Goal: Task Accomplishment & Management: Manage account settings

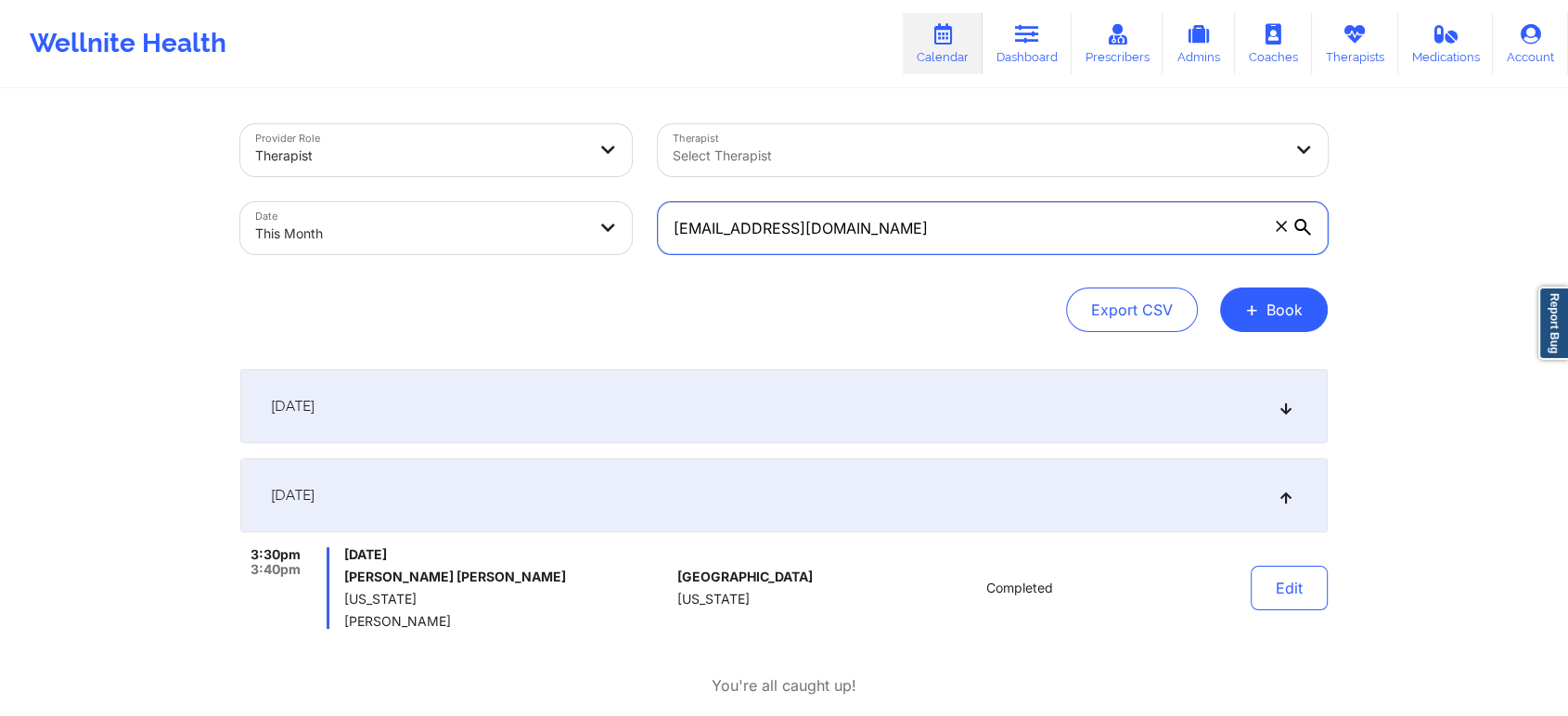
drag, startPoint x: 952, startPoint y: 234, endPoint x: 553, endPoint y: 236, distance: 399.0
click at [553, 236] on div "Provider Role Therapist Therapist Select Therapist Date This Month [EMAIL_ADDRE…" at bounding box center [784, 188] width 1114 height 156
paste input "[EMAIL_ADDRESS]"
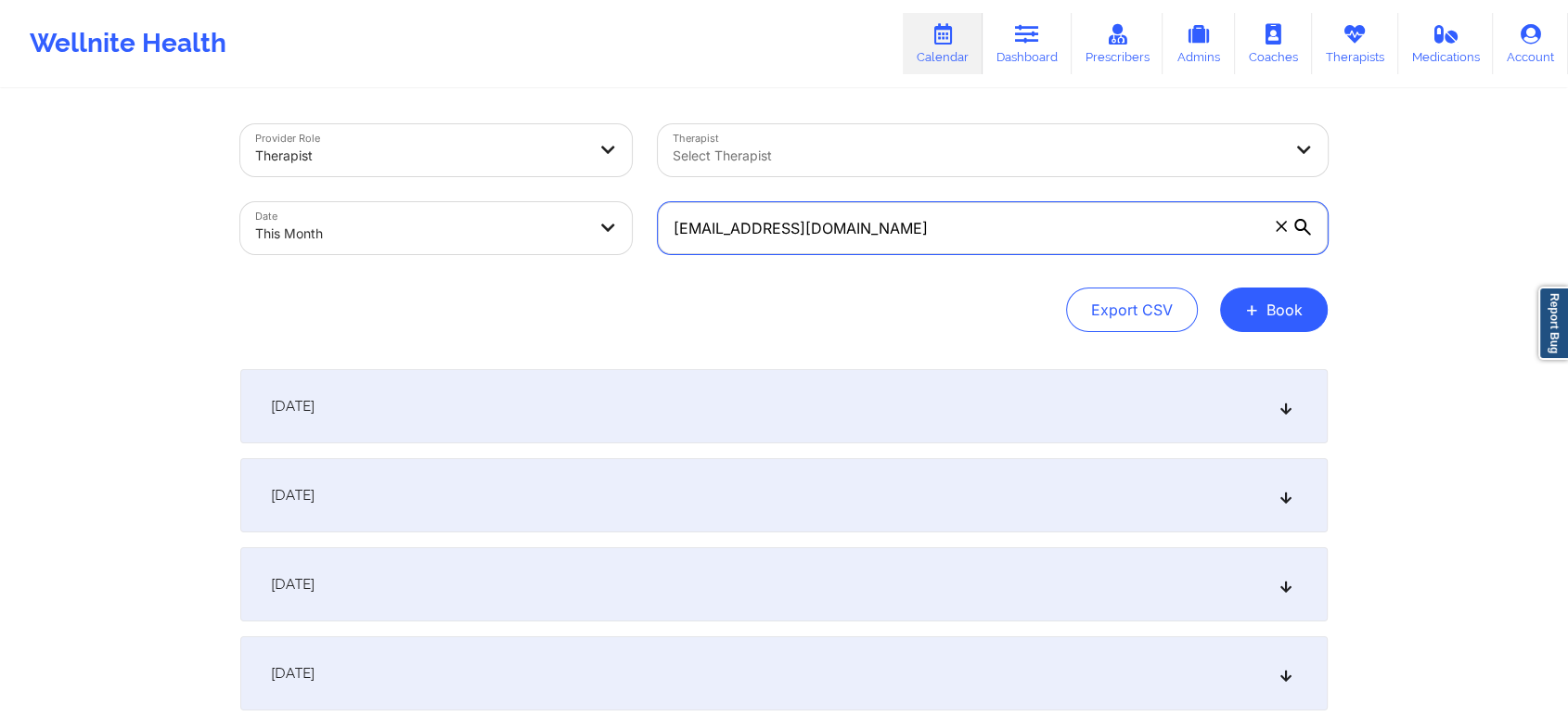
scroll to position [826, 0]
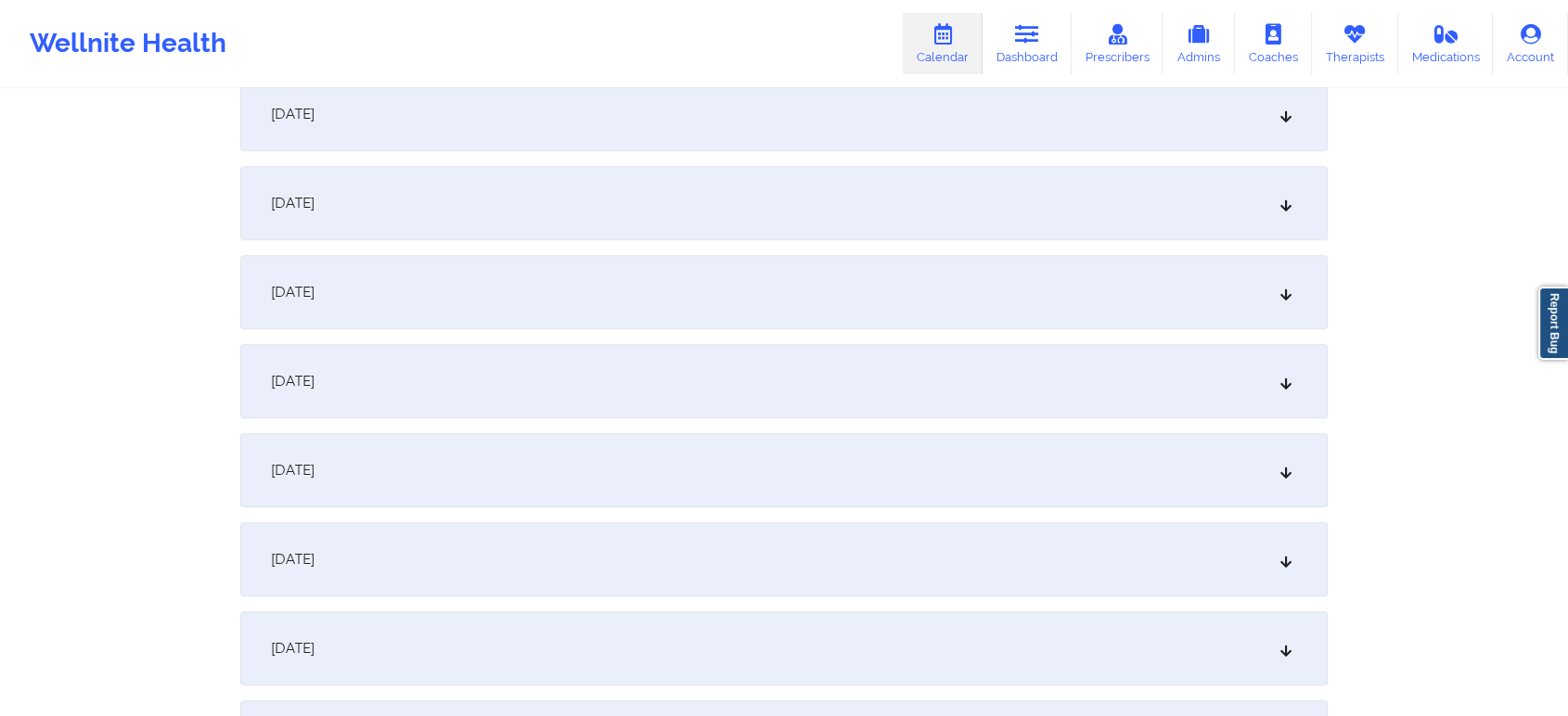
click at [989, 125] on div "[DATE]" at bounding box center [784, 114] width 1088 height 74
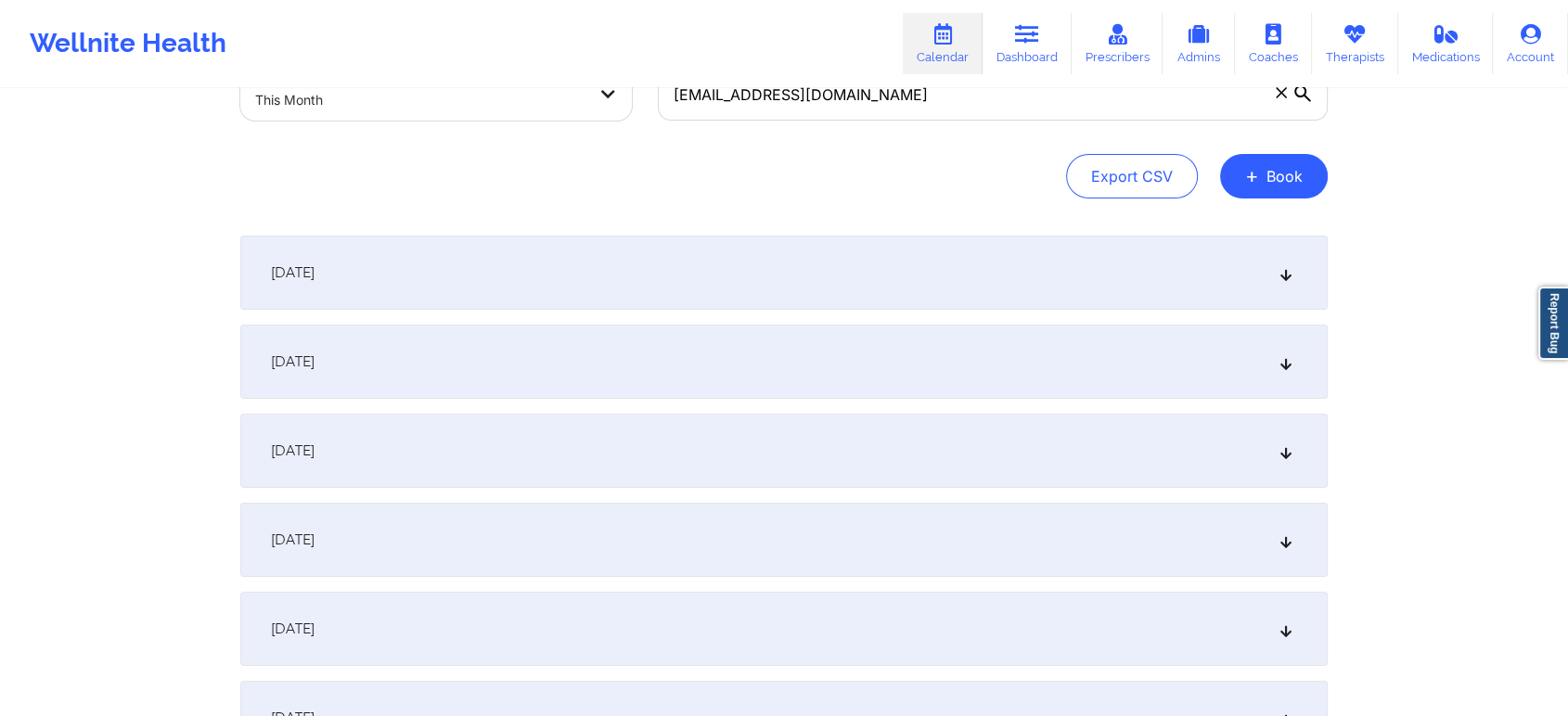
scroll to position [0, 0]
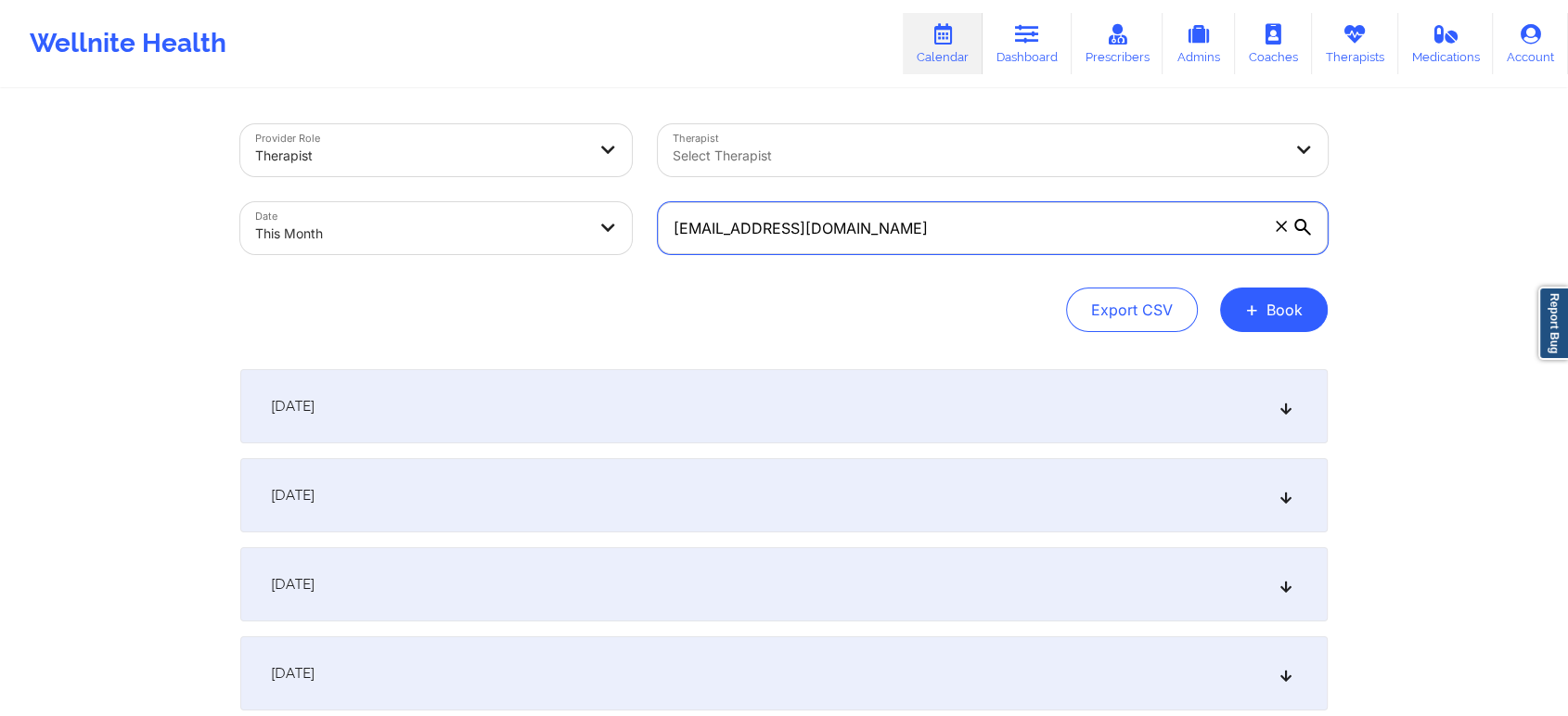
drag, startPoint x: 930, startPoint y: 213, endPoint x: 429, endPoint y: 287, distance: 506.4
click at [429, 287] on div "Provider Role Therapist Therapist Select Therapist Date This Month [EMAIL_ADDRE…" at bounding box center [784, 228] width 1088 height 208
paste input "annar.faries"
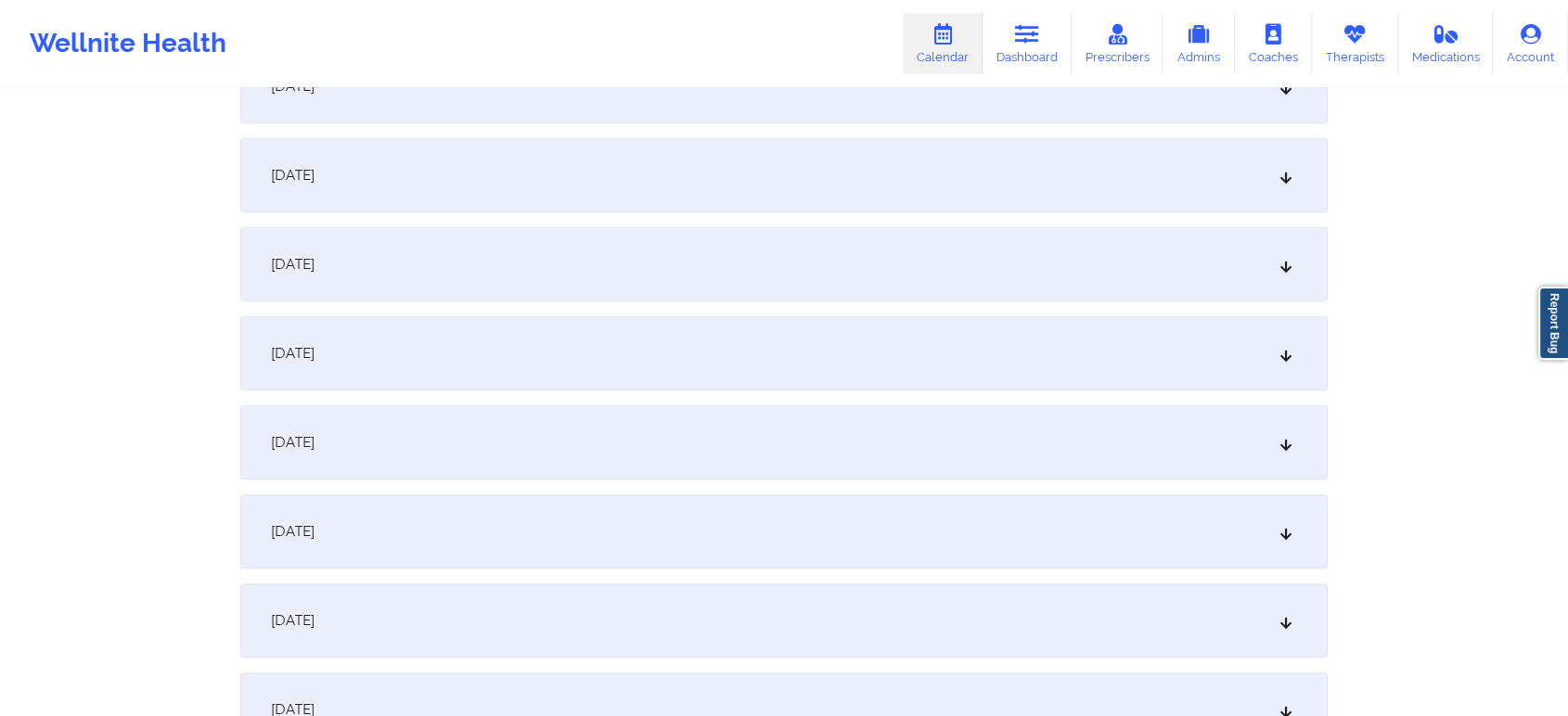
scroll to position [417, 0]
click at [749, 538] on div "[DATE]" at bounding box center [784, 523] width 1088 height 74
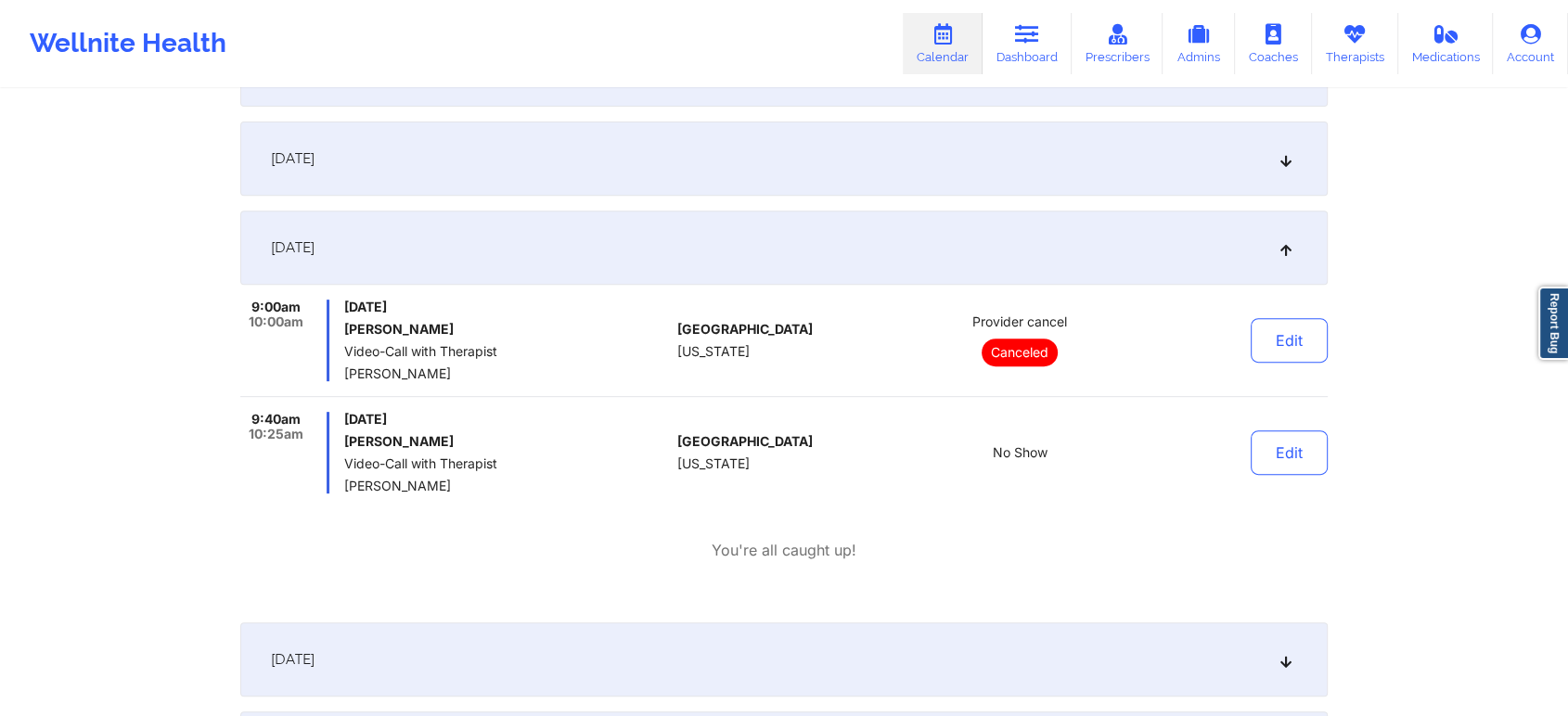
scroll to position [702, 0]
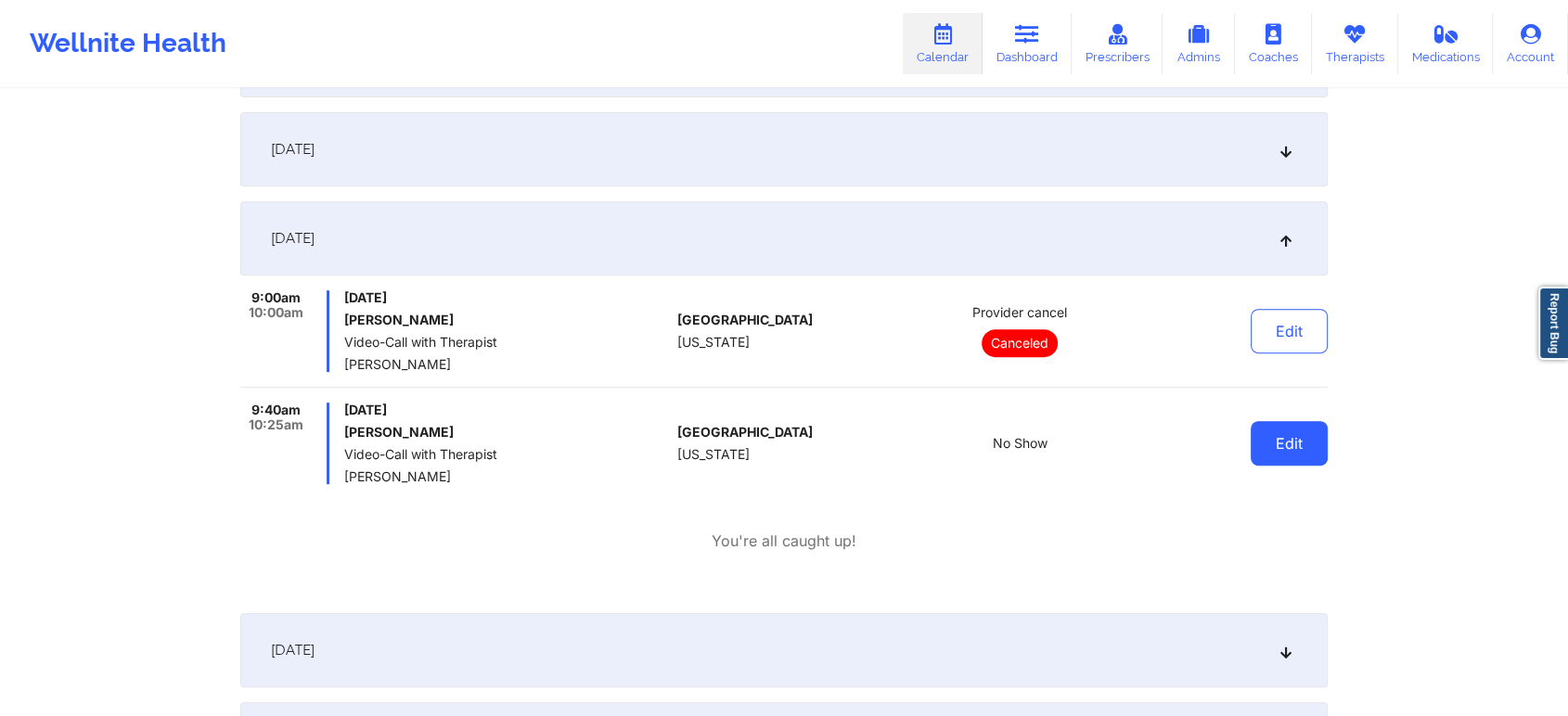
click at [1252, 428] on button "Edit" at bounding box center [1290, 444] width 77 height 44
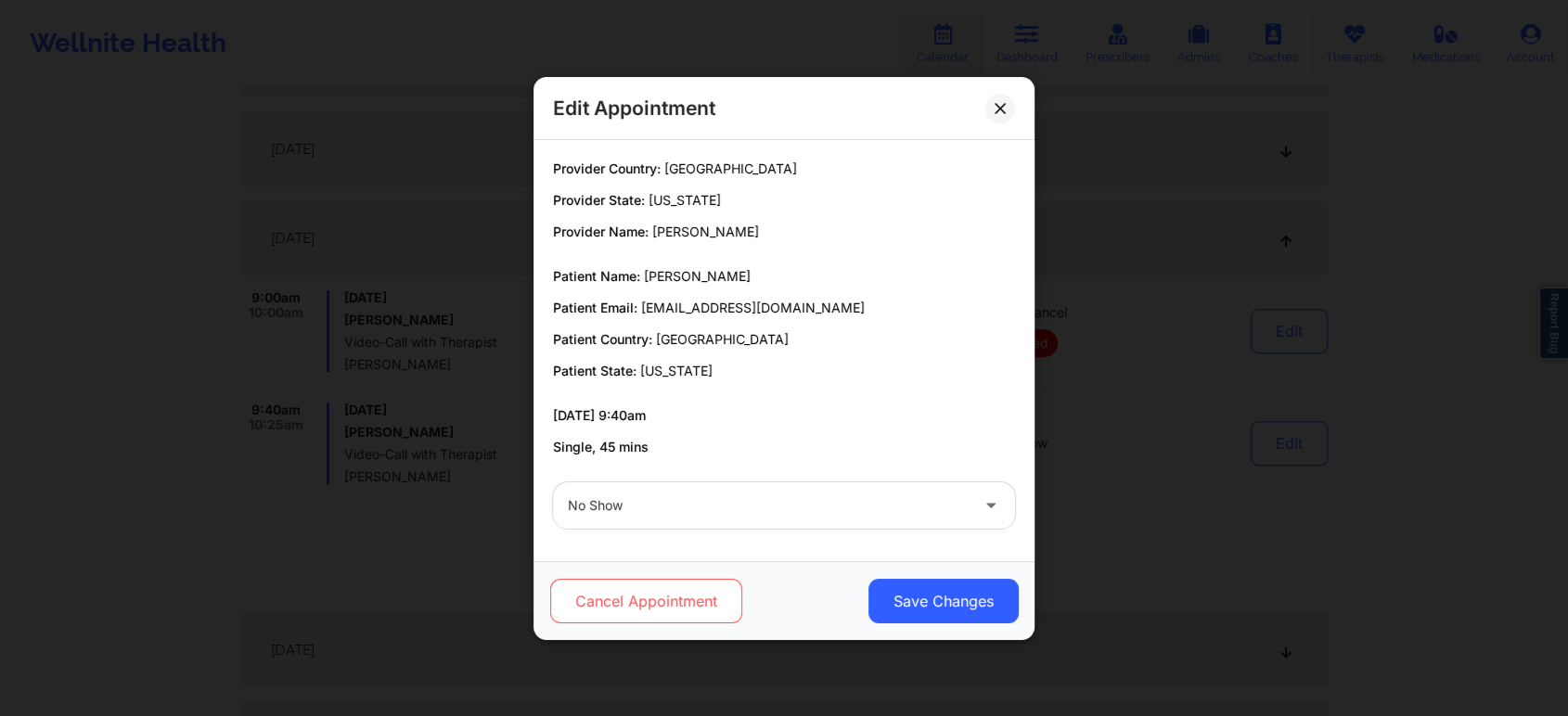
click at [723, 594] on button "Cancel Appointment" at bounding box center [646, 601] width 192 height 44
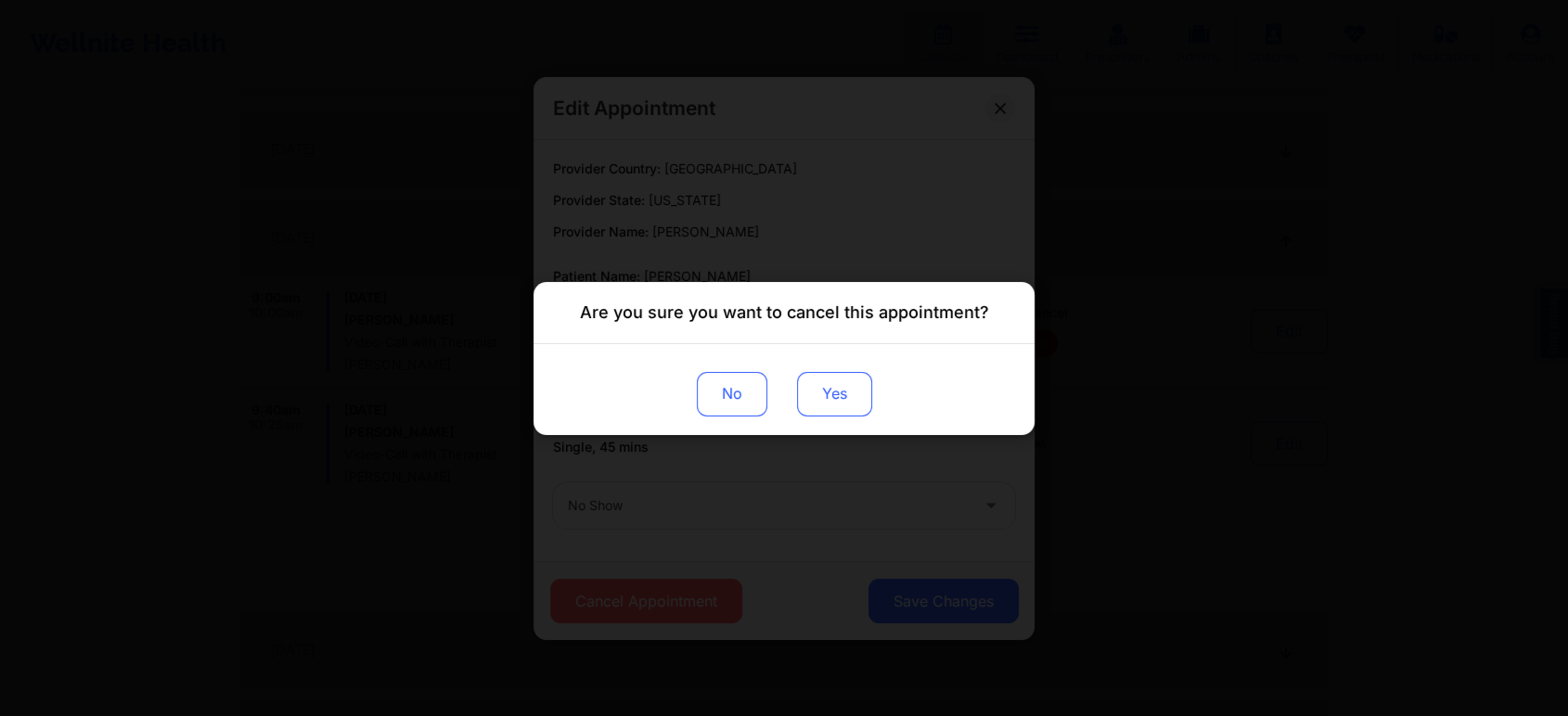
click at [838, 405] on button "Yes" at bounding box center [835, 393] width 75 height 44
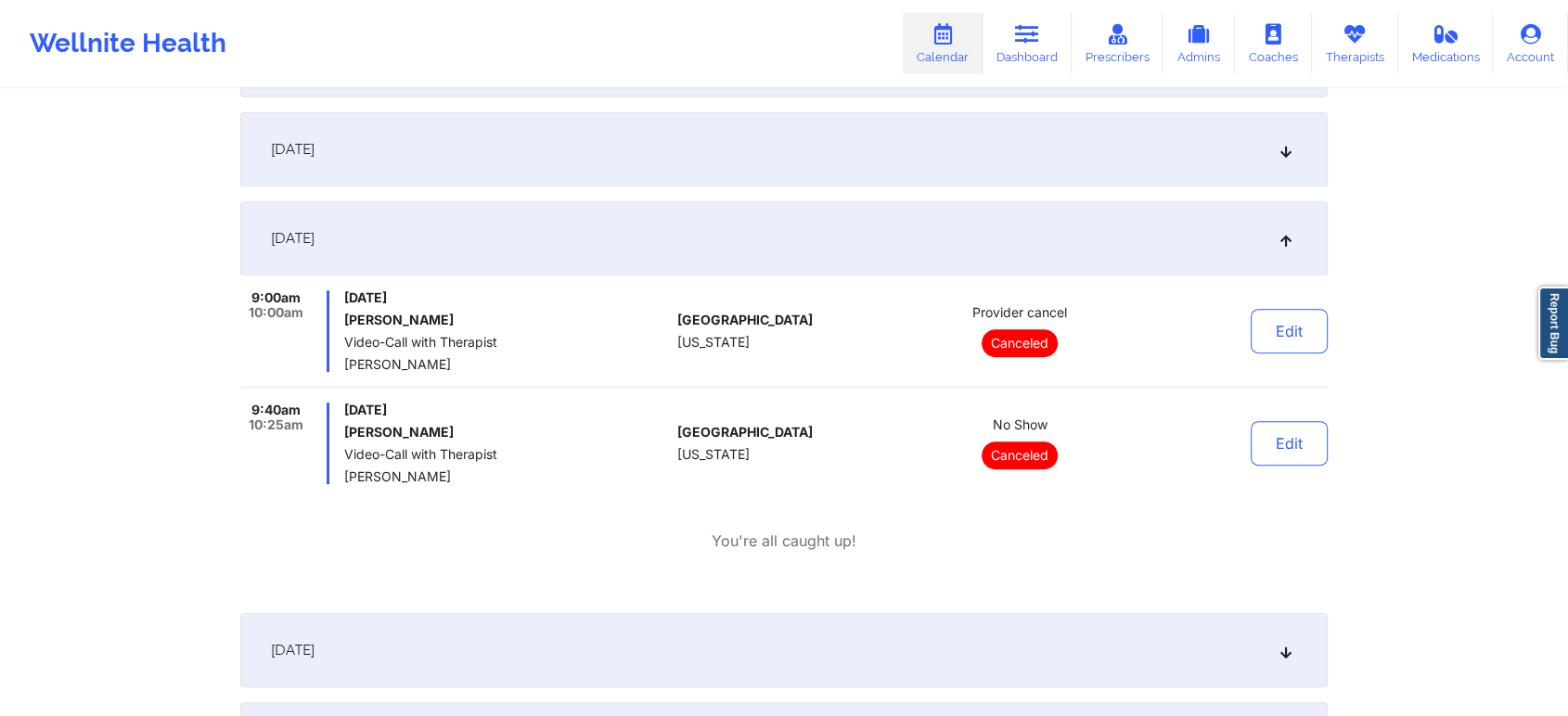
scroll to position [0, 0]
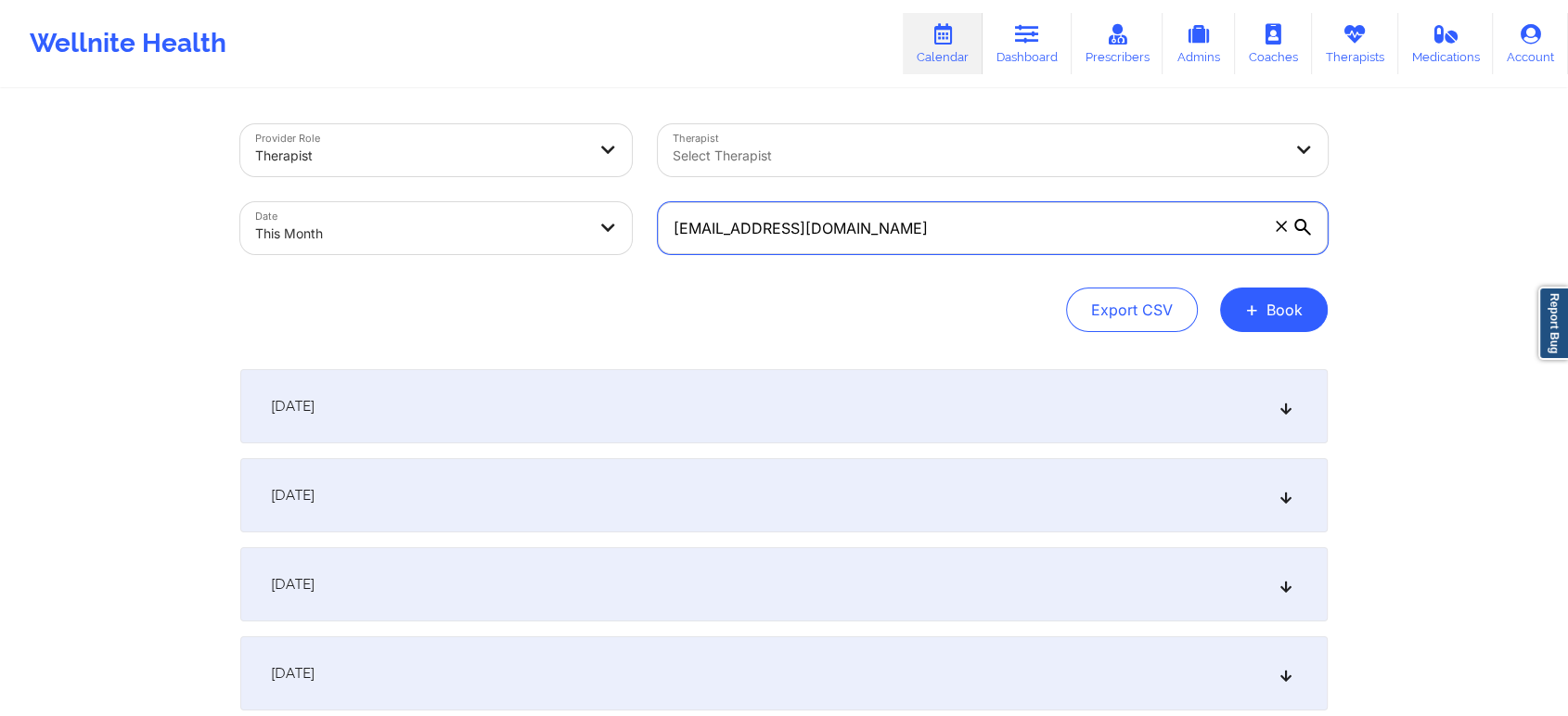
drag, startPoint x: 861, startPoint y: 224, endPoint x: 354, endPoint y: 237, distance: 507.2
click at [354, 237] on div "Provider Role Therapist Therapist Select Therapist Date This Month [EMAIL_ADDRE…" at bounding box center [784, 188] width 1114 height 156
paste input "jeanttu"
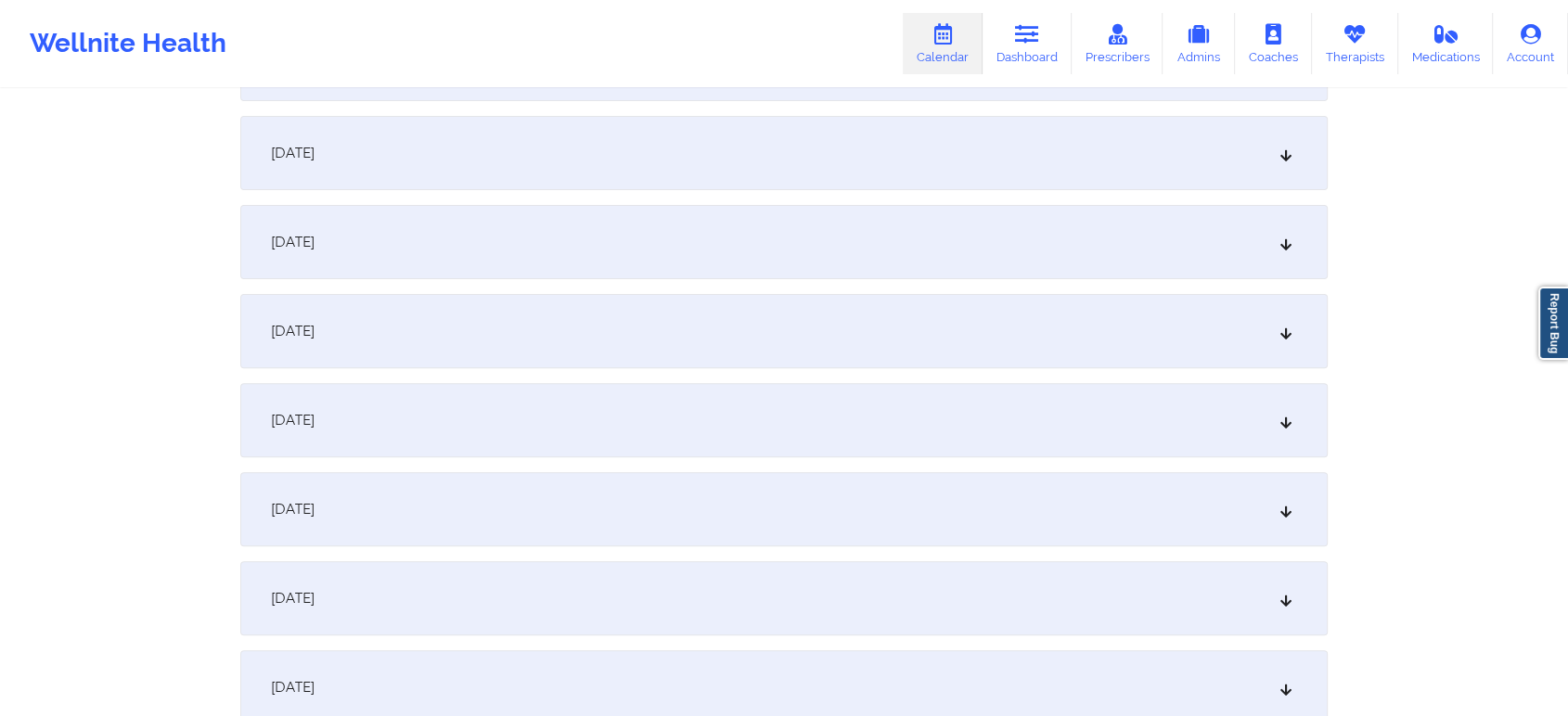
scroll to position [512, 0]
click at [838, 438] on div "[DATE]" at bounding box center [784, 428] width 1088 height 74
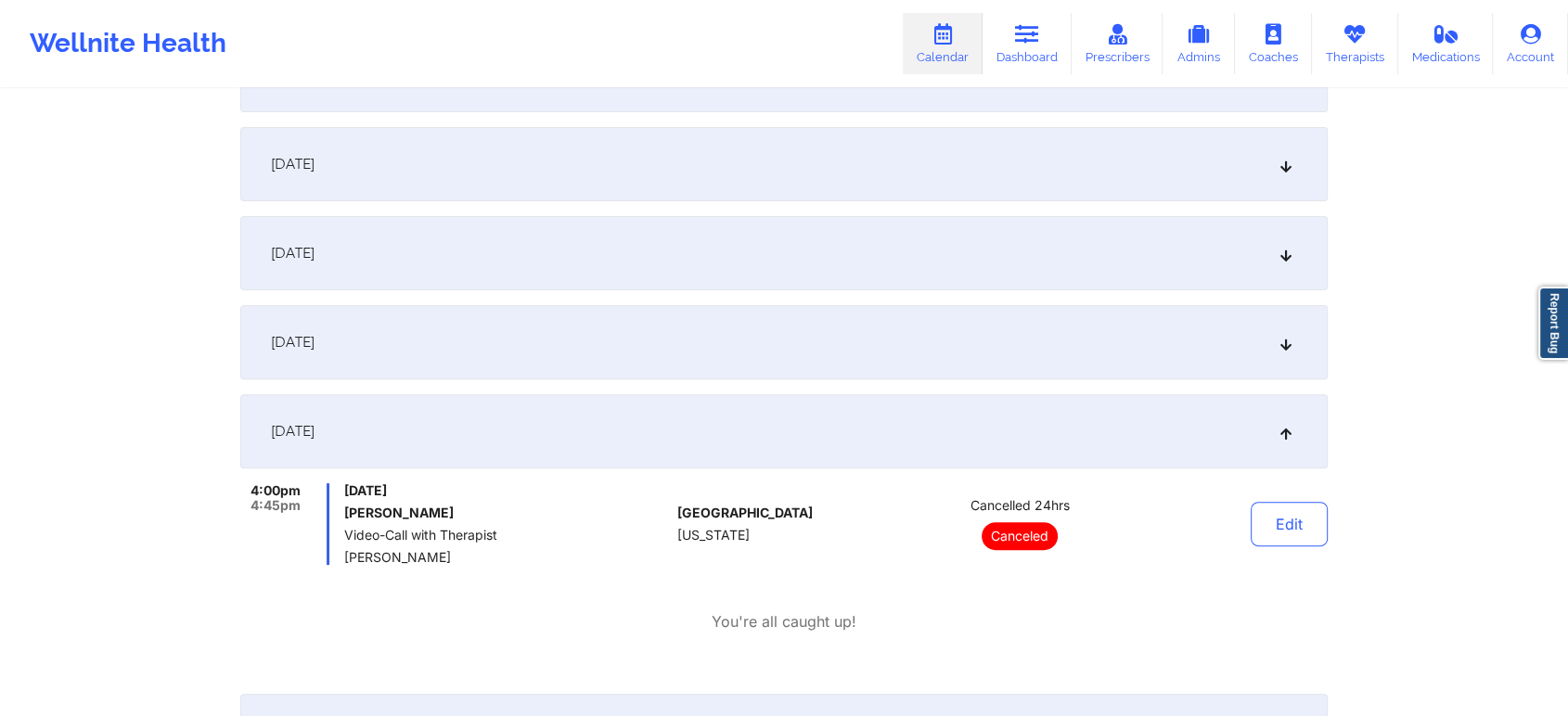
scroll to position [0, 0]
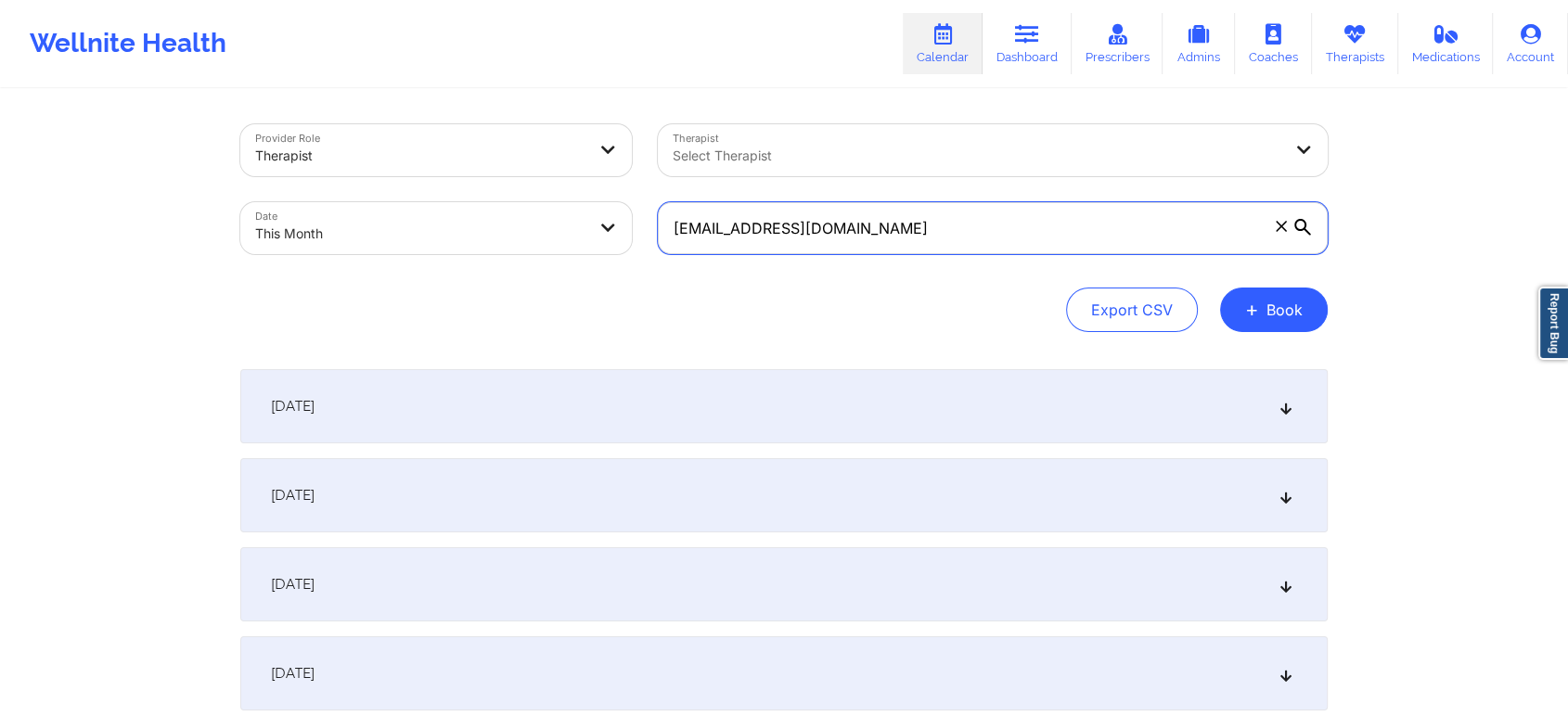
drag, startPoint x: 858, startPoint y: 243, endPoint x: 468, endPoint y: 245, distance: 390.0
click at [468, 245] on div "Provider Role Therapist Therapist Select Therapist Date This Month [EMAIL_ADDRE…" at bounding box center [784, 188] width 1114 height 156
paste input "joga@y"
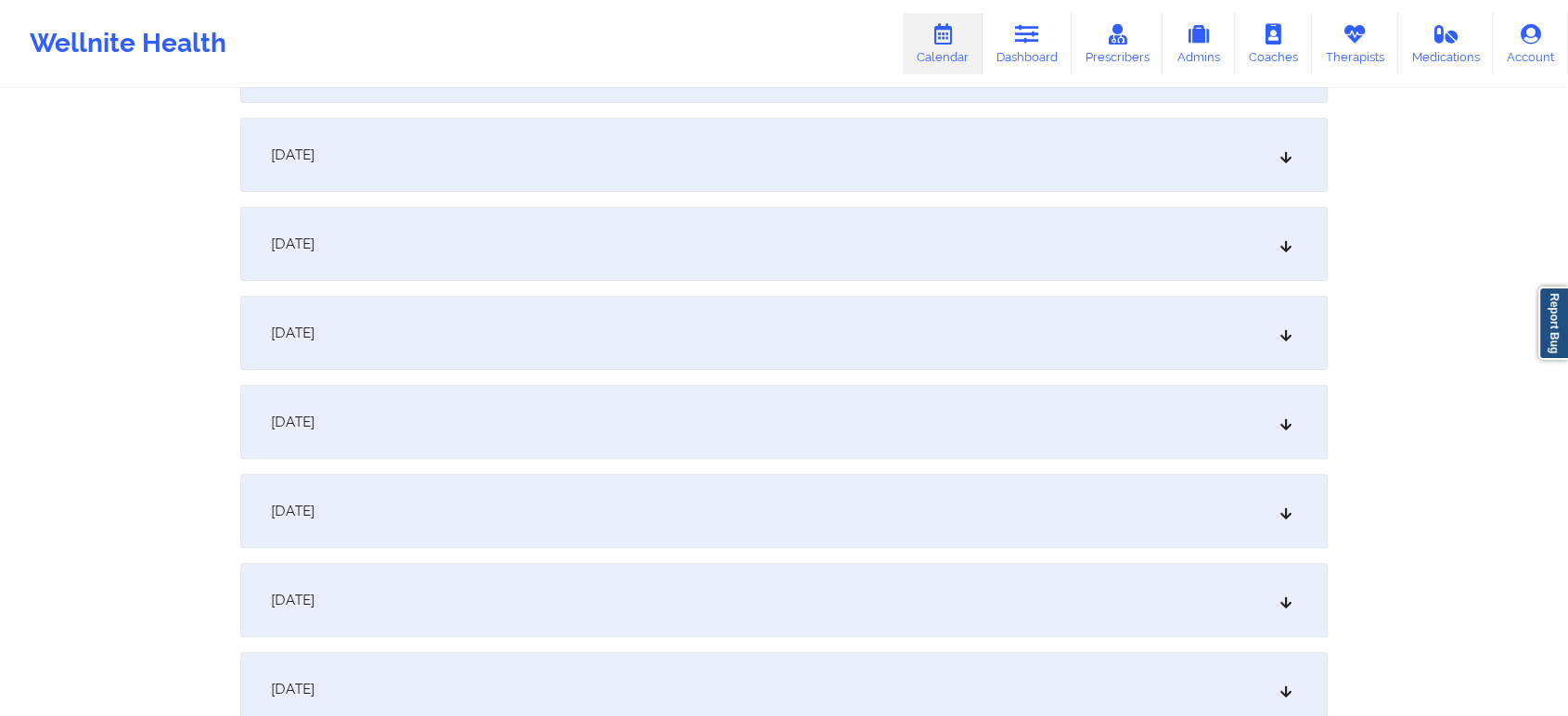
scroll to position [481, 0]
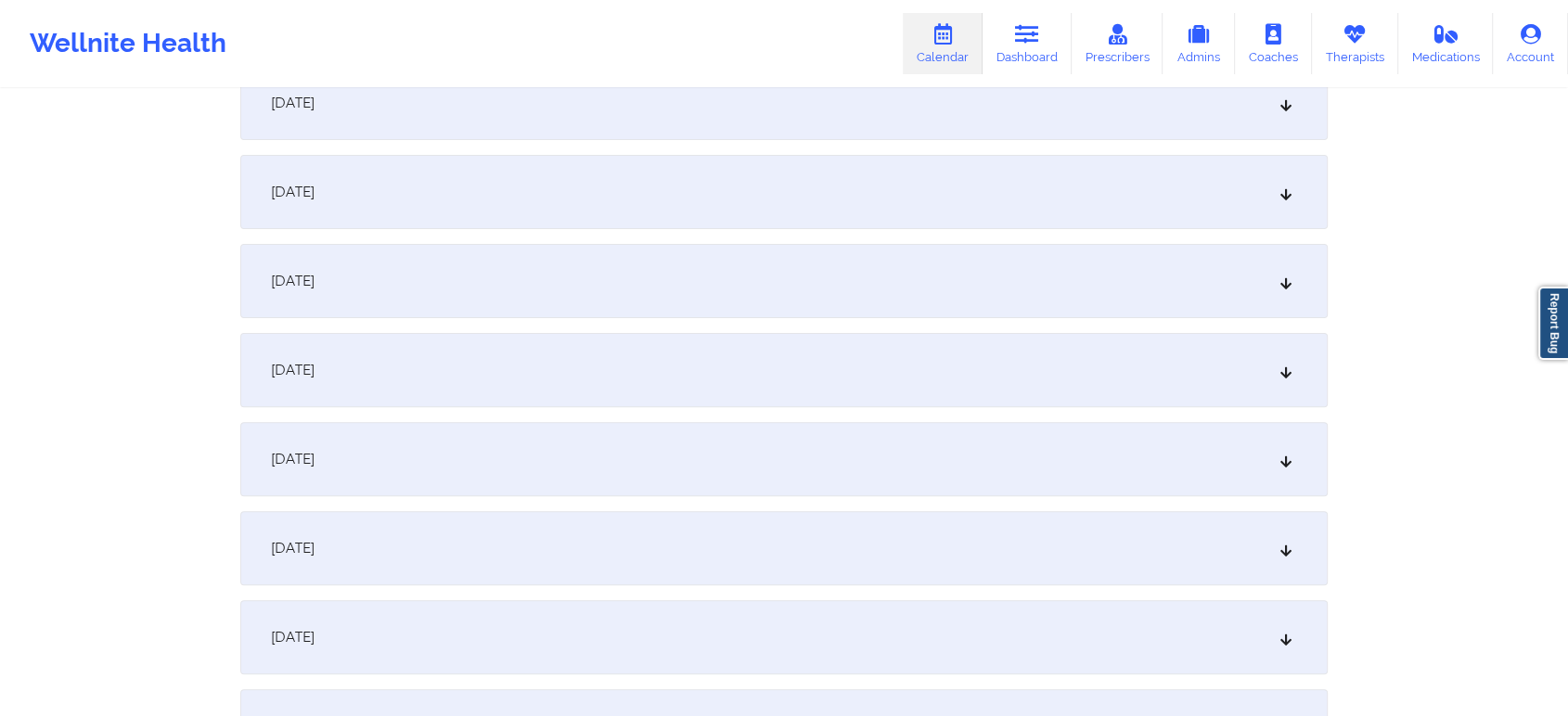
click at [813, 441] on div "[DATE]" at bounding box center [784, 459] width 1088 height 74
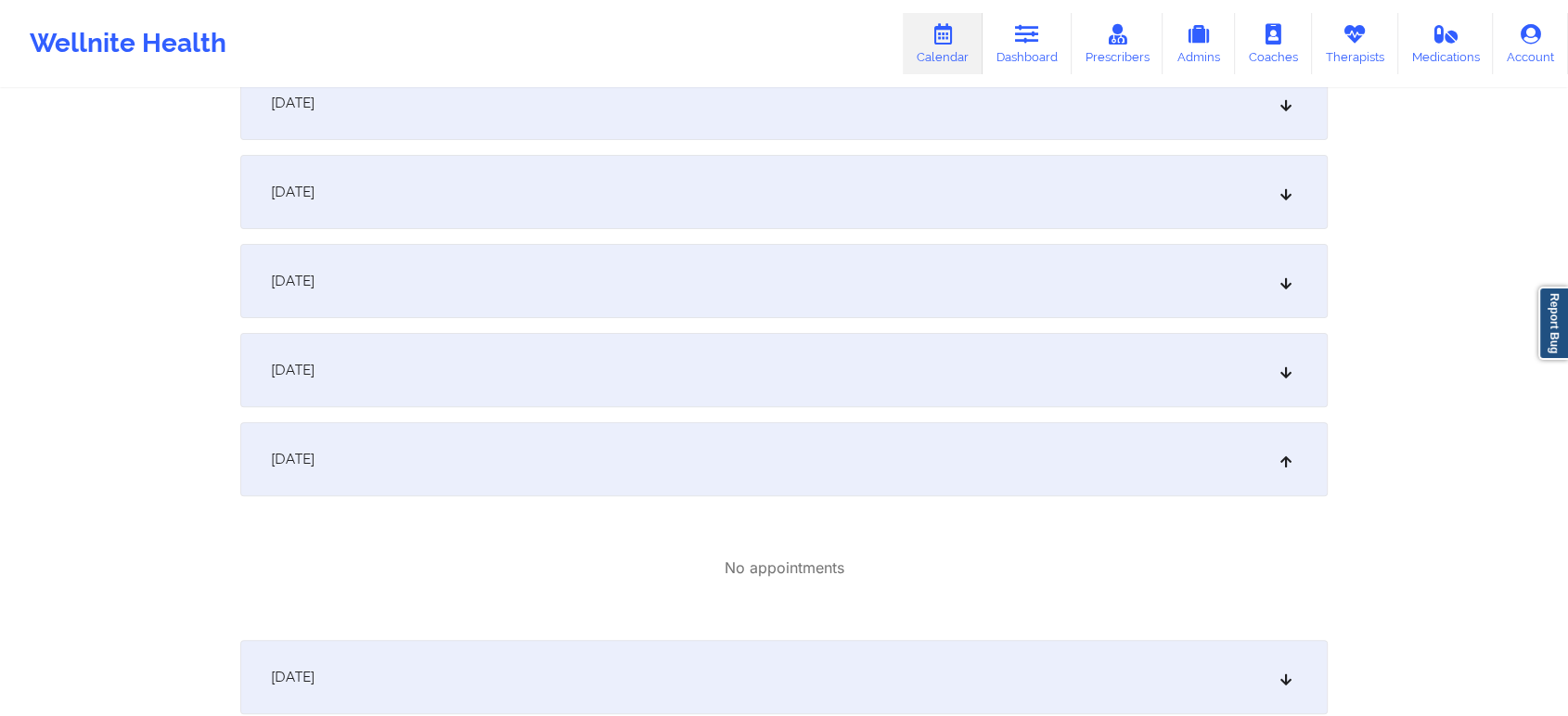
scroll to position [0, 0]
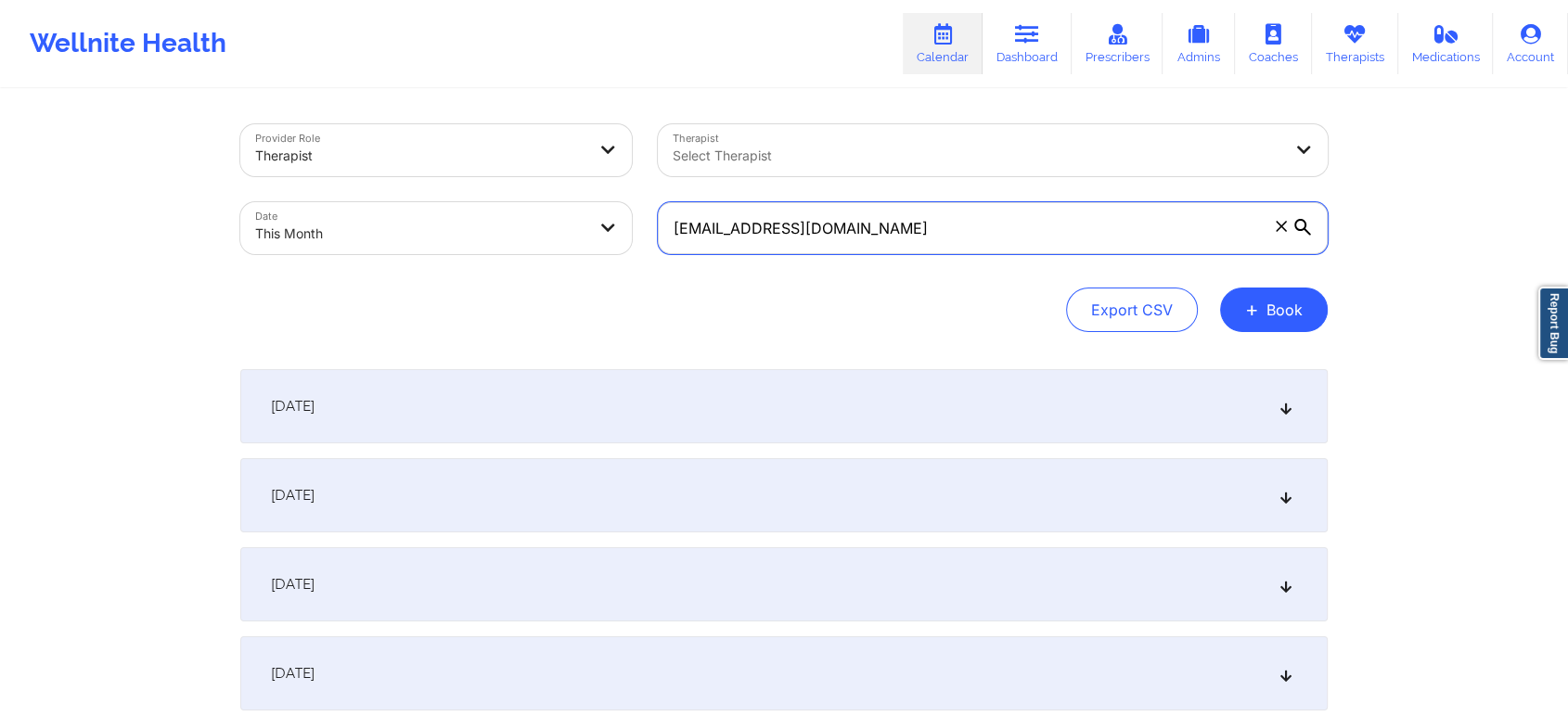
drag, startPoint x: 802, startPoint y: 213, endPoint x: 567, endPoint y: 232, distance: 235.8
click at [567, 232] on div "Provider Role Therapist Therapist Select Therapist Date This Month [EMAIL_ADDRE…" at bounding box center [784, 188] width 1114 height 156
paste input "suhaydee.[PERSON_NAME]@g"
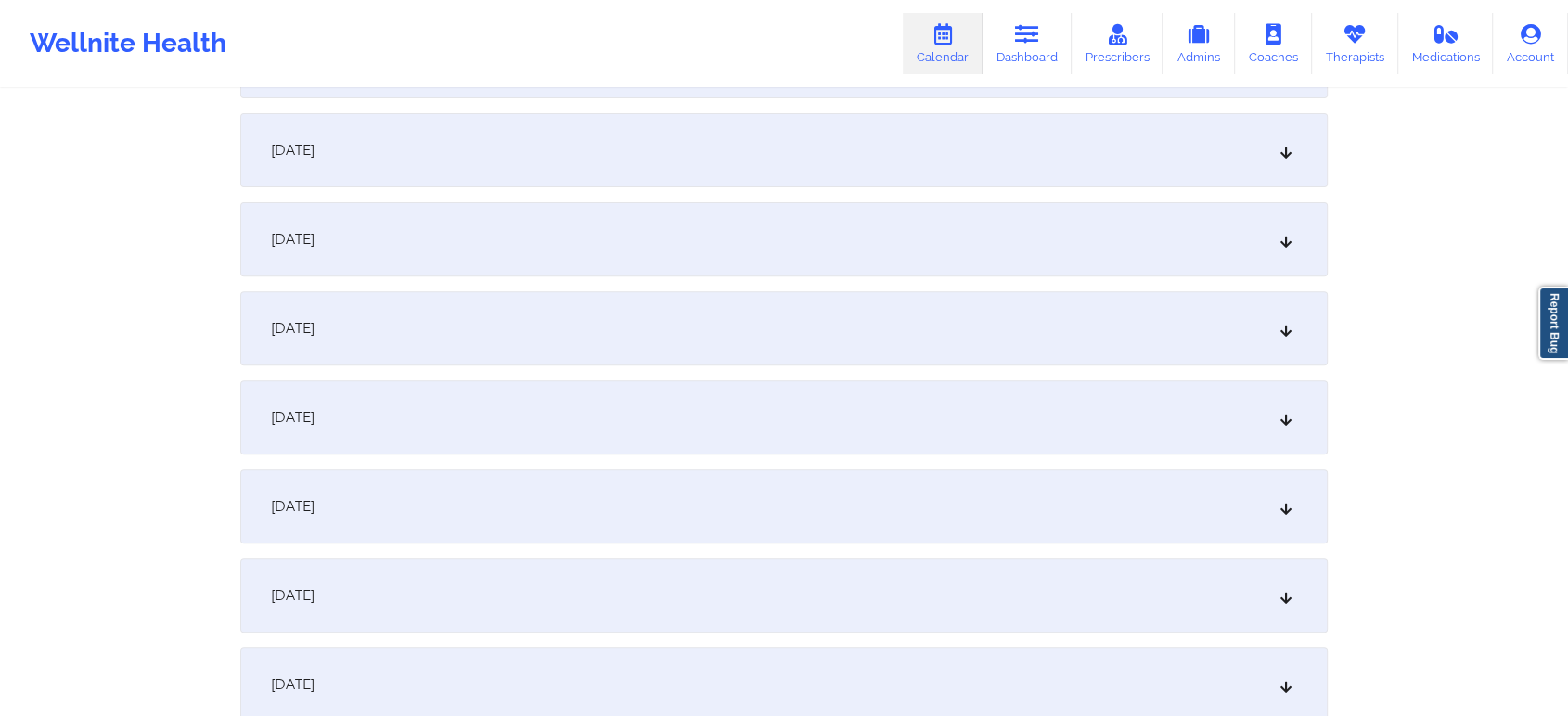
scroll to position [628, 0]
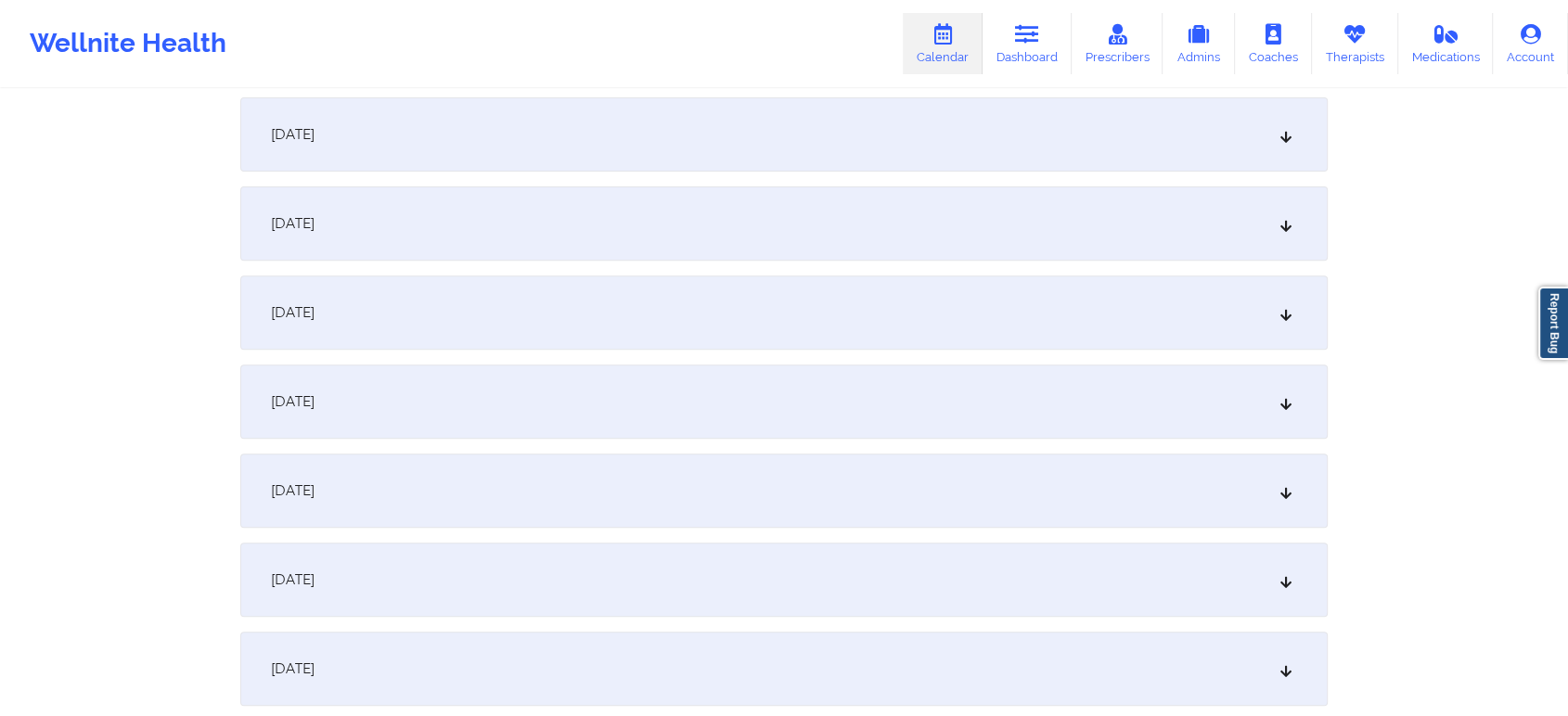
click at [695, 309] on div "[DATE]" at bounding box center [784, 312] width 1088 height 74
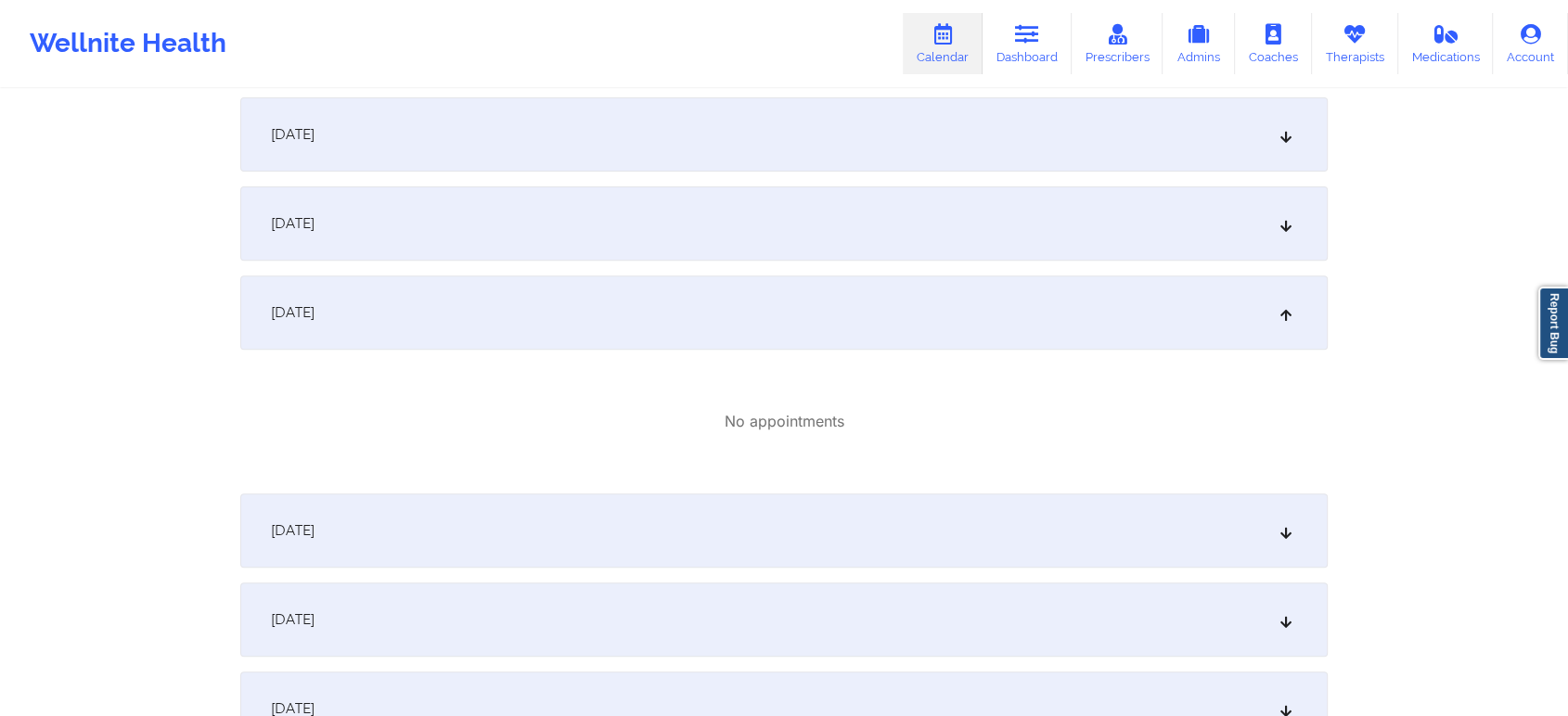
scroll to position [0, 0]
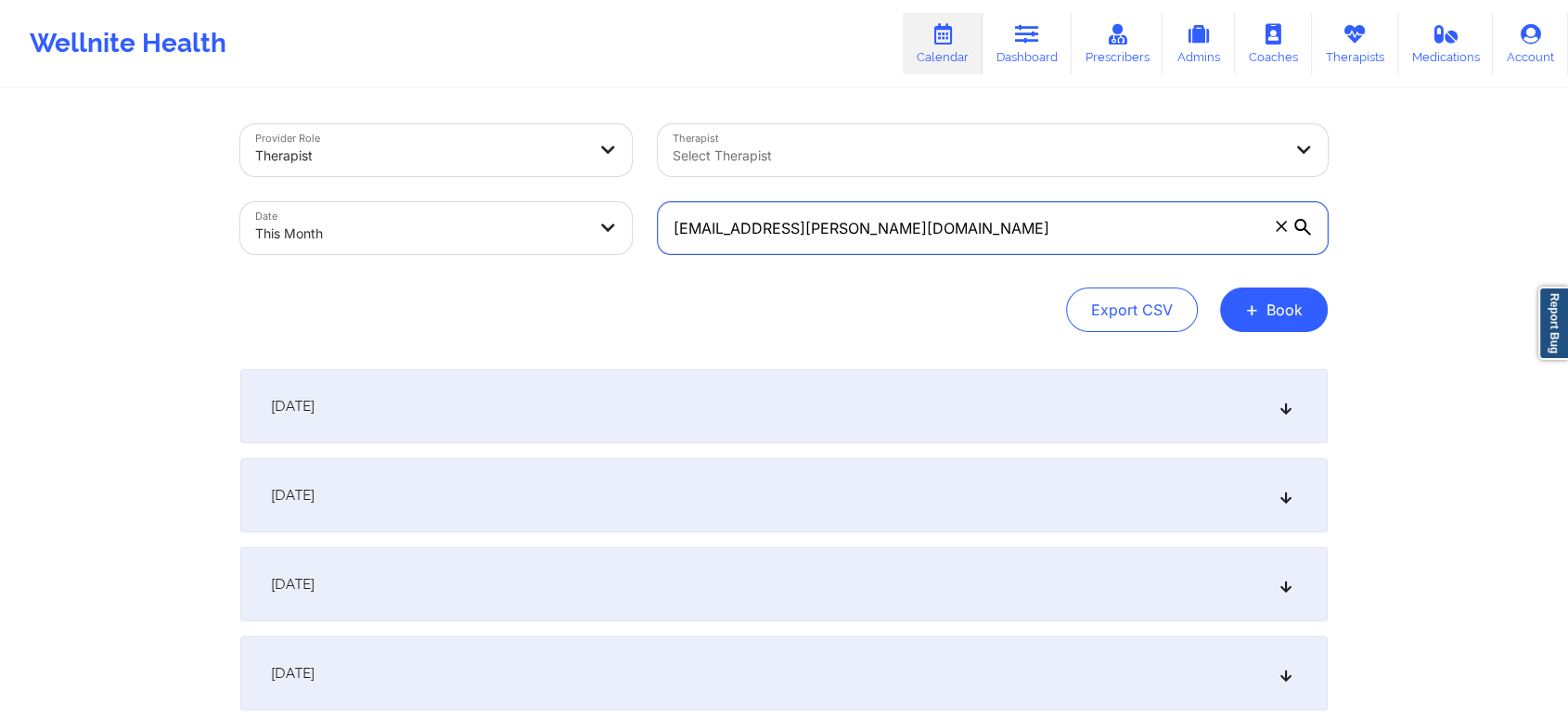
drag, startPoint x: 937, startPoint y: 232, endPoint x: 591, endPoint y: 239, distance: 346.1
click at [591, 239] on div "Provider Role Therapist Therapist Select Therapist Date This Month [EMAIL_ADDRE…" at bounding box center [784, 188] width 1114 height 156
paste input "taleciawilliams34"
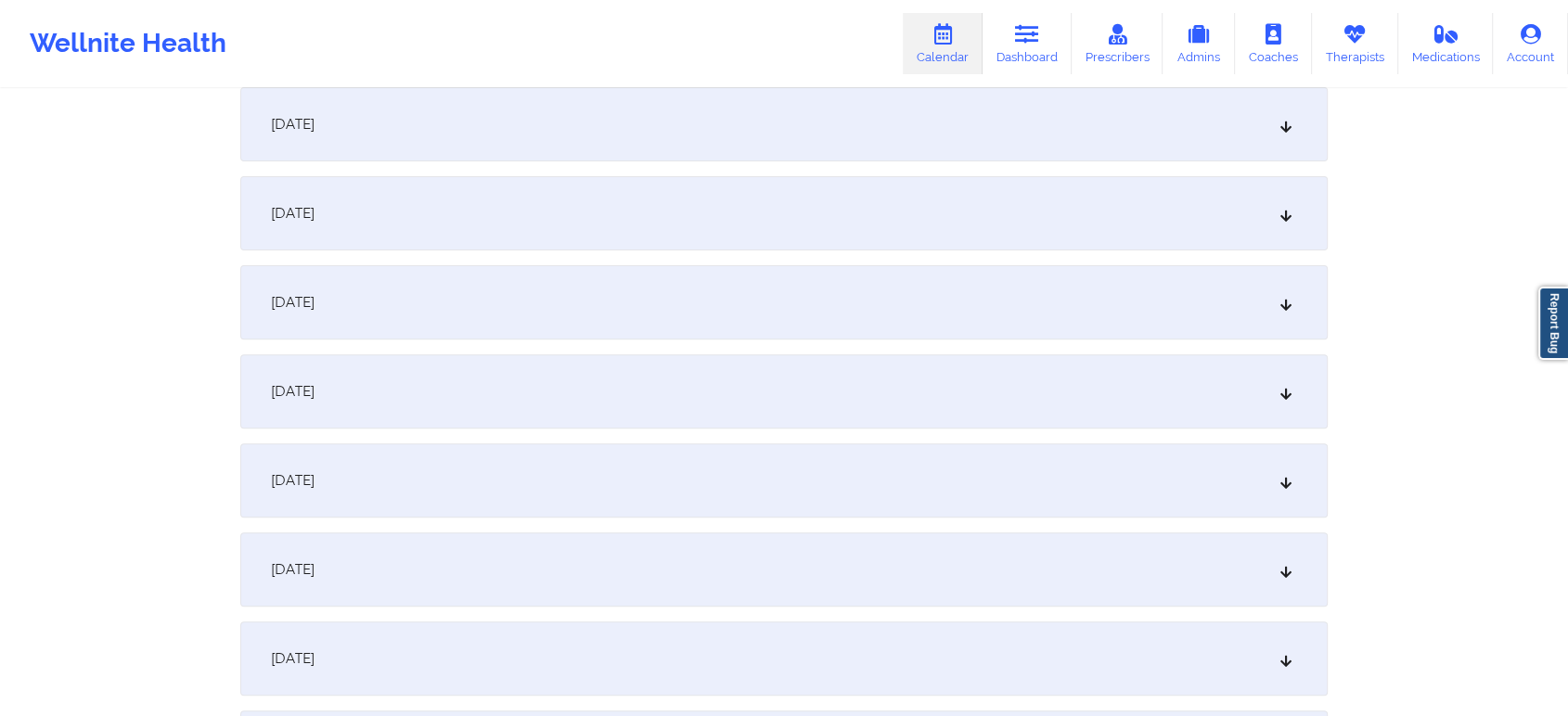
scroll to position [552, 0]
click at [939, 402] on div "[DATE]" at bounding box center [784, 388] width 1088 height 74
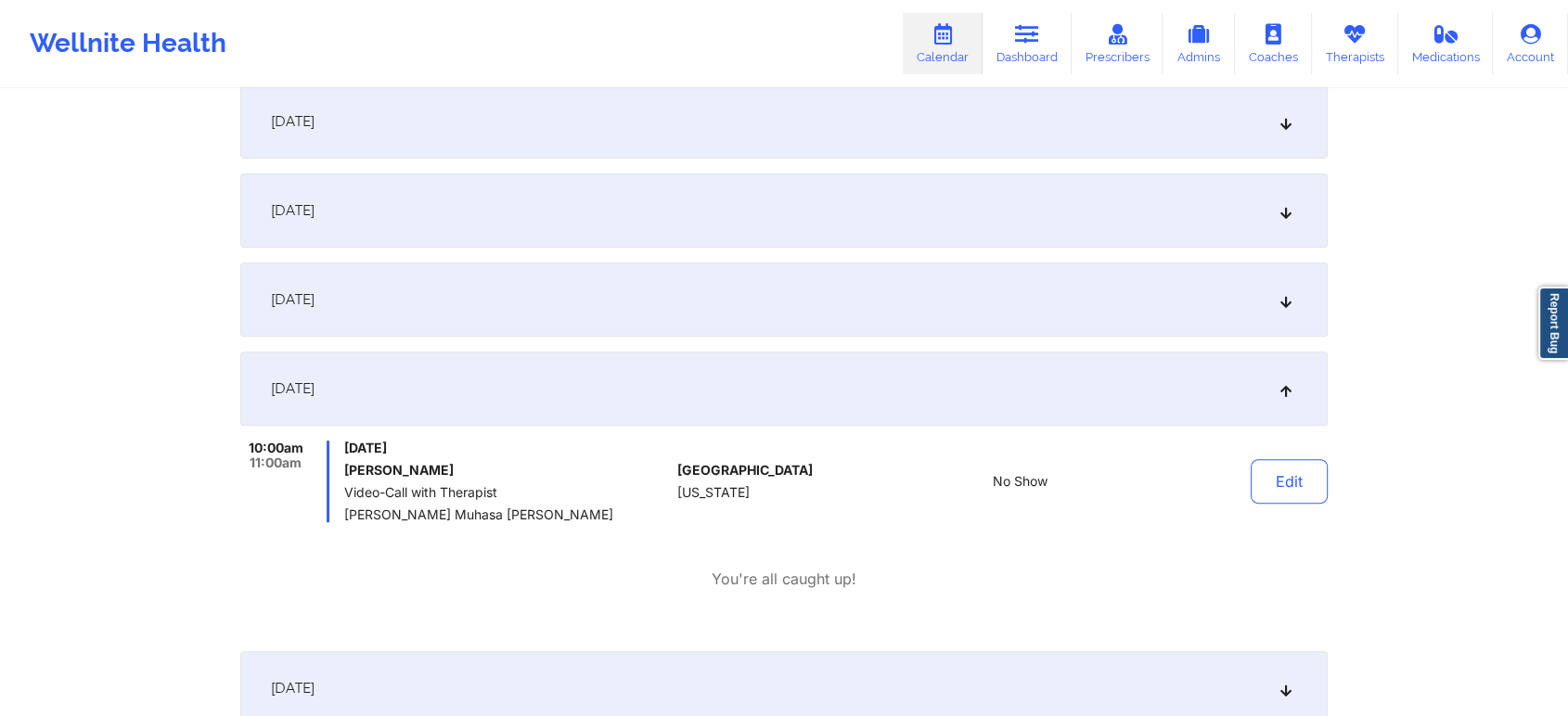
scroll to position [0, 0]
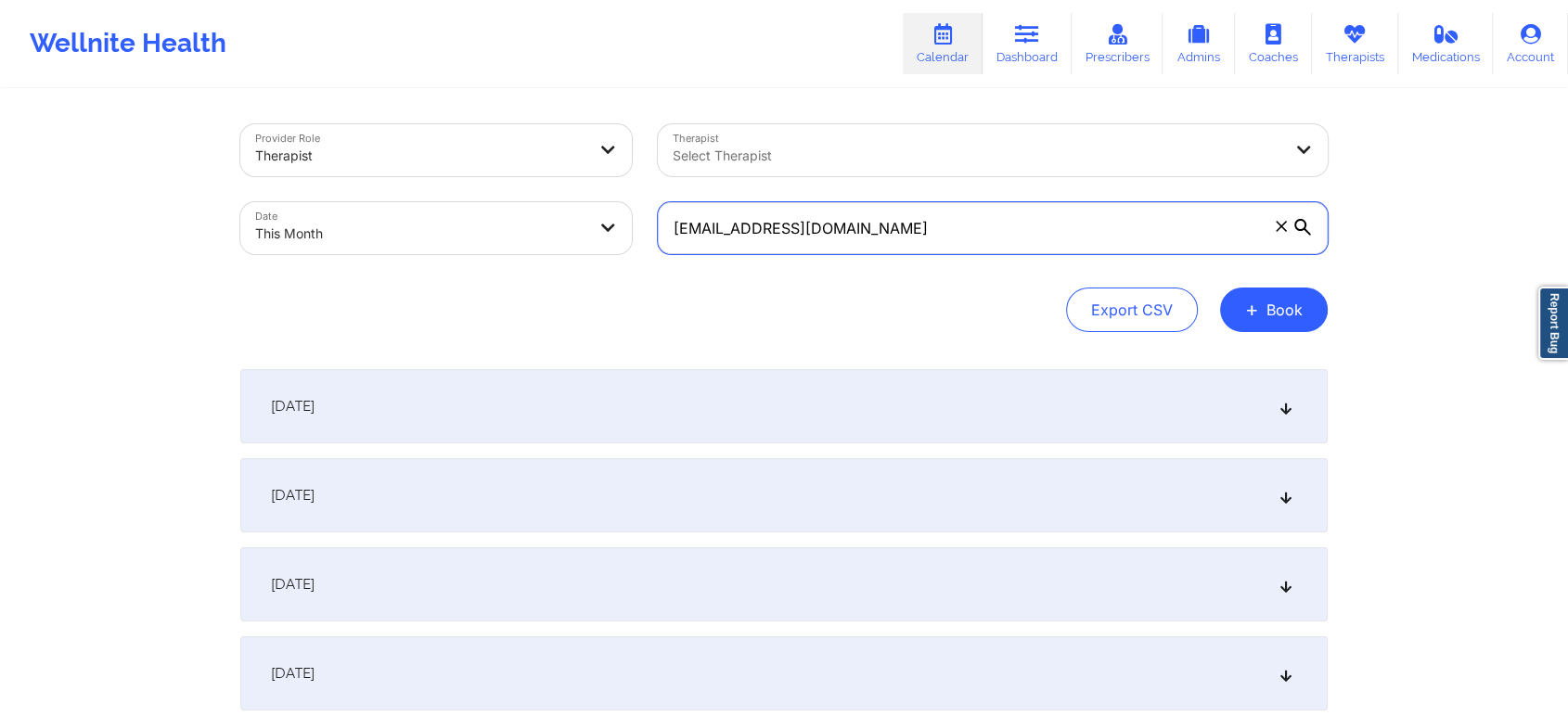
drag, startPoint x: 920, startPoint y: 215, endPoint x: 305, endPoint y: 288, distance: 619.3
click at [305, 288] on div "Provider Role Therapist Therapist Select Therapist Date This Month [EMAIL_ADDRE…" at bounding box center [784, 228] width 1088 height 208
paste input "aluther99"
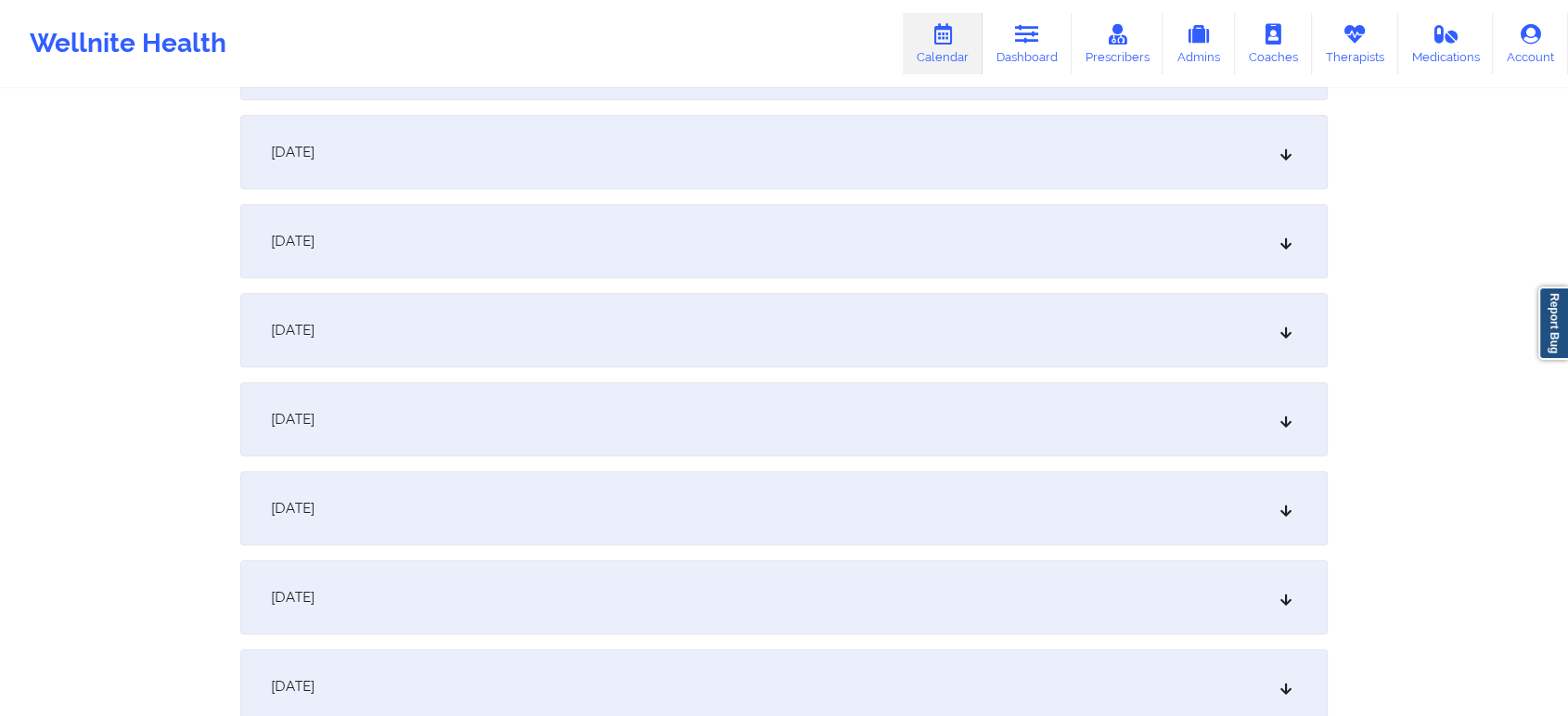
drag, startPoint x: 765, startPoint y: 299, endPoint x: 735, endPoint y: 250, distance: 57.5
click at [735, 250] on div "[DATE]" at bounding box center [784, 241] width 1088 height 74
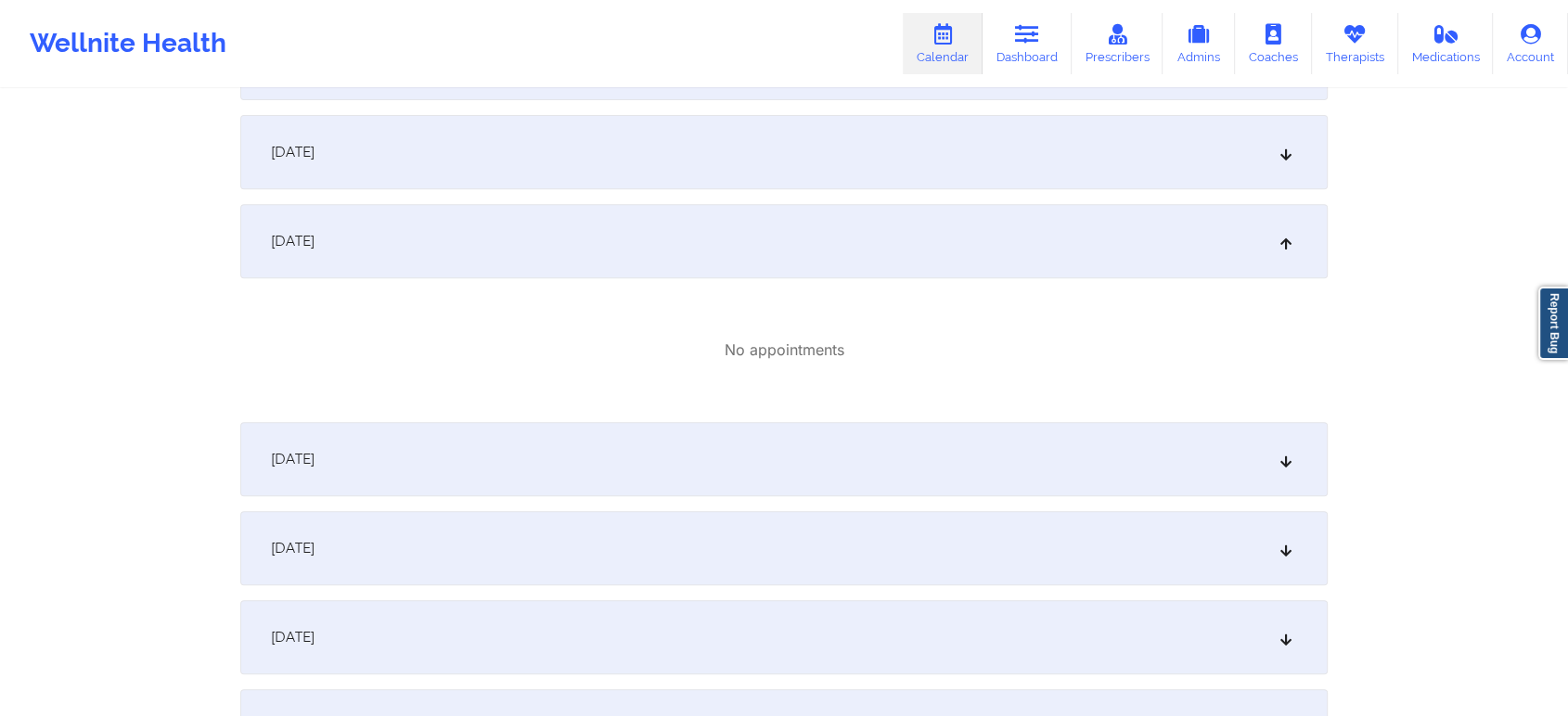
scroll to position [0, 0]
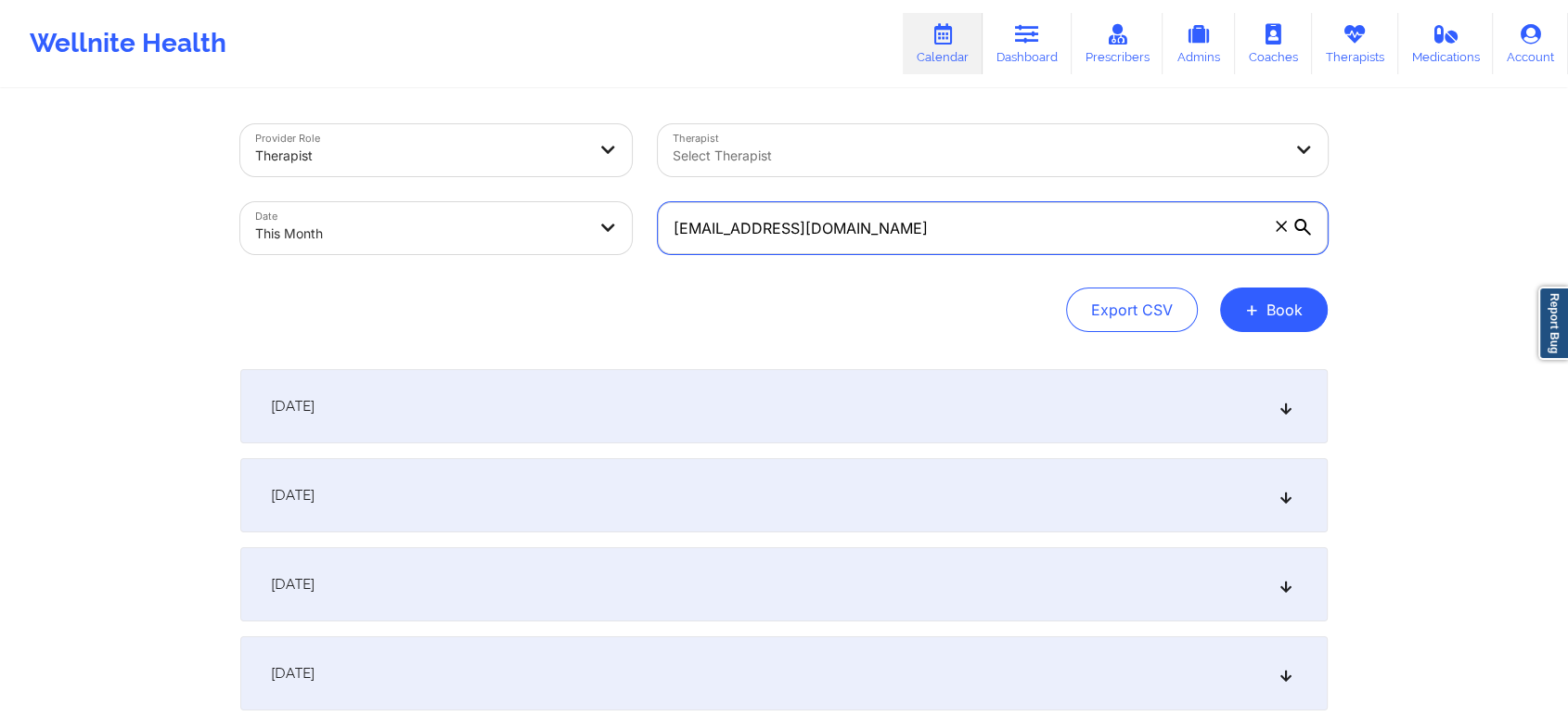
drag, startPoint x: 824, startPoint y: 210, endPoint x: 591, endPoint y: 192, distance: 233.7
click at [591, 192] on div "Provider Role Therapist Therapist Select Therapist Date This Month [EMAIL_ADDRE…" at bounding box center [784, 188] width 1114 height 156
paste input "sn.[PERSON_NAME]"
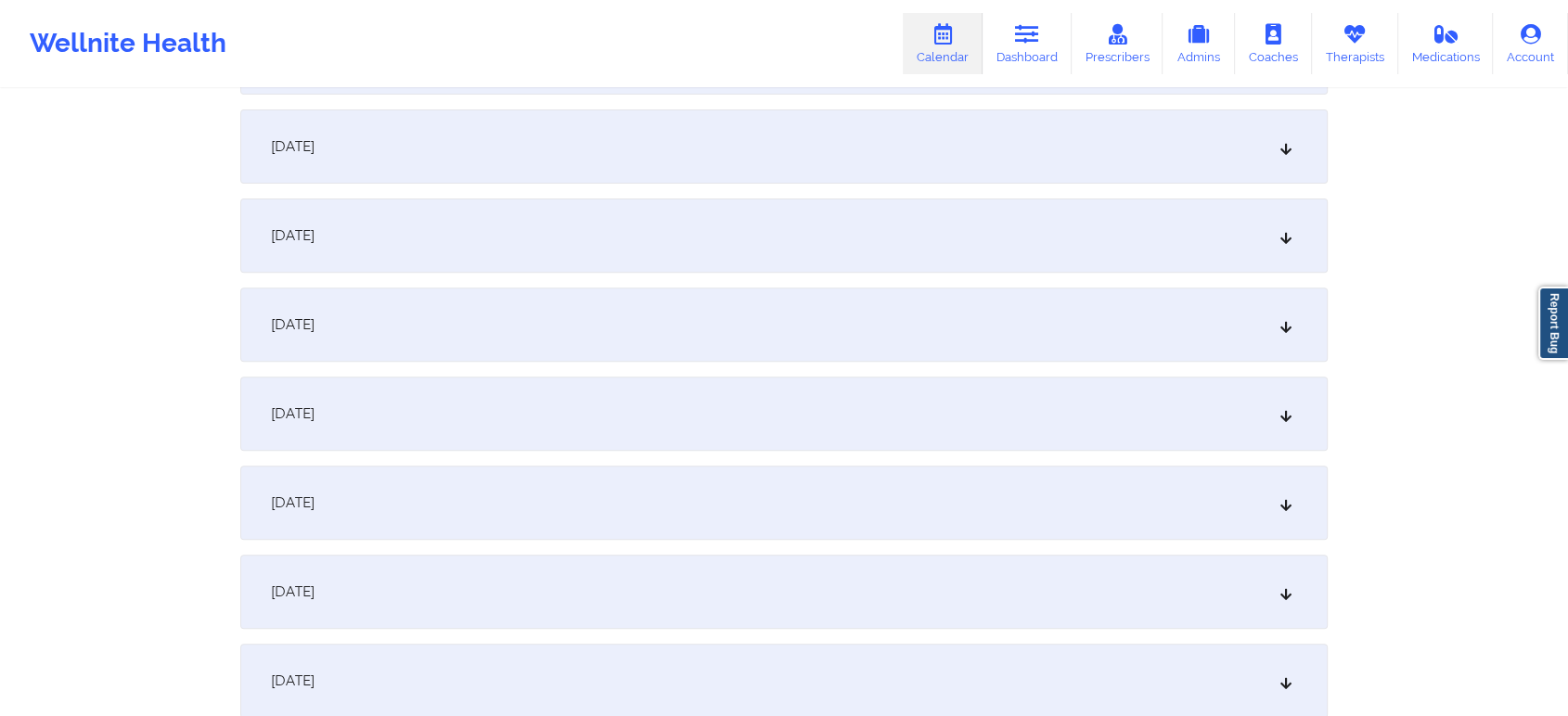
scroll to position [628, 0]
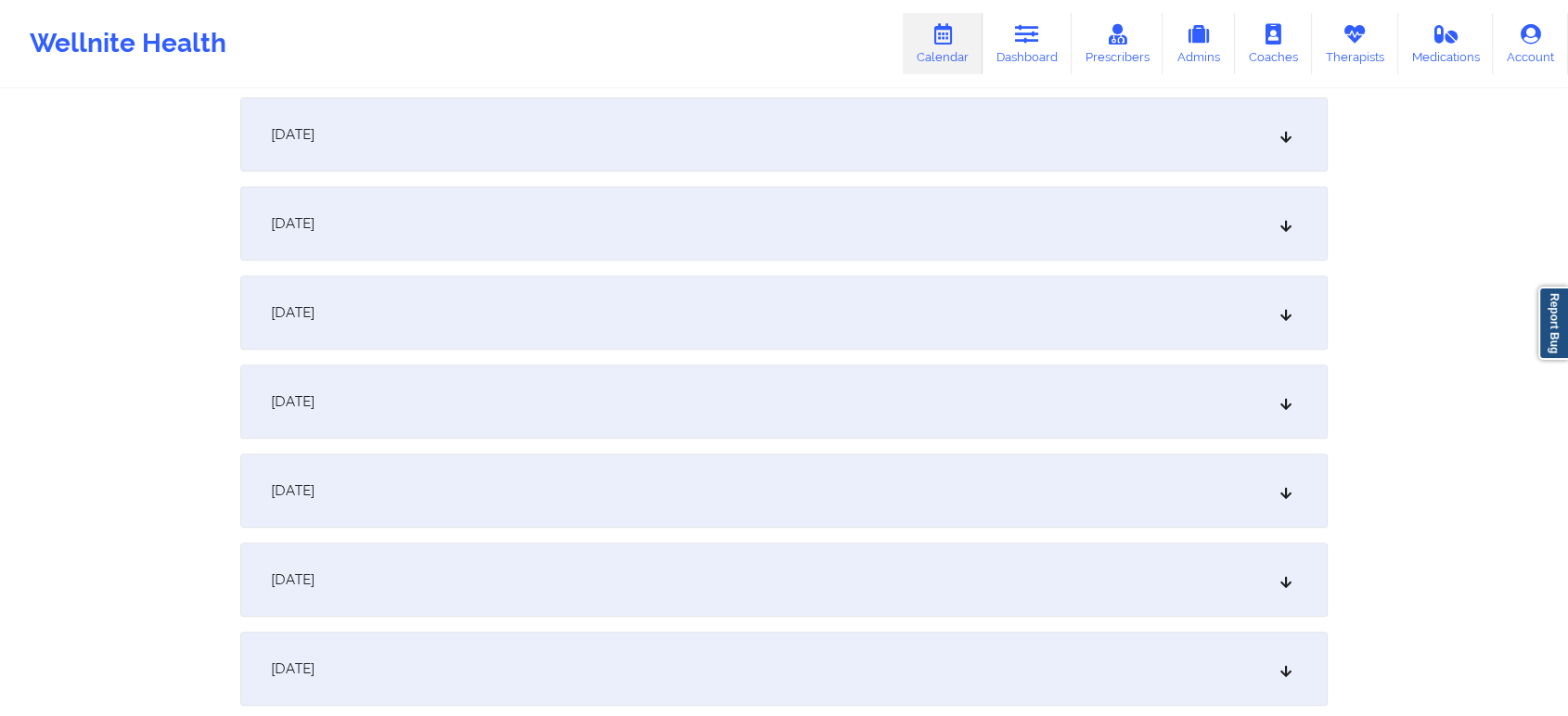
click at [1121, 332] on div "[DATE]" at bounding box center [784, 312] width 1088 height 74
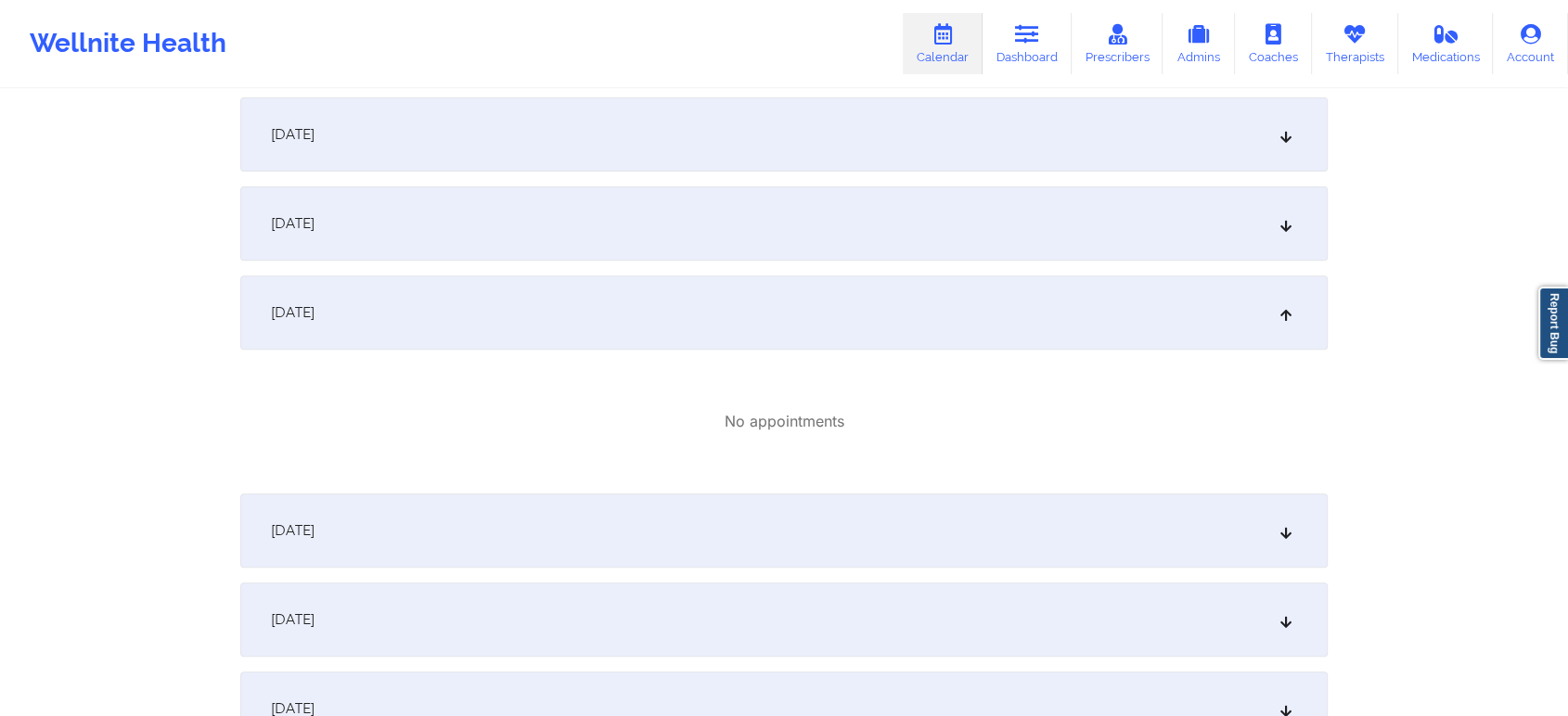
scroll to position [0, 0]
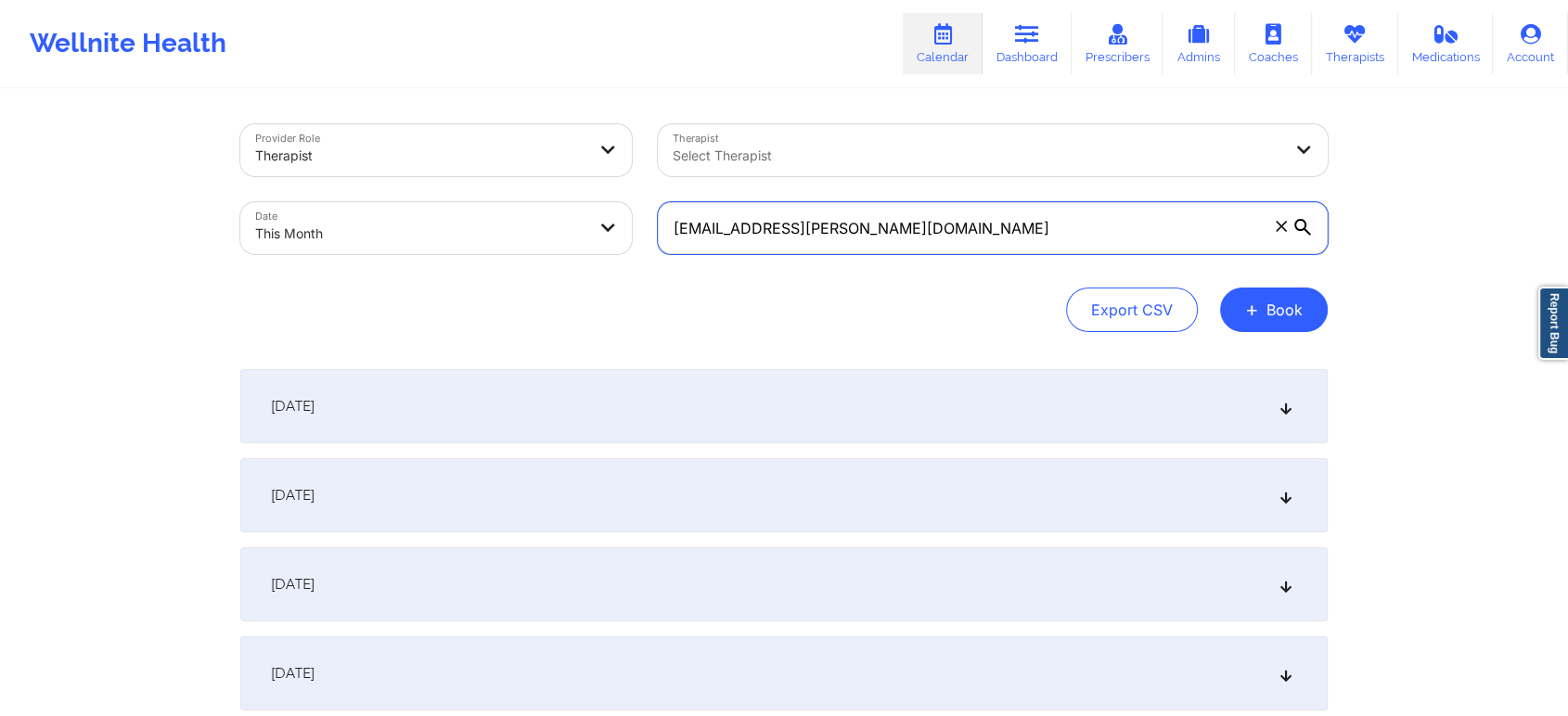
drag, startPoint x: 934, startPoint y: 227, endPoint x: 386, endPoint y: 277, distance: 550.3
click at [386, 277] on div "Provider Role Therapist Therapist Select Therapist Date This Month [EMAIL_ADDRE…" at bounding box center [784, 228] width 1088 height 208
paste input "jolvera0538"
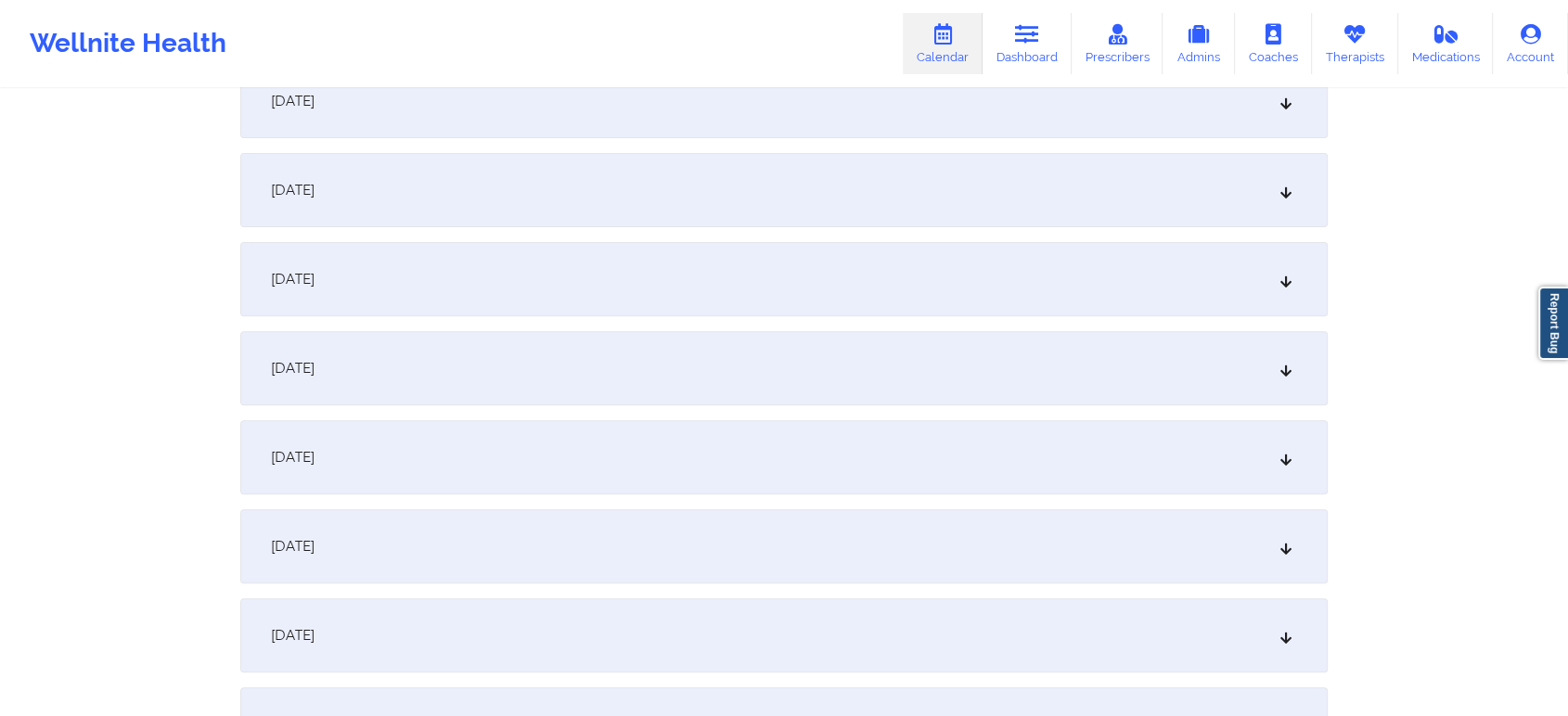
click at [1042, 421] on div "[DATE]" at bounding box center [784, 457] width 1088 height 74
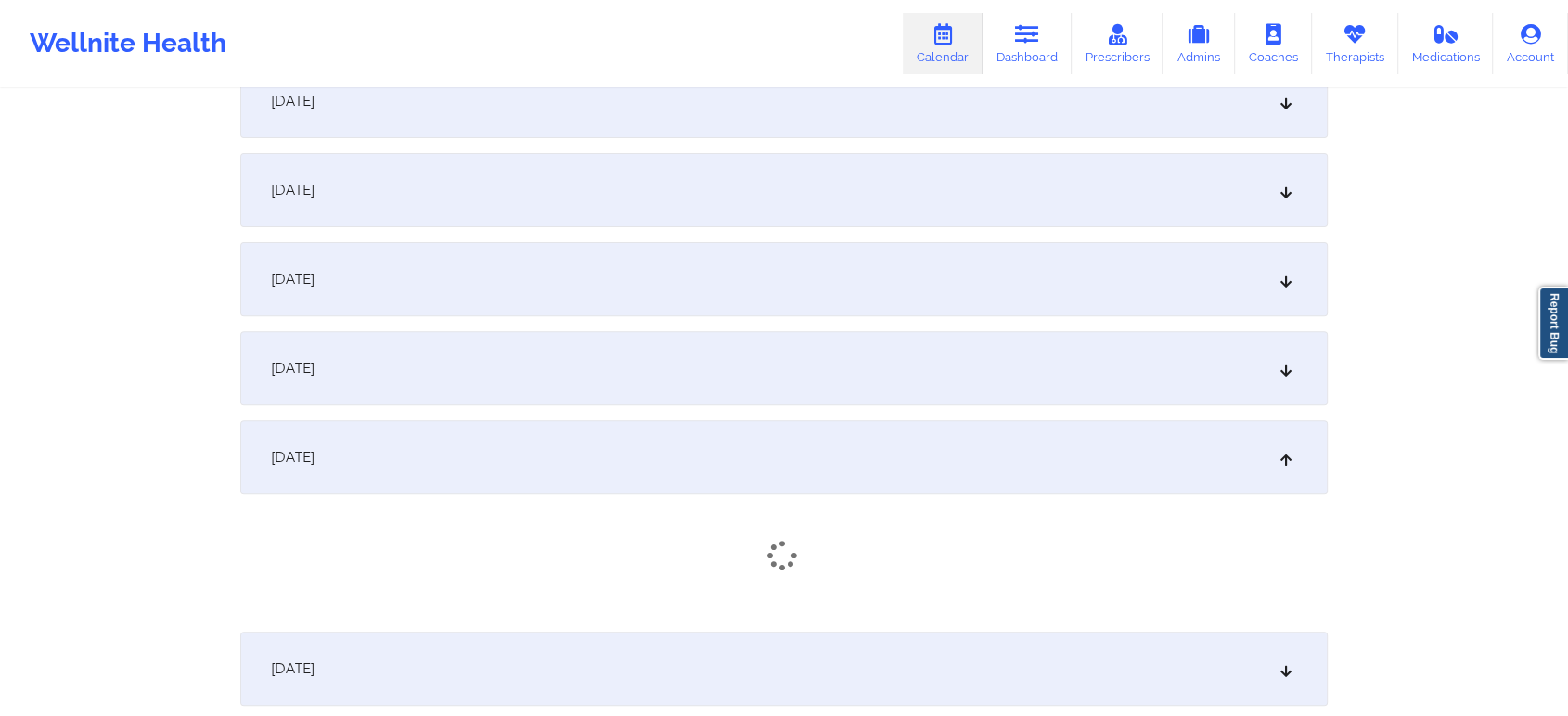
click at [1068, 368] on div "[DATE]" at bounding box center [784, 368] width 1088 height 74
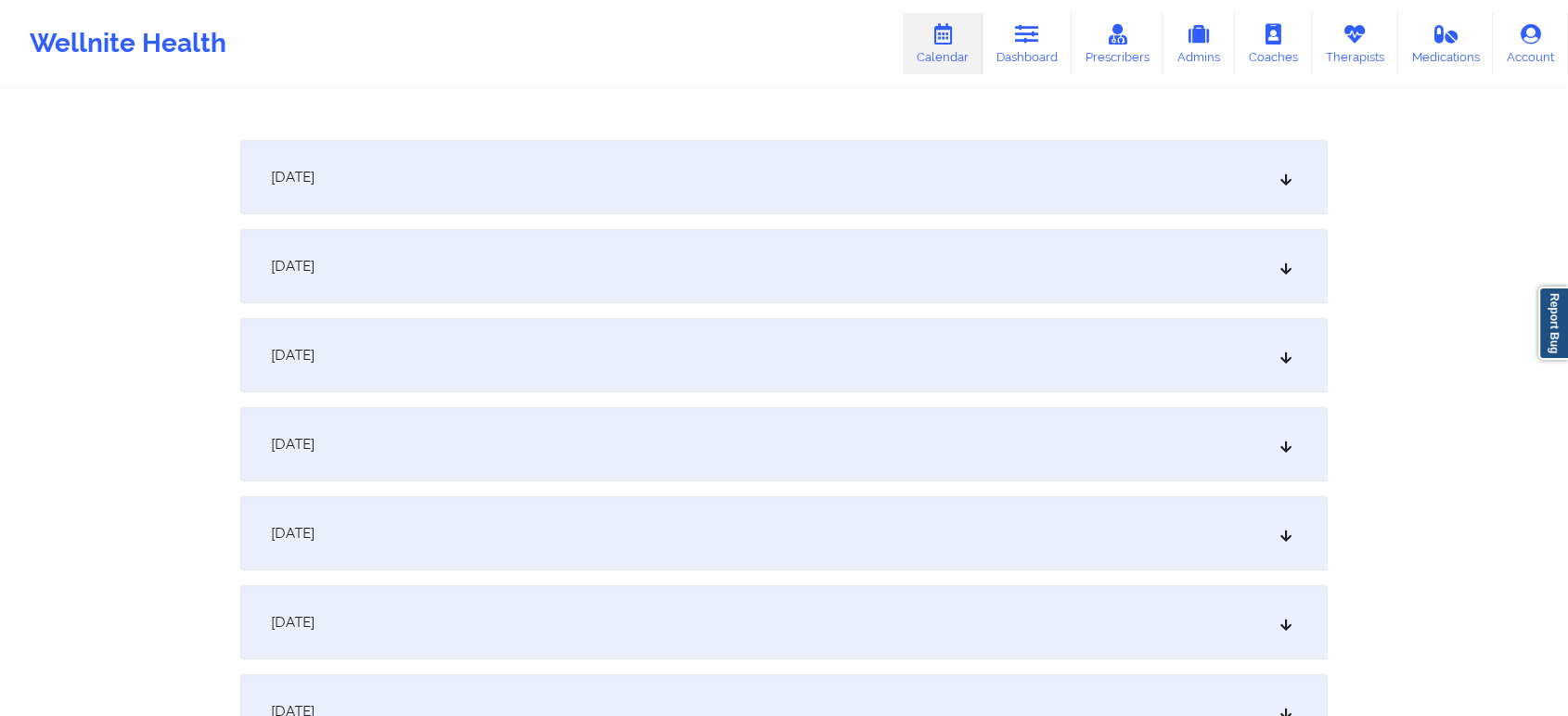
scroll to position [0, 0]
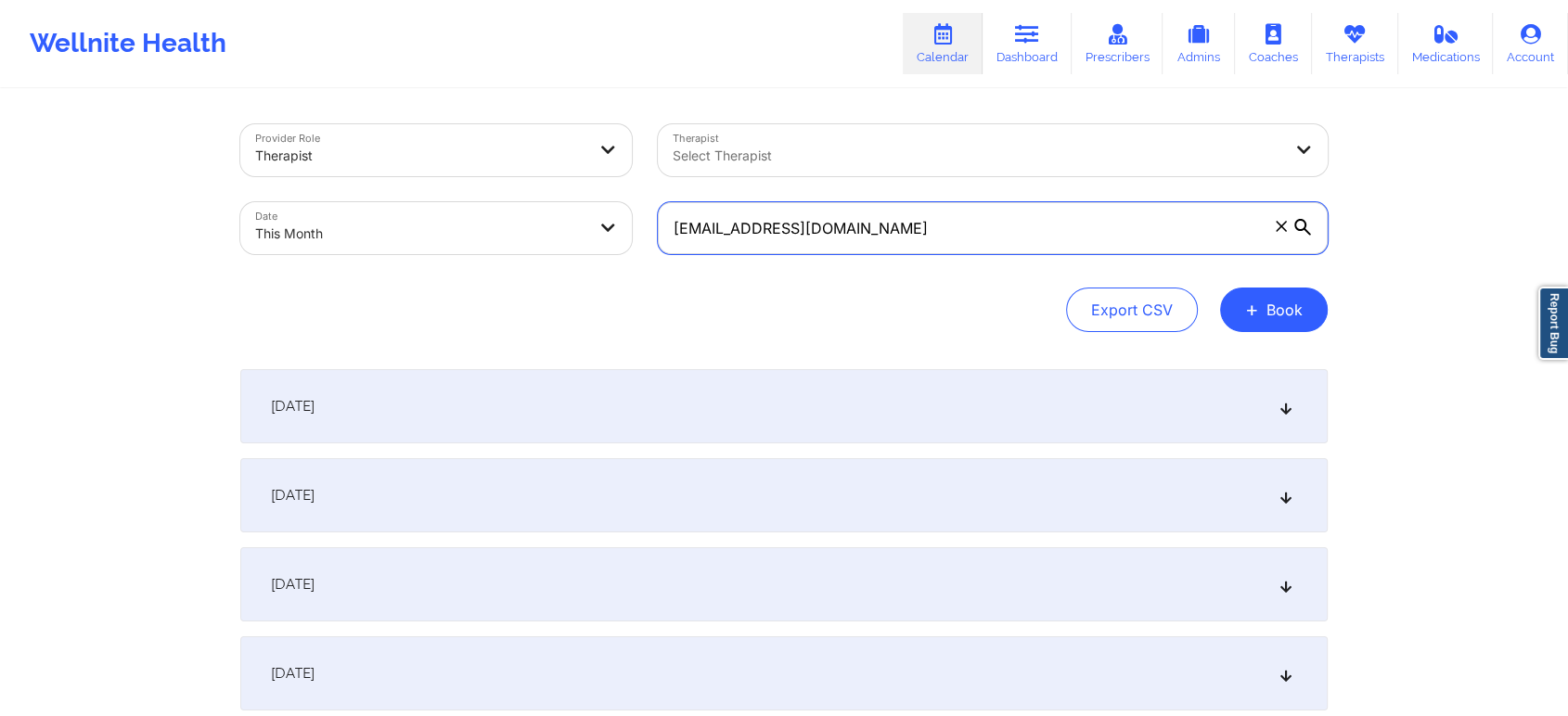
drag, startPoint x: 934, startPoint y: 243, endPoint x: 495, endPoint y: 238, distance: 439.0
click at [495, 238] on div "Provider Role Therapist Therapist Select Therapist Date This Month [EMAIL_ADDRE…" at bounding box center [784, 188] width 1114 height 156
paste input "nicormarr2"
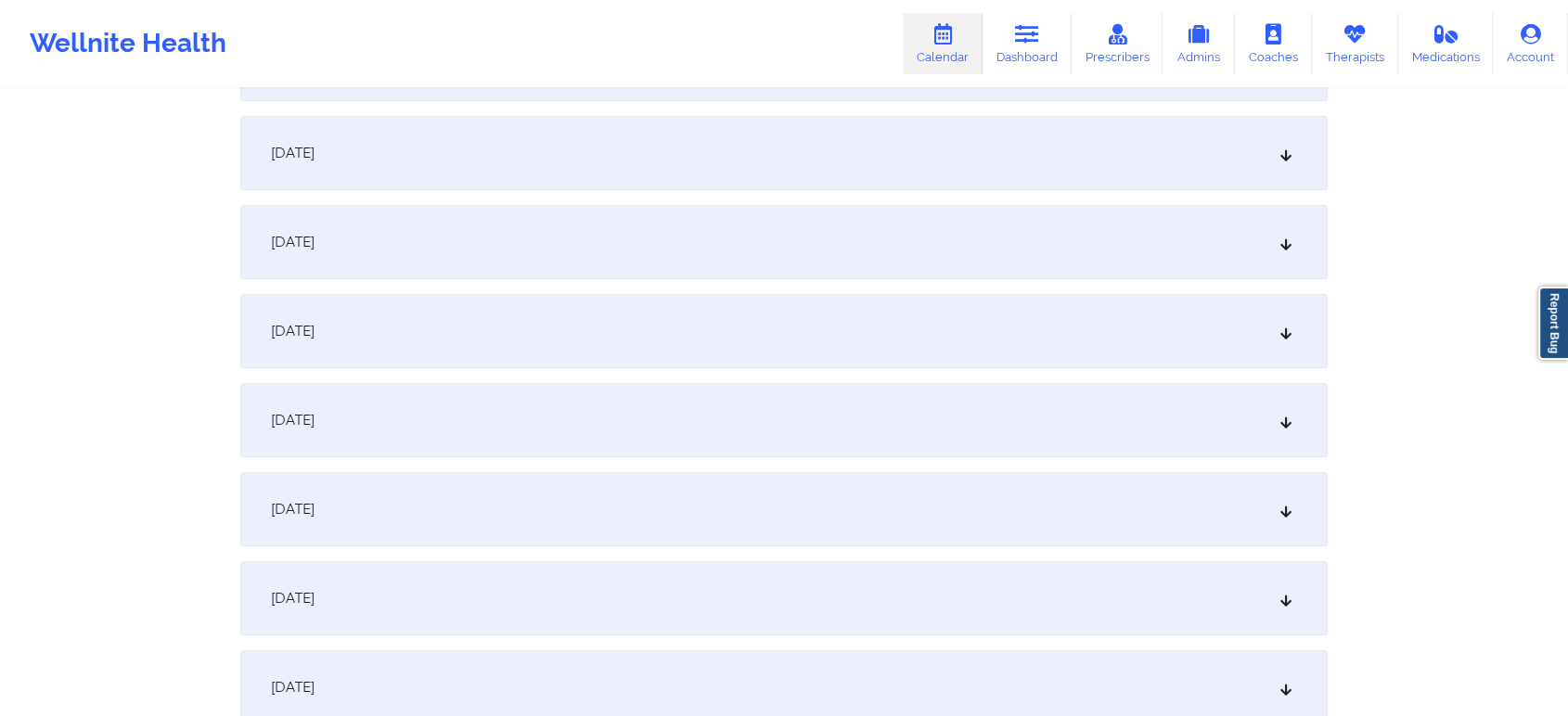
scroll to position [501, 0]
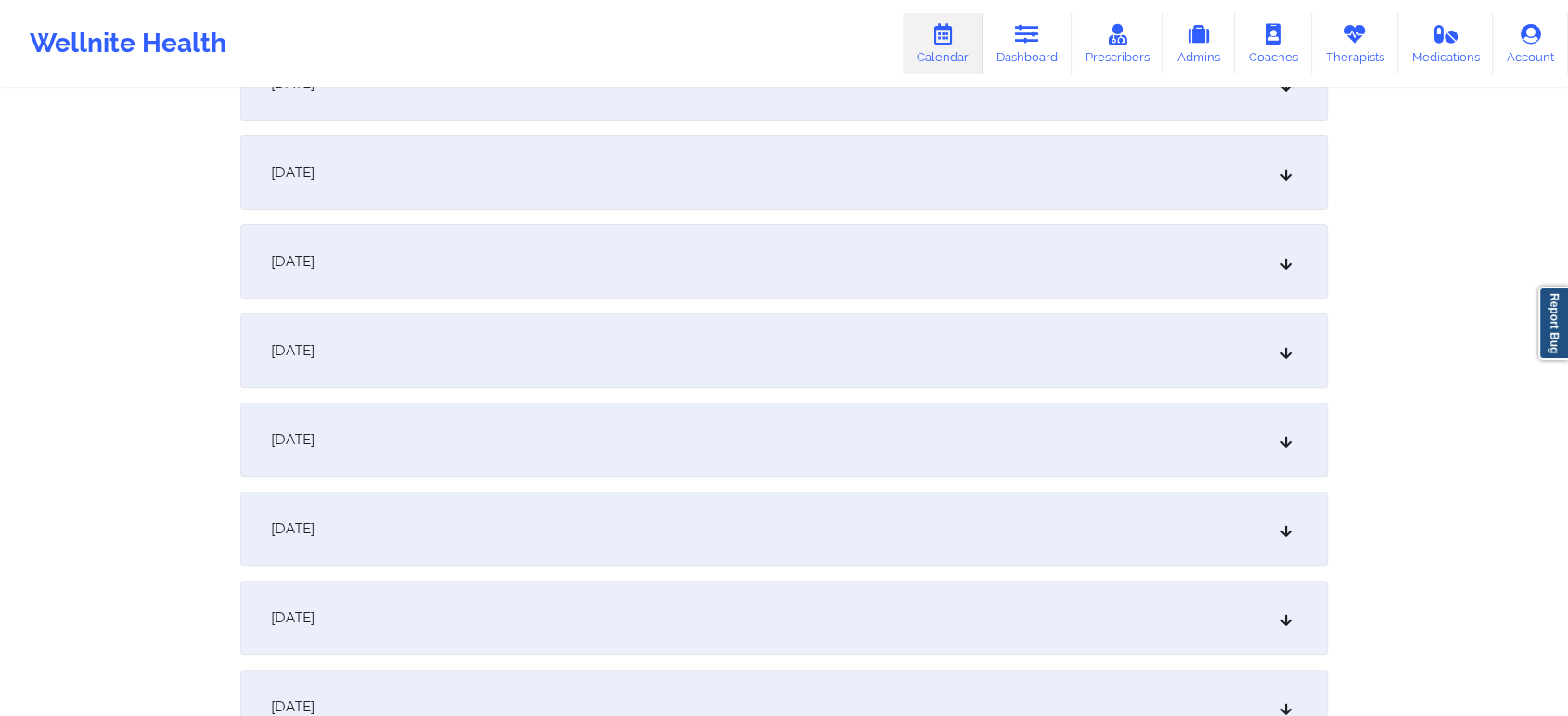
click at [654, 461] on div "[DATE]" at bounding box center [784, 440] width 1088 height 74
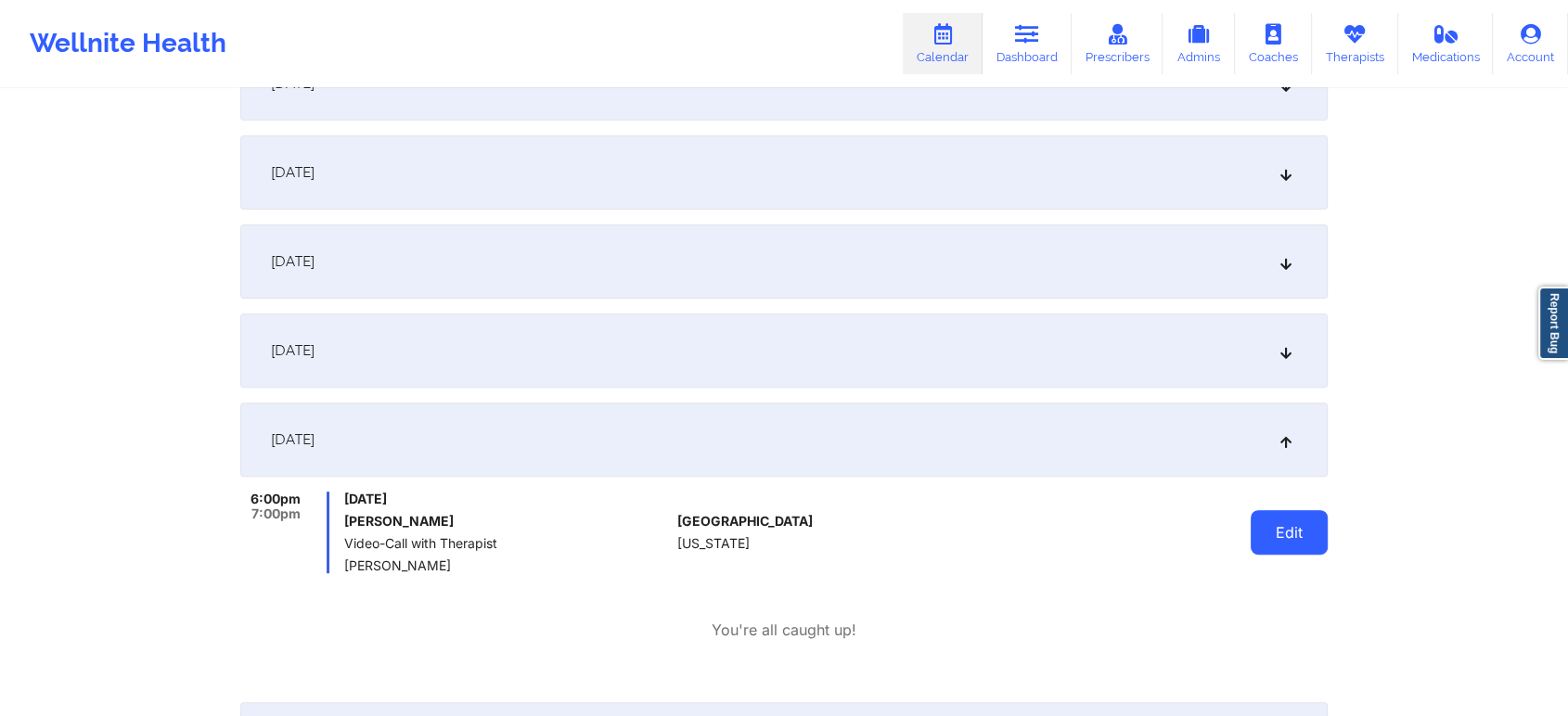
click at [1284, 548] on button "Edit" at bounding box center [1290, 532] width 77 height 44
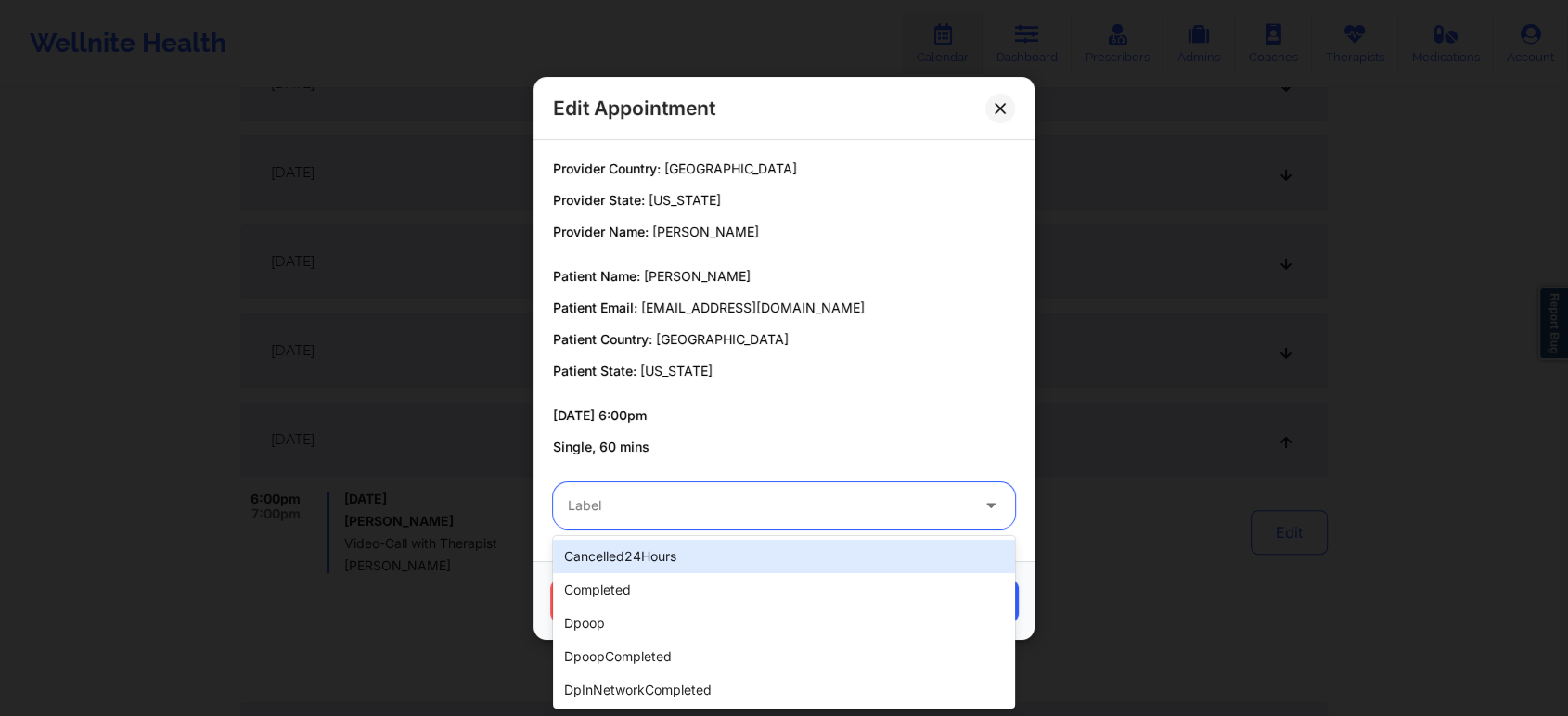
click at [681, 526] on div "Label" at bounding box center [762, 505] width 418 height 46
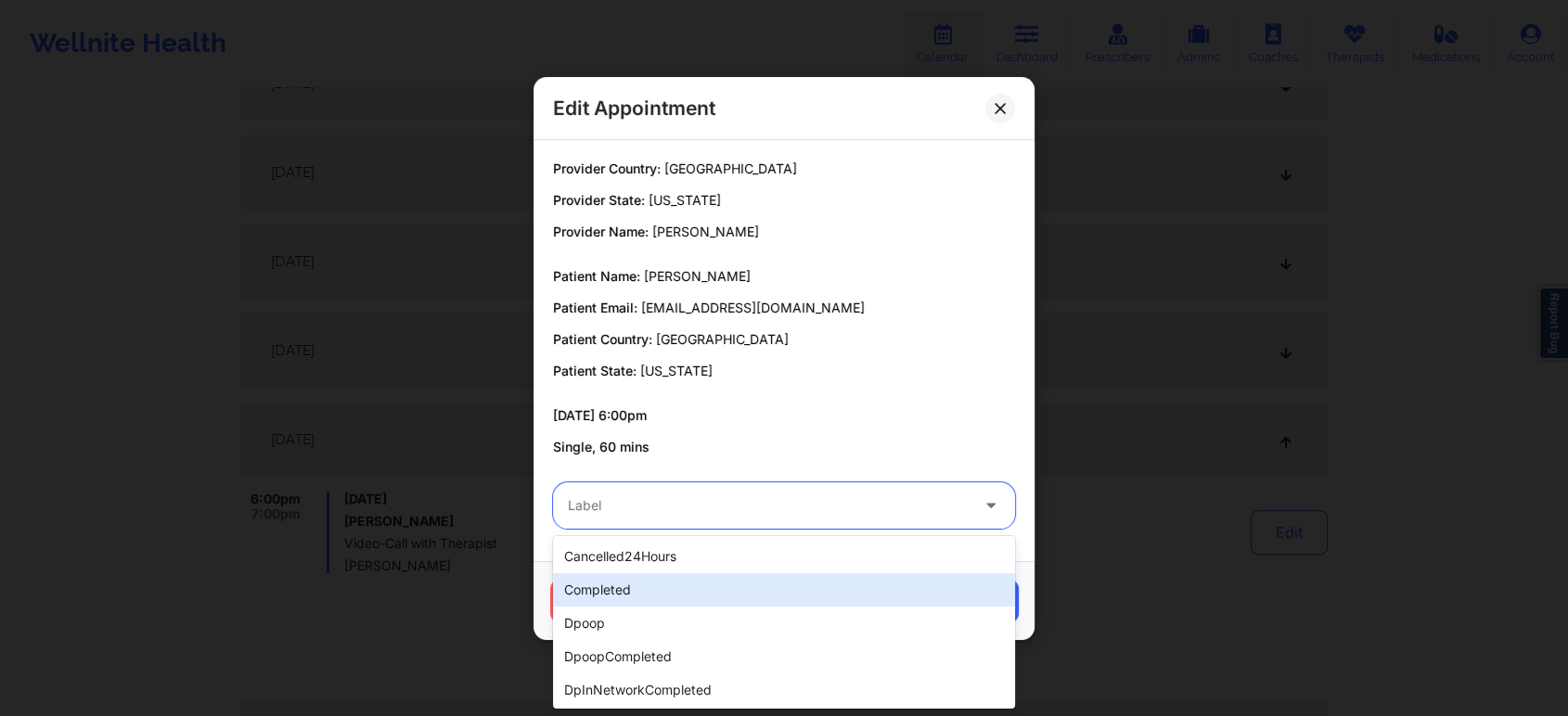
click at [629, 590] on div "completed" at bounding box center [784, 589] width 462 height 34
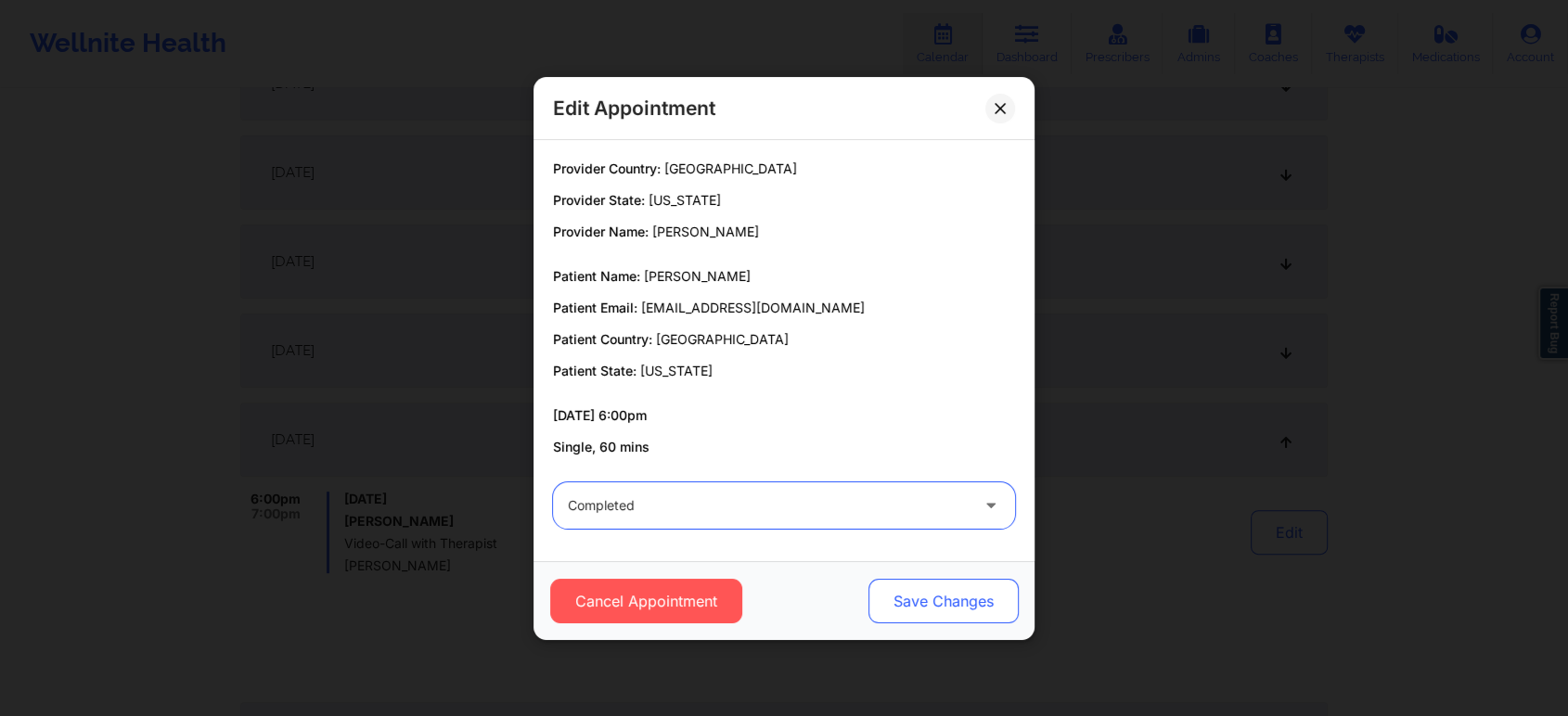
click at [953, 595] on button "Save Changes" at bounding box center [944, 601] width 151 height 44
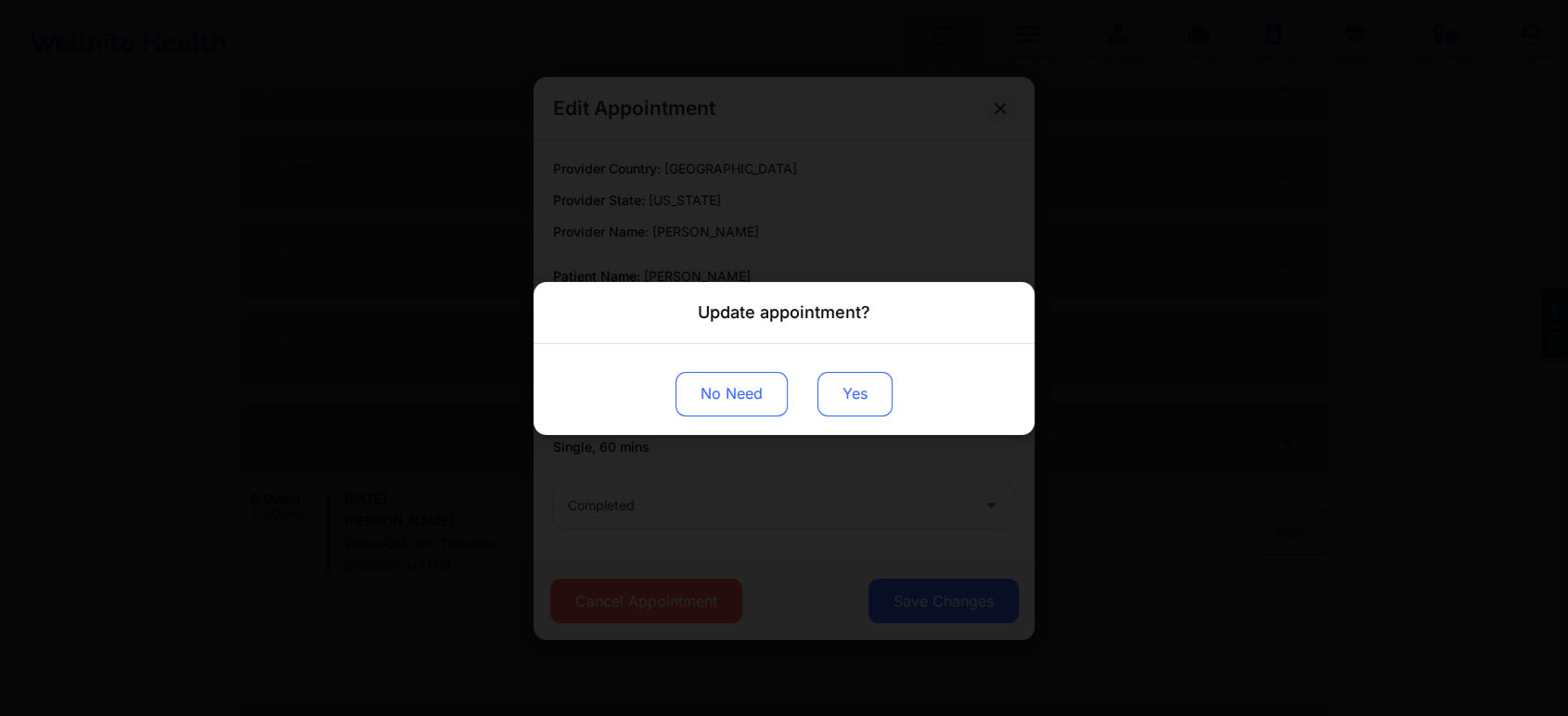
click at [862, 376] on button "Yes" at bounding box center [856, 393] width 75 height 44
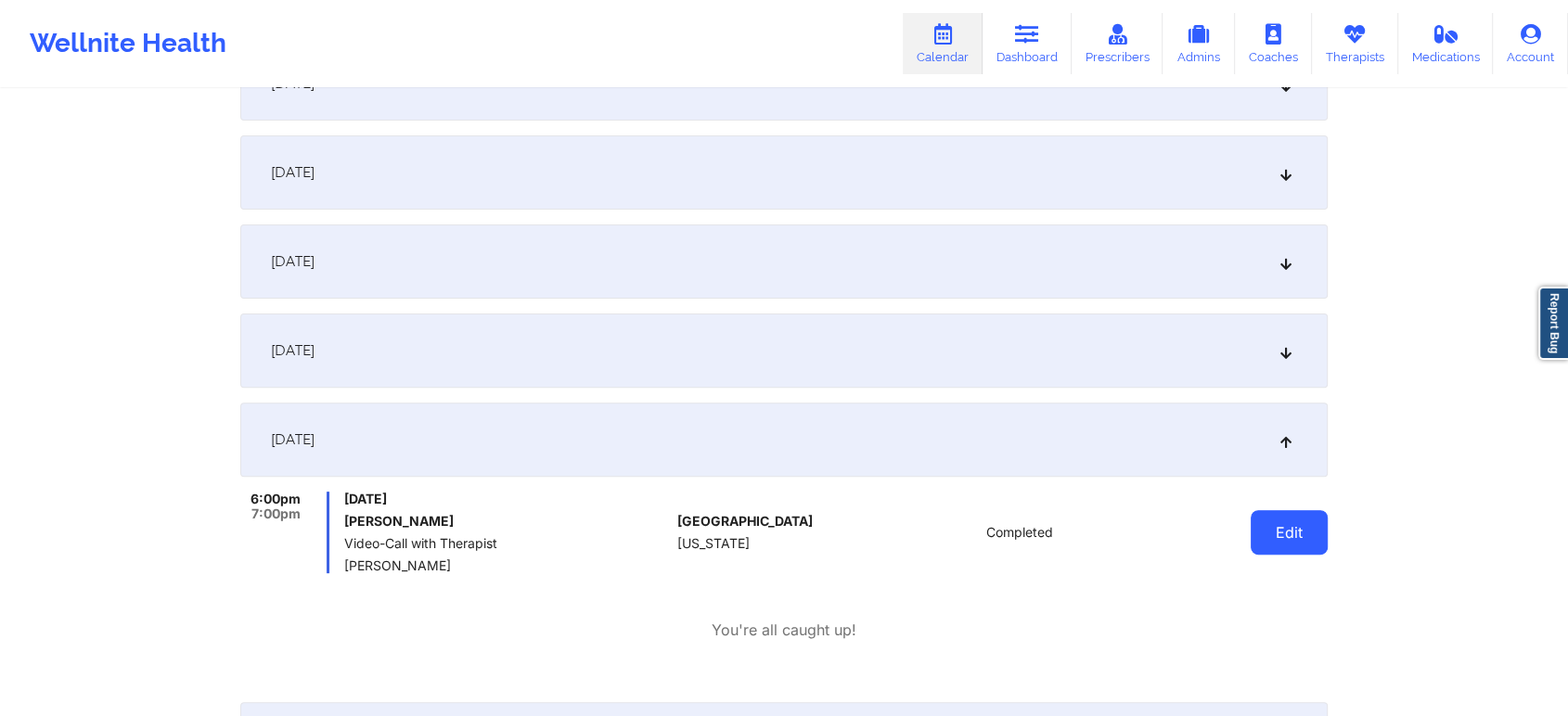
click at [1279, 524] on button "Edit" at bounding box center [1290, 532] width 77 height 44
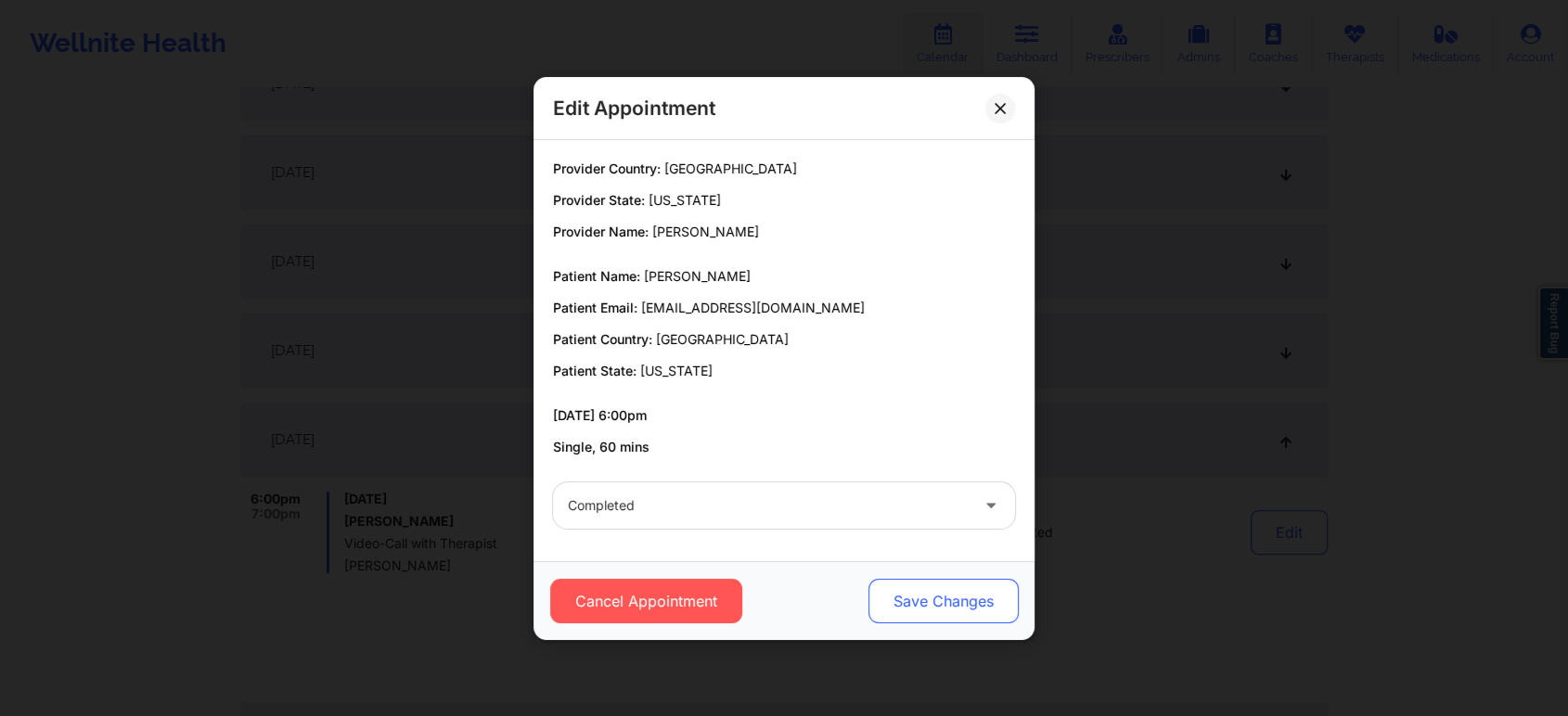
click at [889, 595] on button "Save Changes" at bounding box center [944, 601] width 151 height 44
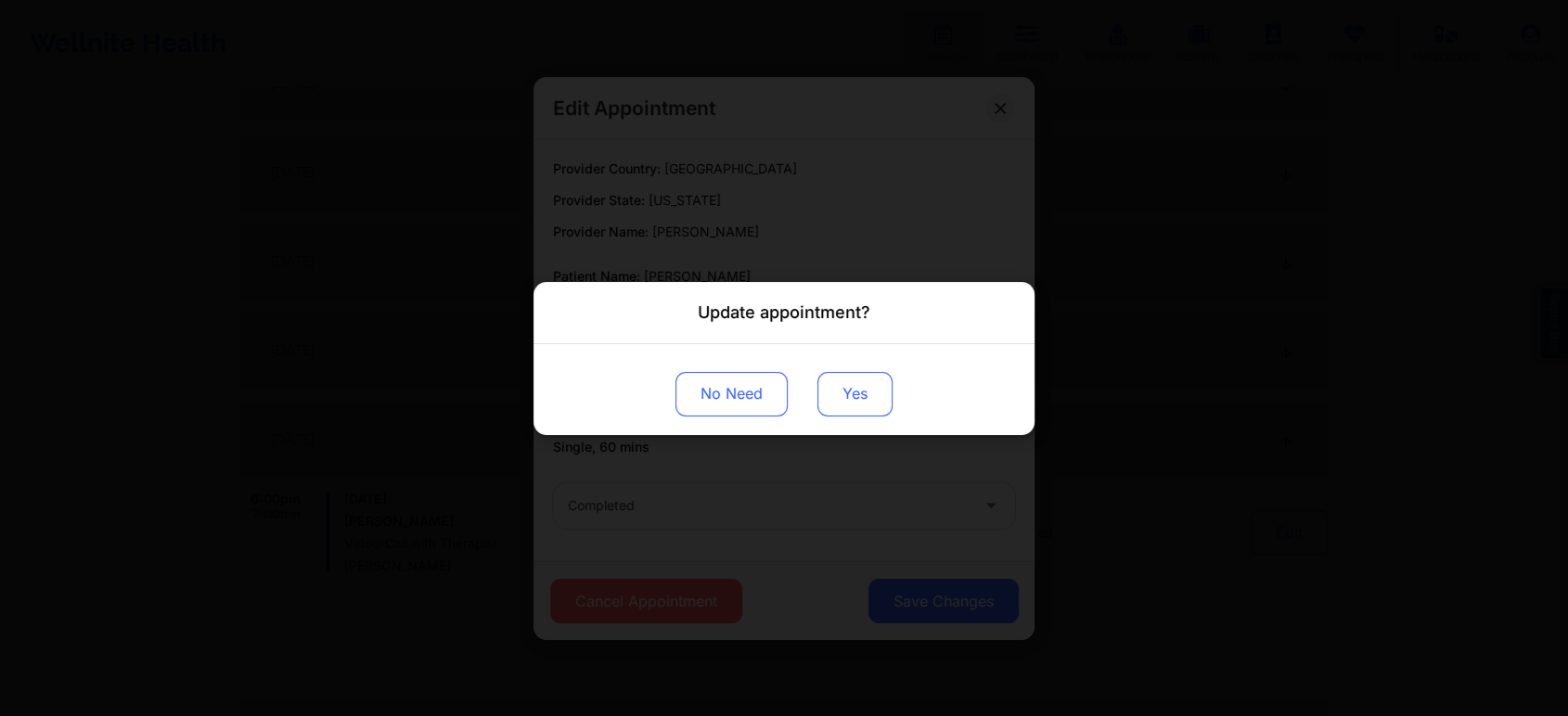
click at [873, 394] on button "Yes" at bounding box center [856, 393] width 75 height 44
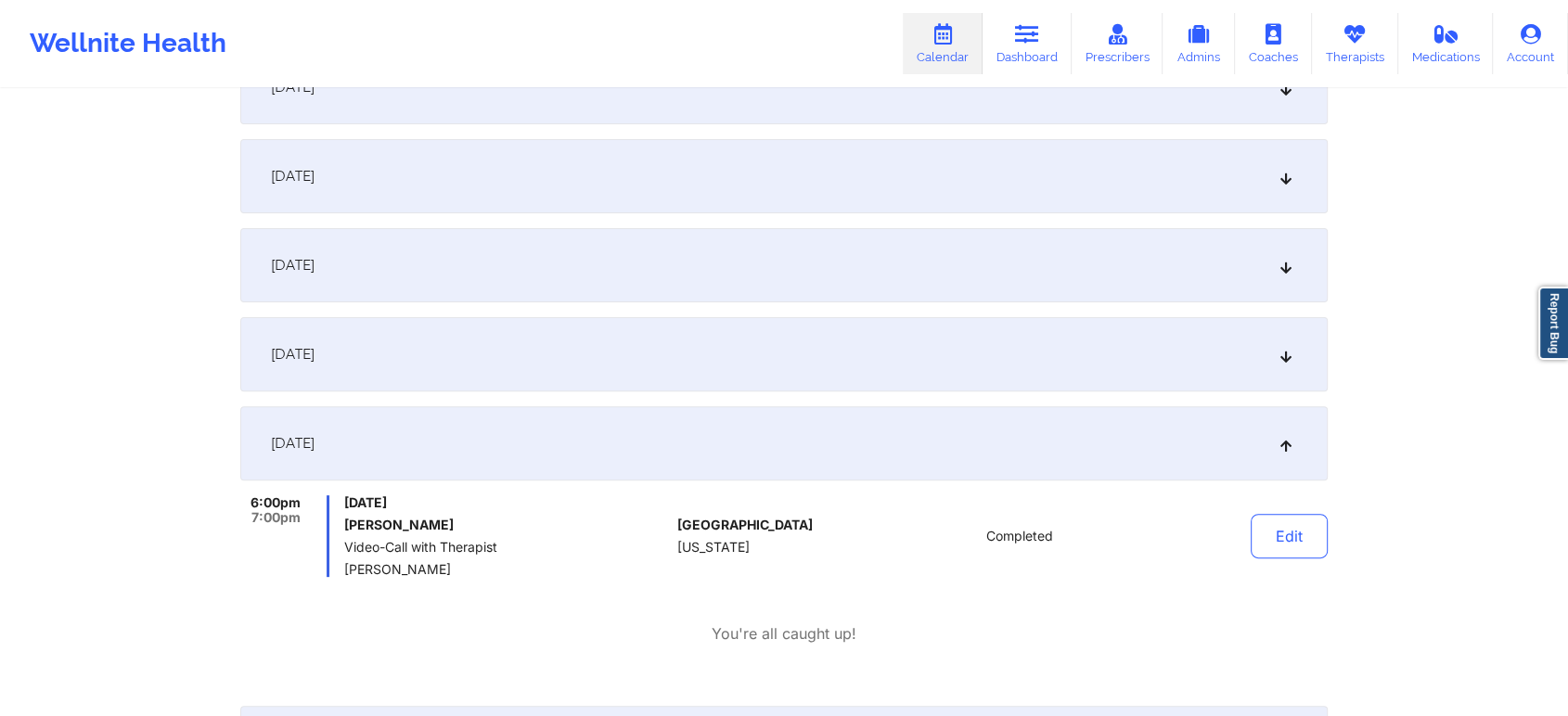
scroll to position [0, 0]
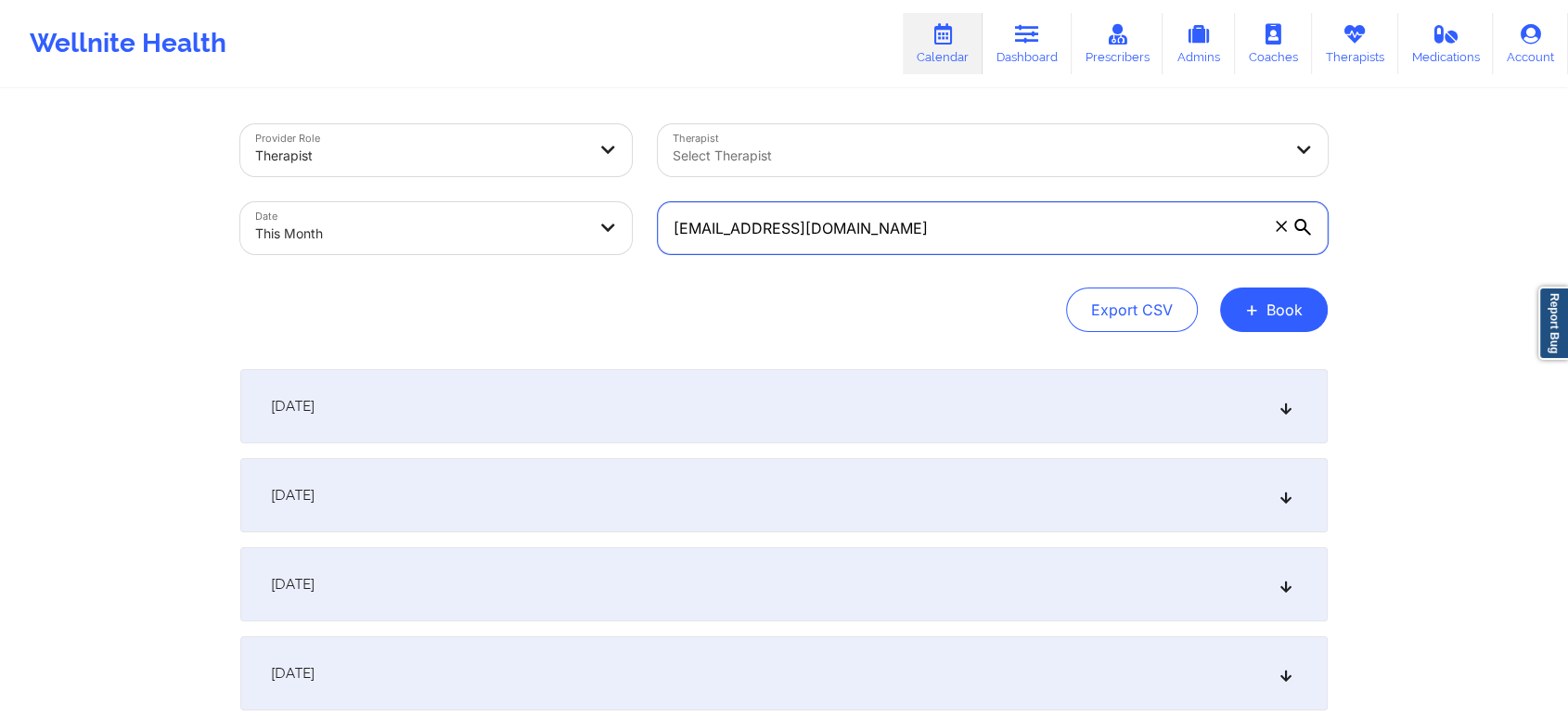
drag, startPoint x: 899, startPoint y: 249, endPoint x: 542, endPoint y: 267, distance: 357.5
click at [542, 267] on div "Provider Role Therapist Therapist Select Therapist Date This Month [EMAIL_ADDRE…" at bounding box center [784, 228] width 1088 height 208
paste input "[EMAIL_ADDRESS]"
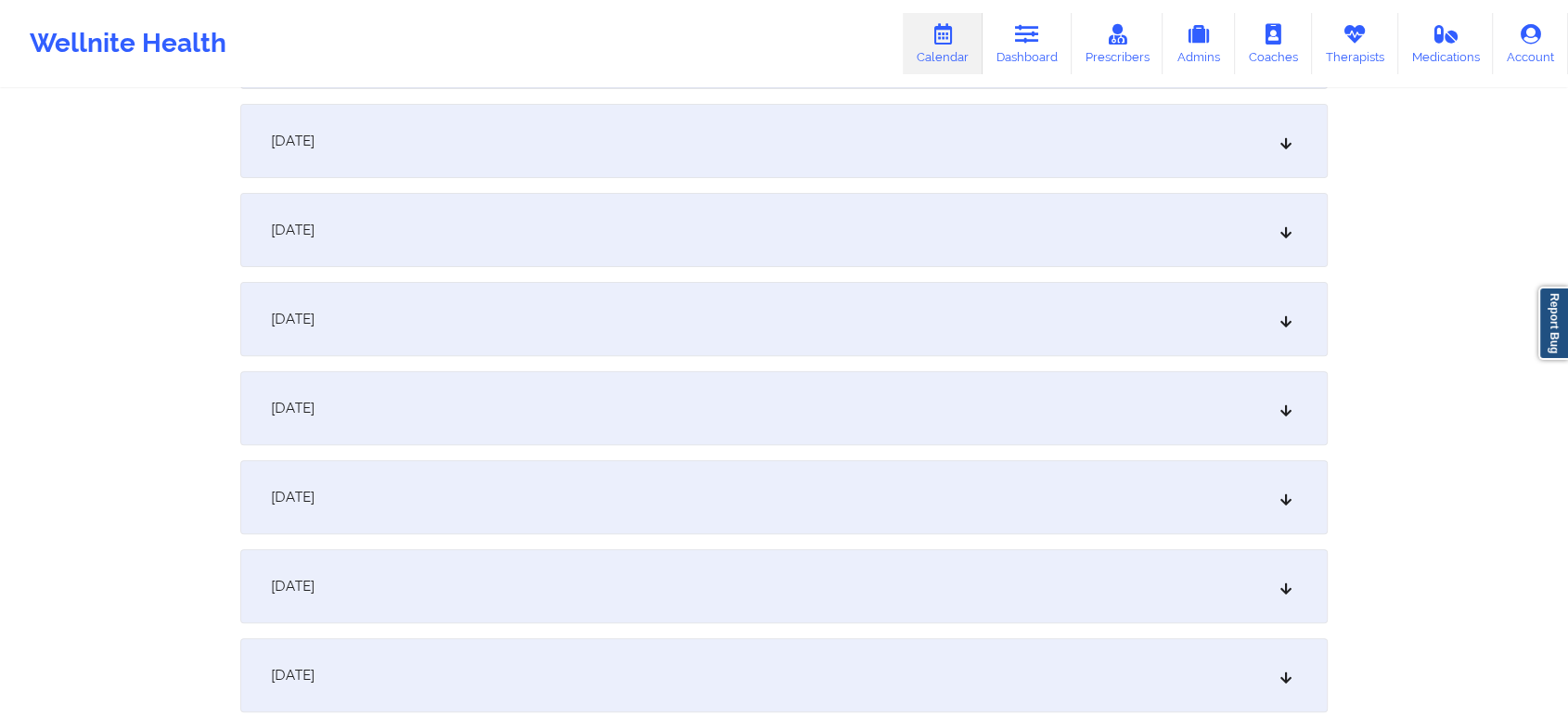
scroll to position [560, 0]
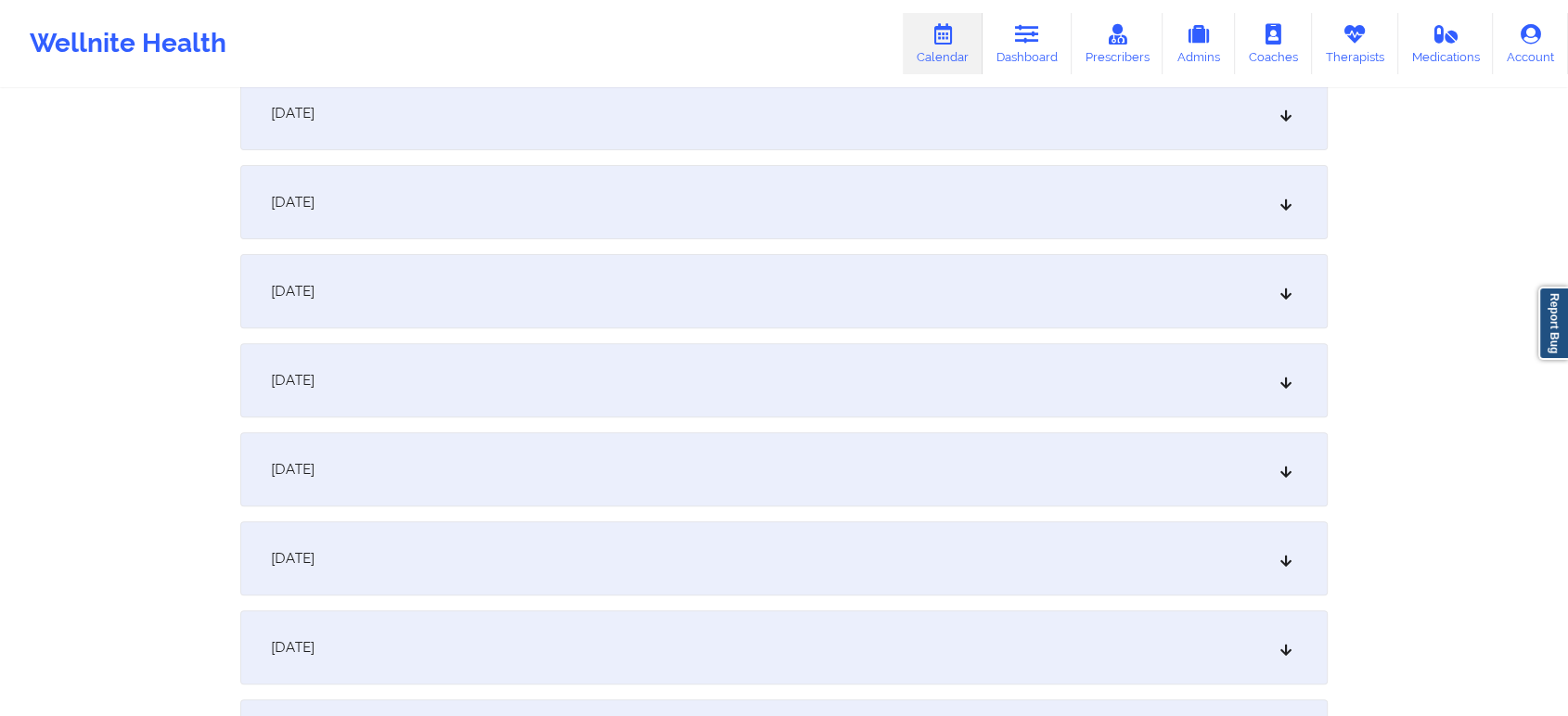
click at [716, 288] on div "[DATE]" at bounding box center [784, 291] width 1088 height 74
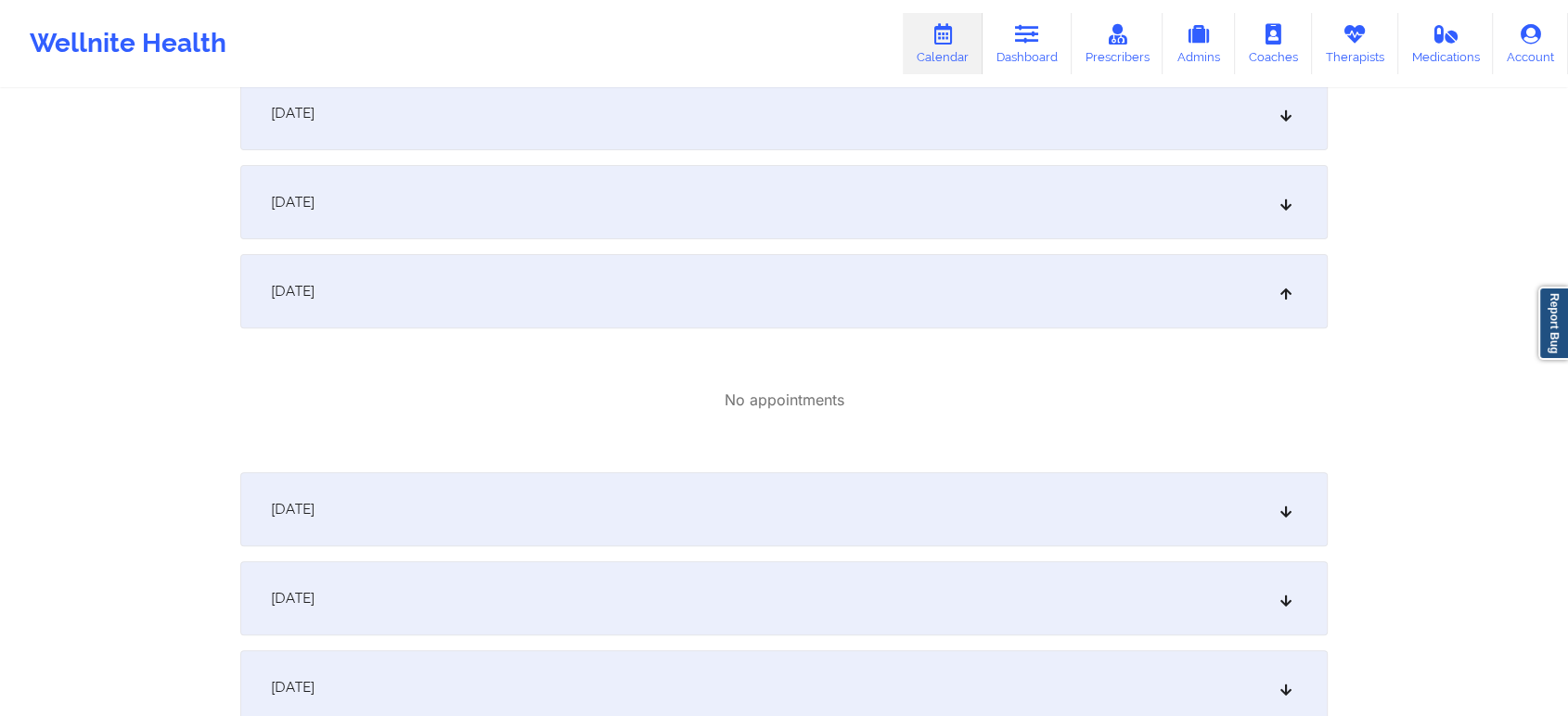
click at [683, 502] on div "[DATE]" at bounding box center [784, 509] width 1088 height 74
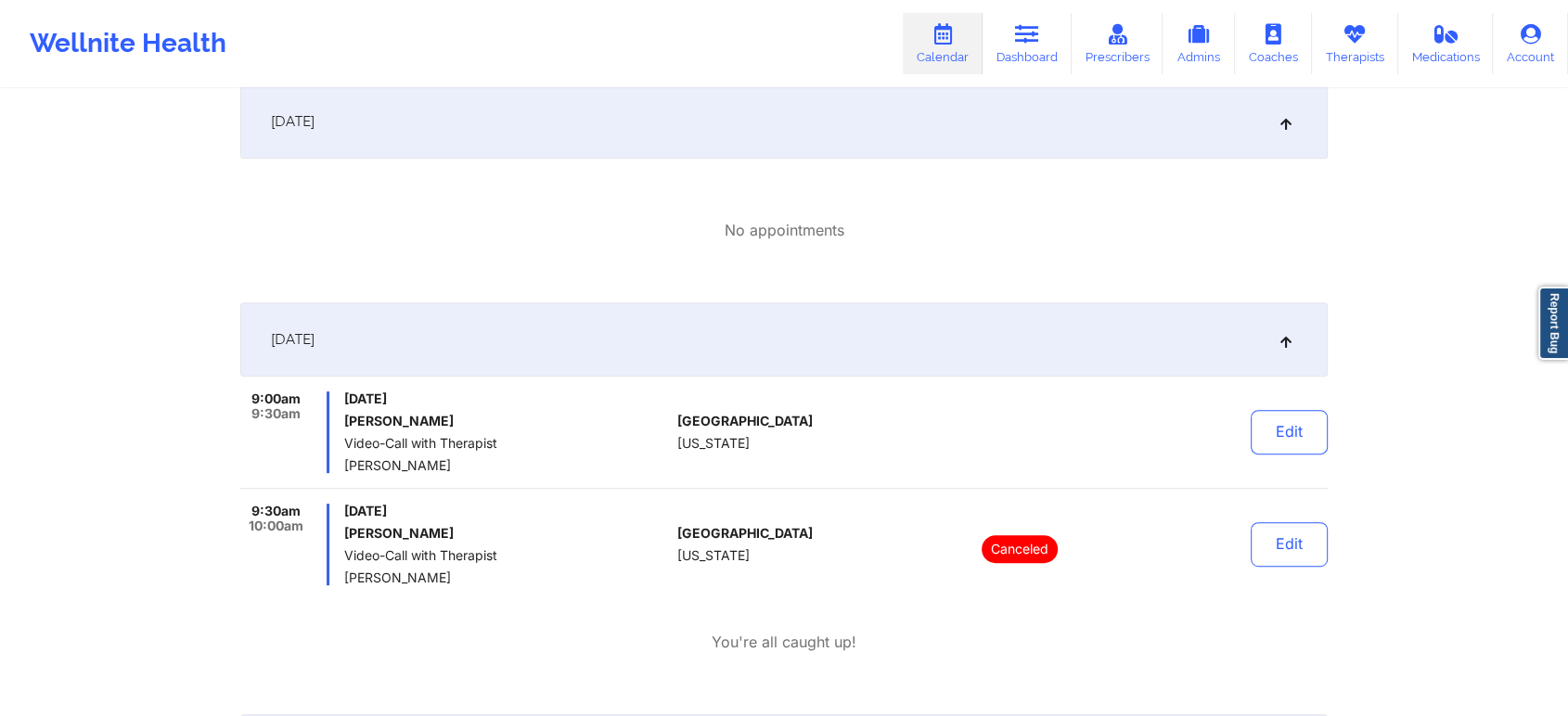
scroll to position [1015, 0]
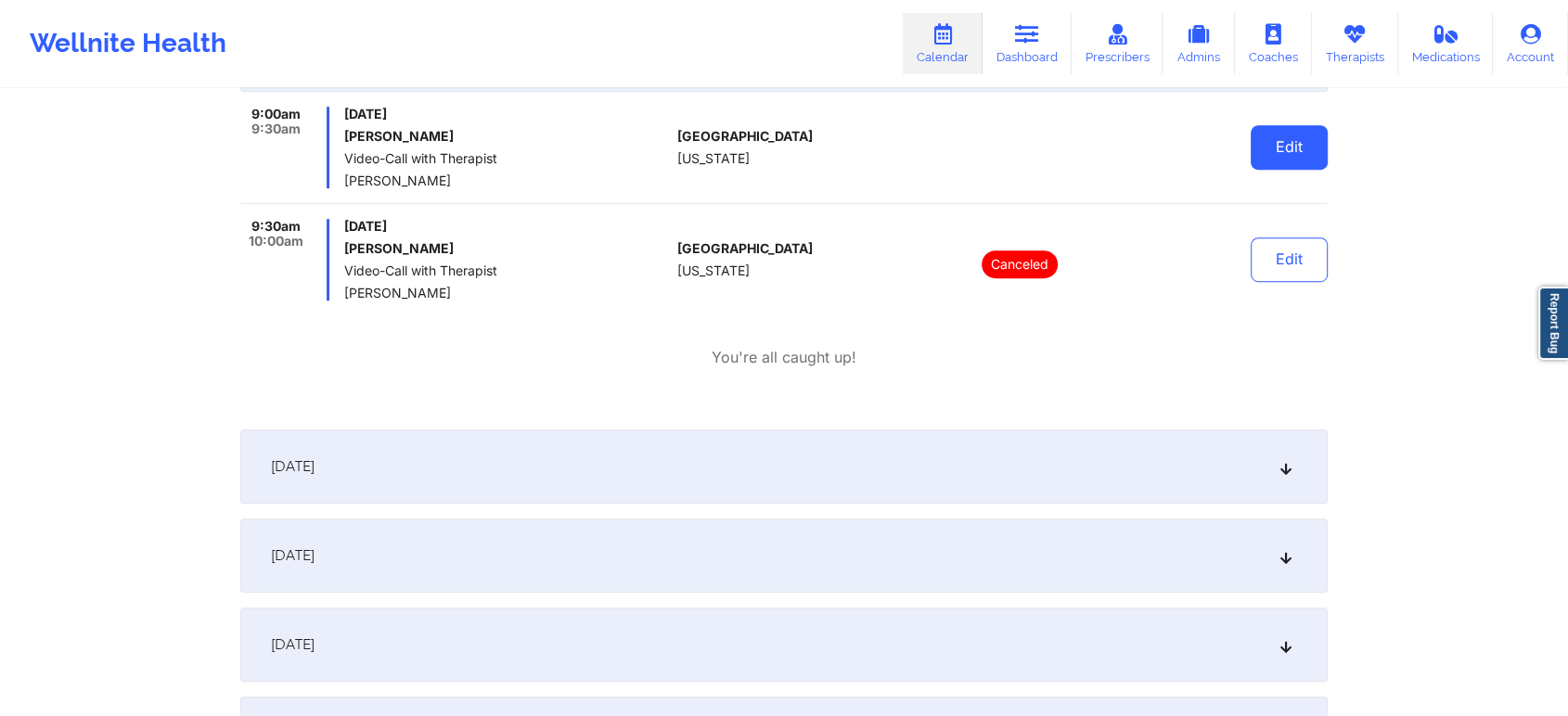
click at [1283, 139] on button "Edit" at bounding box center [1290, 148] width 77 height 44
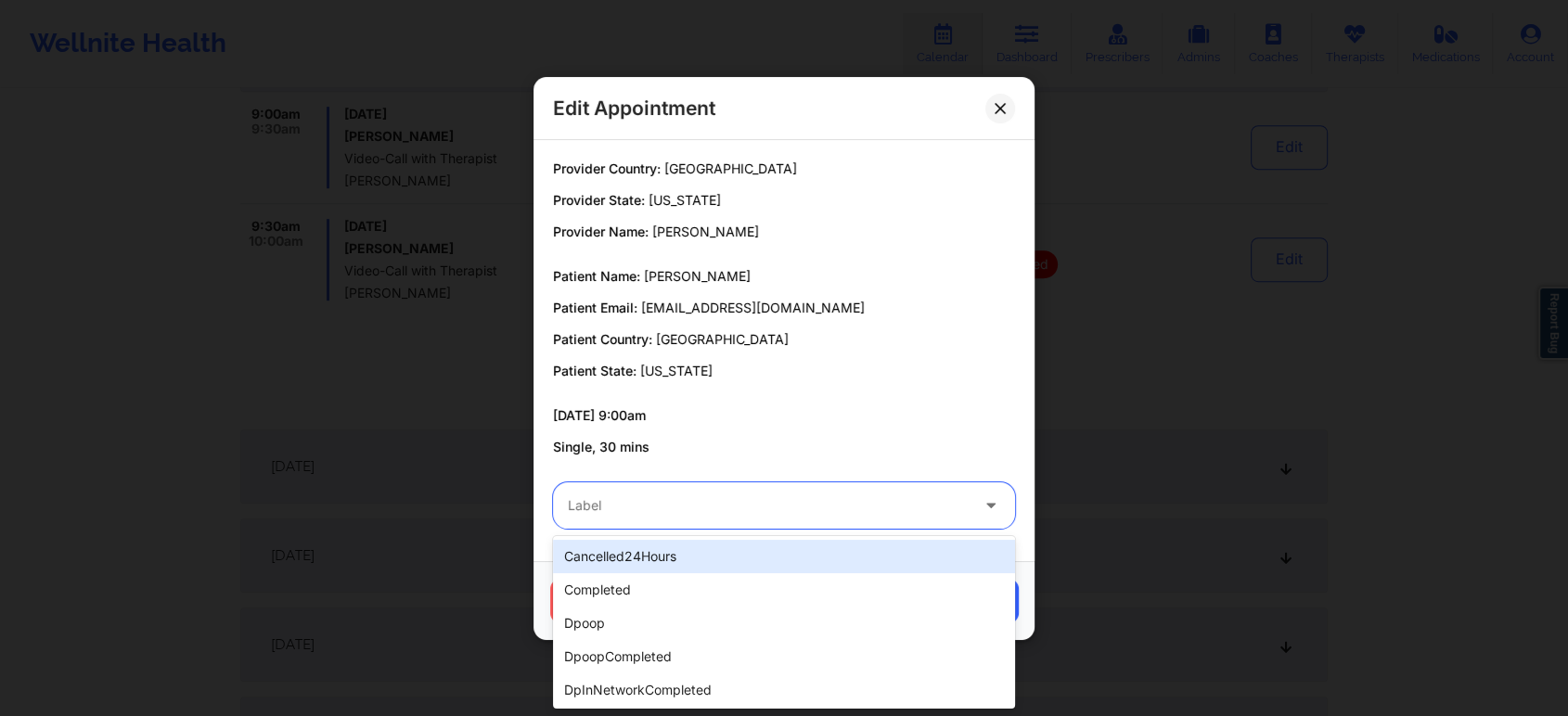
click at [761, 483] on div "Label" at bounding box center [762, 505] width 418 height 46
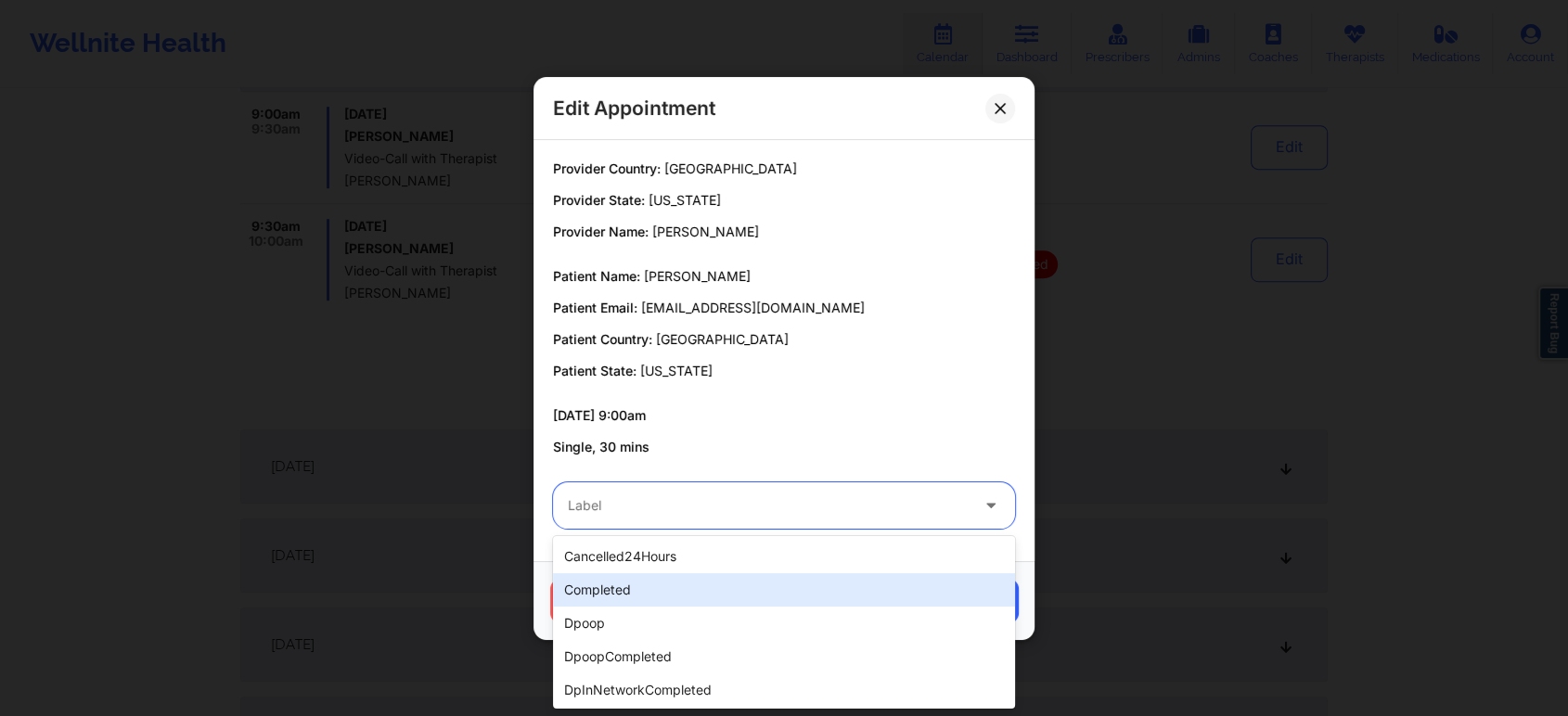
click at [675, 593] on div "completed" at bounding box center [784, 589] width 462 height 34
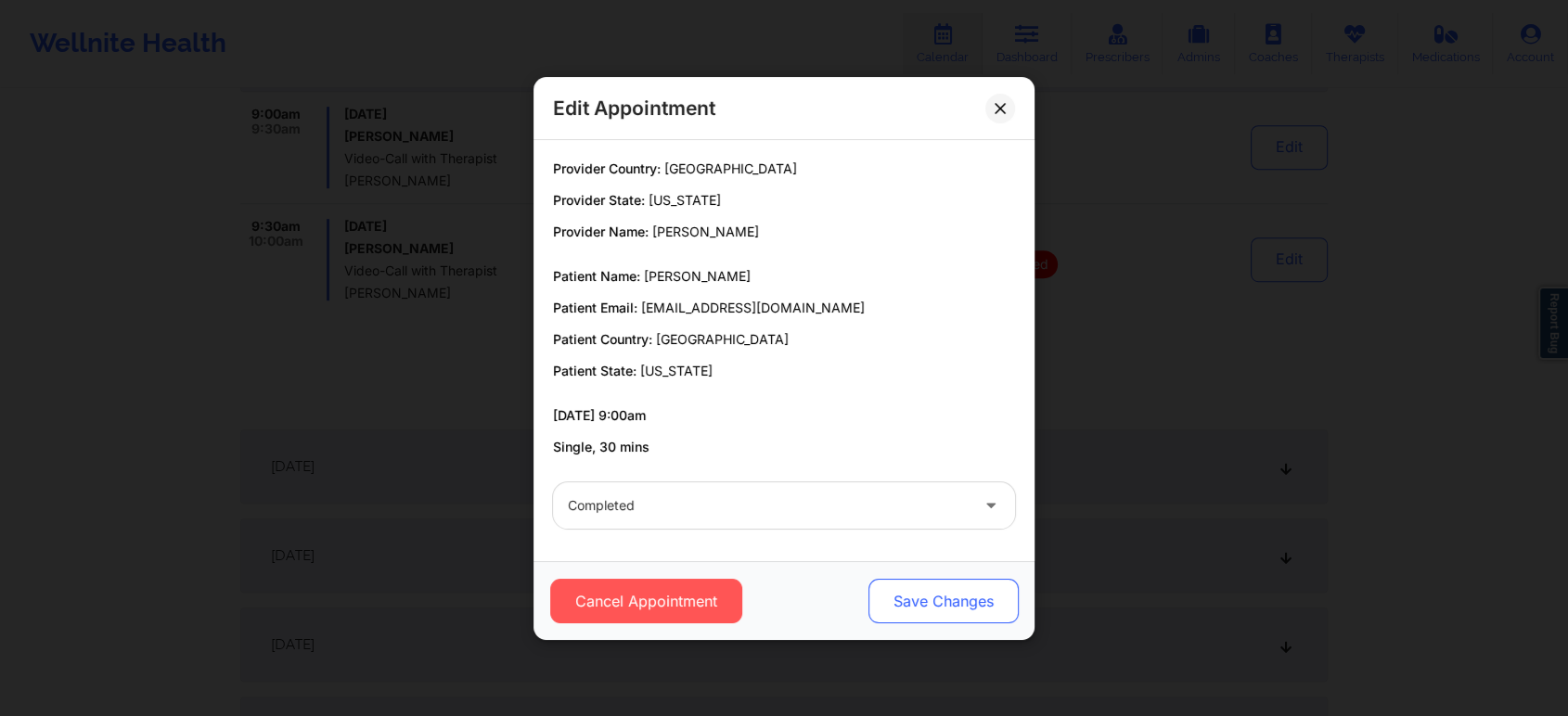
click at [876, 595] on button "Save Changes" at bounding box center [944, 601] width 151 height 44
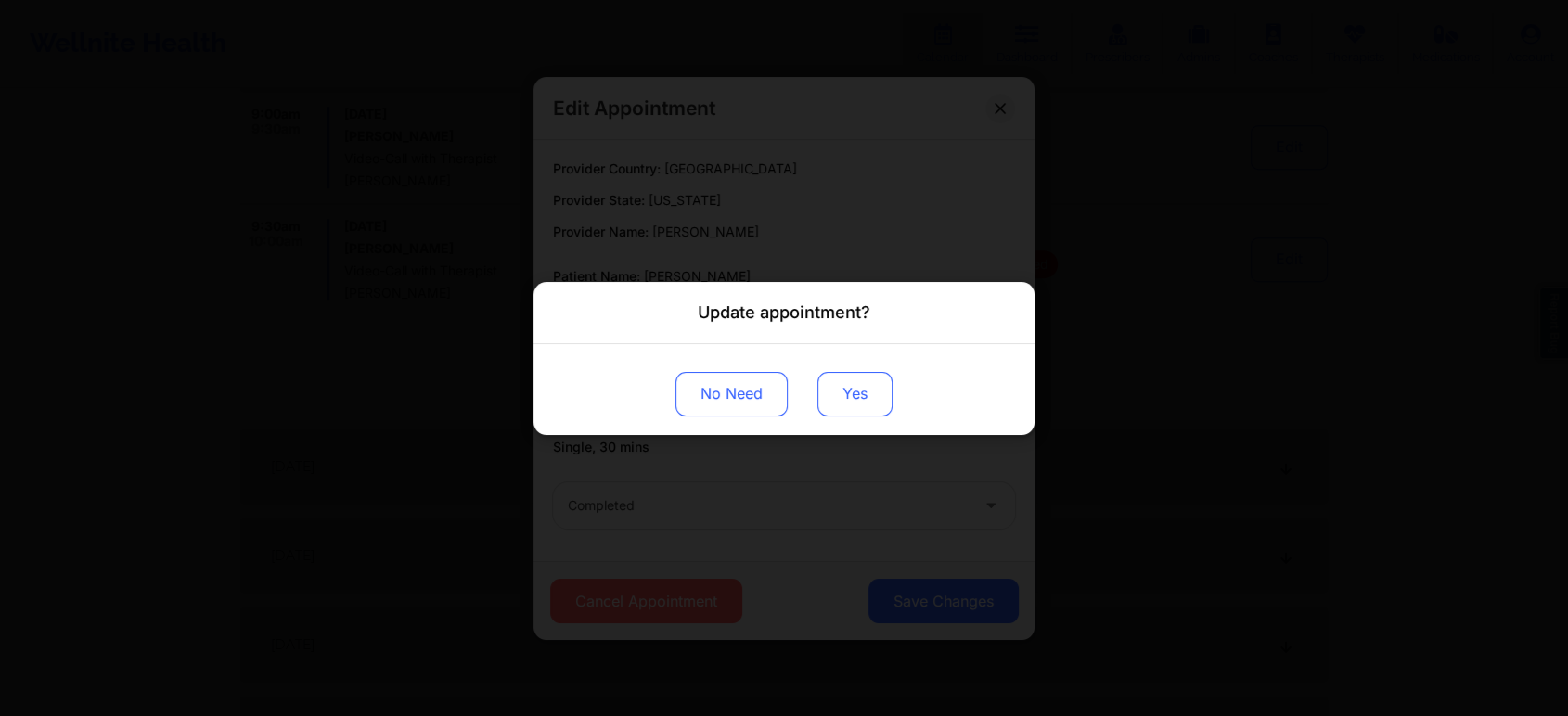
click at [839, 388] on button "Yes" at bounding box center [856, 393] width 75 height 44
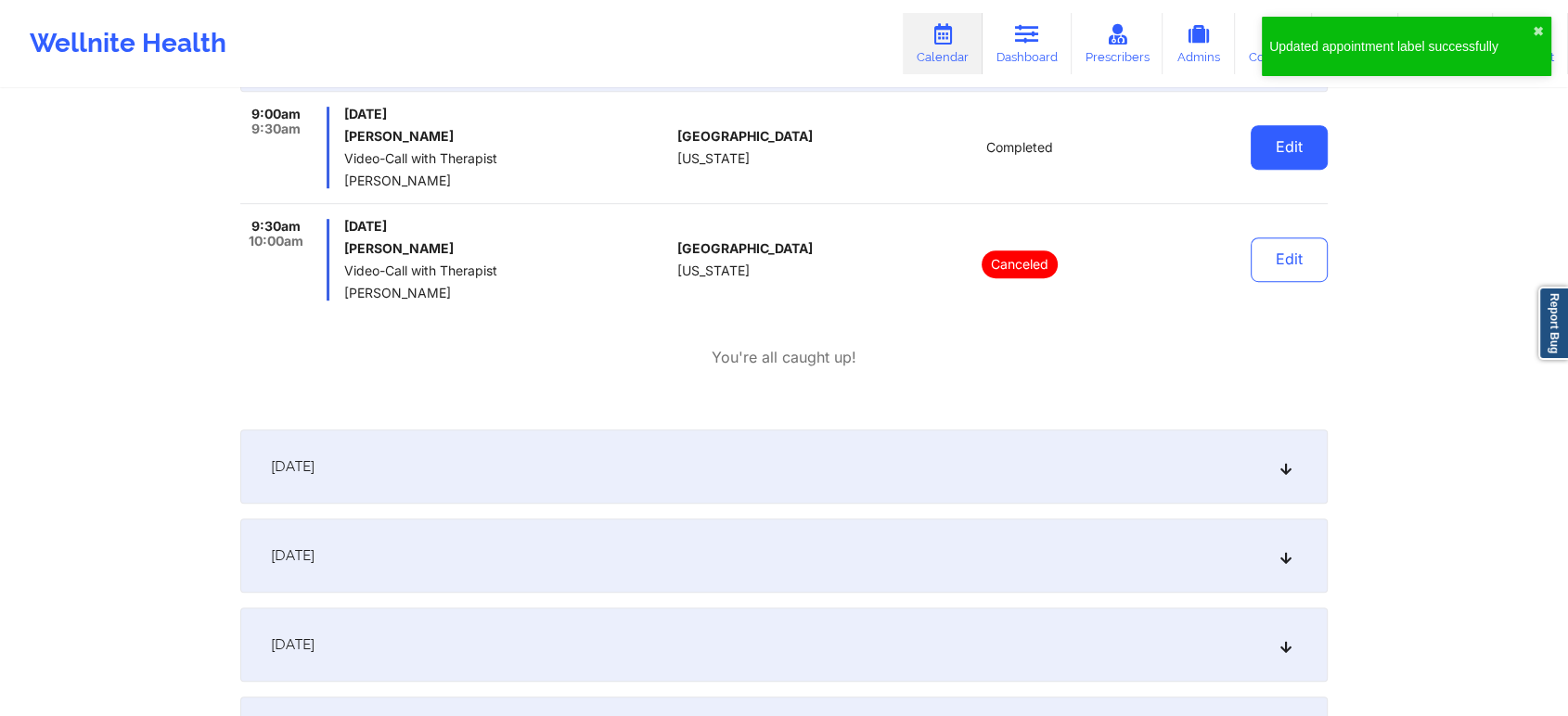
click at [1261, 147] on button "Edit" at bounding box center [1290, 148] width 77 height 44
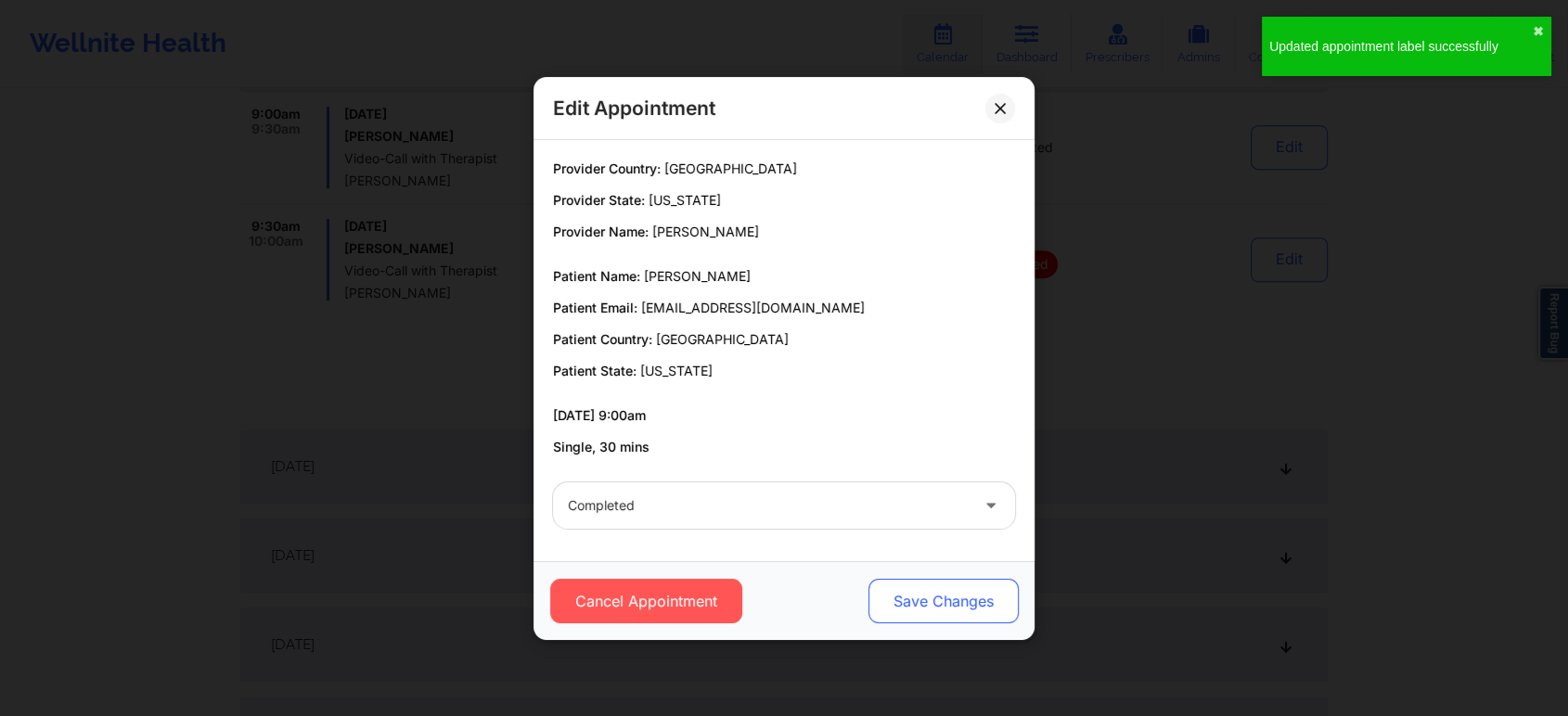
click at [990, 591] on button "Save Changes" at bounding box center [944, 601] width 151 height 44
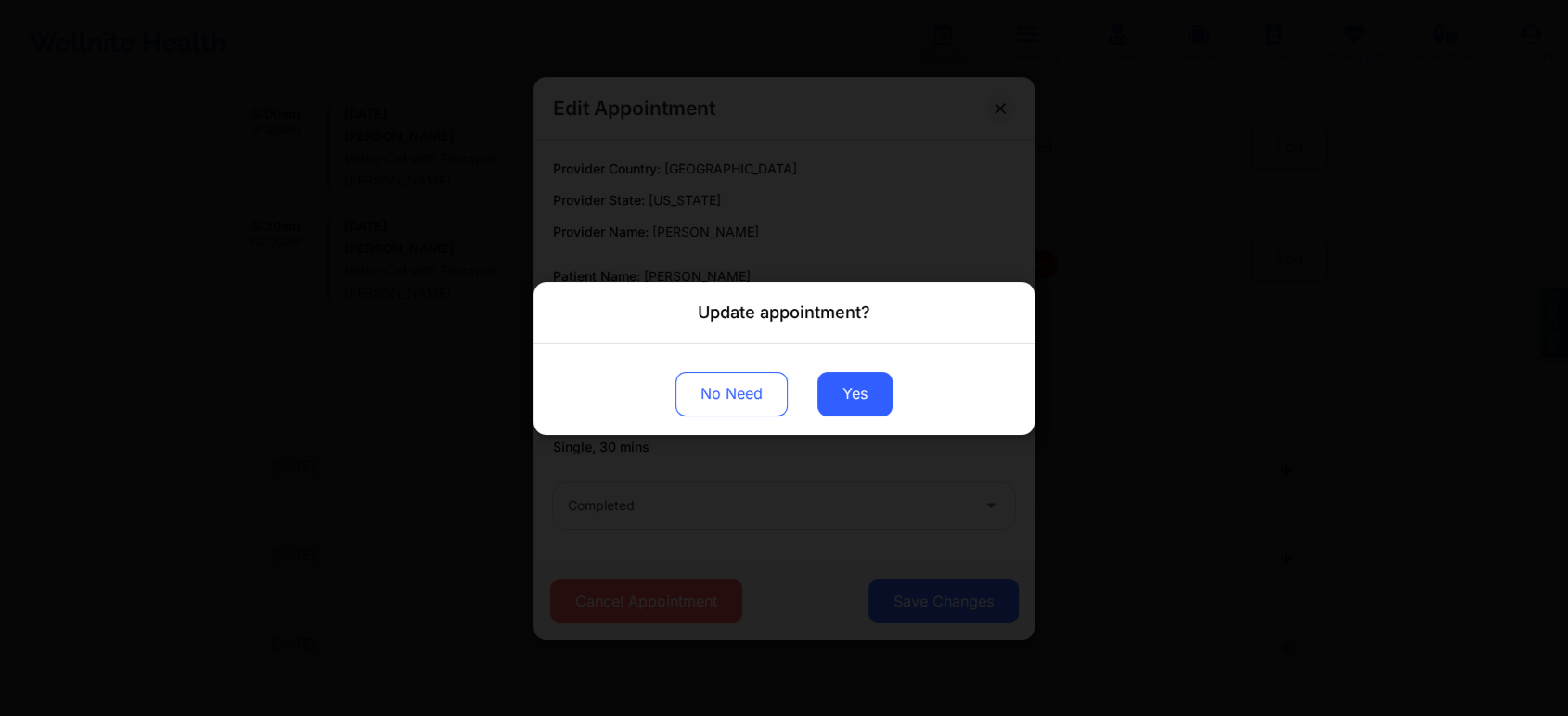
drag, startPoint x: 825, startPoint y: 394, endPoint x: 187, endPoint y: 43, distance: 728.2
click at [187, 43] on div "Update appointment? No Need Yes" at bounding box center [784, 358] width 1568 height 716
drag, startPoint x: 878, startPoint y: 355, endPoint x: 859, endPoint y: 386, distance: 36.4
click at [859, 386] on div "No Need Yes" at bounding box center [784, 388] width 501 height 91
click at [859, 386] on button "Yes" at bounding box center [856, 393] width 75 height 44
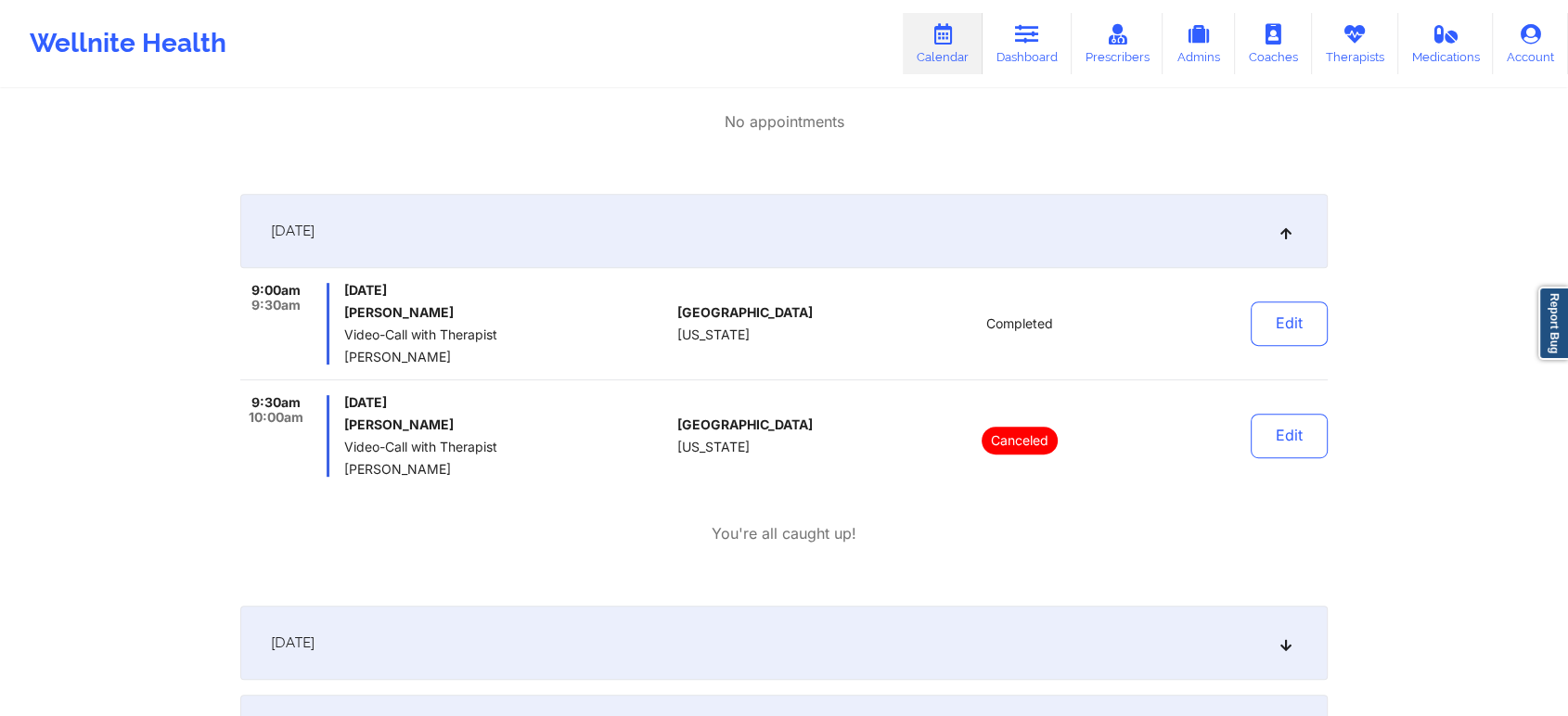
scroll to position [0, 0]
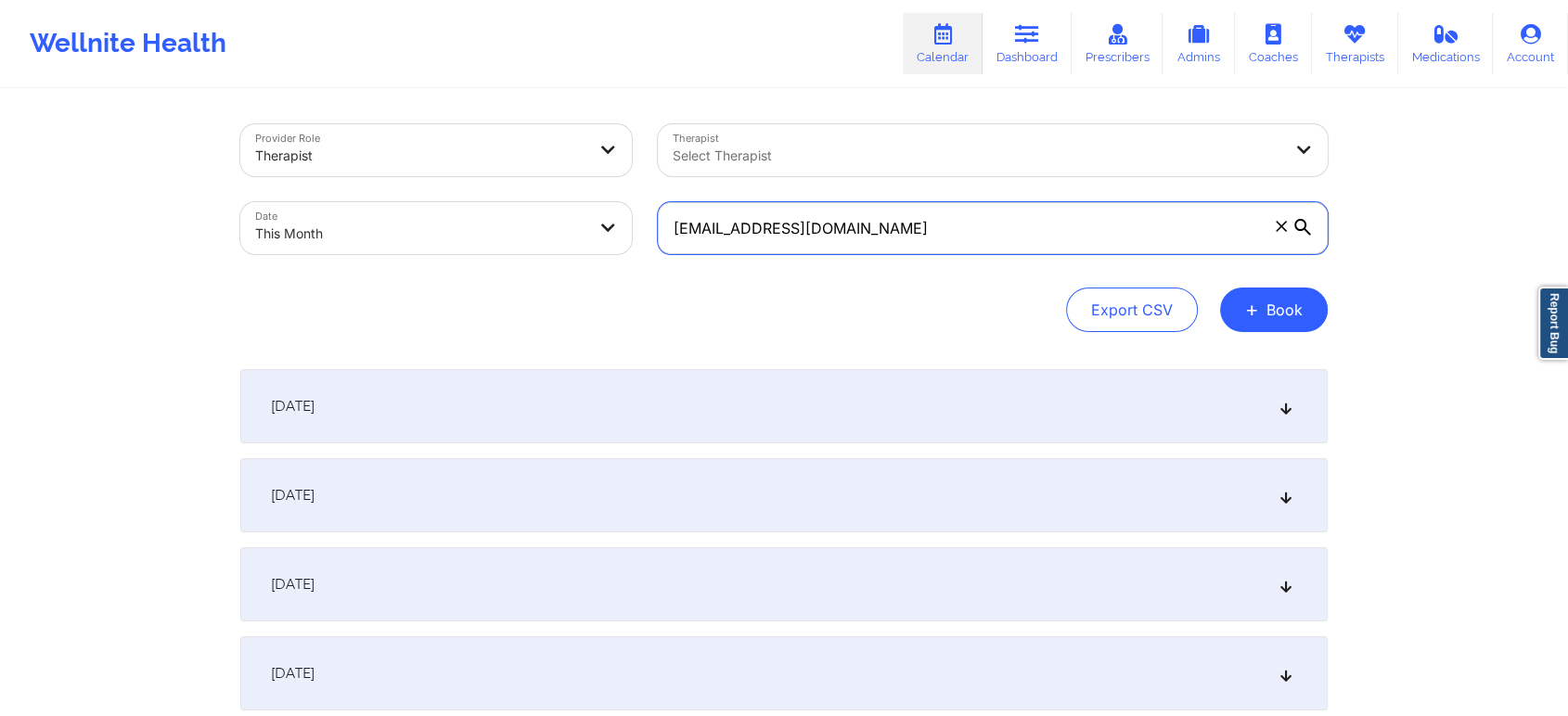
drag, startPoint x: 910, startPoint y: 243, endPoint x: 476, endPoint y: 288, distance: 436.3
click at [476, 288] on div "Provider Role Therapist Therapist Select Therapist Date This Month [EMAIL_ADDRE…" at bounding box center [784, 228] width 1088 height 208
paste input "[EMAIL_ADDRESS]"
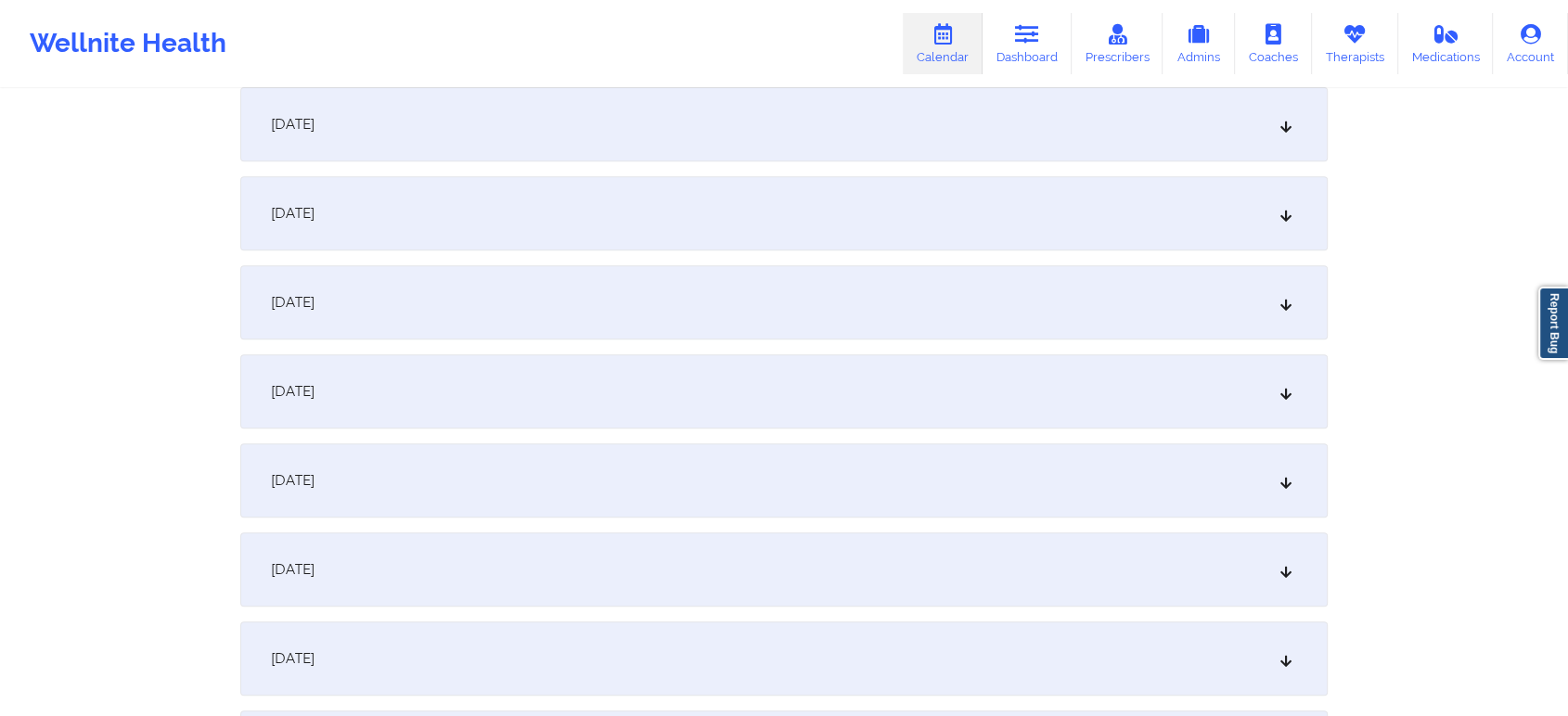
scroll to position [730, 0]
click at [856, 195] on div "[DATE]" at bounding box center [784, 210] width 1088 height 74
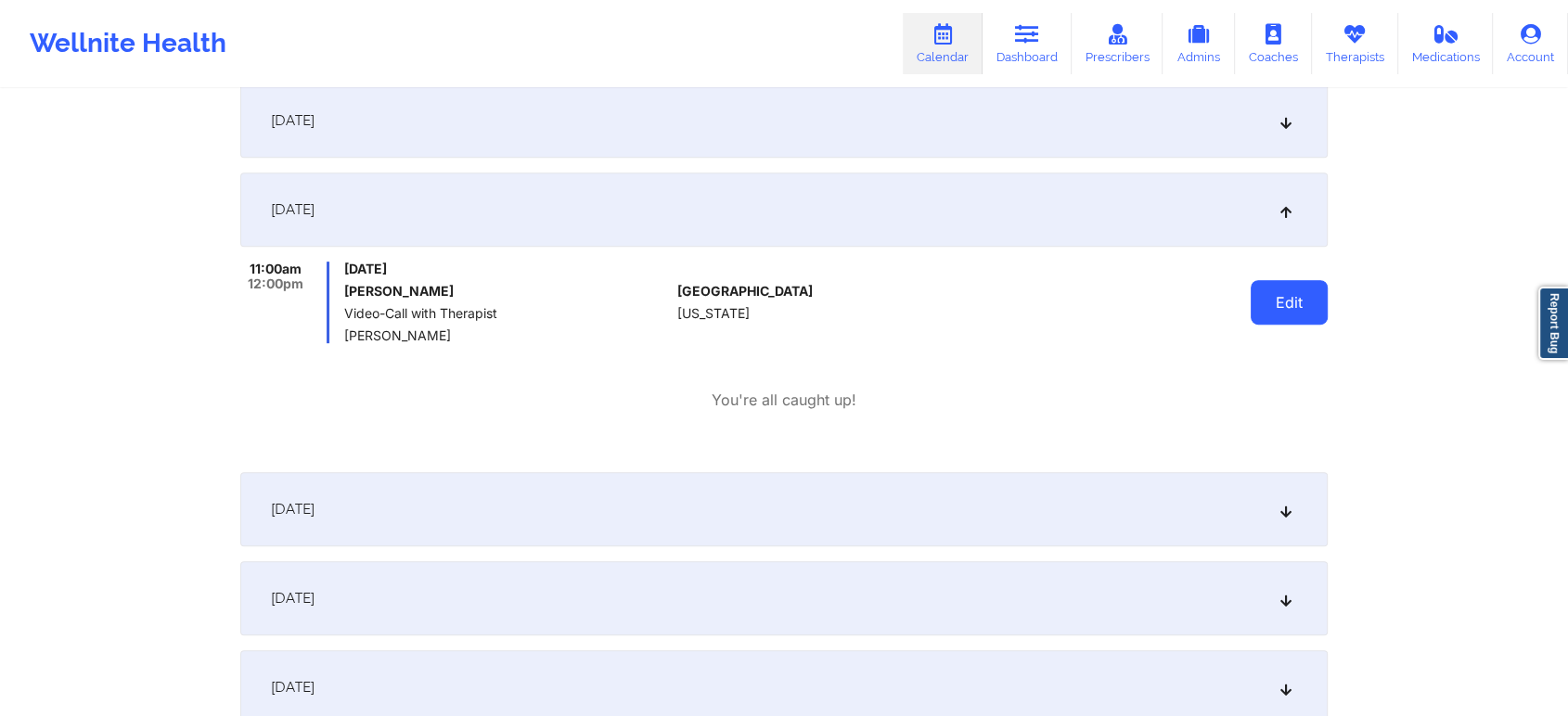
click at [1315, 318] on button "Edit" at bounding box center [1290, 302] width 77 height 44
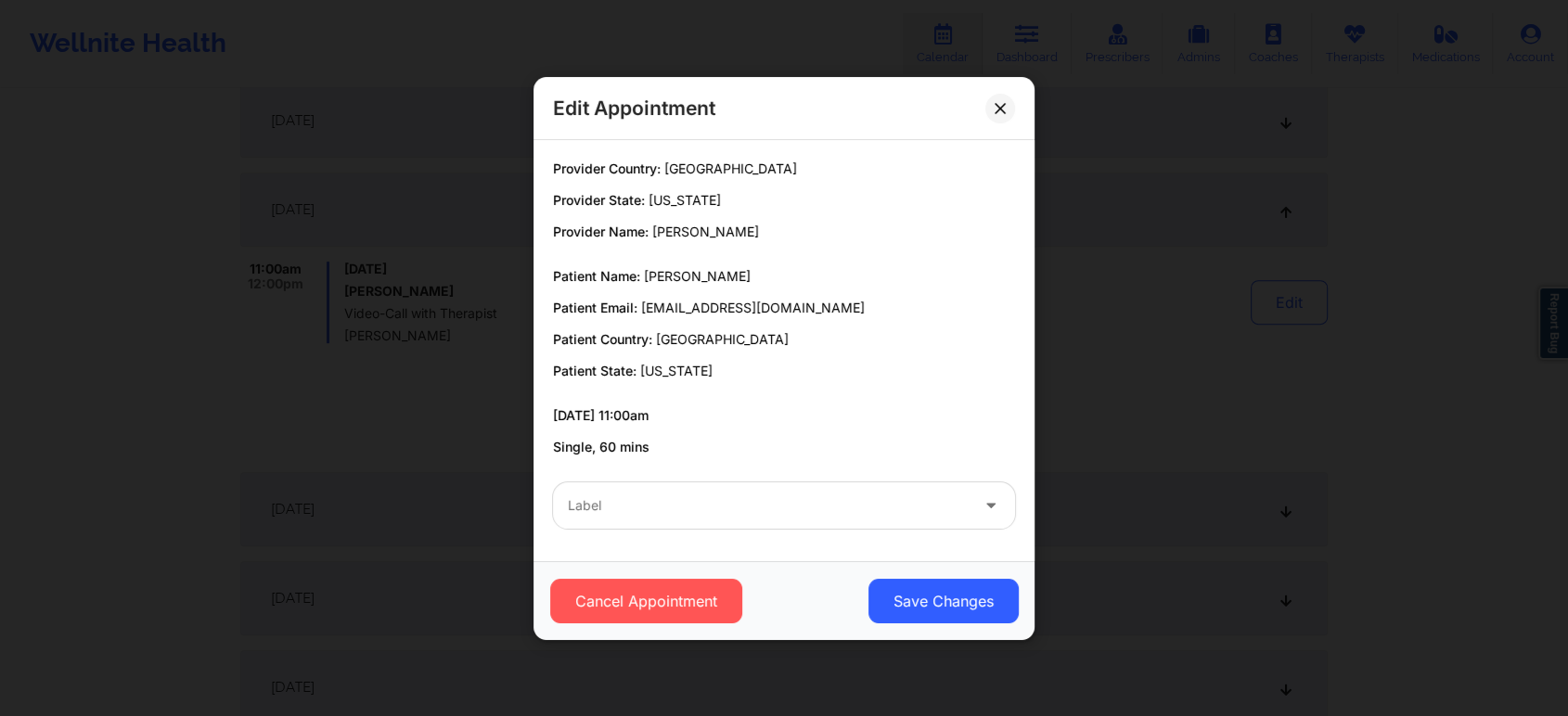
drag, startPoint x: 625, startPoint y: 530, endPoint x: 690, endPoint y: 482, distance: 80.8
click at [690, 482] on div "Label" at bounding box center [784, 505] width 488 height 72
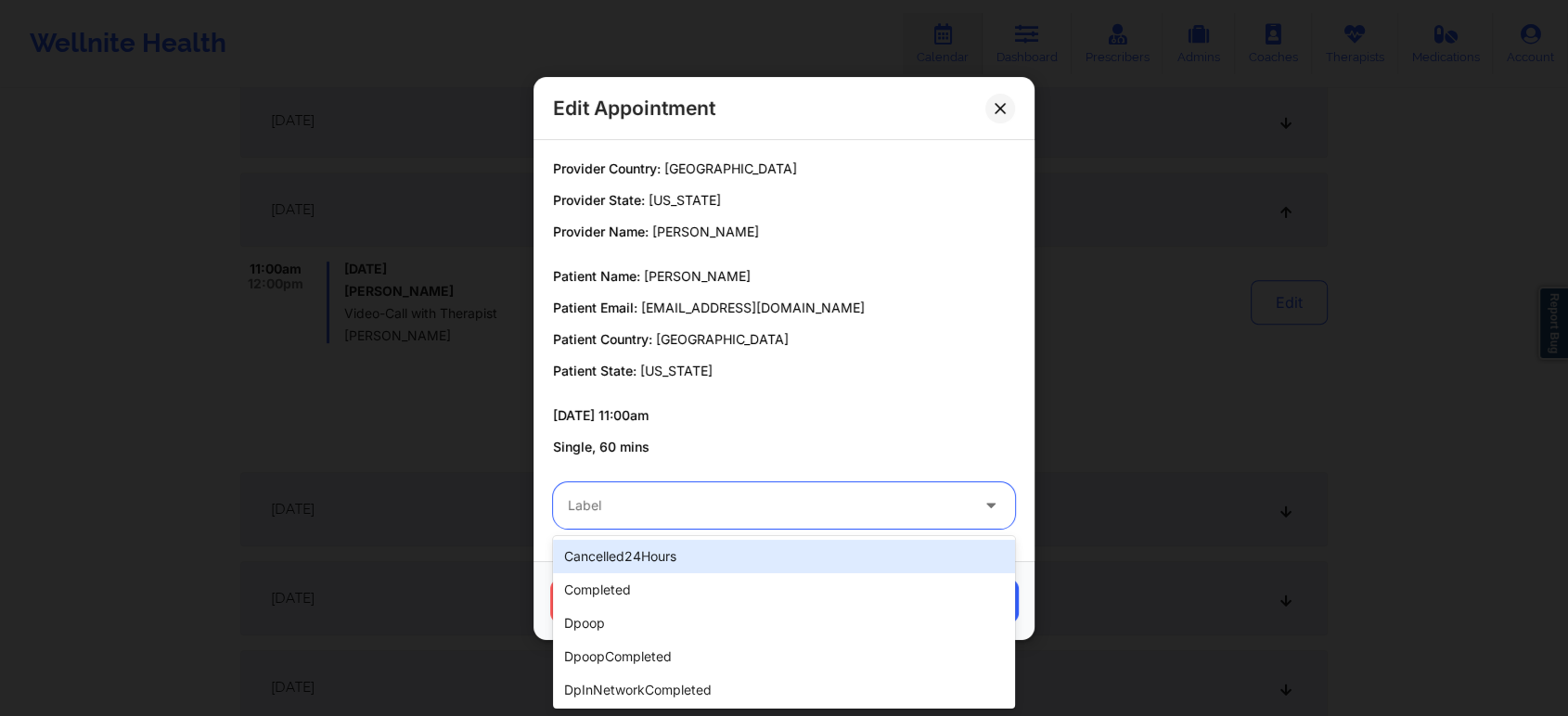
click at [690, 482] on div "Label" at bounding box center [762, 505] width 418 height 46
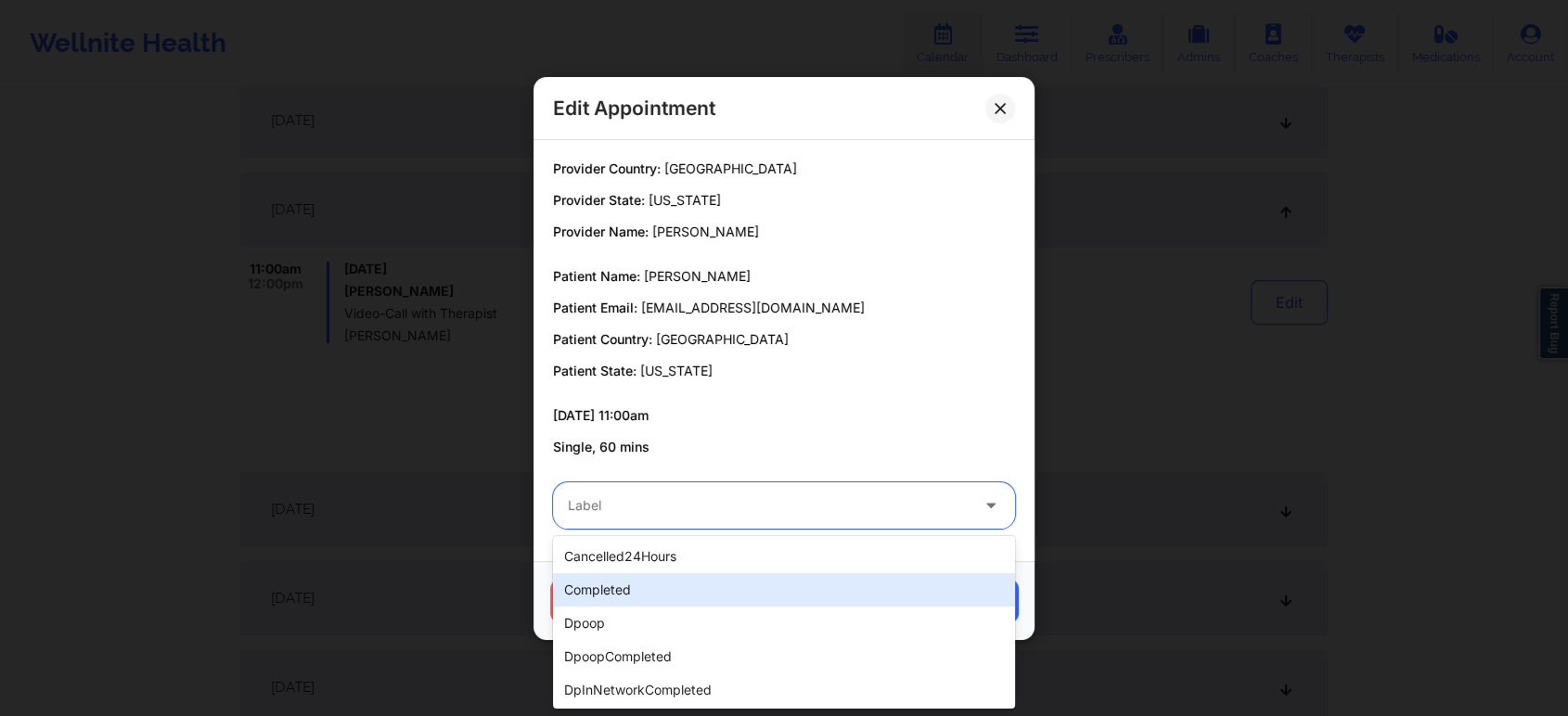
click at [648, 592] on div "completed" at bounding box center [784, 589] width 462 height 34
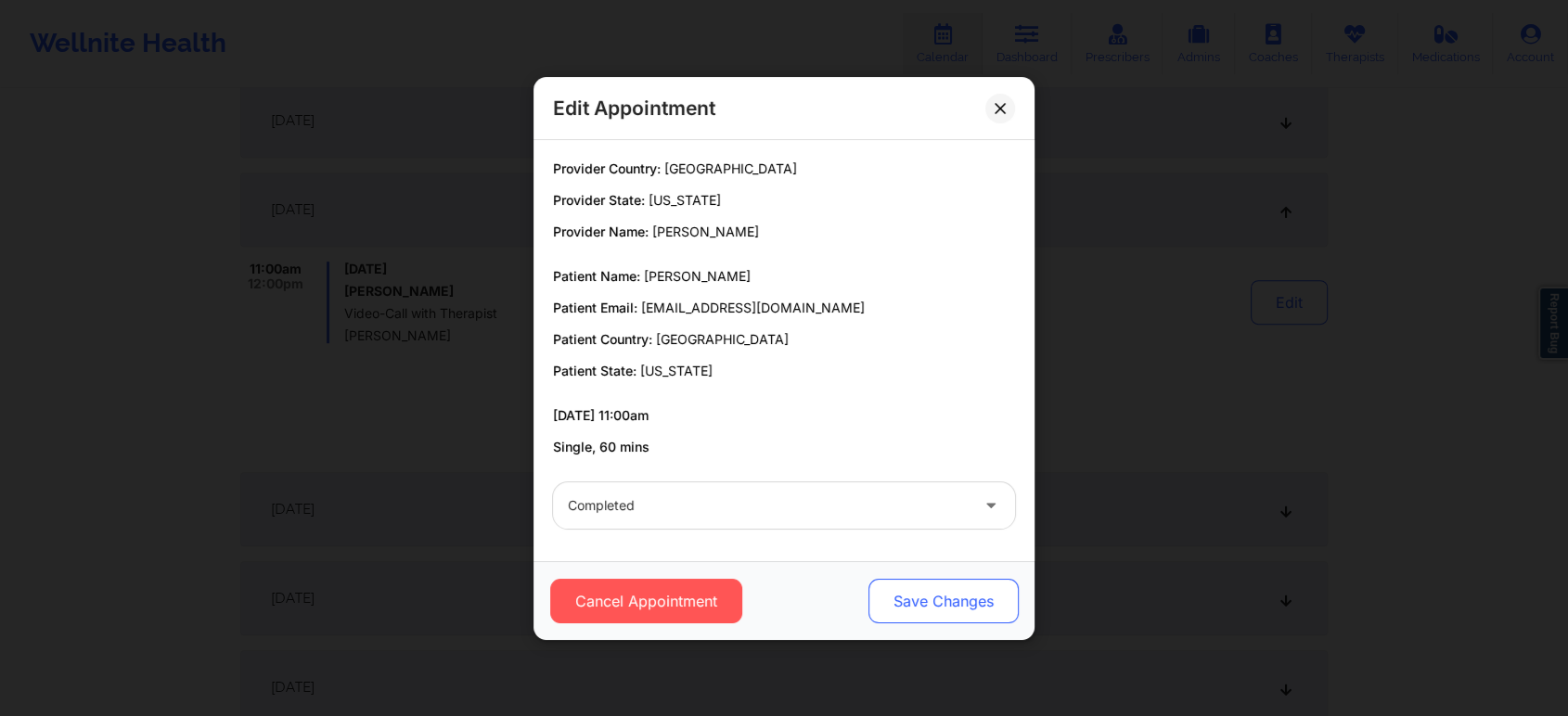
click at [902, 611] on button "Save Changes" at bounding box center [944, 601] width 151 height 44
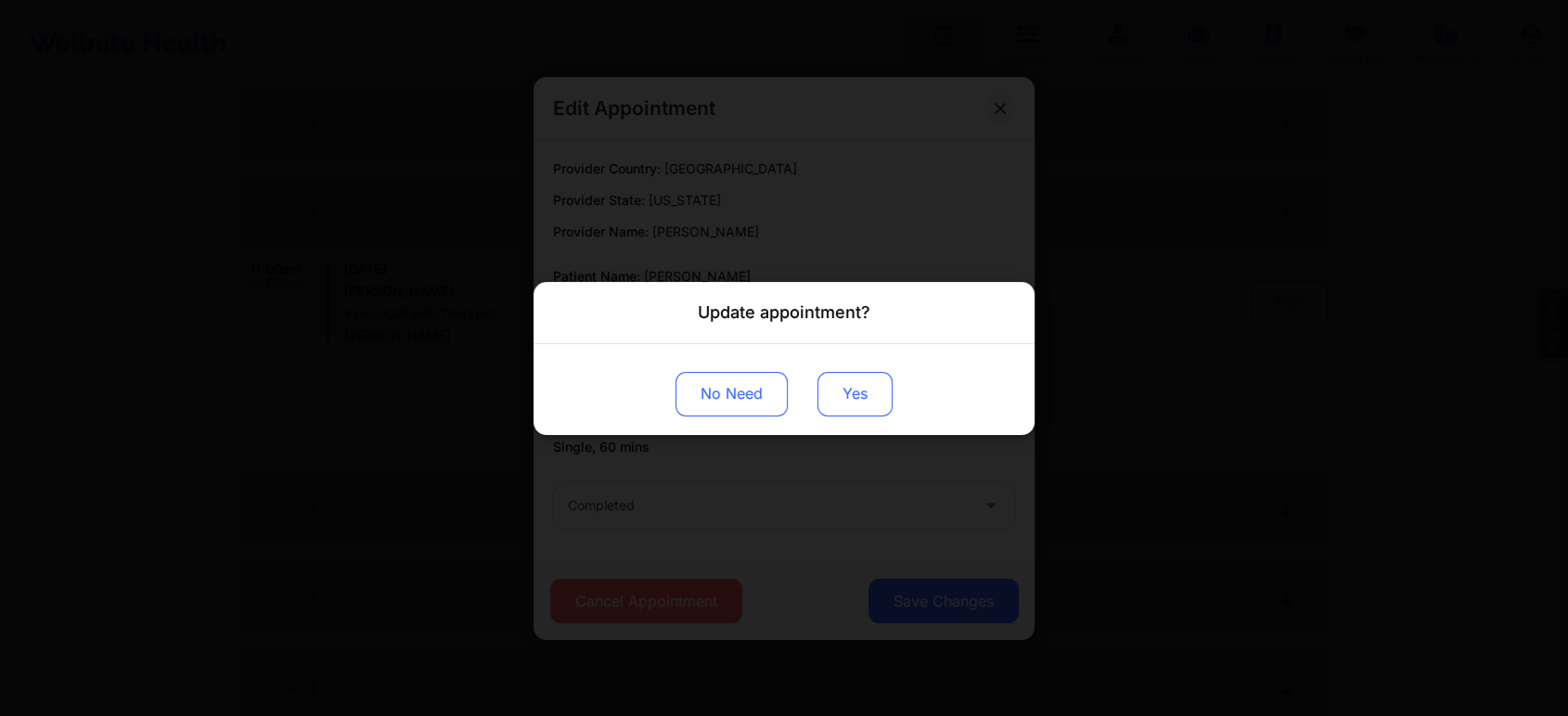
drag, startPoint x: 855, startPoint y: 365, endPoint x: 848, endPoint y: 387, distance: 23.1
click at [848, 387] on div "No Need Yes" at bounding box center [784, 388] width 501 height 91
drag, startPoint x: 848, startPoint y: 387, endPoint x: 164, endPoint y: 11, distance: 780.5
click at [164, 11] on div "Update appointment? No Need Yes" at bounding box center [784, 358] width 1568 height 716
click at [842, 377] on button "Yes" at bounding box center [856, 393] width 75 height 44
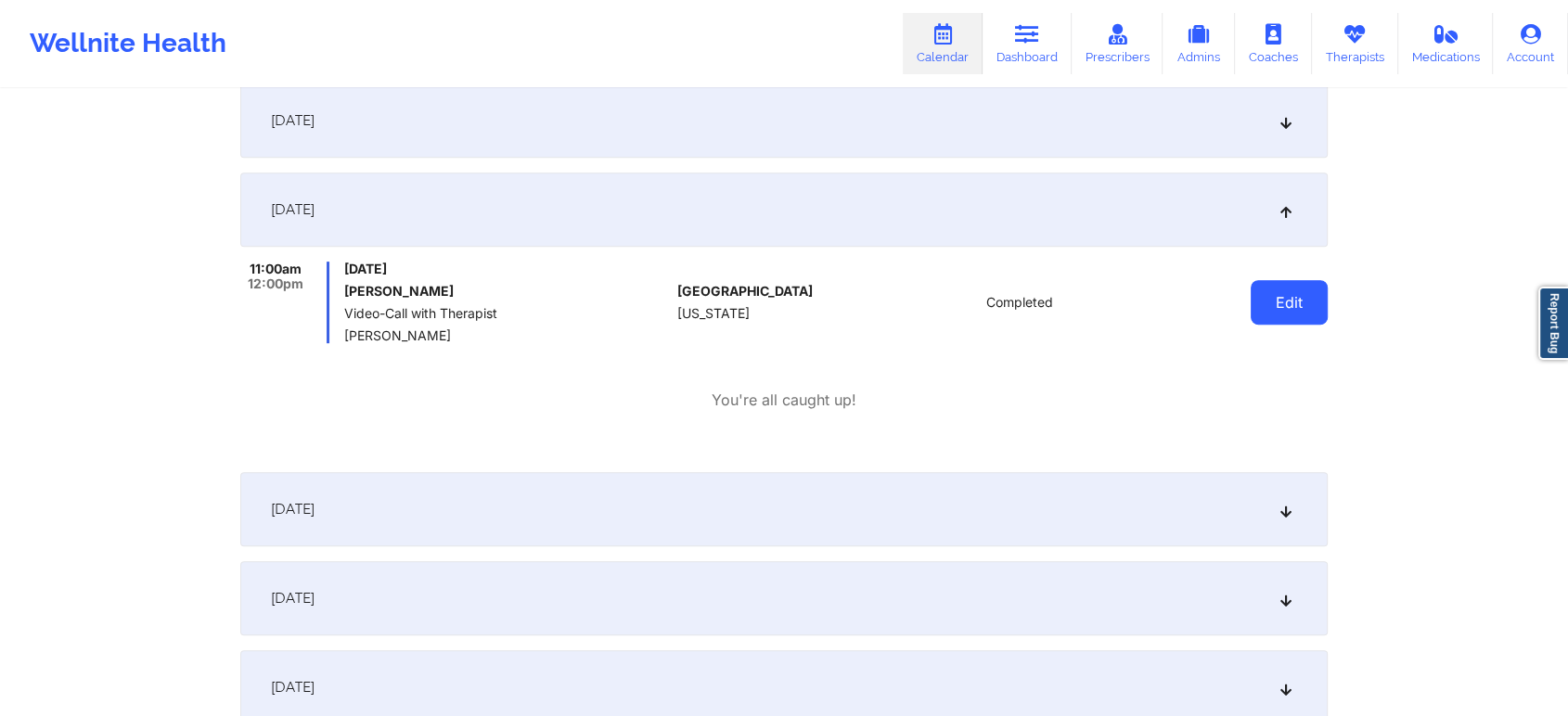
click at [1323, 312] on button "Edit" at bounding box center [1290, 302] width 77 height 44
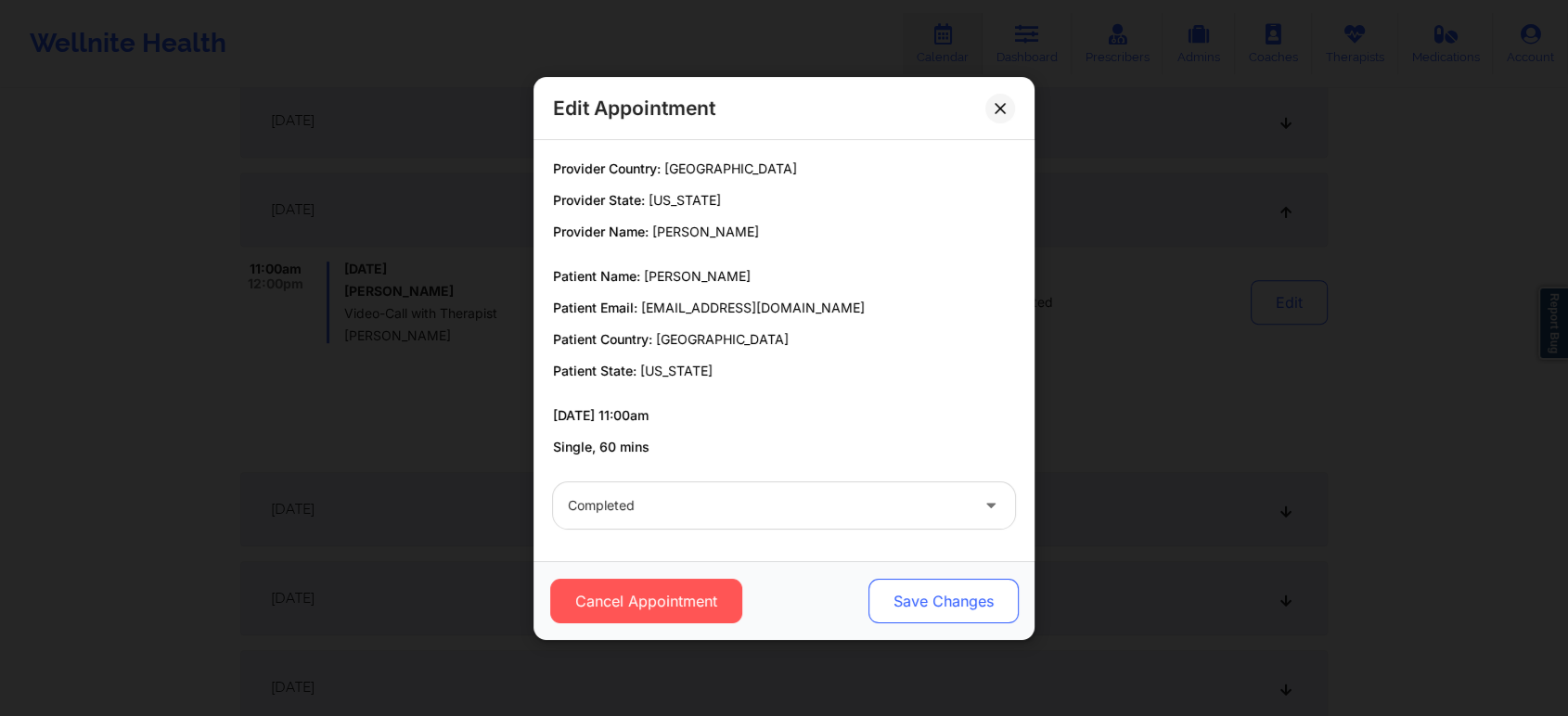
click at [968, 614] on button "Save Changes" at bounding box center [944, 601] width 151 height 44
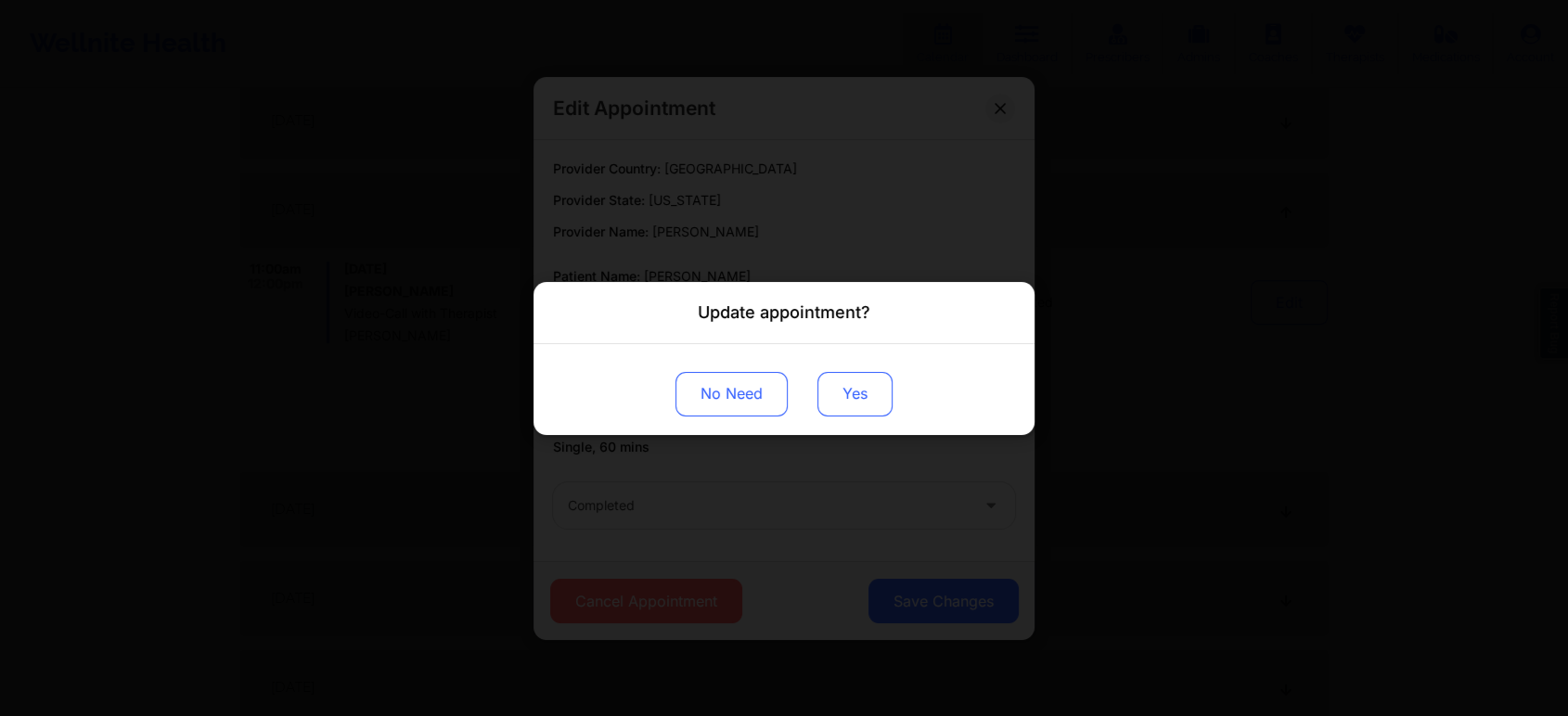
click at [847, 394] on button "Yes" at bounding box center [856, 393] width 75 height 44
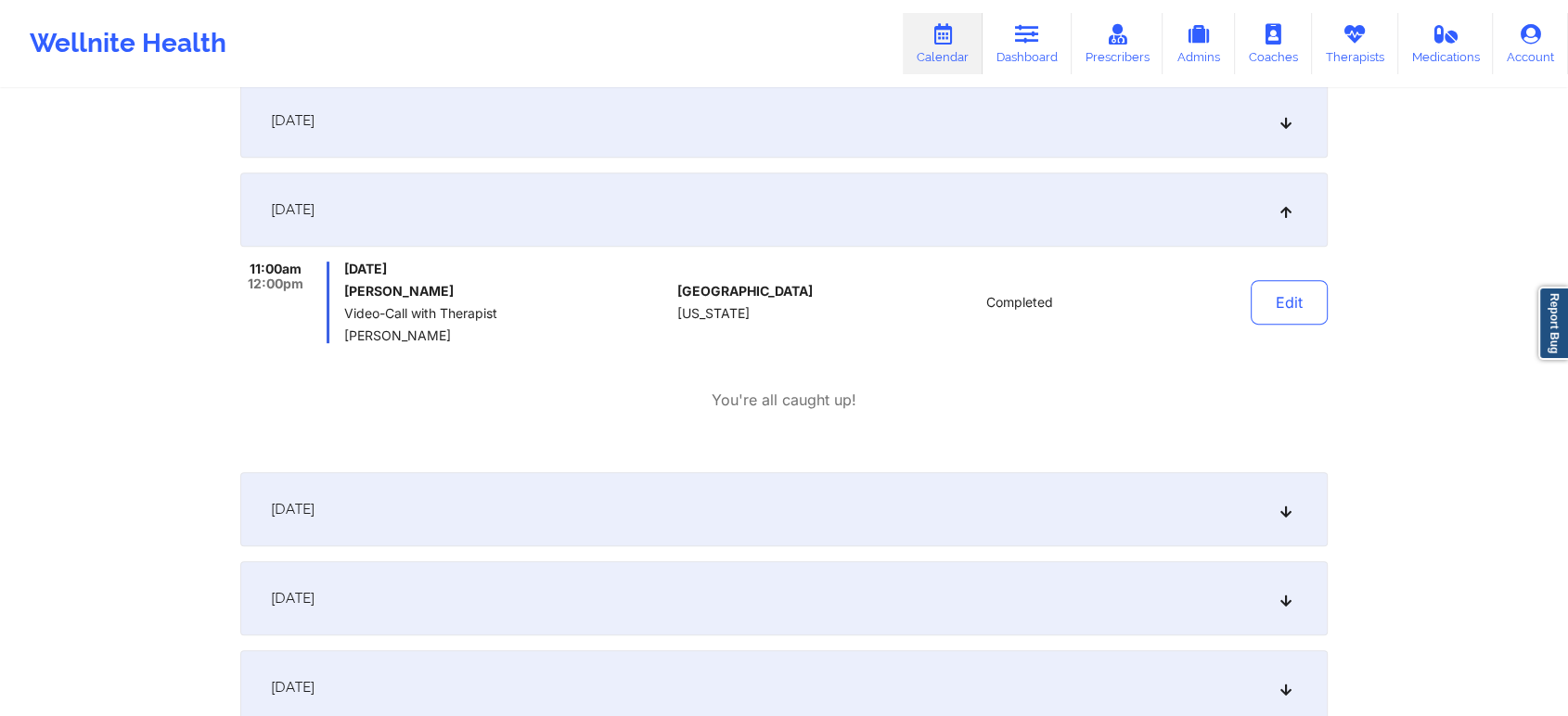
scroll to position [0, 0]
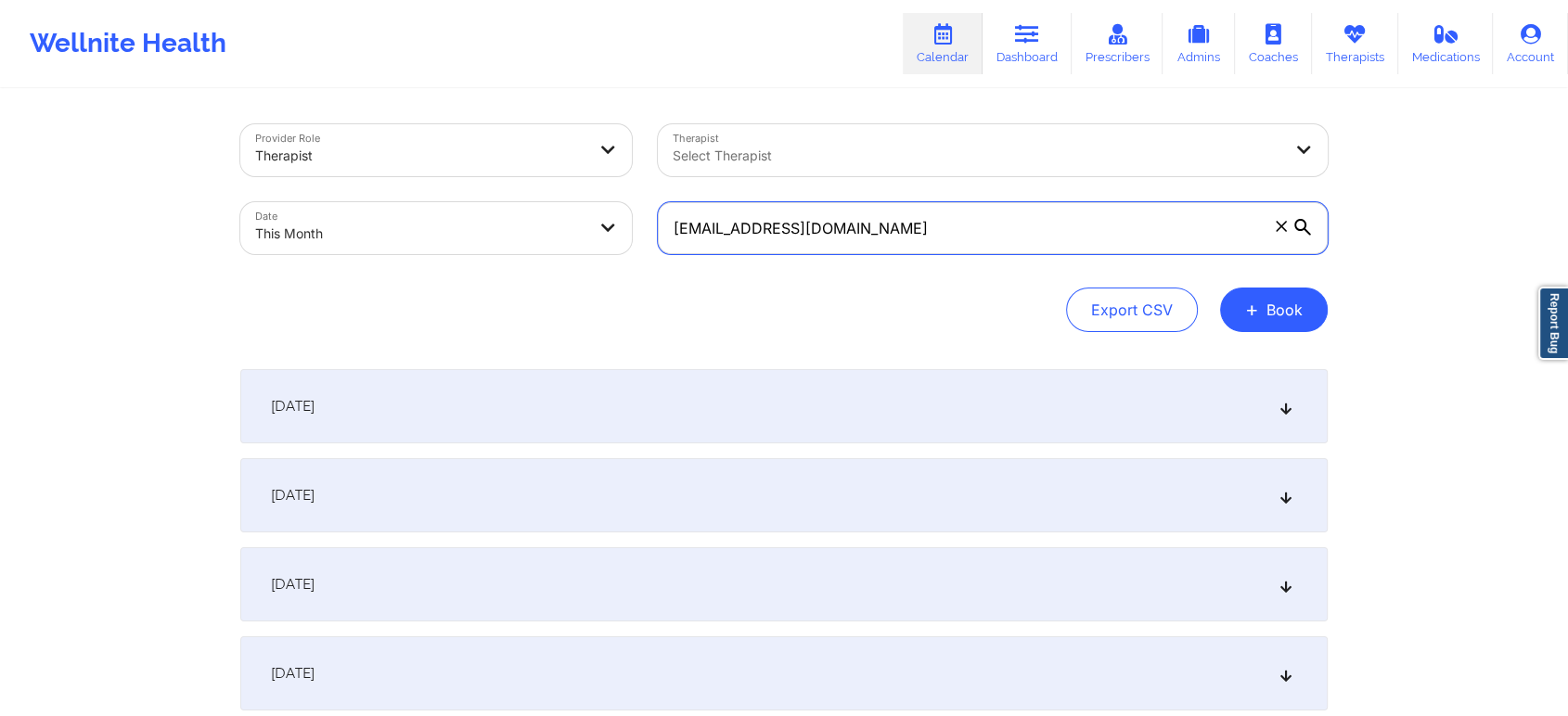
drag, startPoint x: 915, startPoint y: 228, endPoint x: 487, endPoint y: 235, distance: 428.1
click at [487, 235] on div "Provider Role Therapist Therapist Select Therapist Date This Month [EMAIL_ADDRE…" at bounding box center [784, 188] width 1114 height 156
paste input "dante.r.plush"
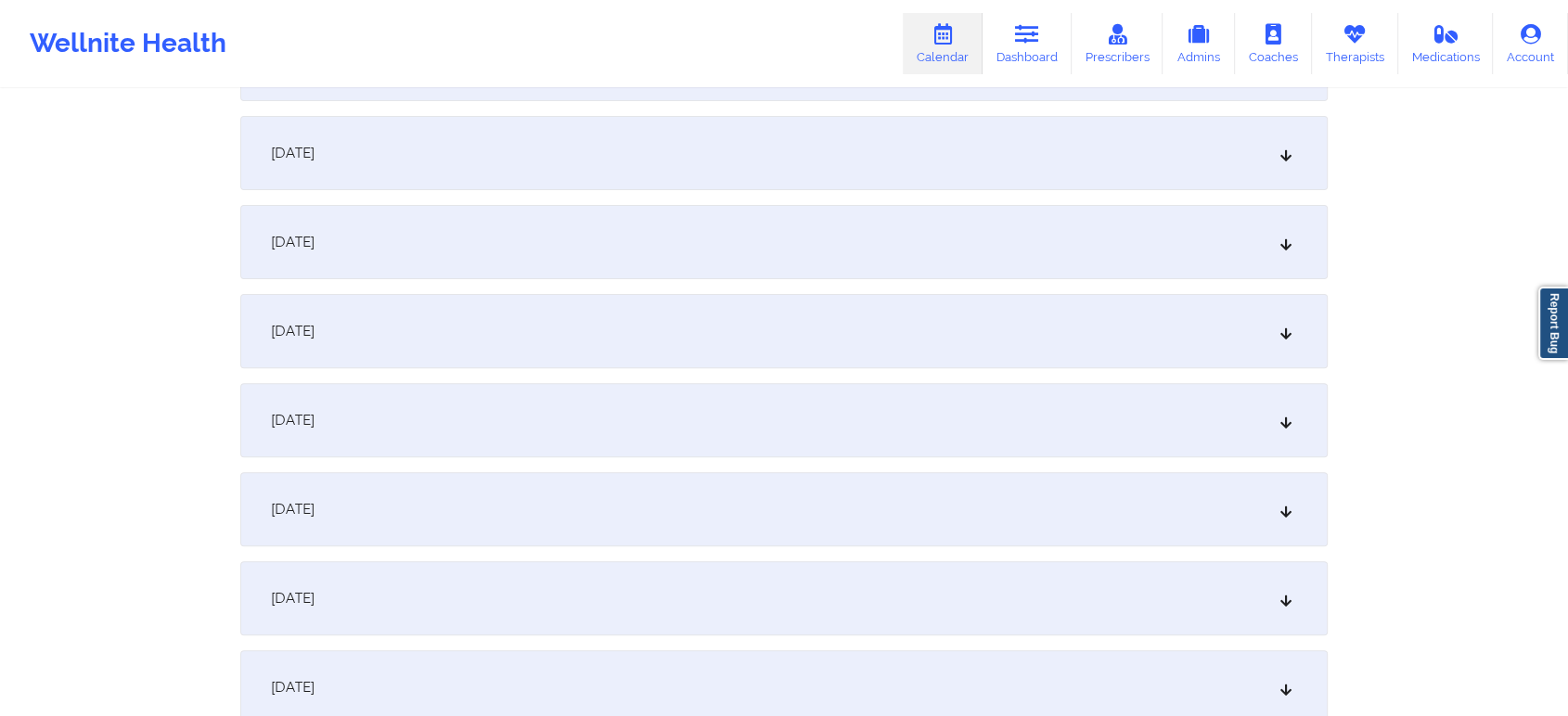
click at [796, 424] on div "[DATE]" at bounding box center [784, 419] width 1088 height 74
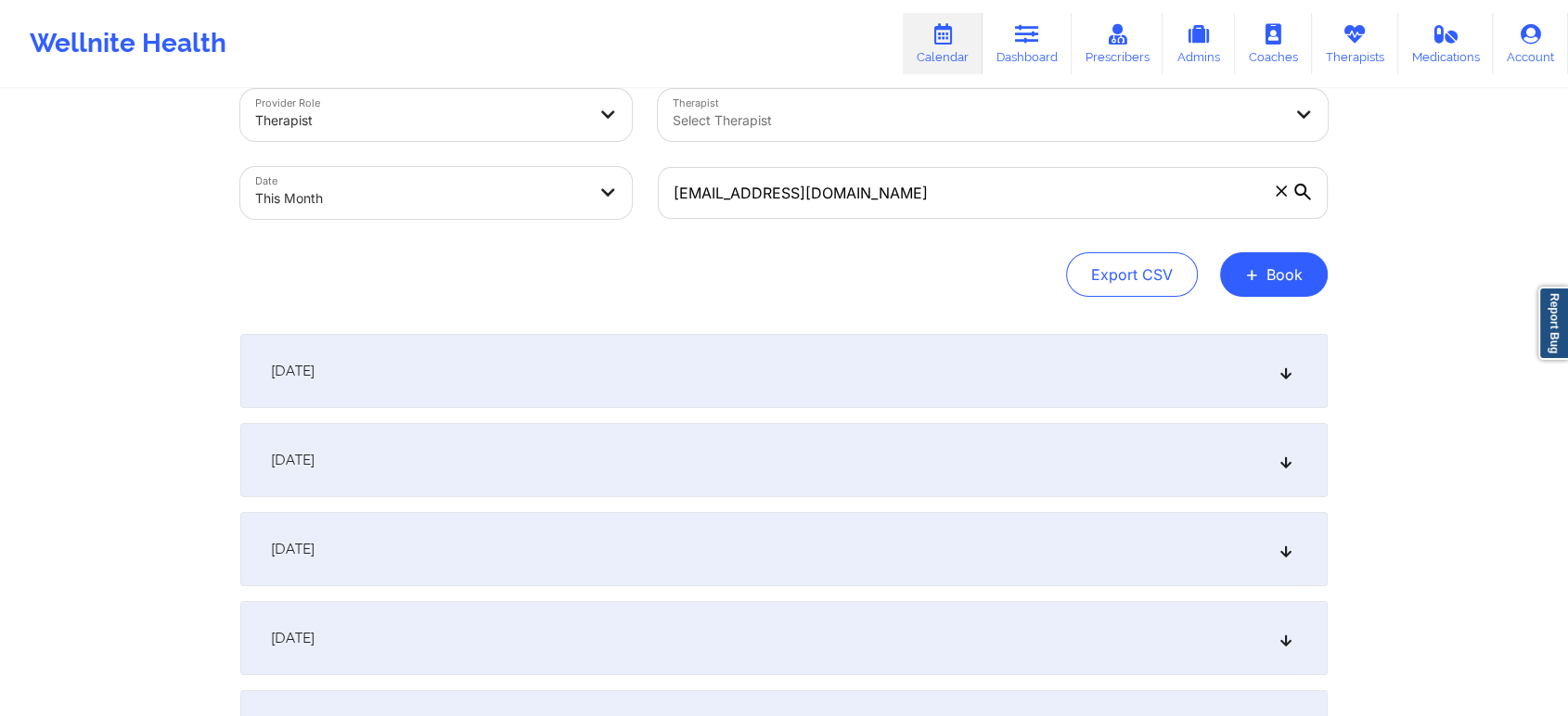
scroll to position [0, 0]
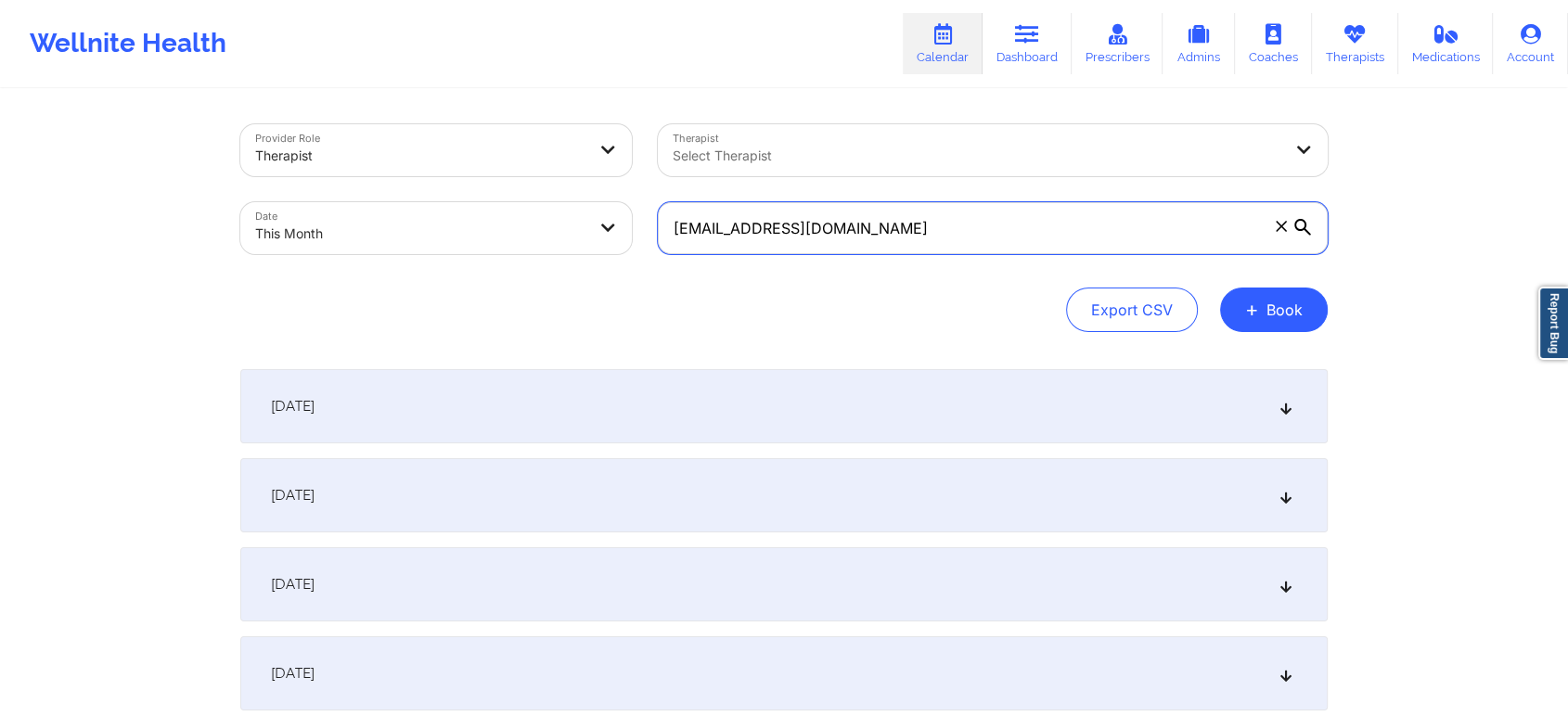
drag, startPoint x: 920, startPoint y: 232, endPoint x: 474, endPoint y: 198, distance: 447.3
click at [474, 198] on div "Provider Role Therapist Therapist Select Therapist Date This Month [PERSON_NAME…" at bounding box center [784, 188] width 1114 height 156
paste input "[EMAIL_ADDRESS]"
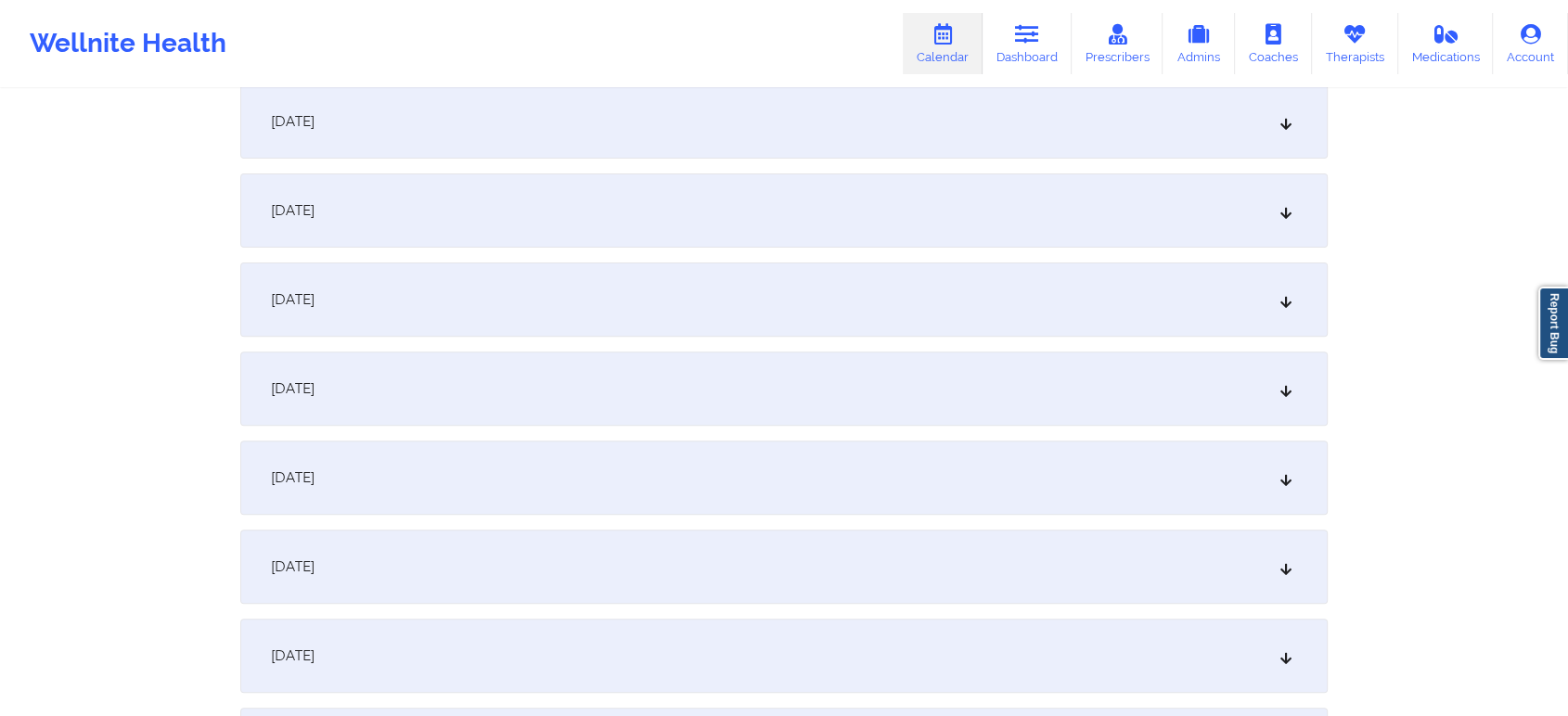
scroll to position [576, 0]
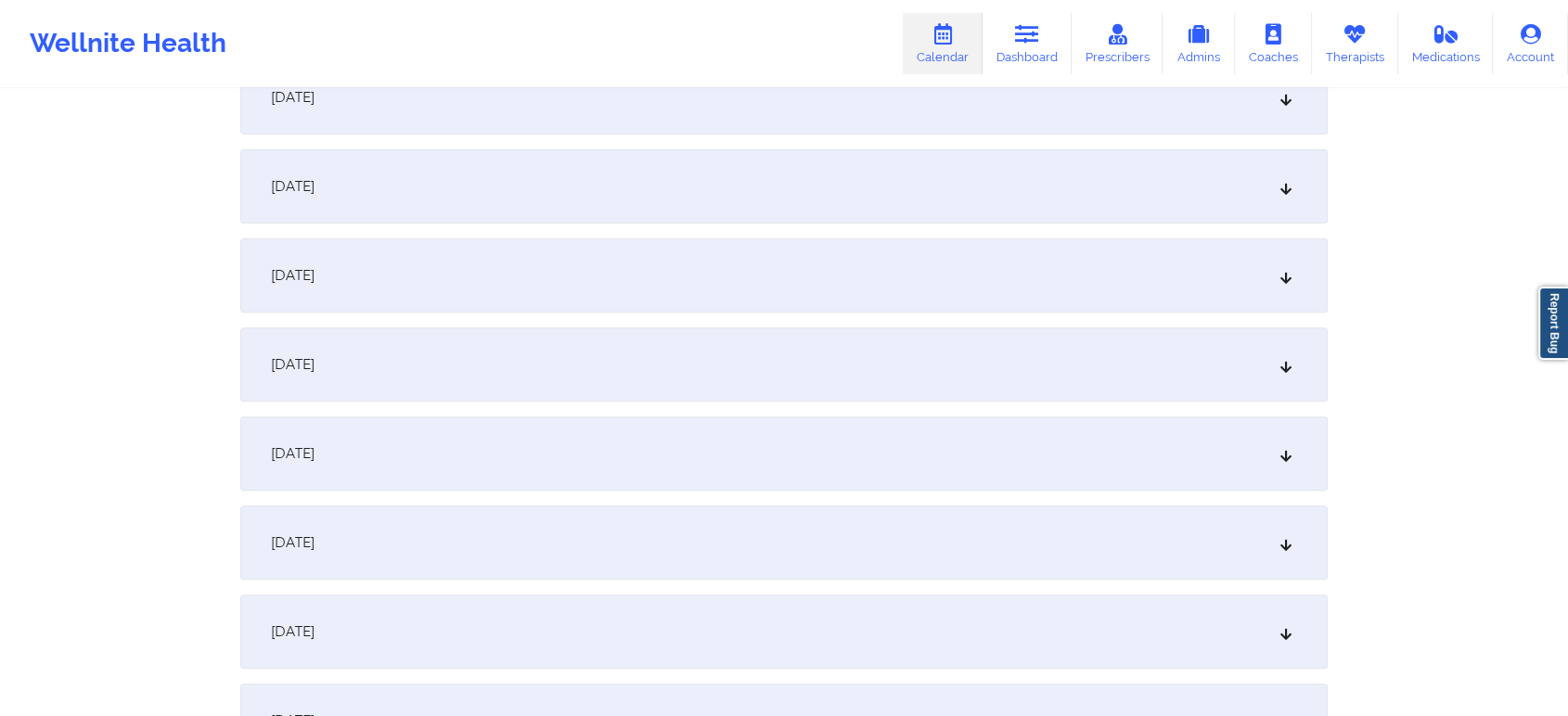
click at [626, 367] on div "[DATE]" at bounding box center [784, 364] width 1088 height 74
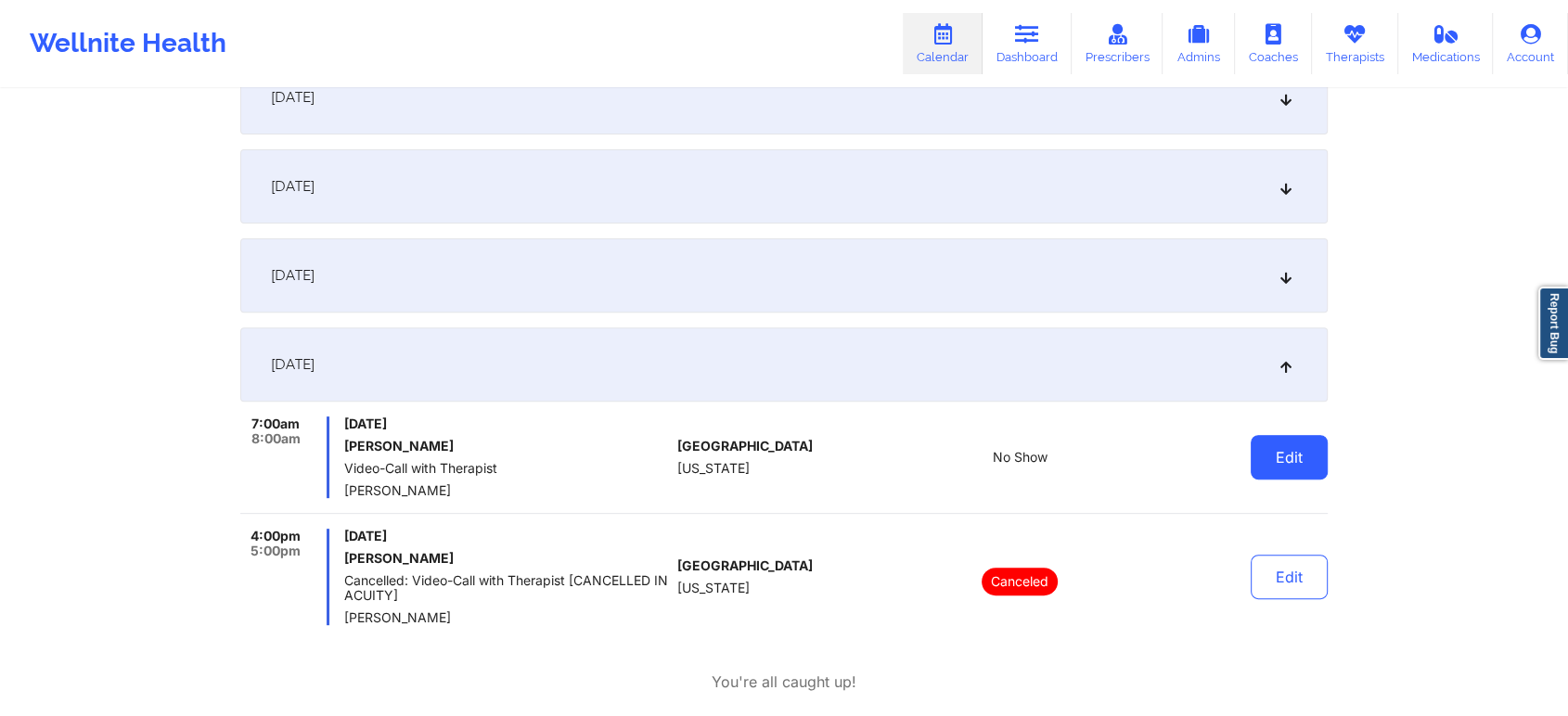
click at [1287, 444] on button "Edit" at bounding box center [1290, 457] width 77 height 44
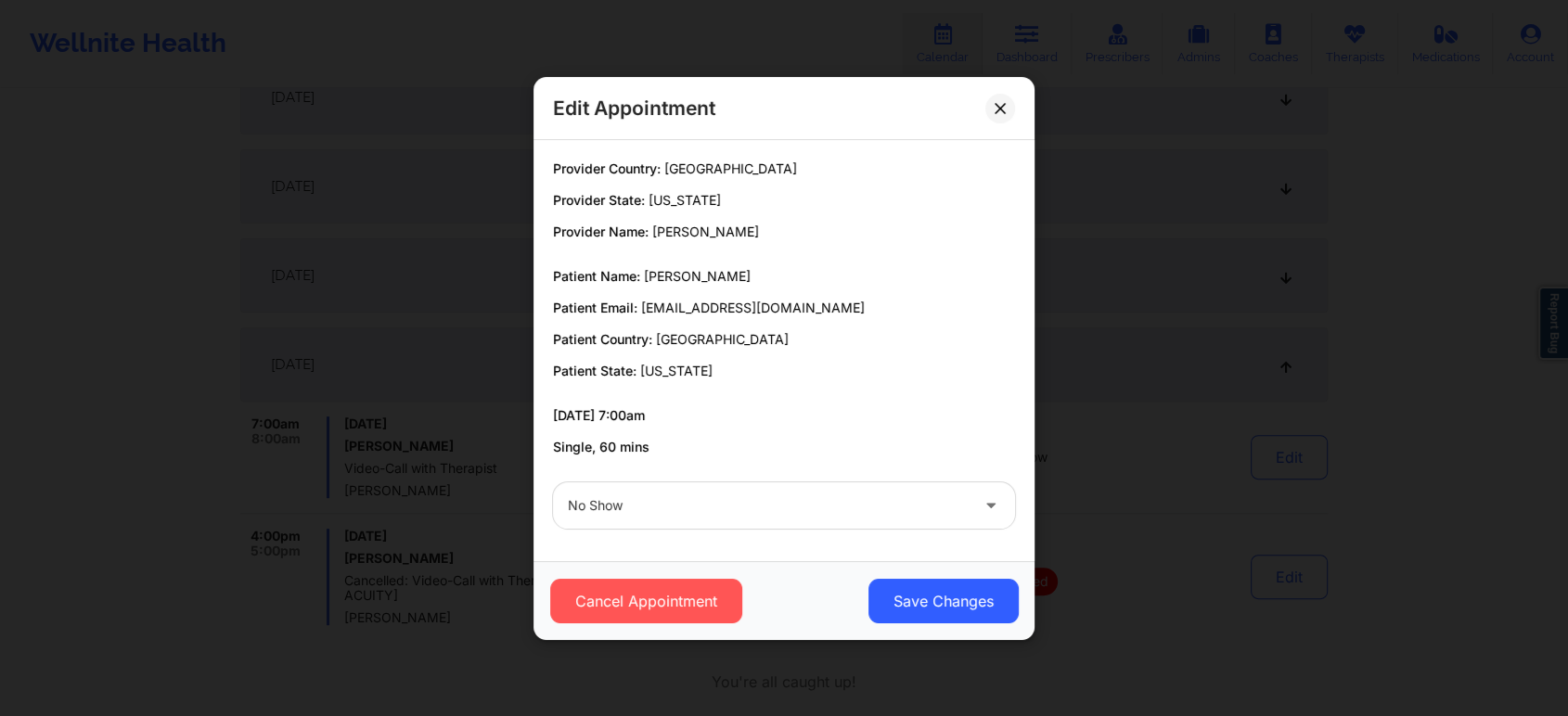
click at [734, 514] on div at bounding box center [768, 505] width 401 height 22
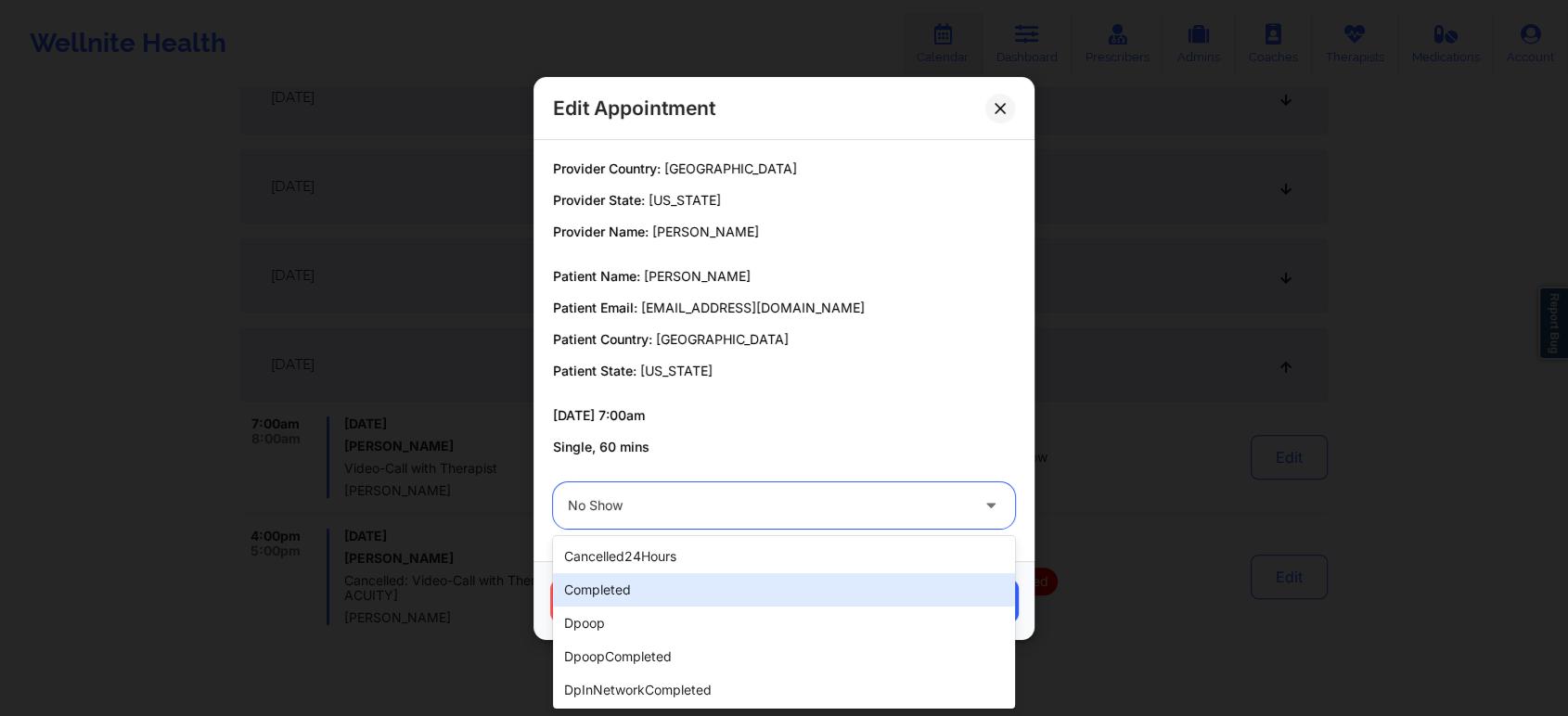
click at [687, 576] on div "completed" at bounding box center [784, 589] width 462 height 34
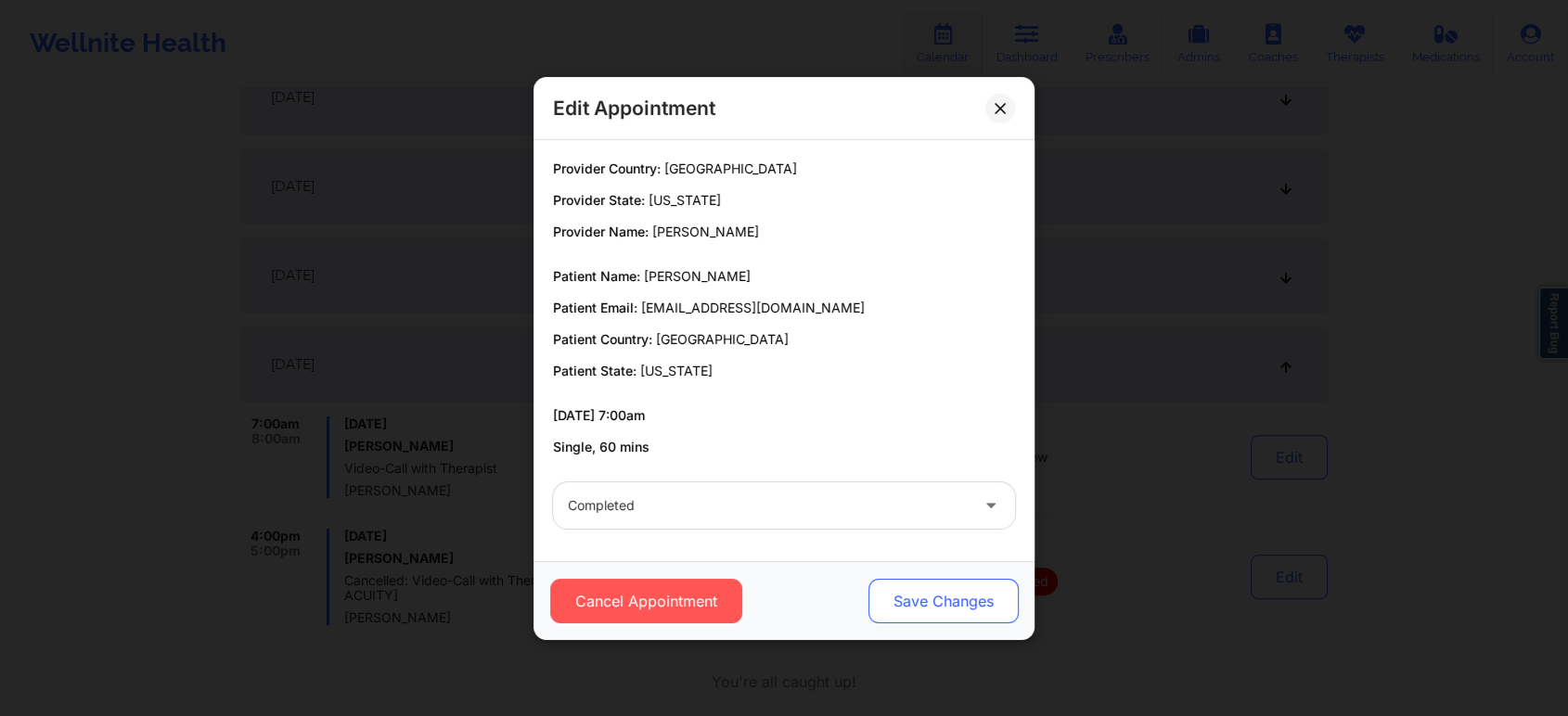
click at [950, 616] on button "Save Changes" at bounding box center [944, 601] width 151 height 44
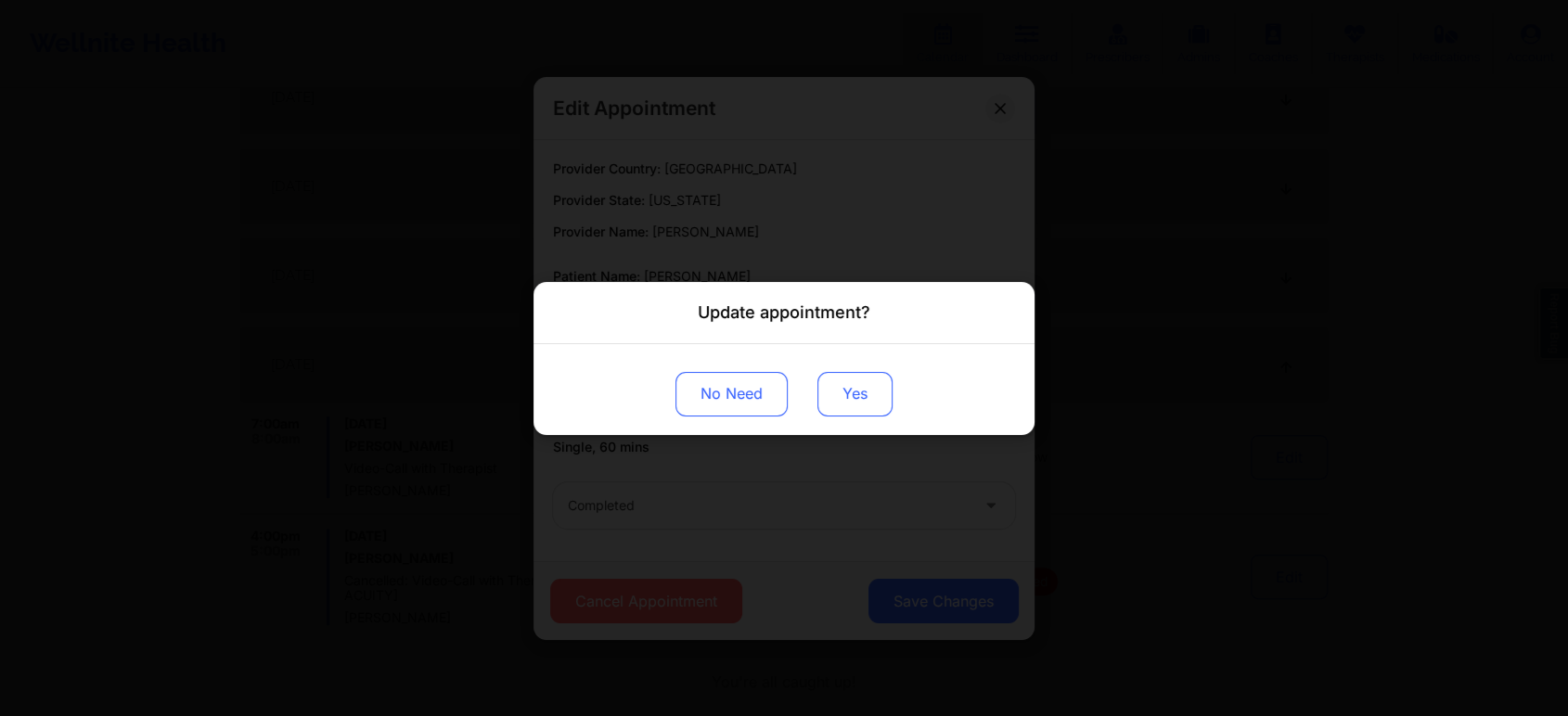
click at [868, 406] on button "Yes" at bounding box center [856, 393] width 75 height 44
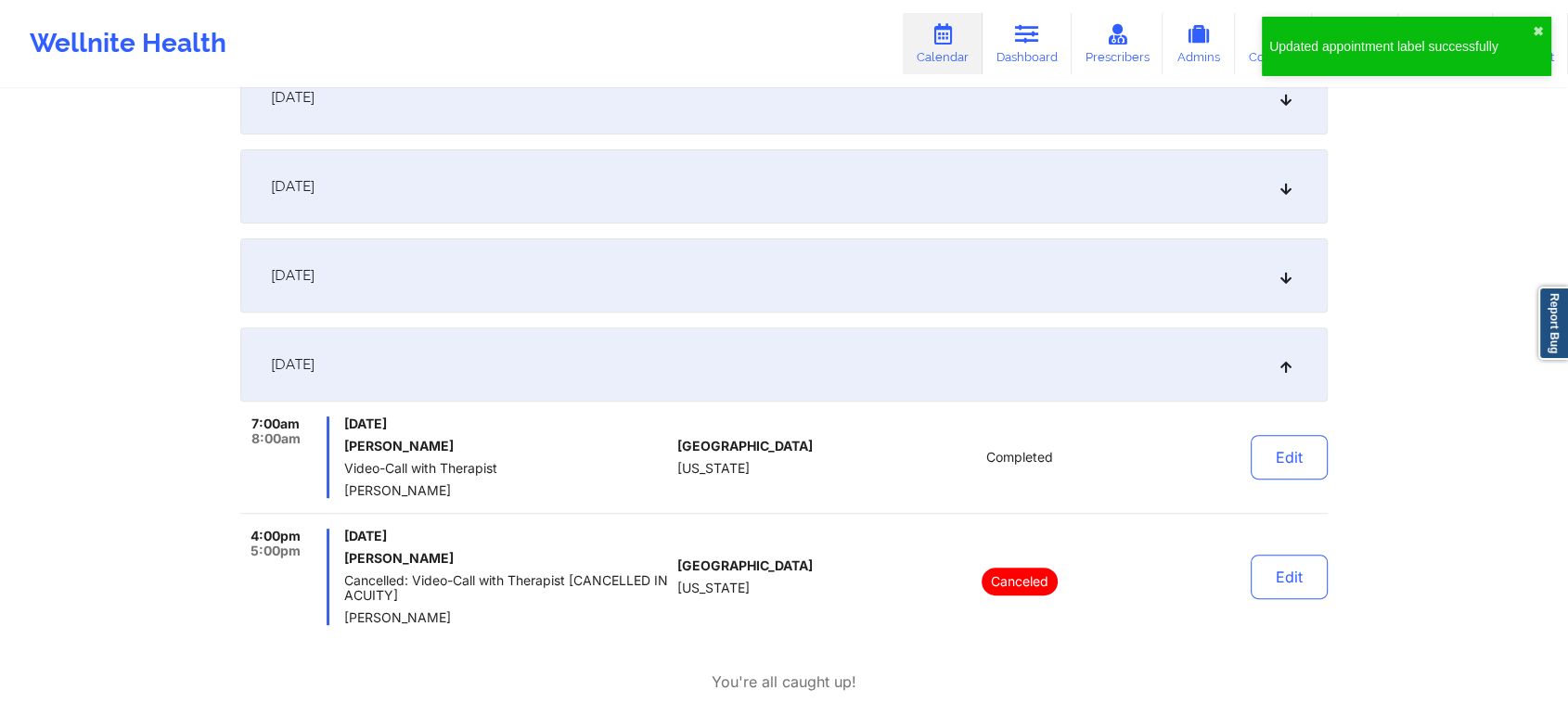
click at [1286, 428] on div "Edit" at bounding box center [1242, 457] width 172 height 81
click at [1262, 451] on button "Edit" at bounding box center [1290, 457] width 77 height 44
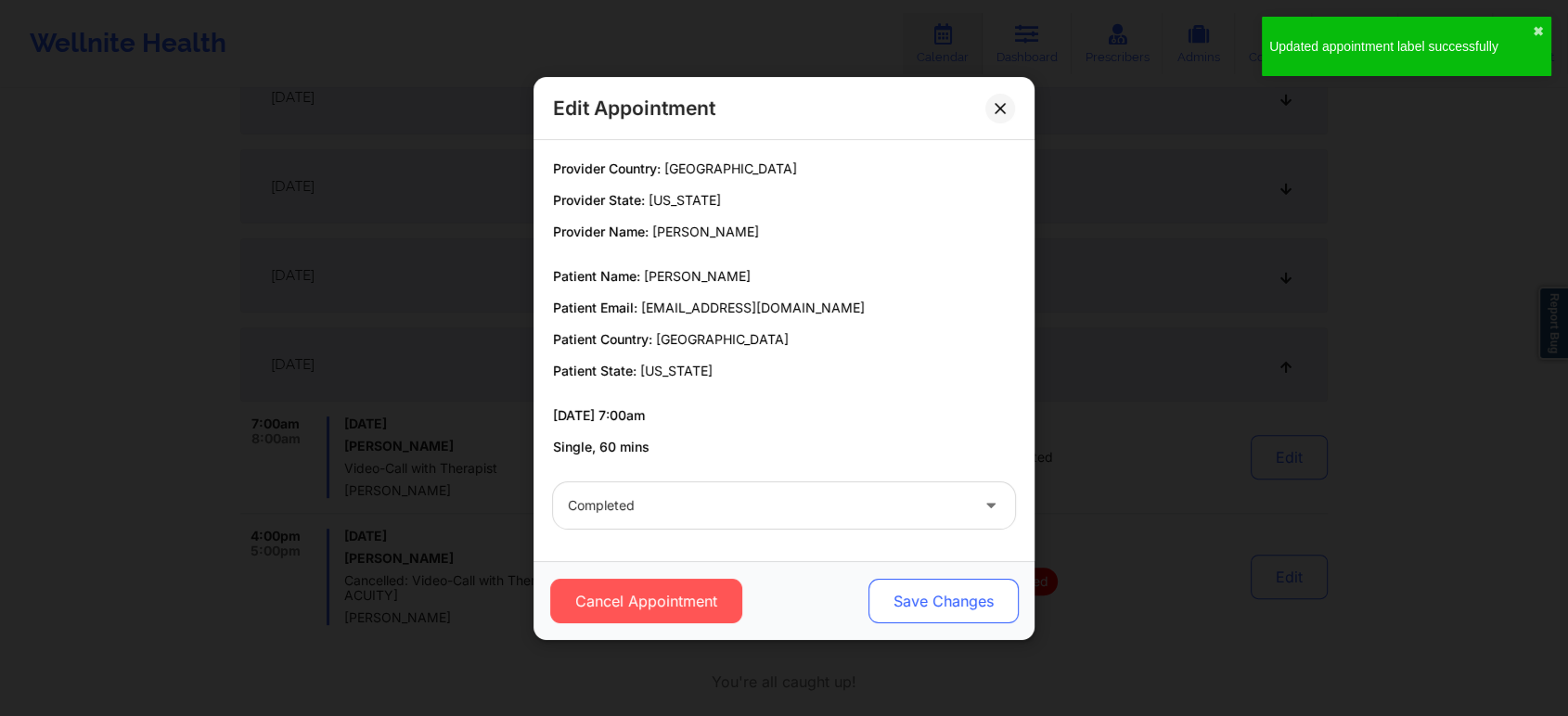
click at [930, 610] on button "Save Changes" at bounding box center [944, 601] width 151 height 44
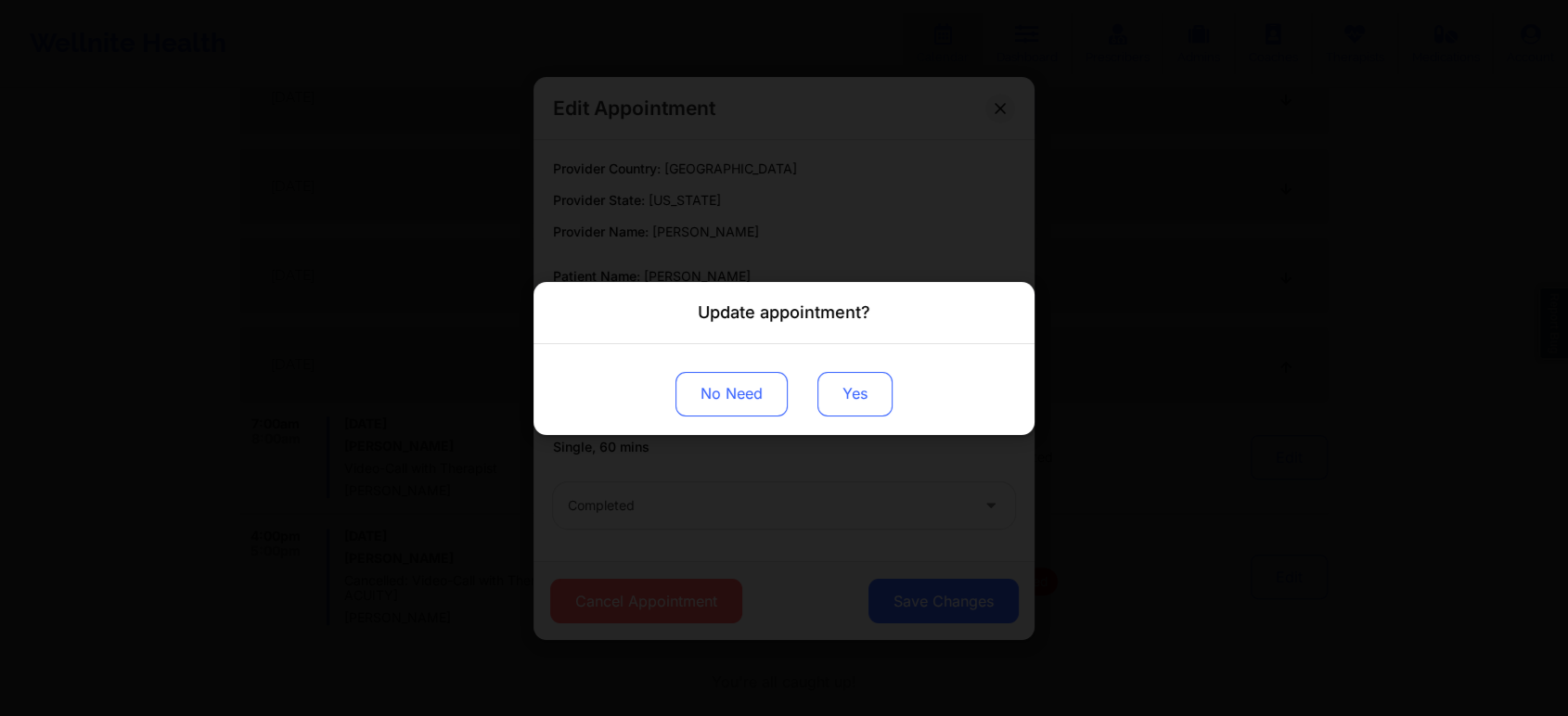
click at [831, 373] on button "Yes" at bounding box center [856, 393] width 75 height 44
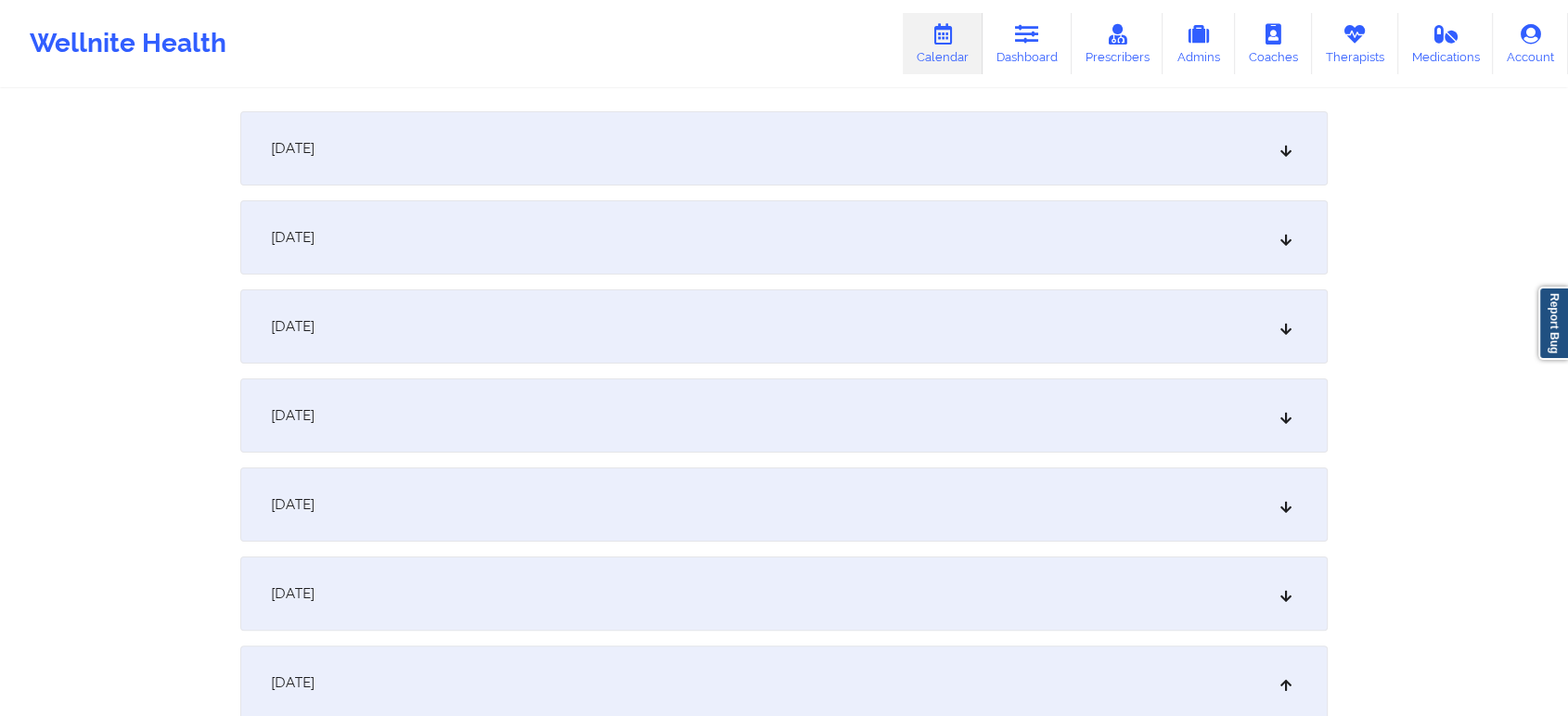
scroll to position [0, 0]
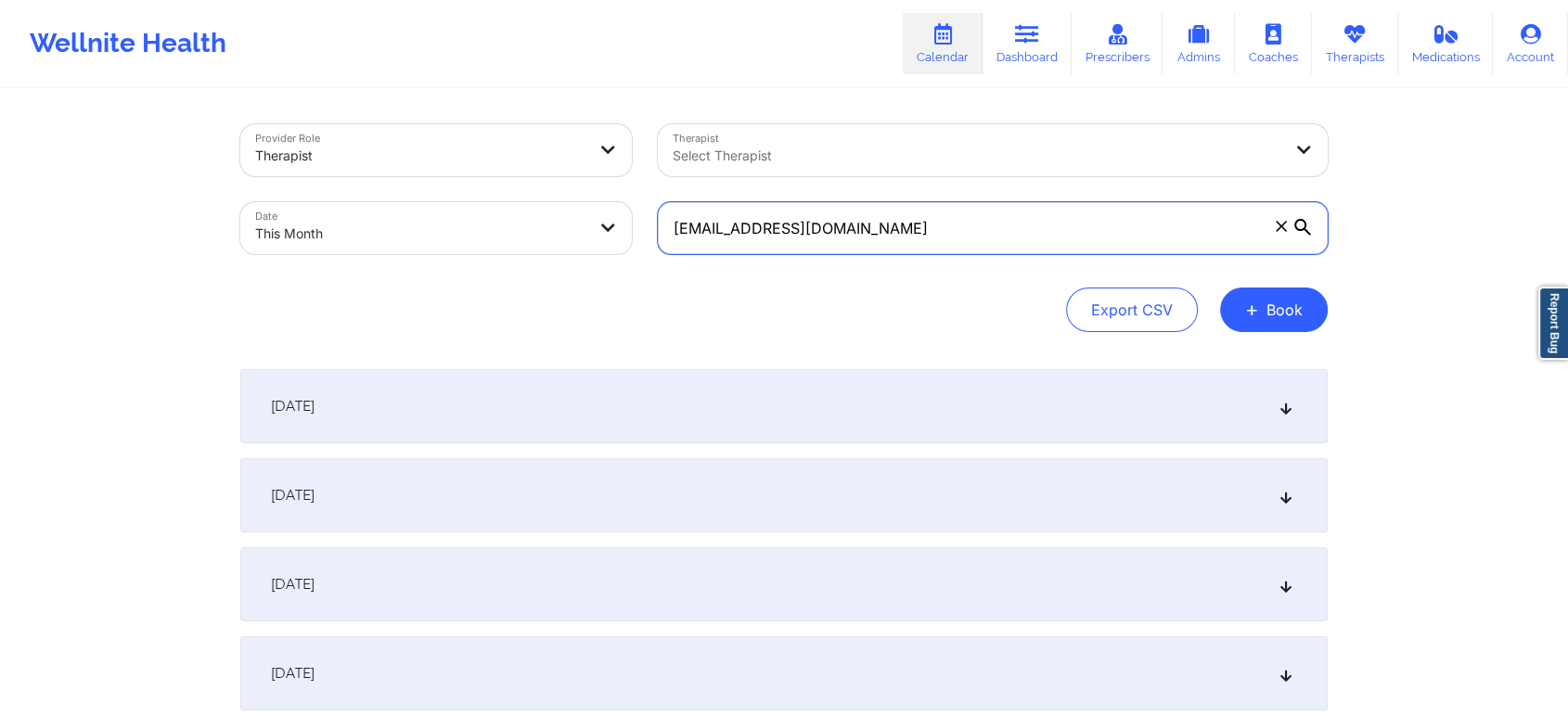
drag, startPoint x: 906, startPoint y: 220, endPoint x: 438, endPoint y: 191, distance: 468.9
click at [438, 191] on div "Provider Role Therapist Therapist Select Therapist Date This Month [EMAIL_ADDRE…" at bounding box center [784, 188] width 1114 height 156
drag, startPoint x: 939, startPoint y: 254, endPoint x: 973, endPoint y: 214, distance: 52.5
click at [973, 214] on div "[EMAIL_ADDRESS][DOMAIN_NAME]" at bounding box center [993, 228] width 696 height 78
drag, startPoint x: 973, startPoint y: 214, endPoint x: 569, endPoint y: 198, distance: 404.3
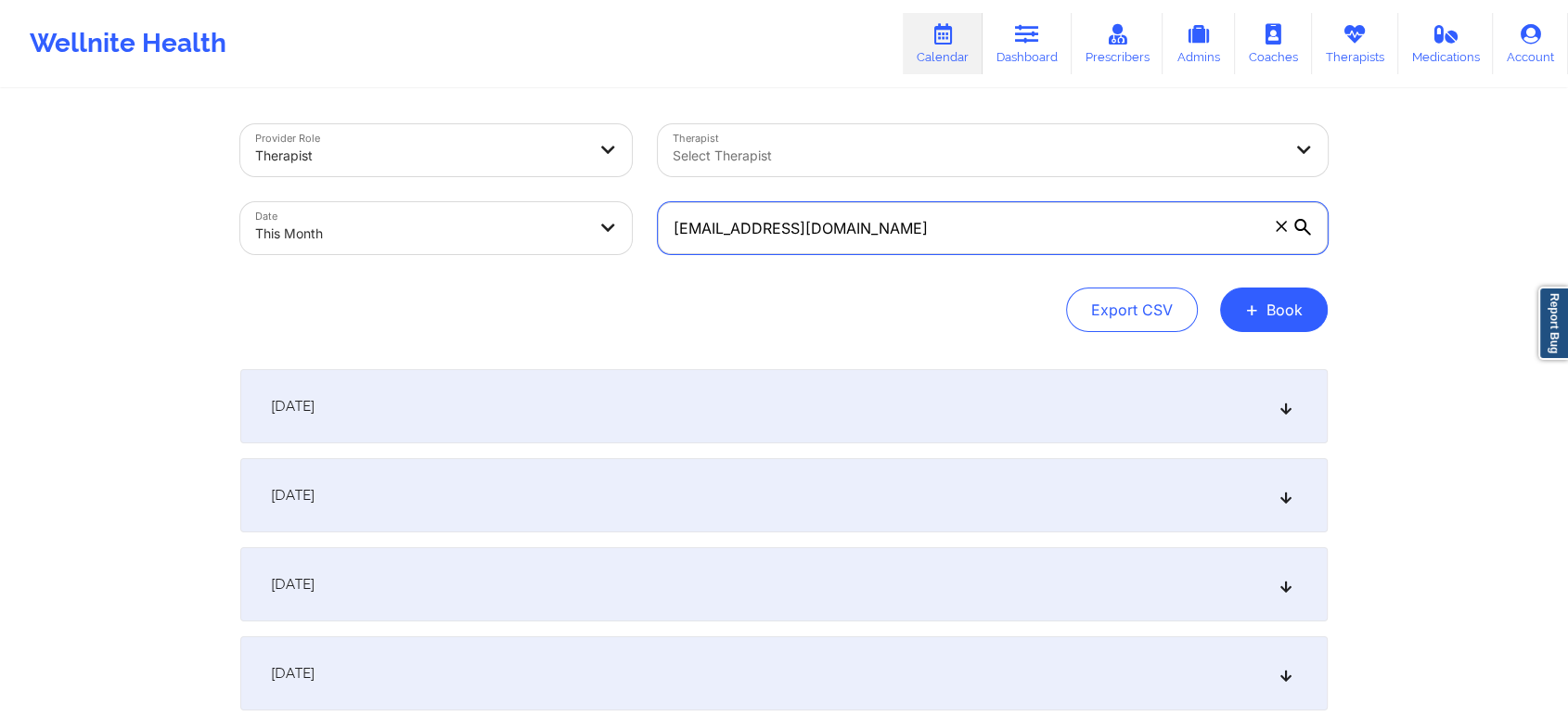
click at [569, 198] on div "Provider Role Therapist Therapist Select Therapist Date This Month [EMAIL_ADDRE…" at bounding box center [784, 188] width 1114 height 156
paste input "[EMAIL_ADDRESS]"
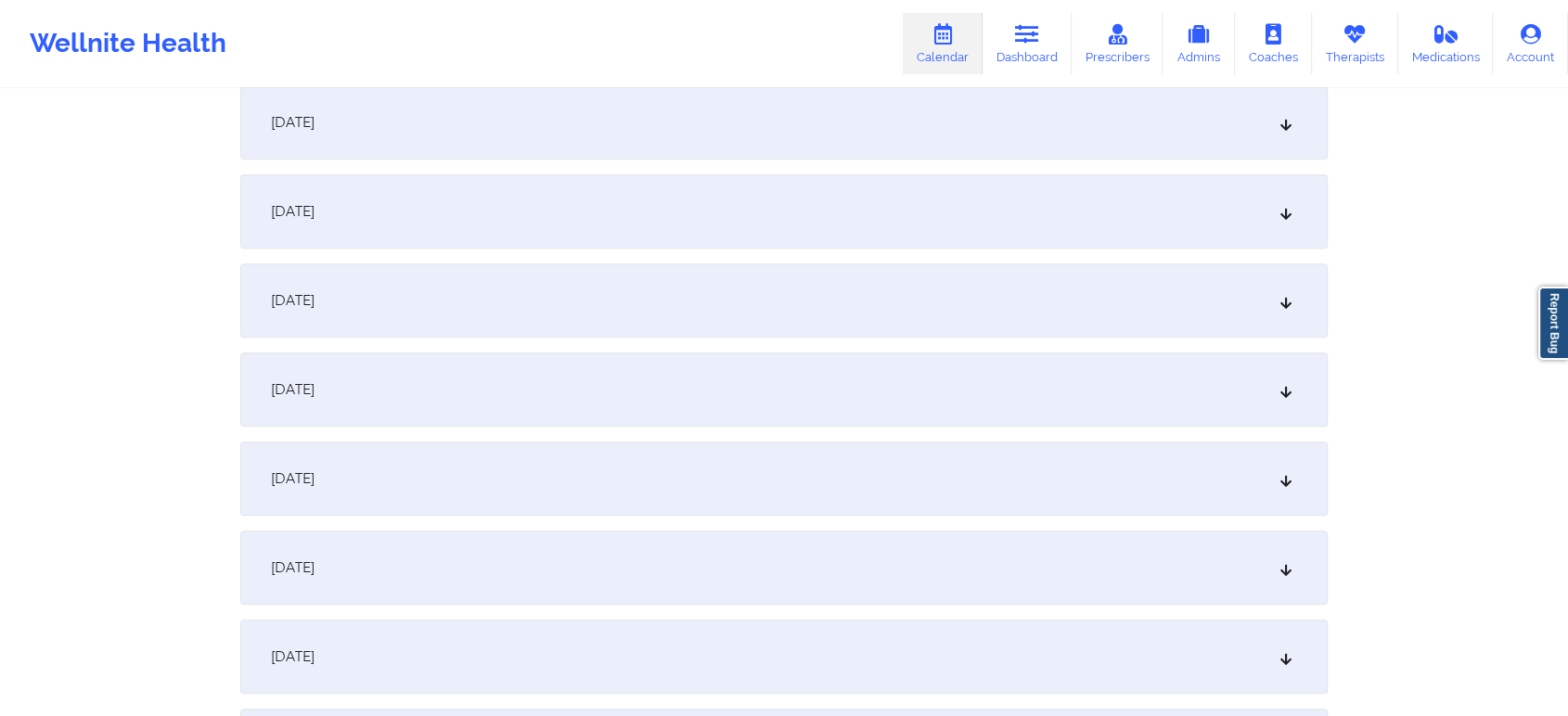
scroll to position [810, 0]
type input "[EMAIL_ADDRESS][DOMAIN_NAME]"
click at [930, 117] on div "[DATE]" at bounding box center [784, 130] width 1088 height 74
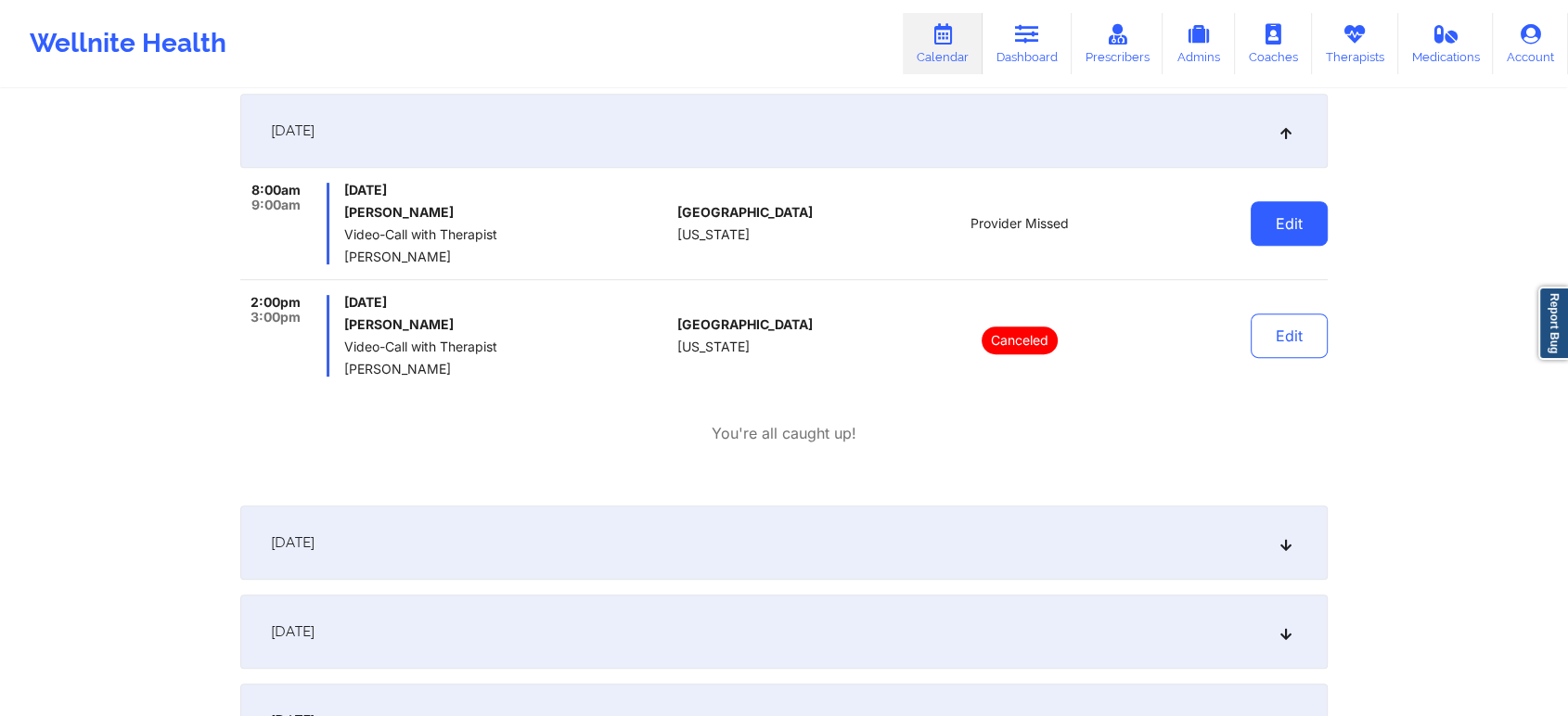
click at [1275, 243] on button "Edit" at bounding box center [1290, 223] width 77 height 44
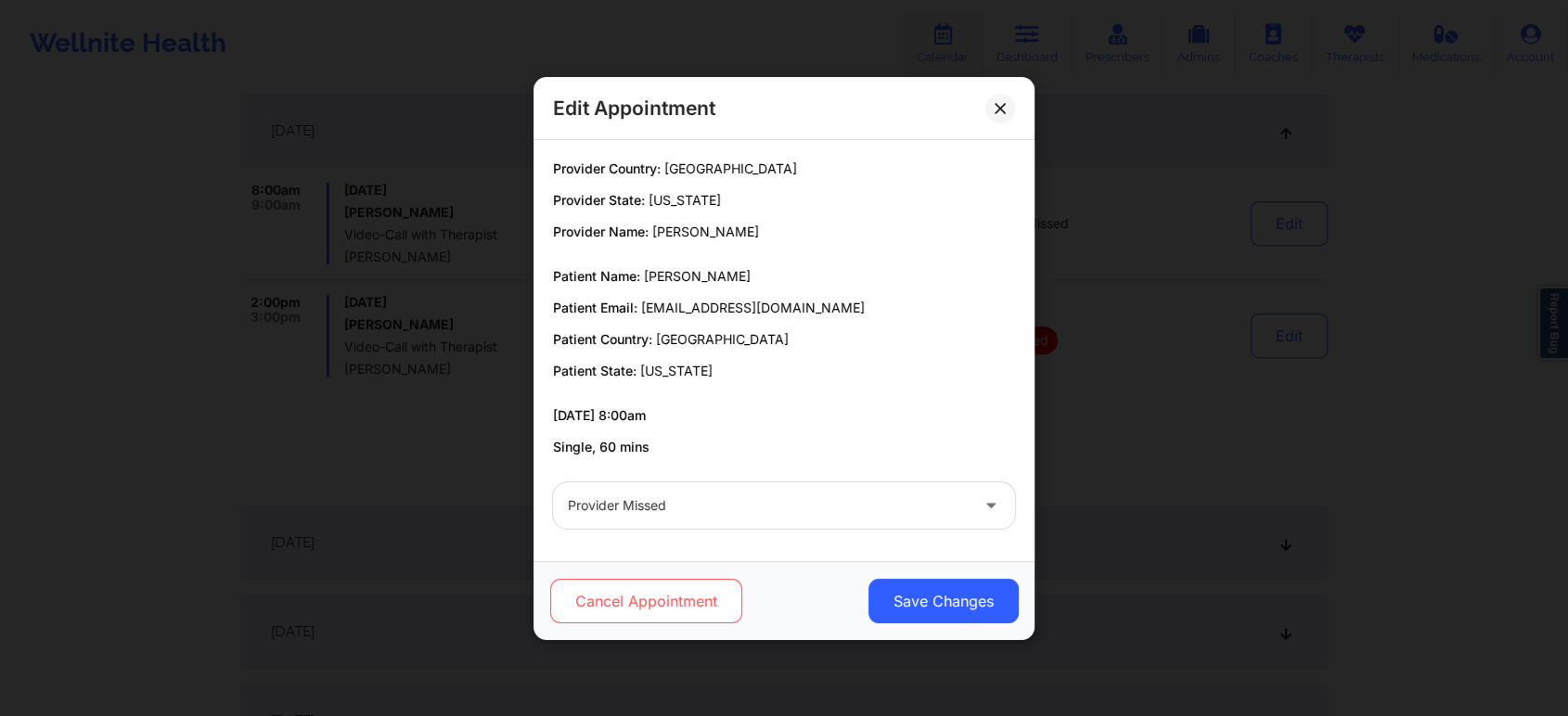
click at [701, 584] on button "Cancel Appointment" at bounding box center [646, 601] width 192 height 44
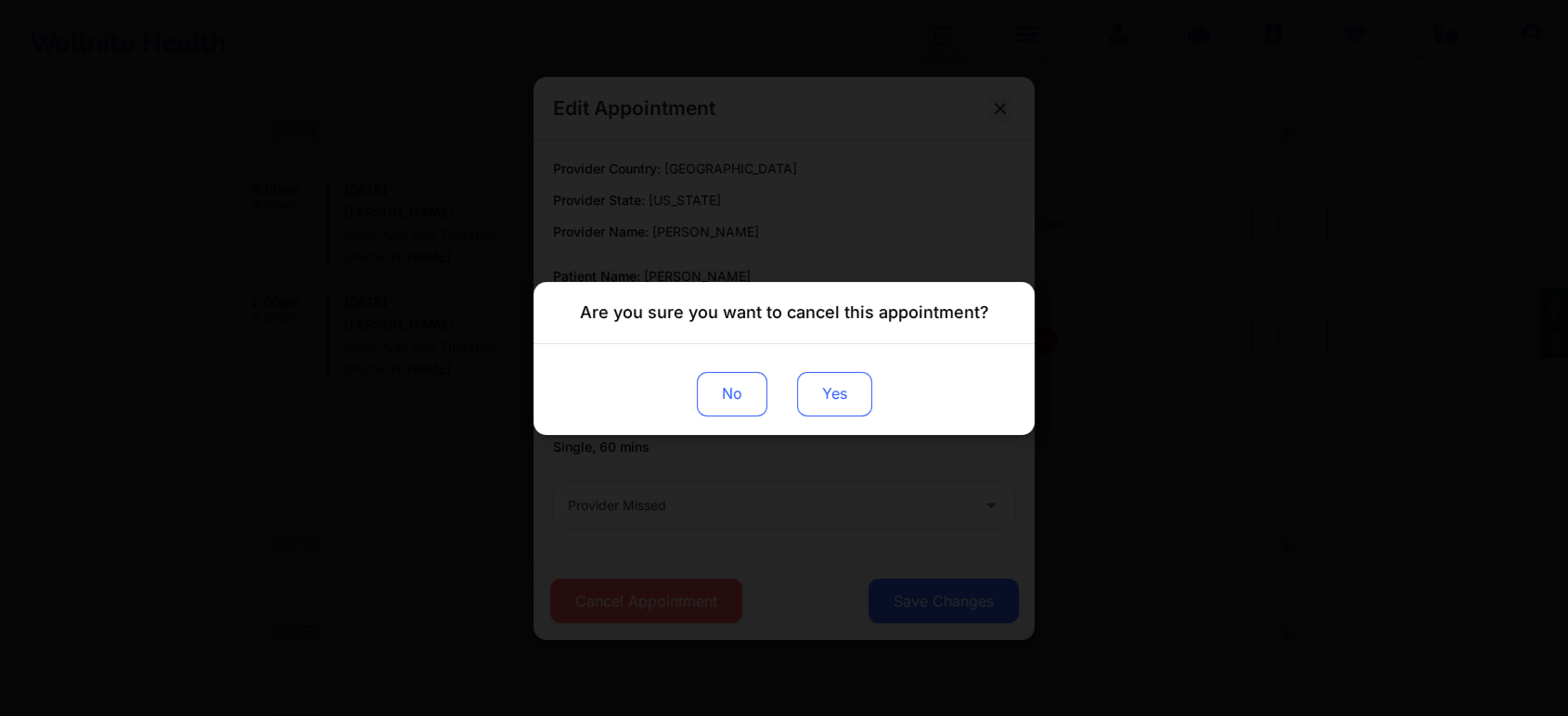
click at [824, 388] on button "Yes" at bounding box center [835, 393] width 75 height 44
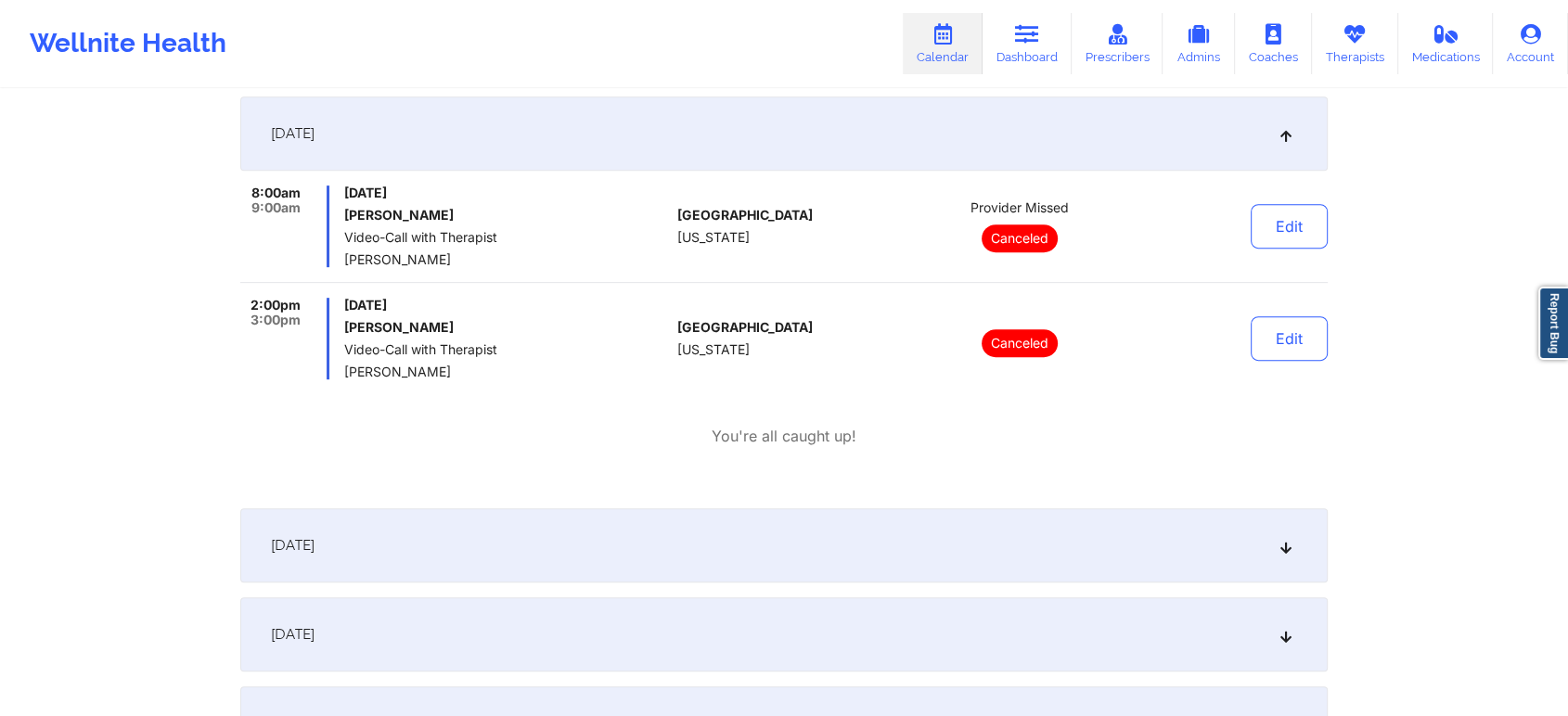
scroll to position [0, 0]
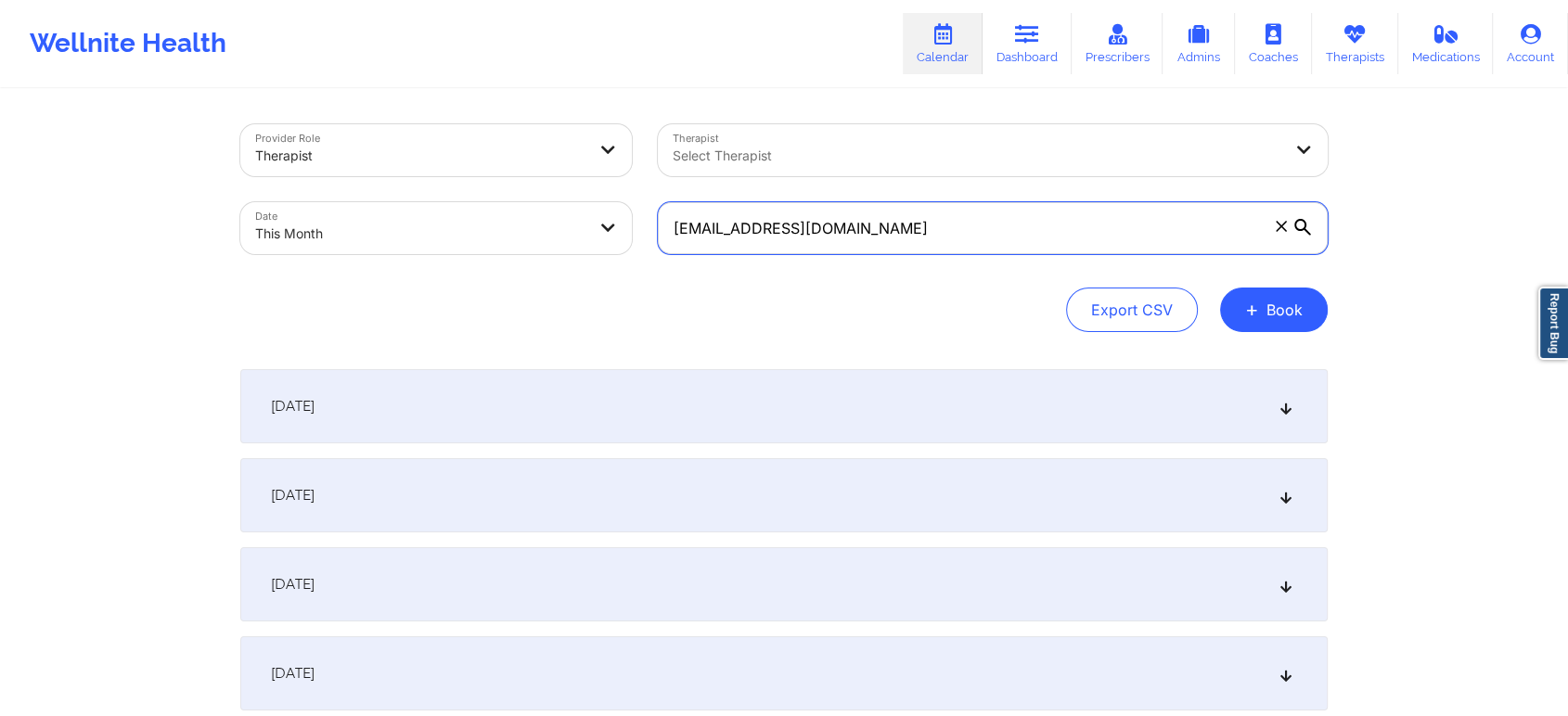
drag, startPoint x: 926, startPoint y: 248, endPoint x: 624, endPoint y: 253, distance: 302.0
click at [624, 253] on div "Provider Role Therapist Therapist Select Therapist Date This Month [EMAIL_ADDRE…" at bounding box center [784, 188] width 1114 height 156
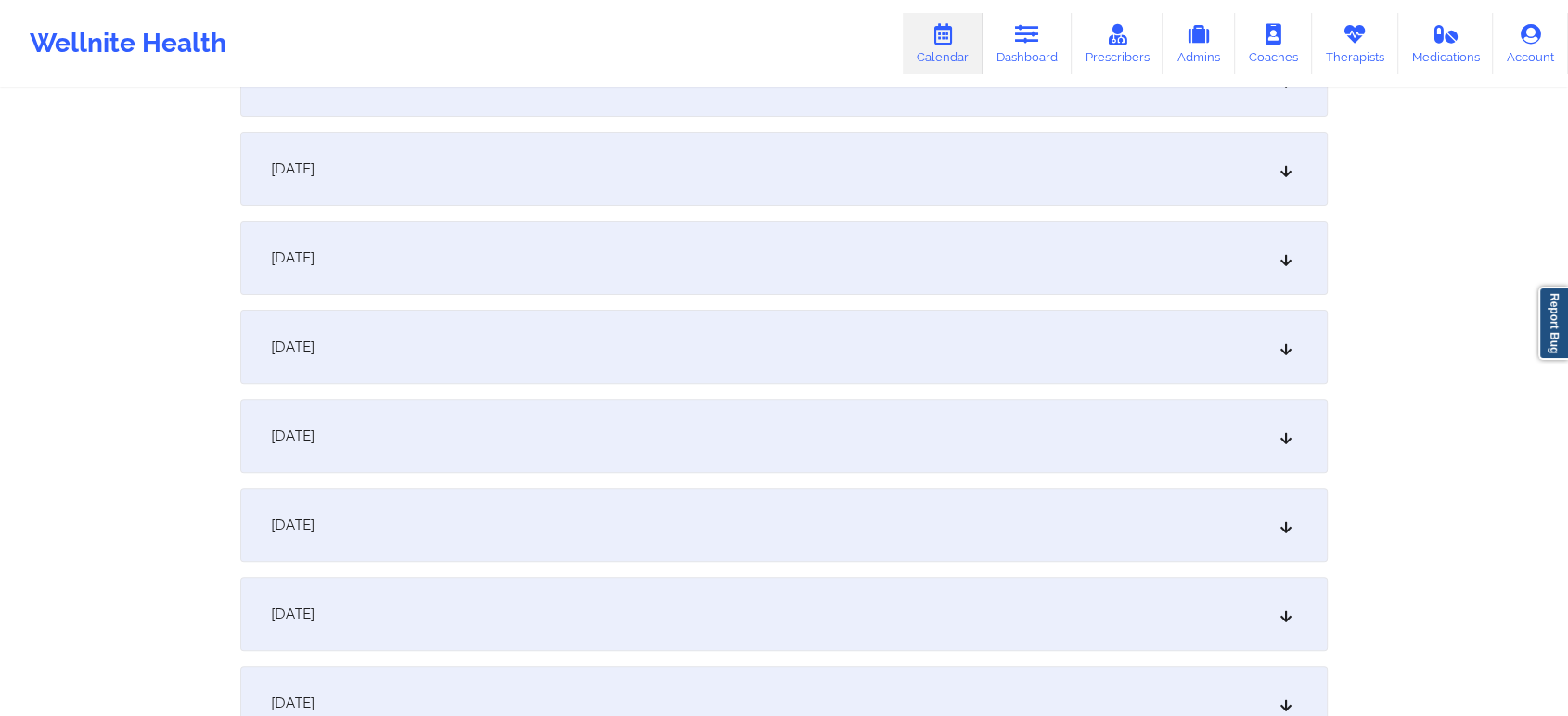
scroll to position [512, 0]
click at [731, 447] on div "[DATE]" at bounding box center [784, 428] width 1088 height 74
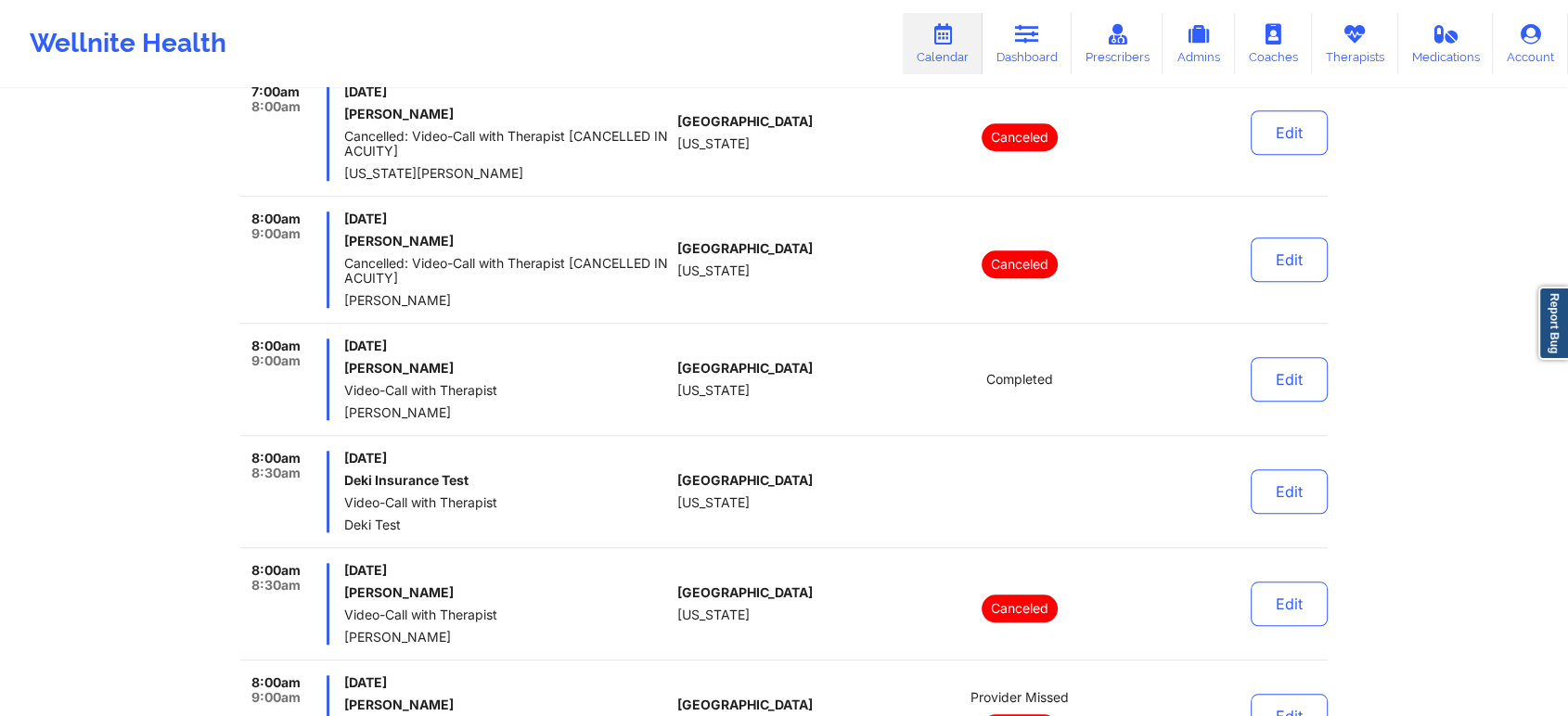
scroll to position [1573, 0]
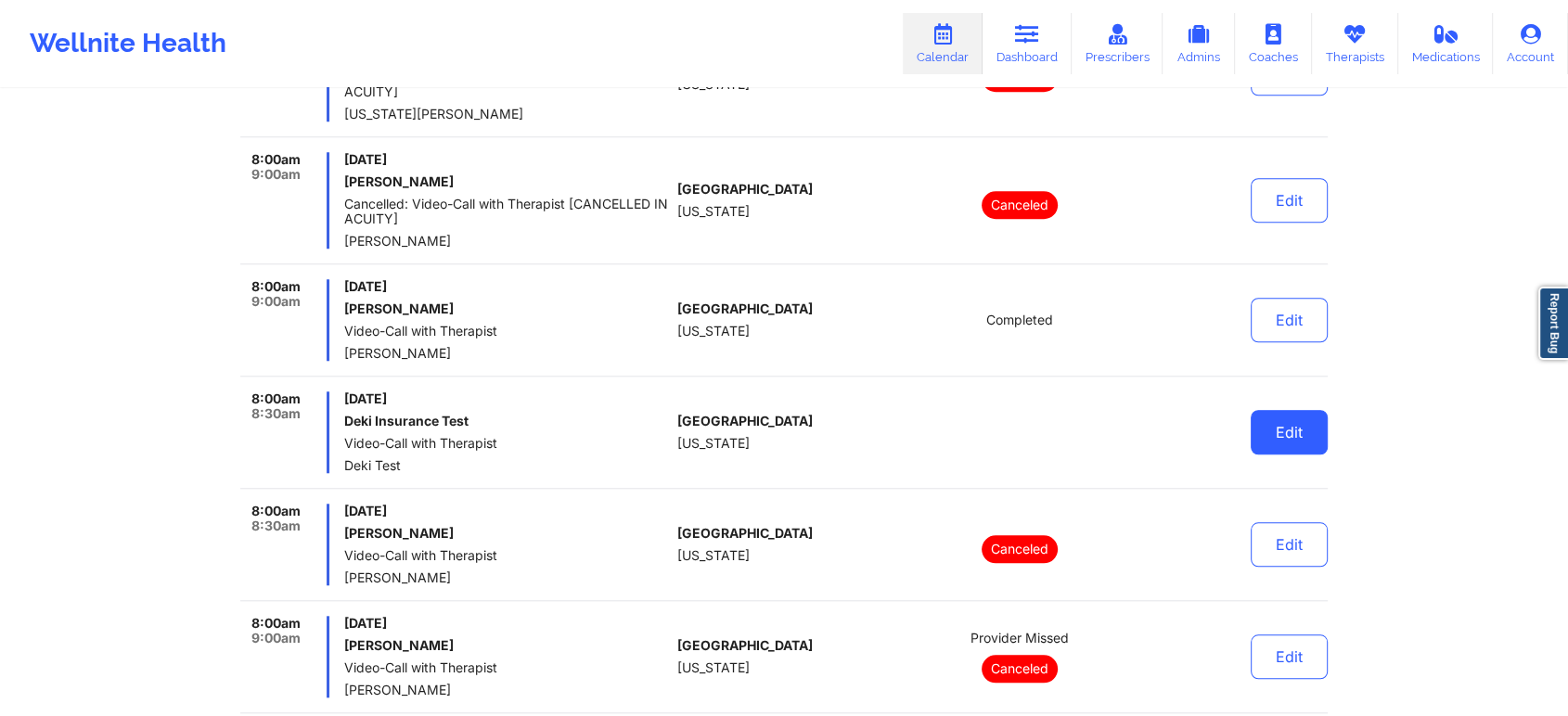
click at [1299, 410] on button "Edit" at bounding box center [1290, 432] width 77 height 44
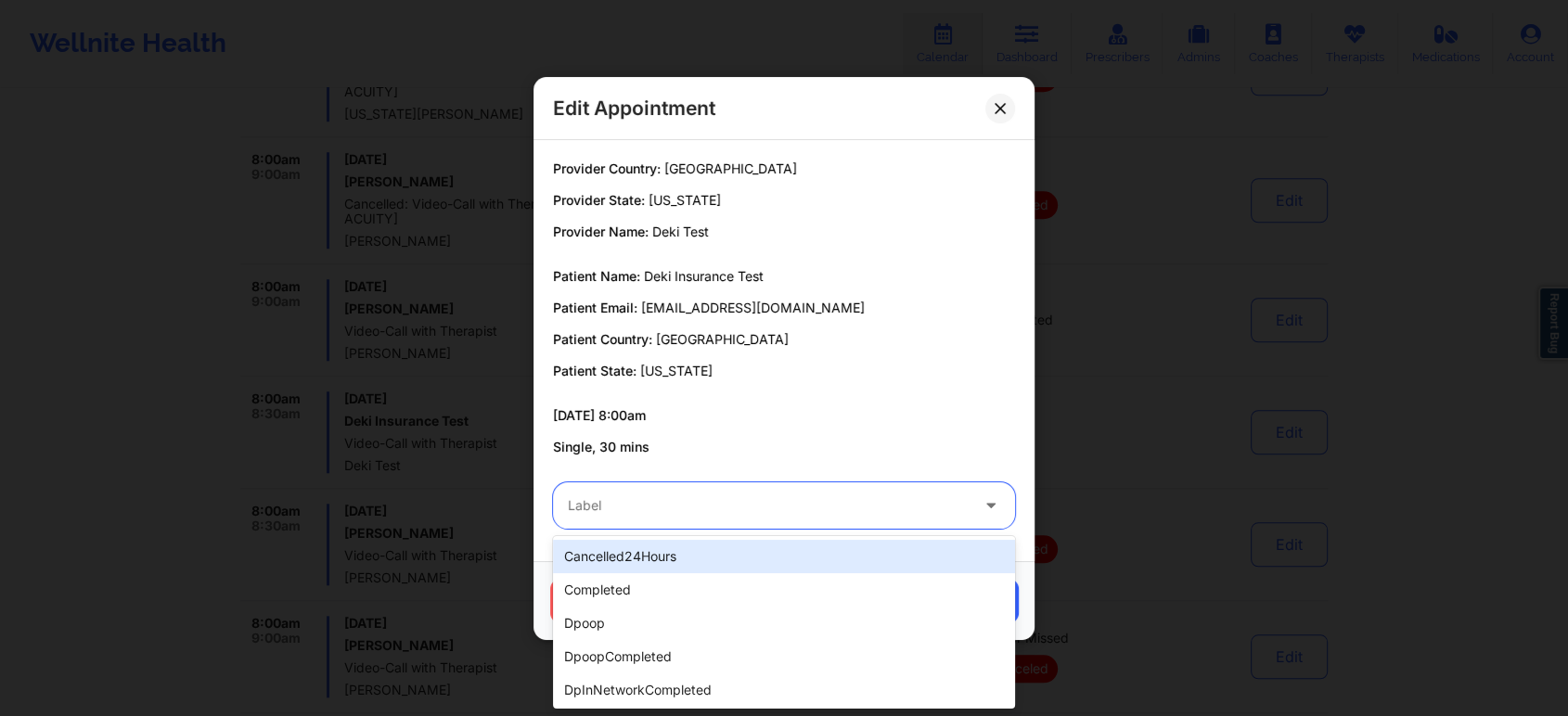
click at [792, 512] on div at bounding box center [768, 505] width 401 height 22
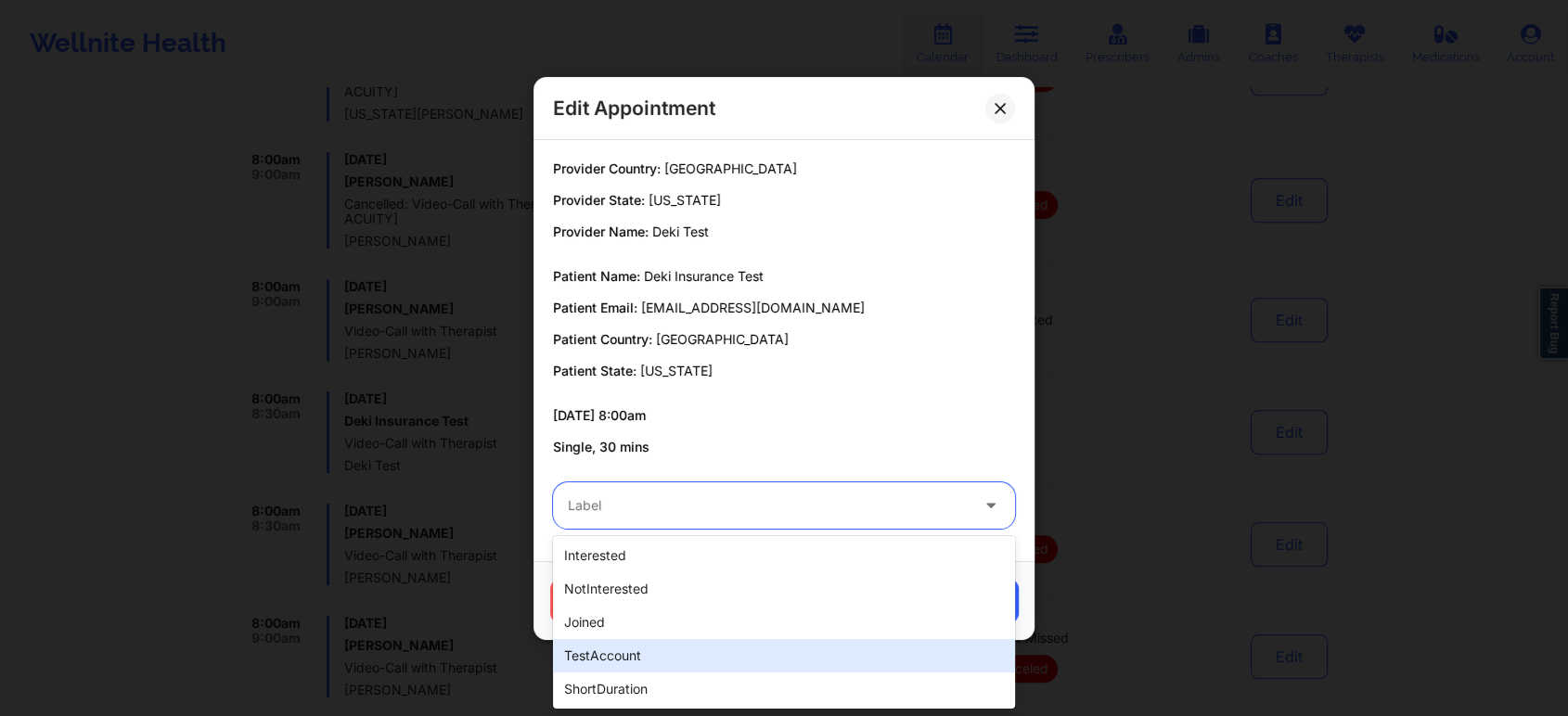
click at [579, 657] on div "testAccount" at bounding box center [784, 655] width 462 height 34
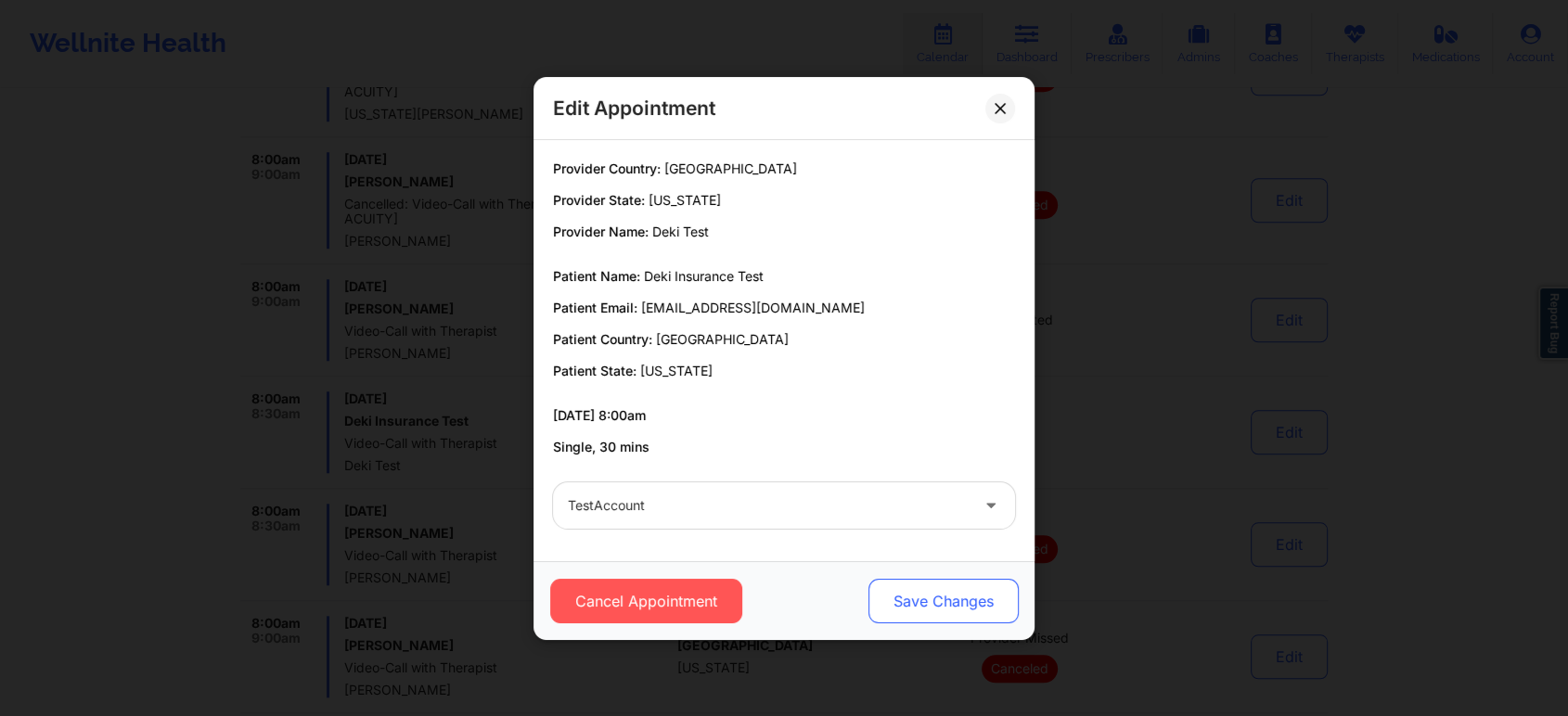
click at [934, 590] on button "Save Changes" at bounding box center [944, 601] width 151 height 44
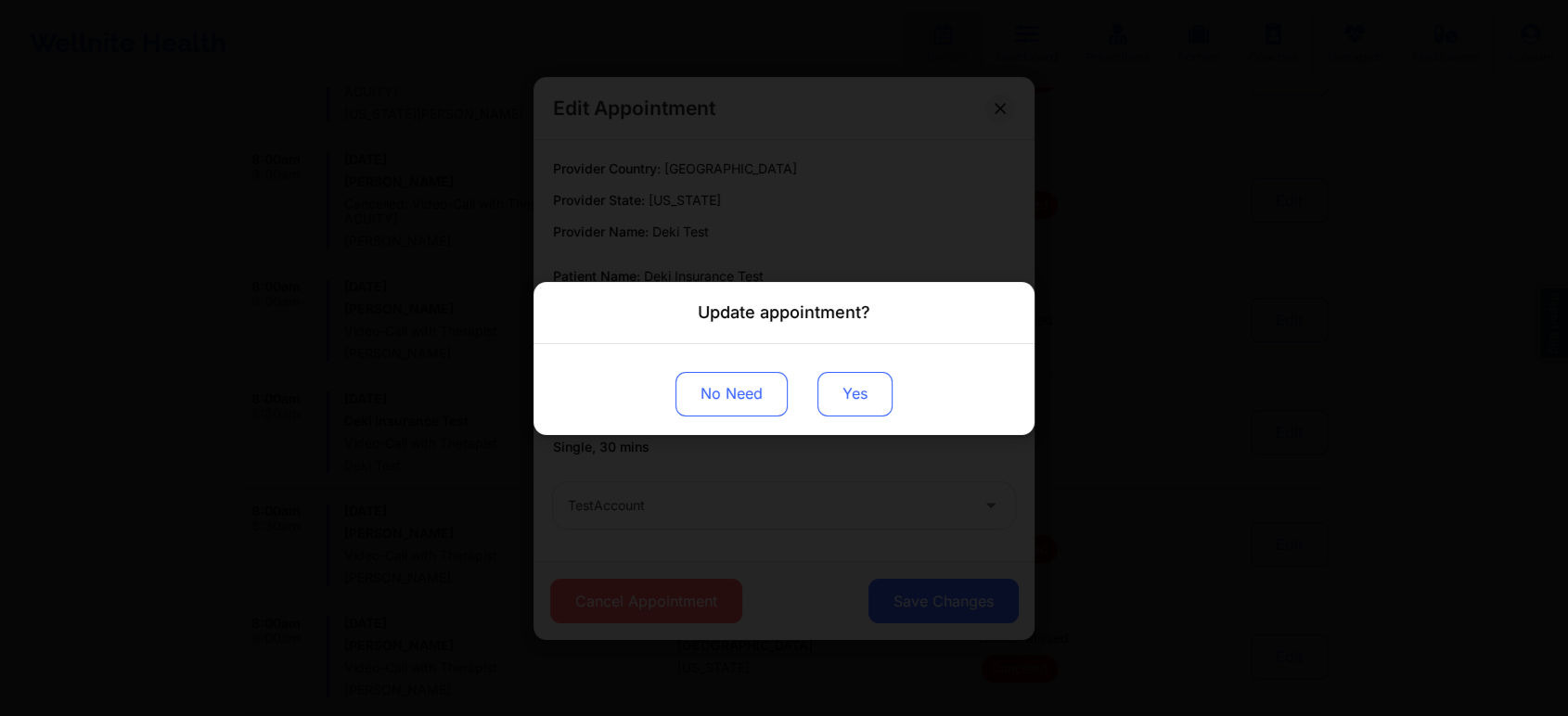
click at [840, 384] on button "Yes" at bounding box center [856, 393] width 75 height 44
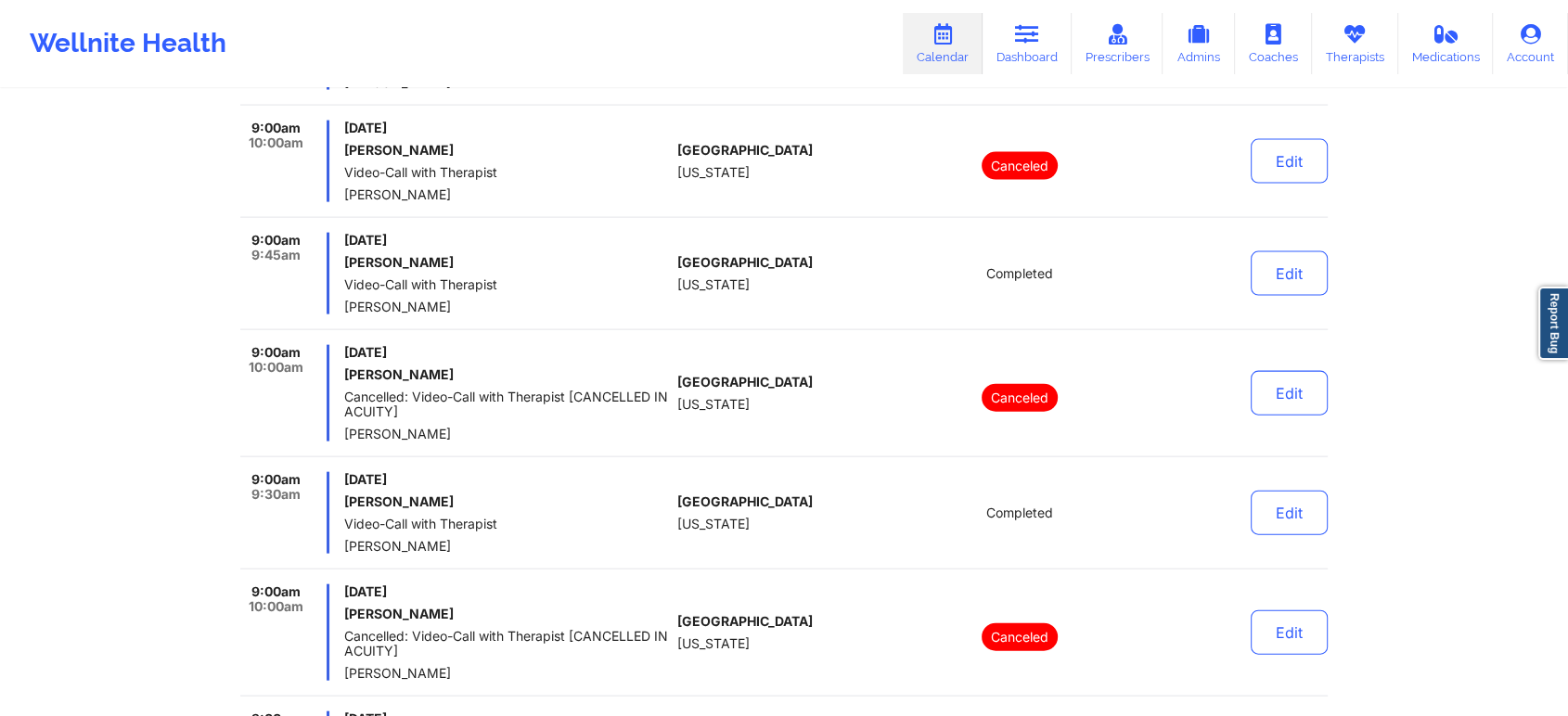
scroll to position [1573, 0]
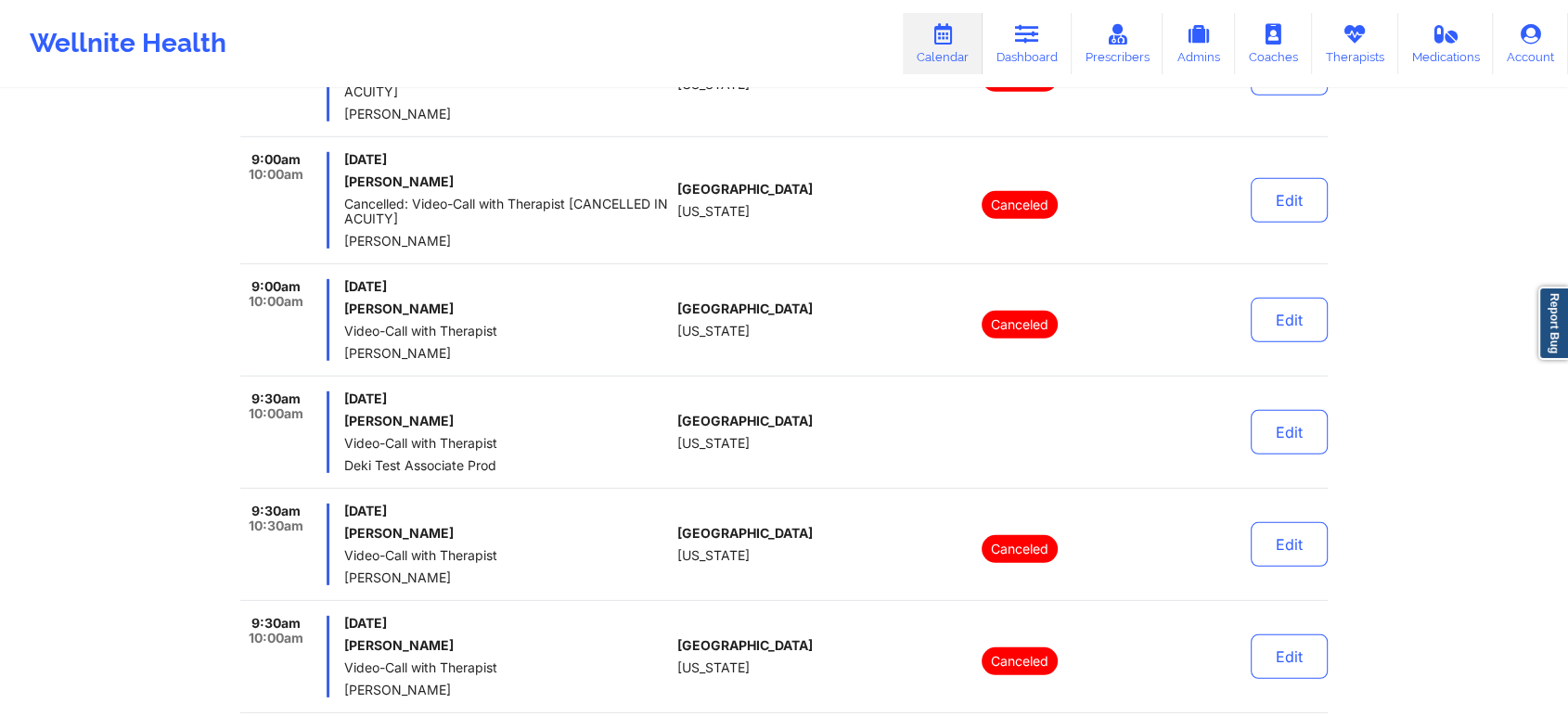
scroll to position [5523, 0]
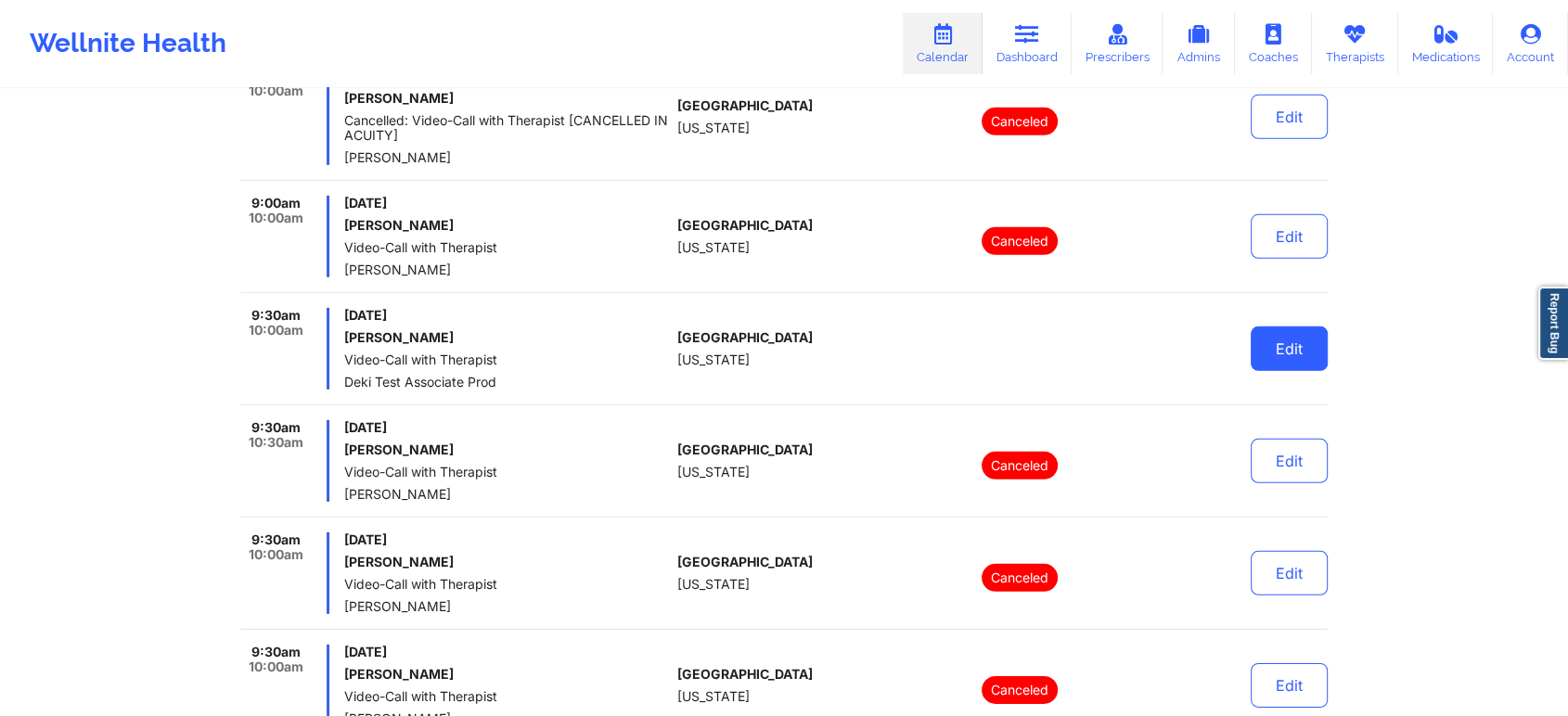
click at [1276, 359] on button "Edit" at bounding box center [1290, 349] width 77 height 44
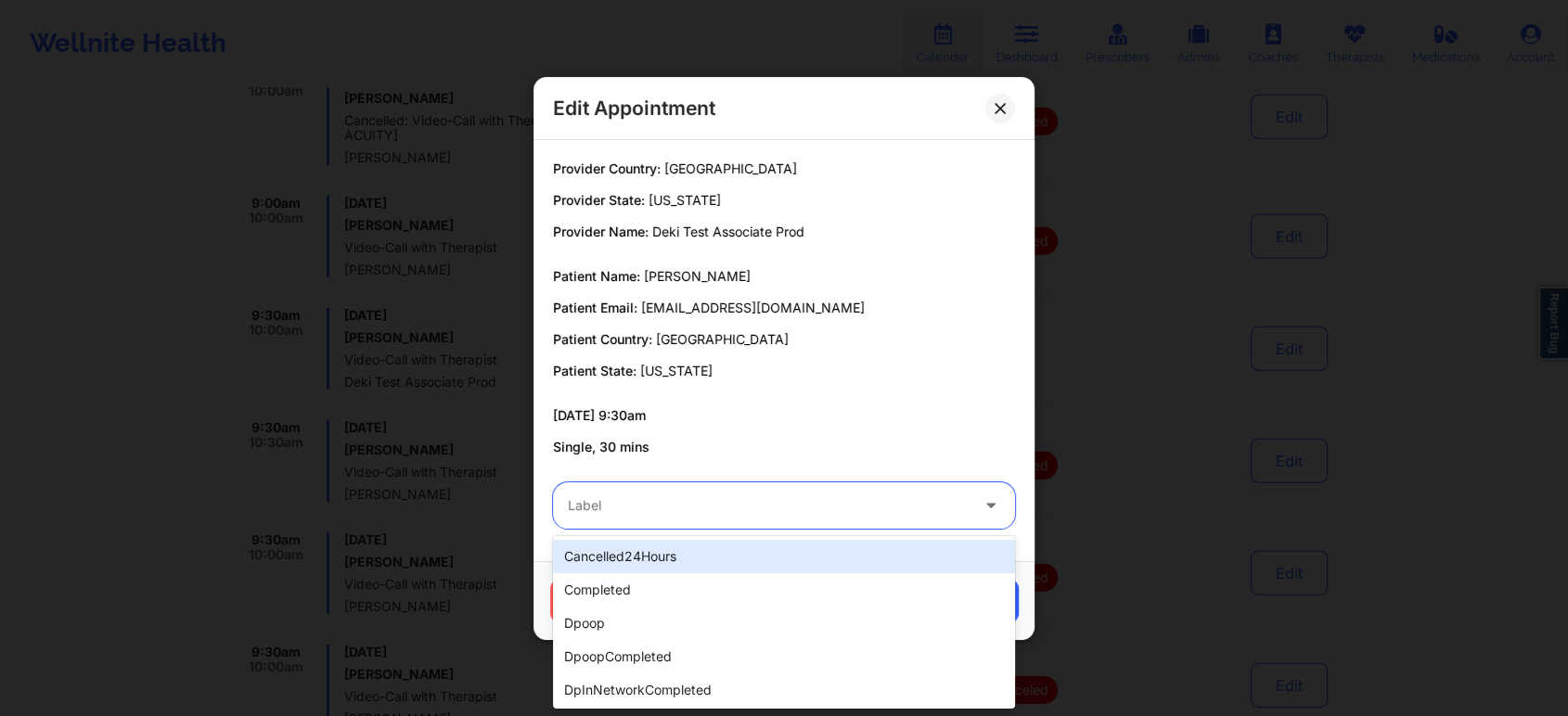
click at [781, 508] on div at bounding box center [768, 505] width 401 height 22
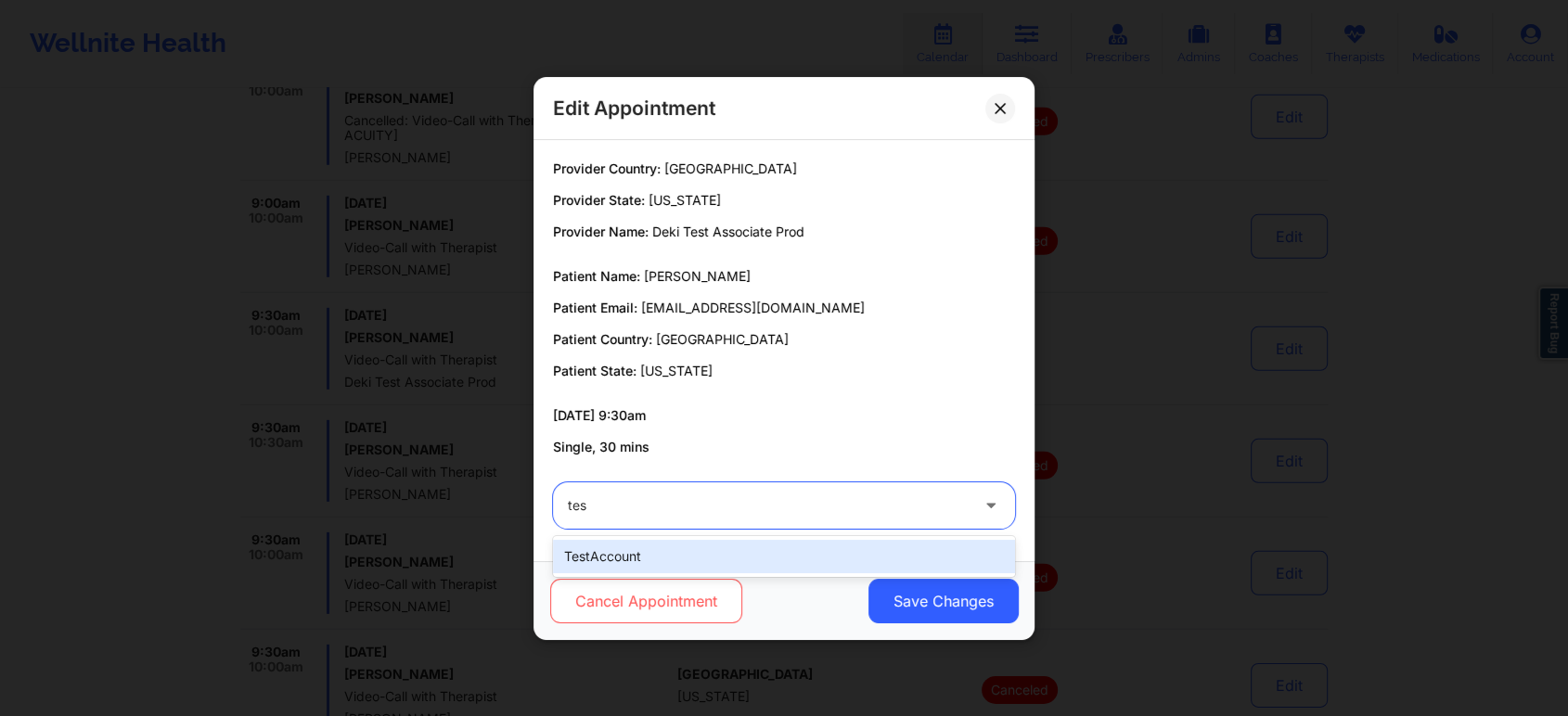
type input "tes"
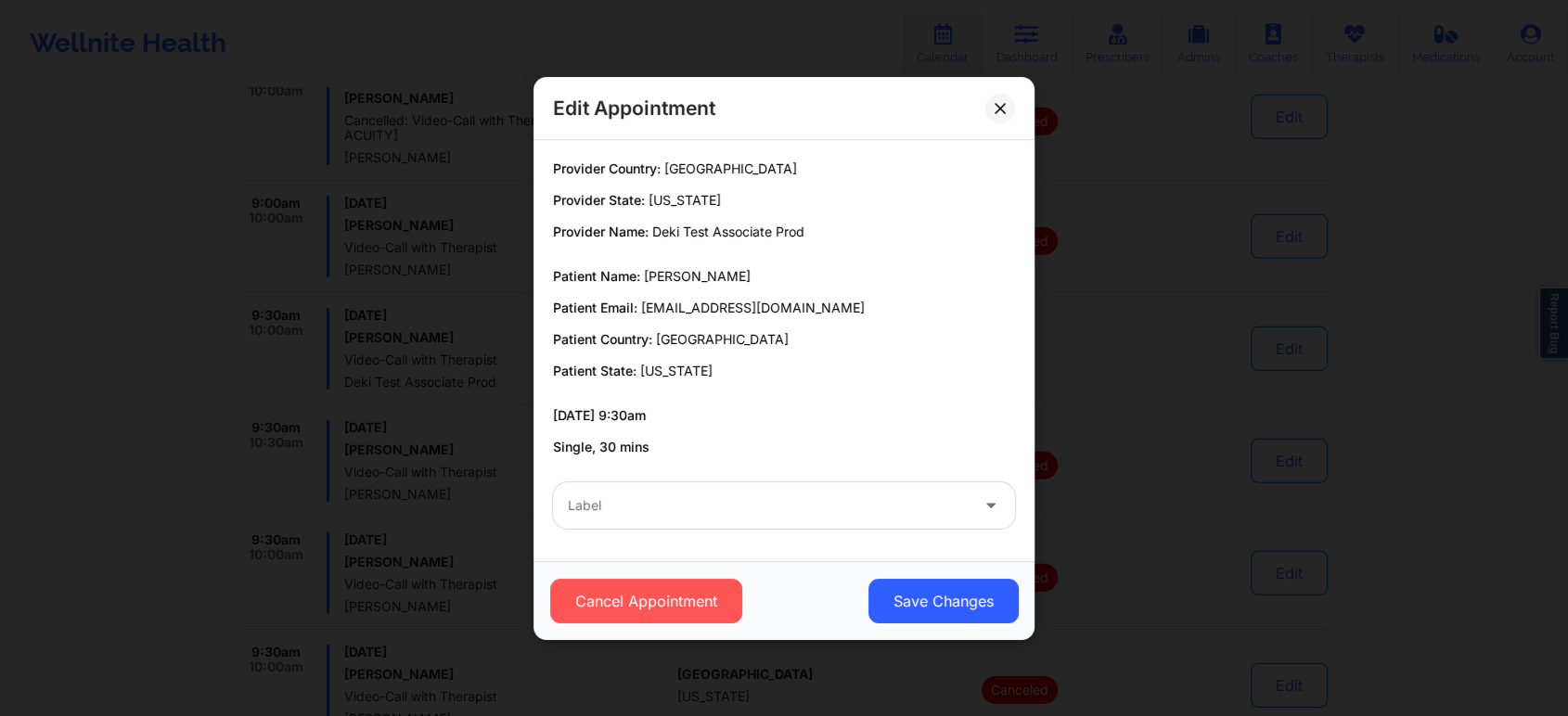
drag, startPoint x: 724, startPoint y: 577, endPoint x: 784, endPoint y: 539, distance: 71.0
click at [784, 539] on div "Edit Appointment Provider Country: [GEOGRAPHIC_DATA] Provider State: [US_STATE]…" at bounding box center [784, 358] width 501 height 563
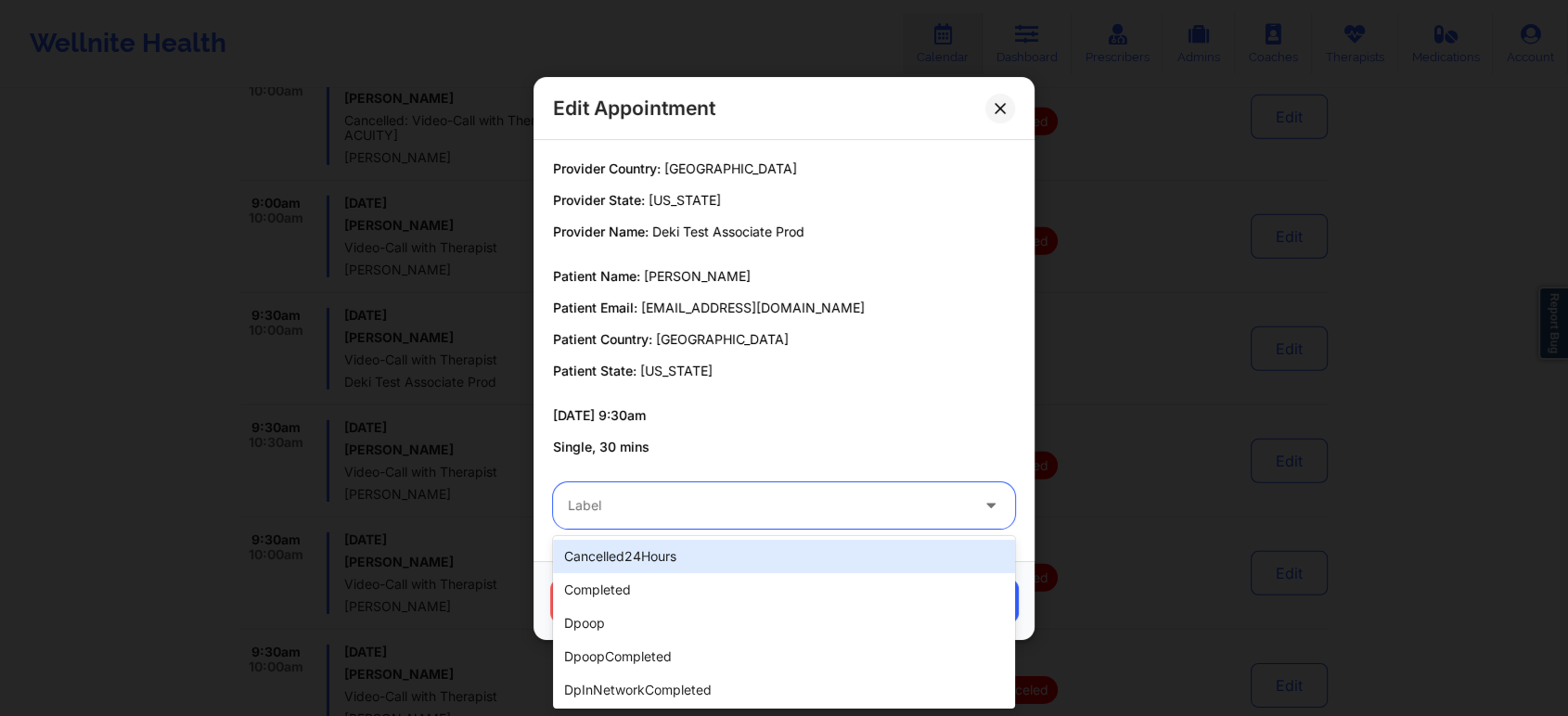
click at [659, 484] on div "Label" at bounding box center [762, 505] width 418 height 46
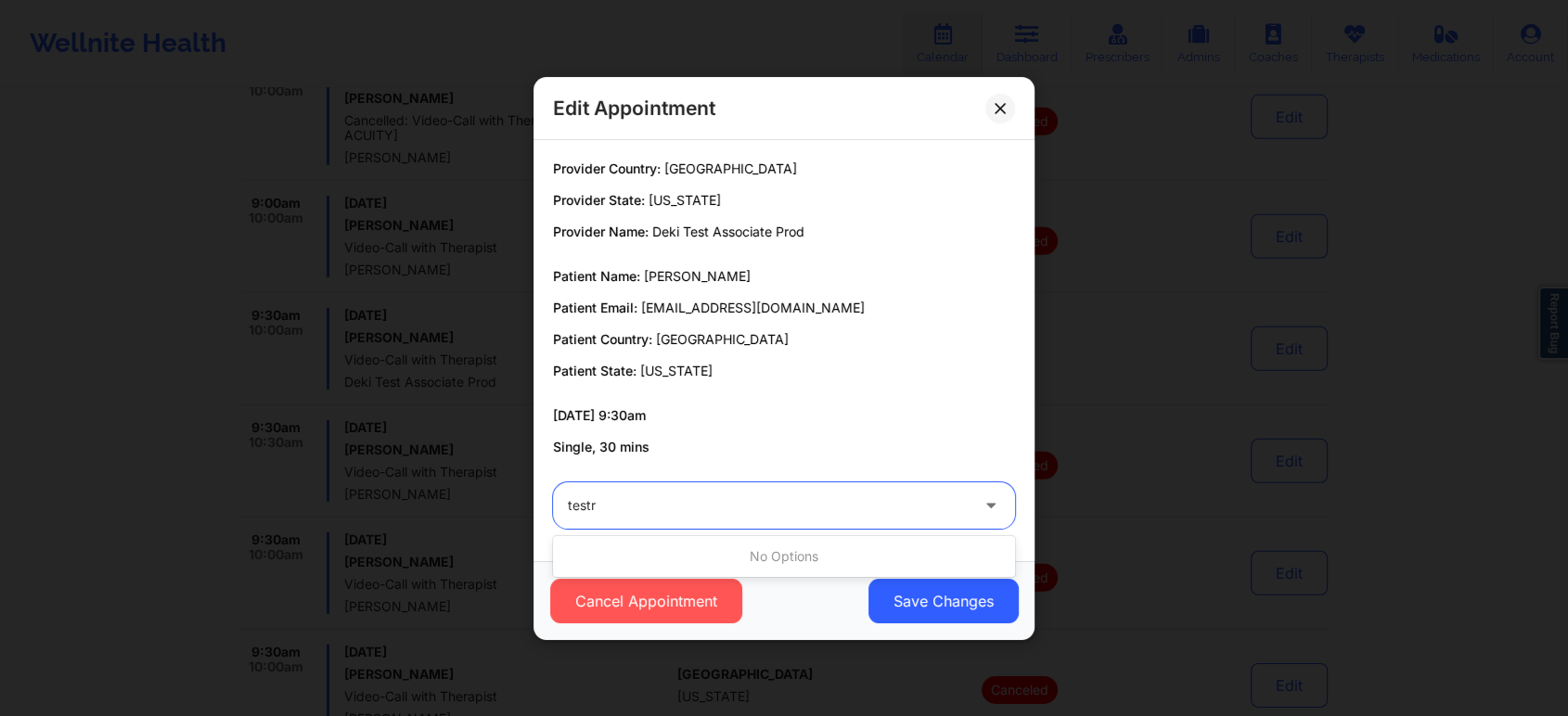
type input "test"
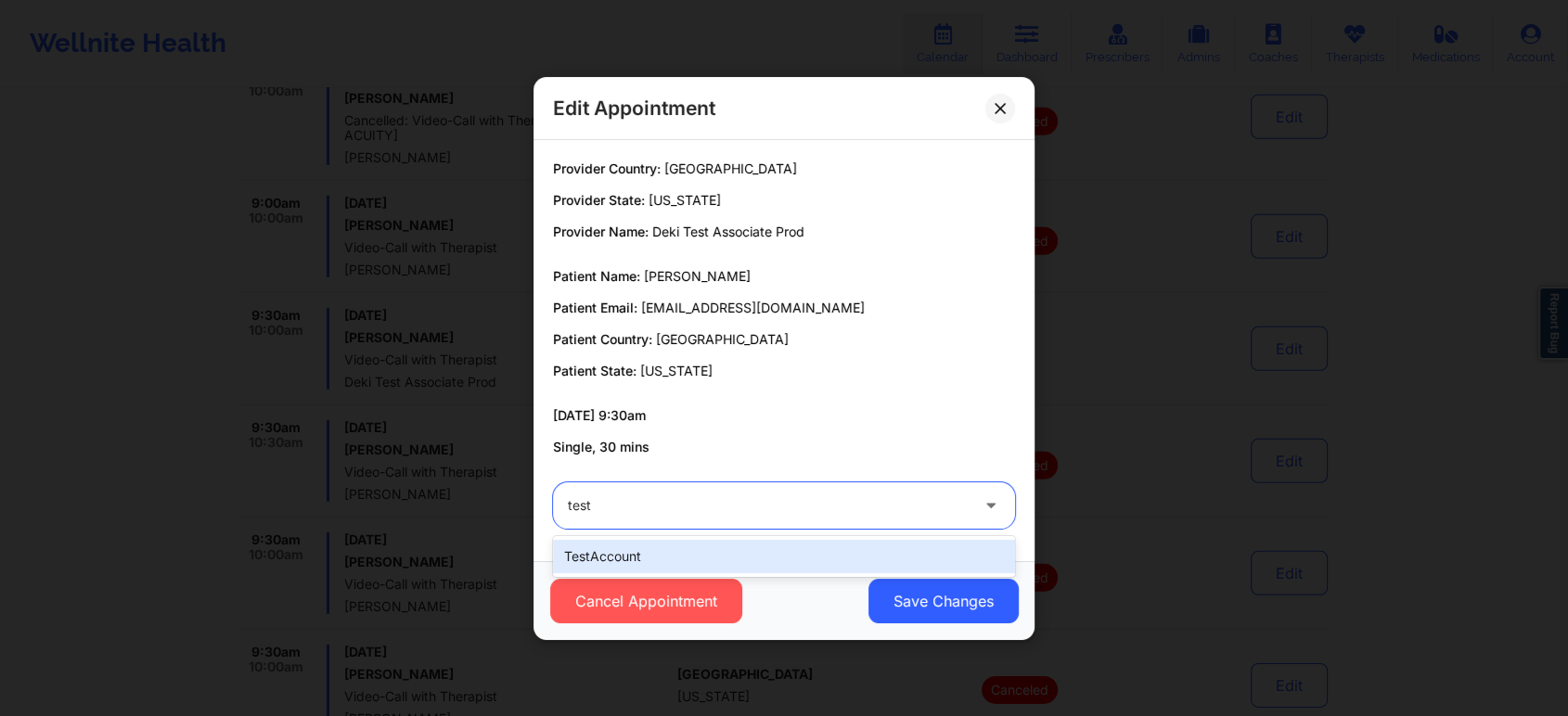
click at [615, 550] on div "testAccount" at bounding box center [784, 557] width 462 height 34
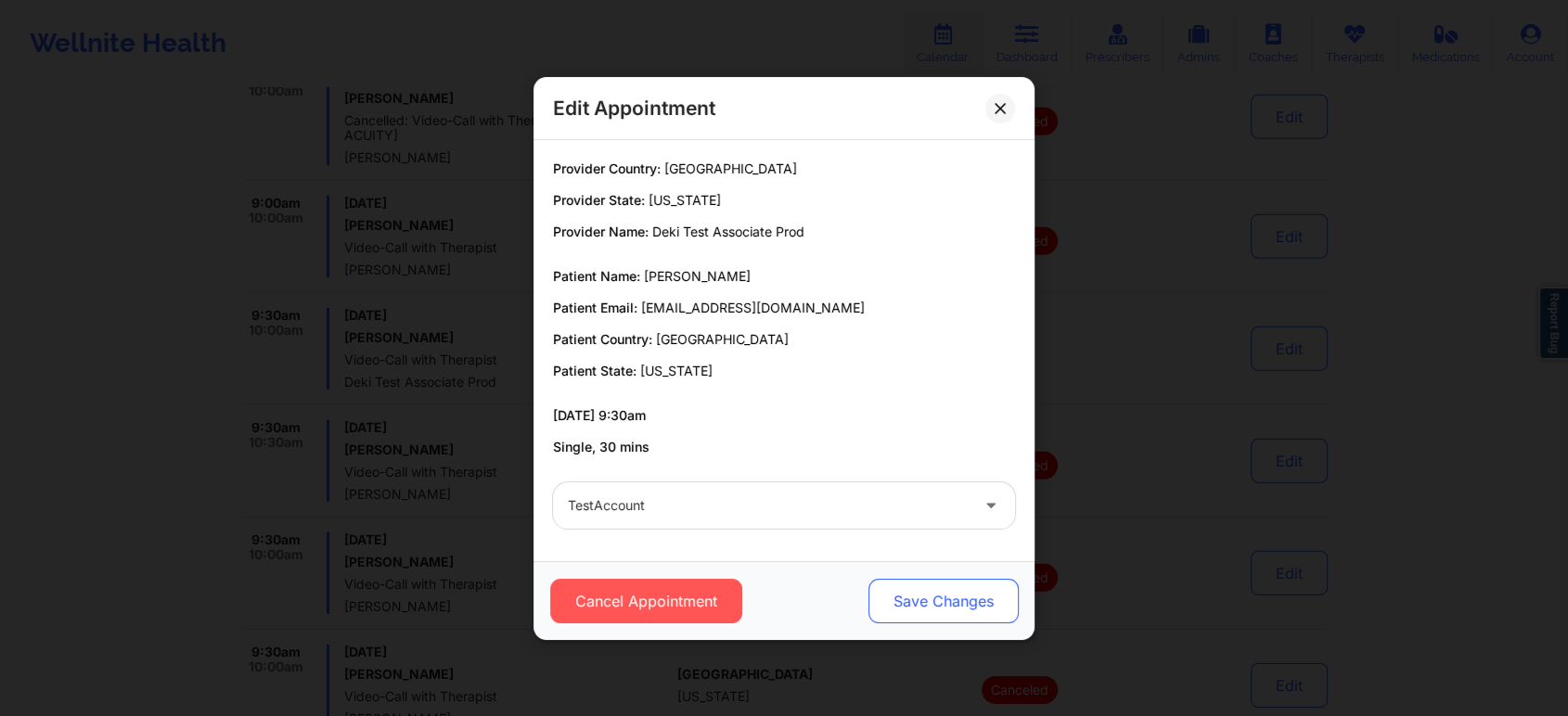
click at [907, 581] on button "Save Changes" at bounding box center [944, 601] width 151 height 44
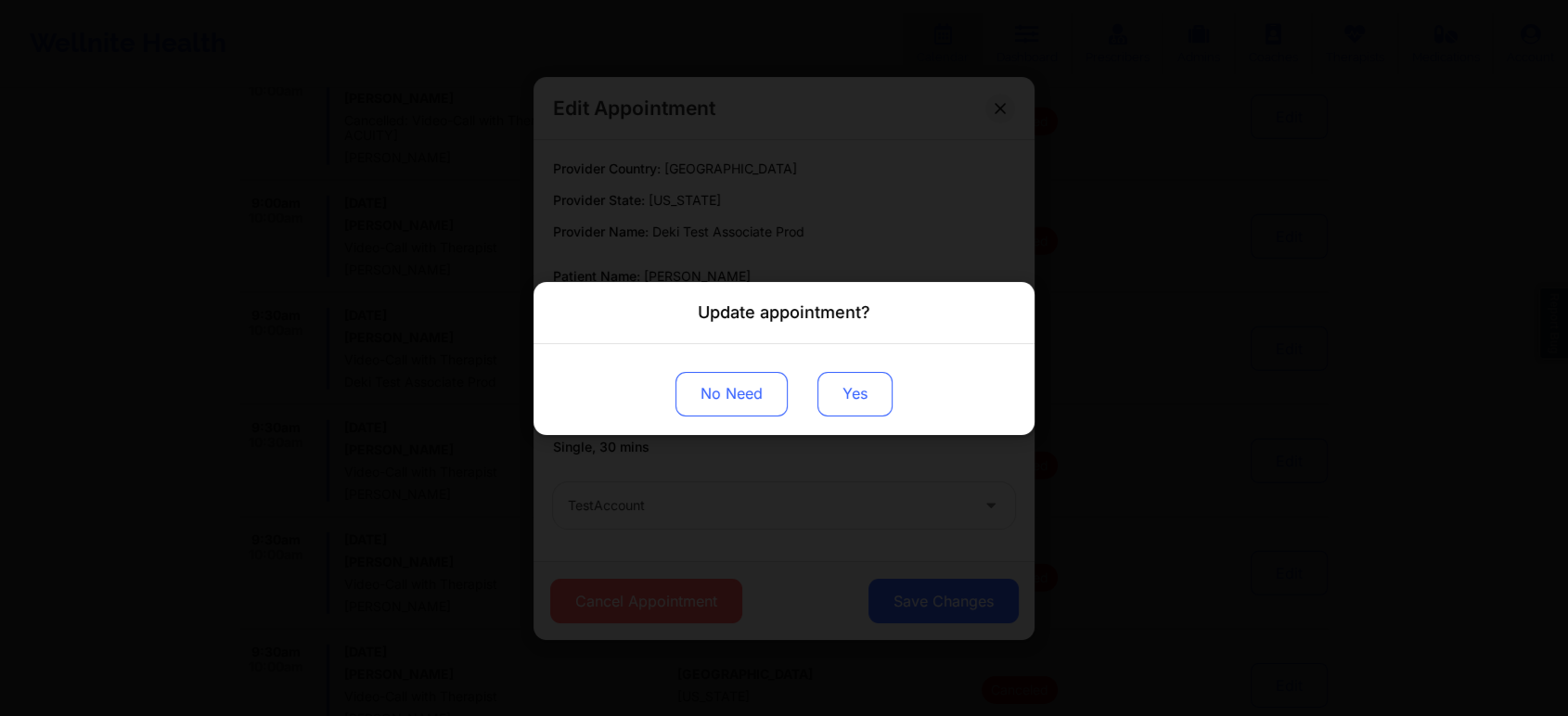
click at [851, 384] on button "Yes" at bounding box center [856, 393] width 75 height 44
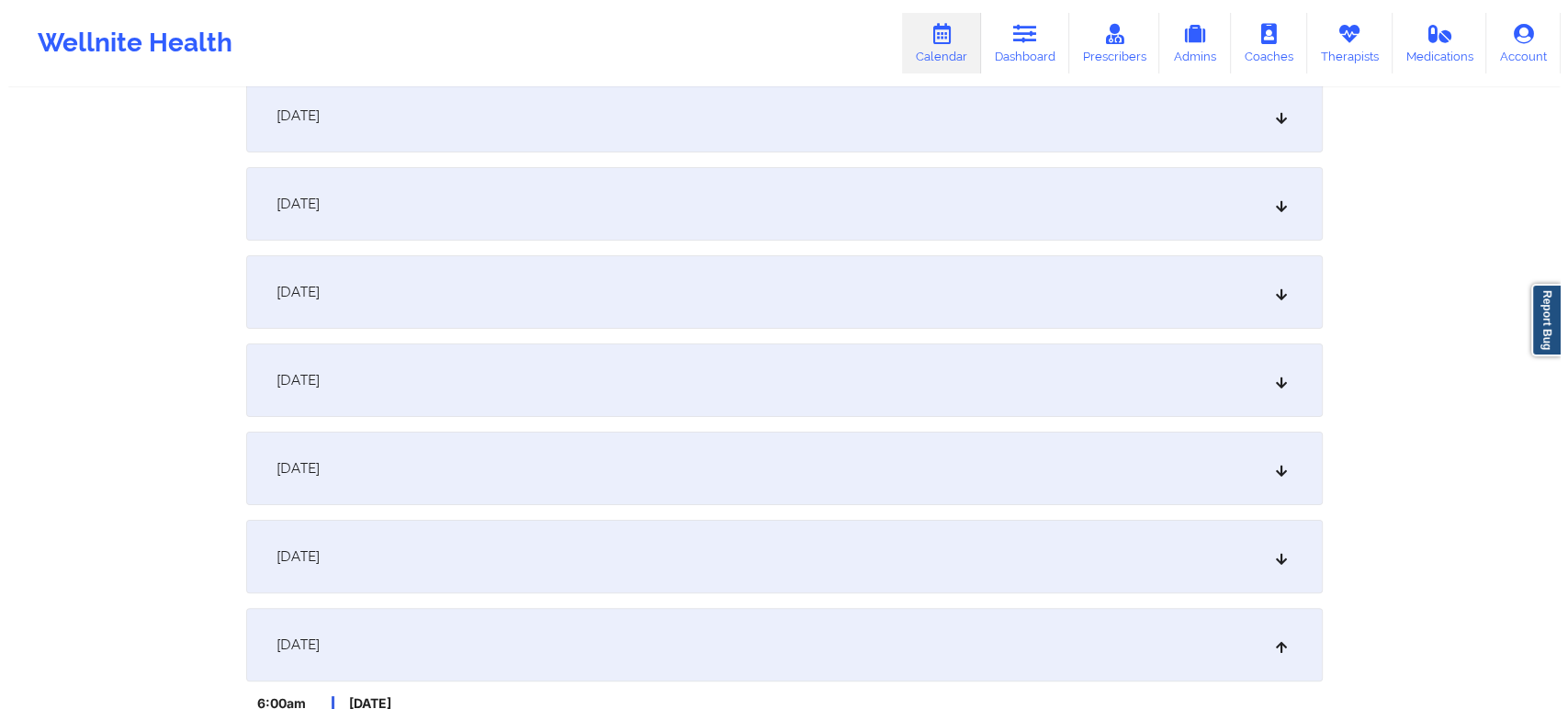
scroll to position [16, 0]
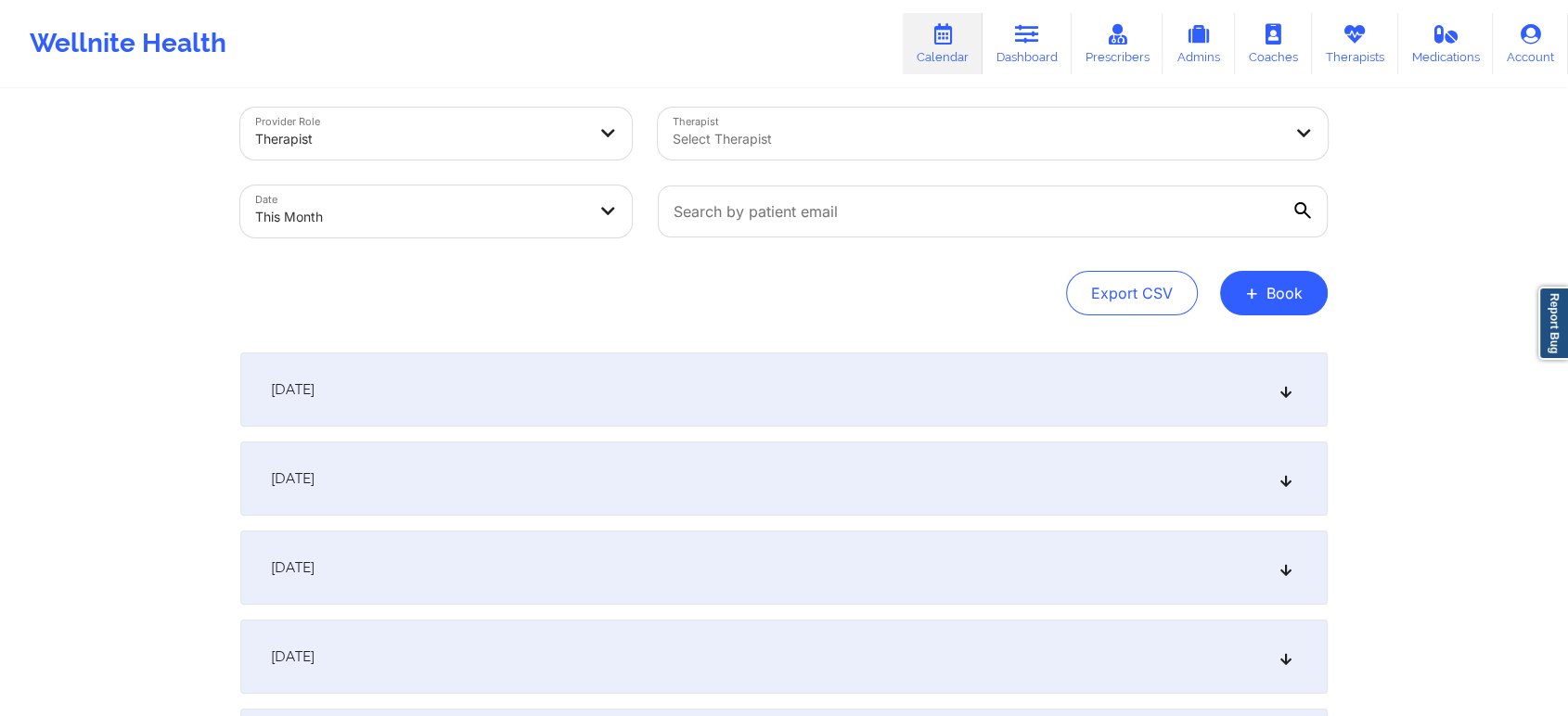
click at [482, 191] on body "Wellnite Health Calendar Dashboard Prescribers Admins Coaches Therapists Medica…" at bounding box center [784, 341] width 1568 height 716
select select "2025-9"
select select "2025-10"
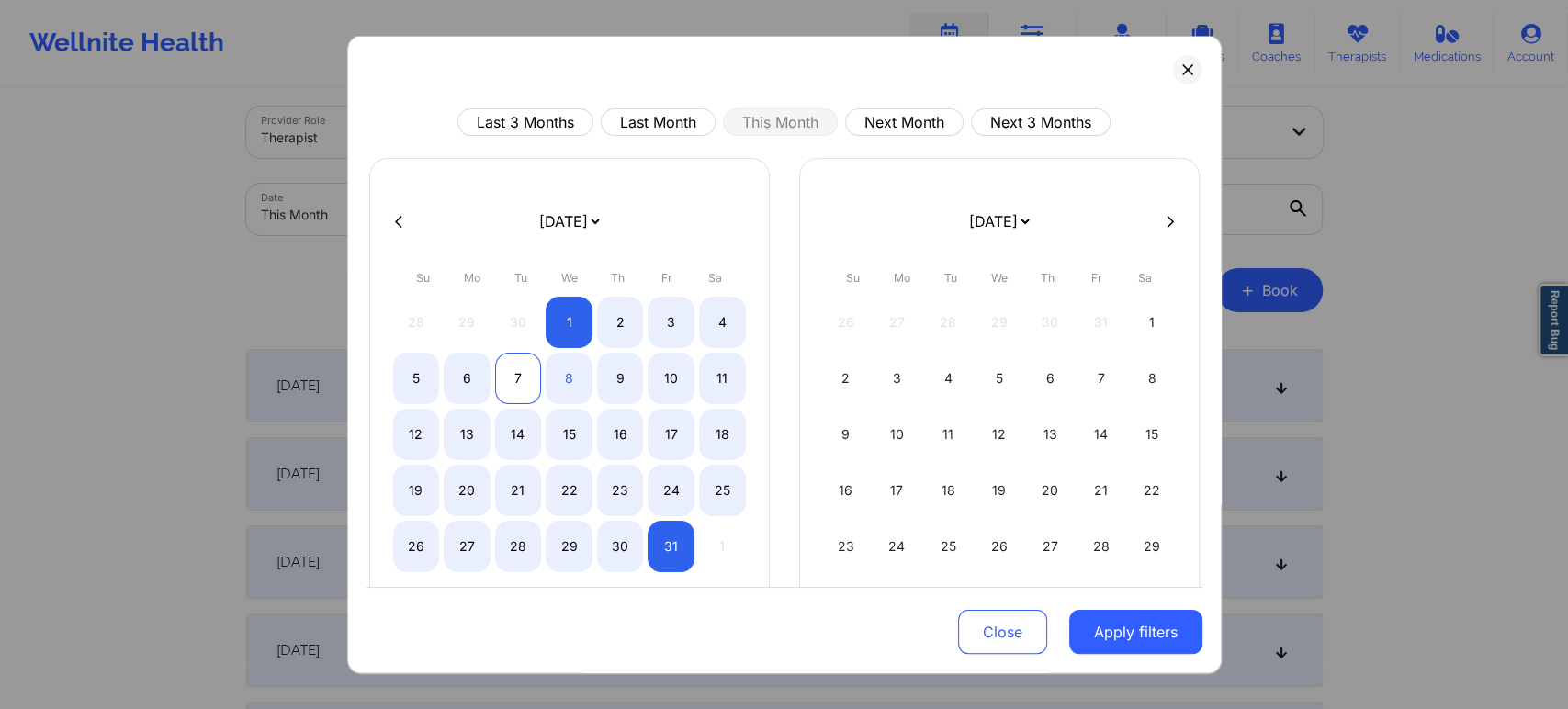
click at [516, 376] on div "7" at bounding box center [518, 379] width 47 height 52
select select "2025-9"
select select "2025-10"
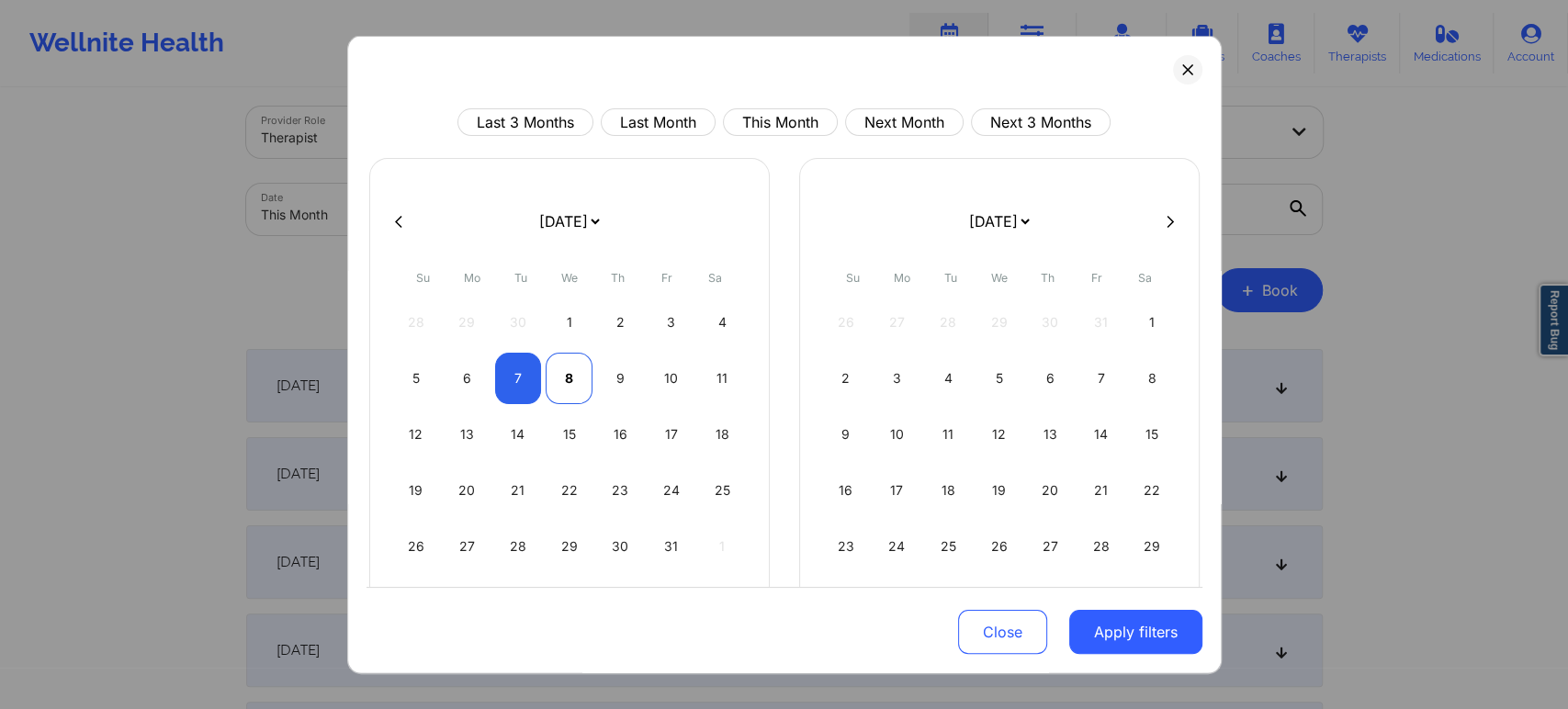
click at [562, 370] on div "8" at bounding box center [568, 379] width 47 height 52
select select "2025-9"
select select "2025-10"
click at [1069, 623] on button "Apply filters" at bounding box center [1135, 631] width 133 height 44
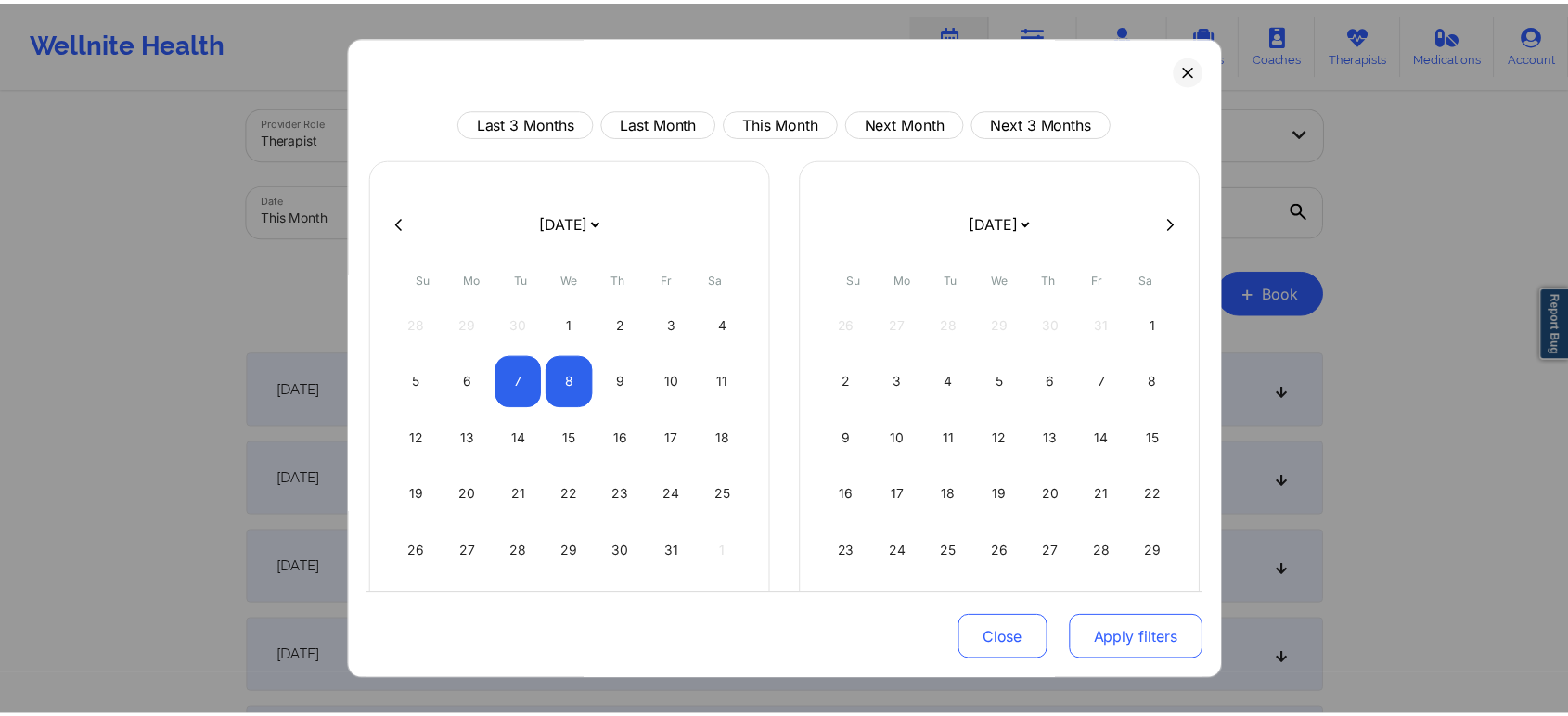
scroll to position [0, 0]
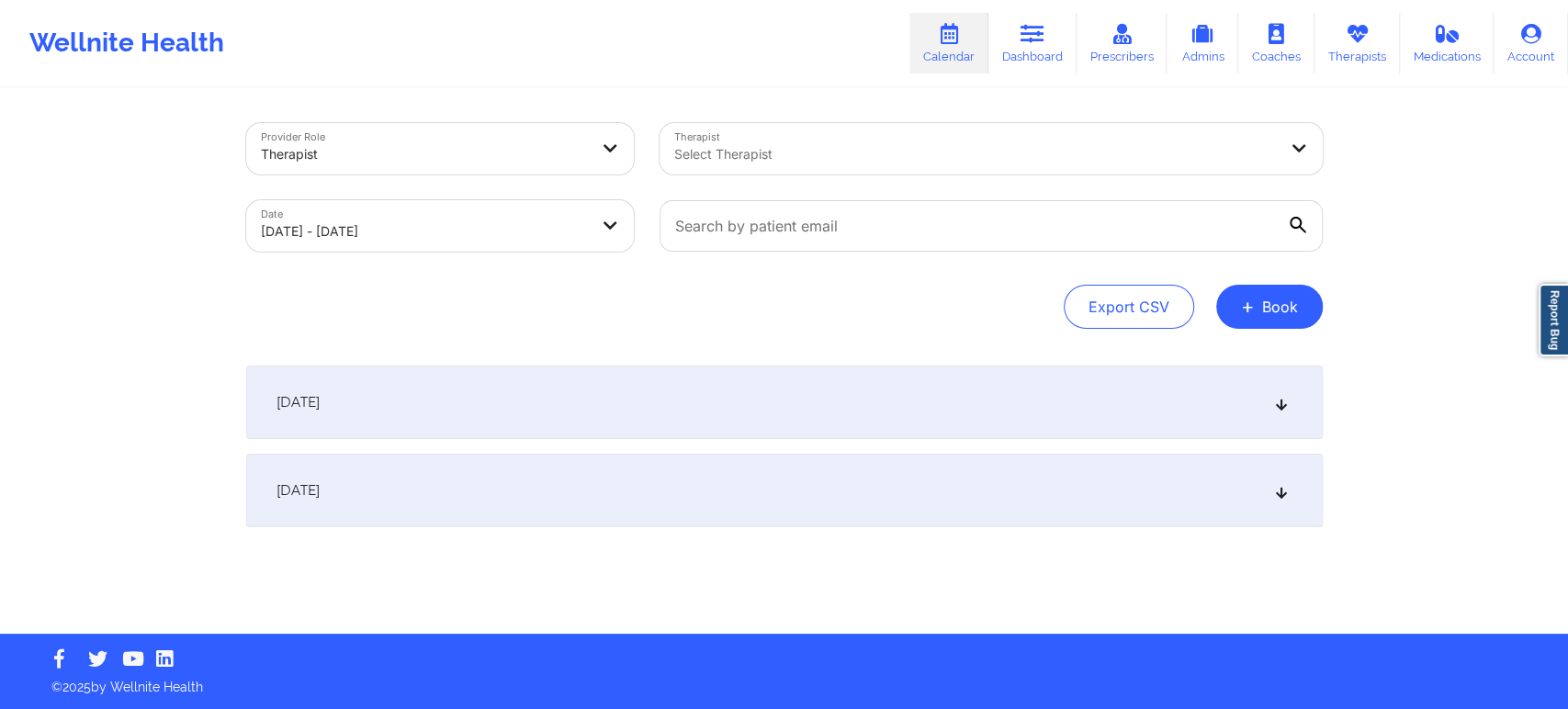
click at [587, 434] on div "[DATE]" at bounding box center [784, 402] width 1076 height 74
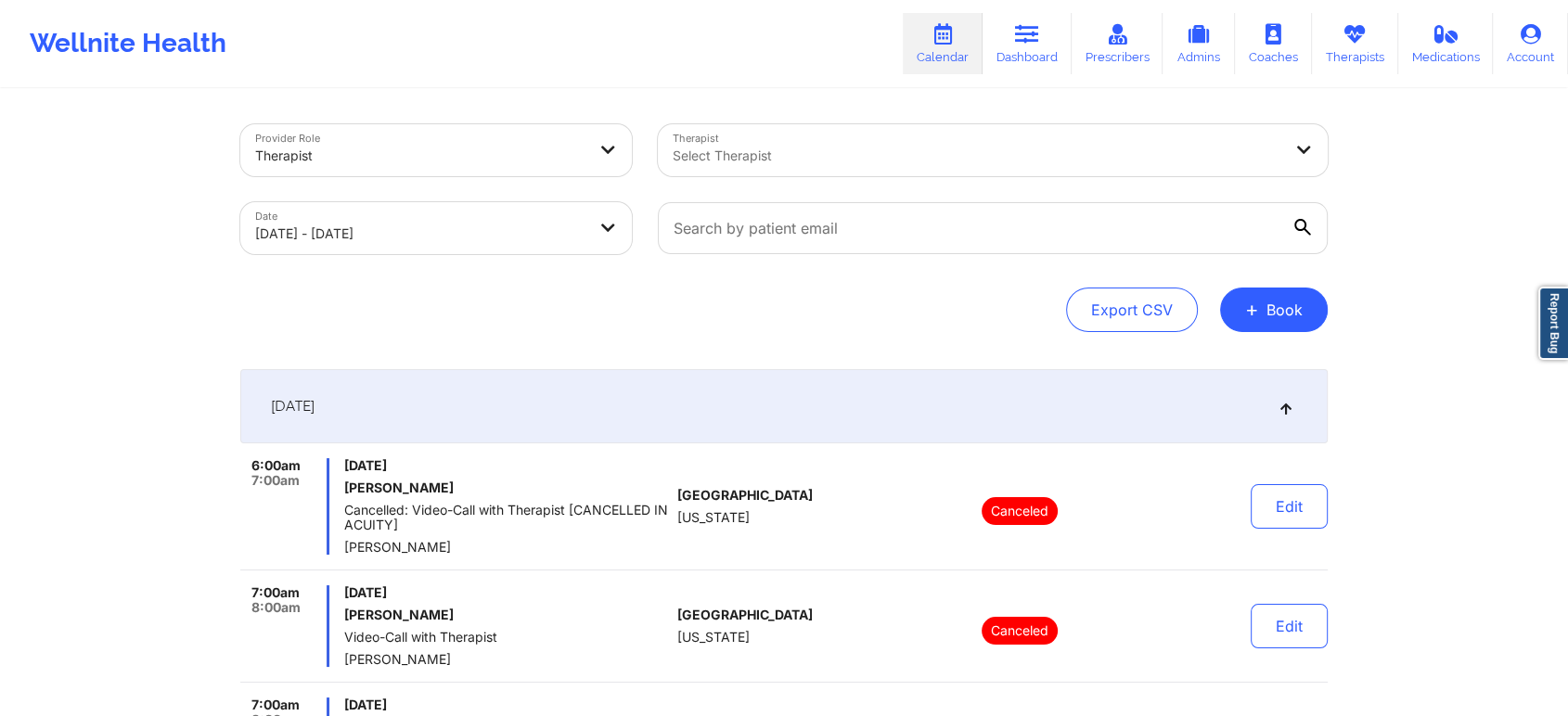
click at [466, 228] on body "Wellnite Health Calendar Dashboard Prescribers Admins Coaches Therapists Medica…" at bounding box center [784, 358] width 1568 height 716
select select "2025-9"
select select "2025-10"
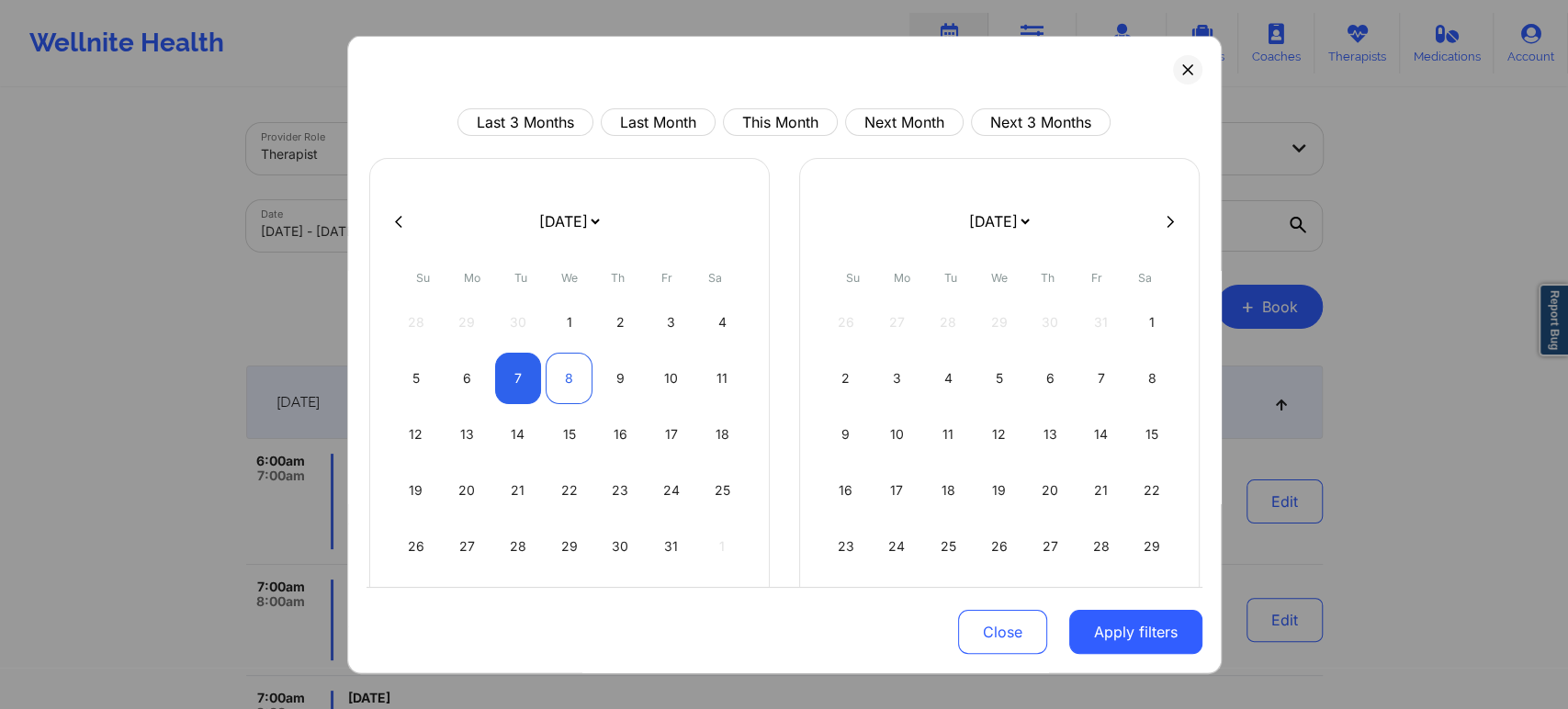
click at [550, 355] on div "8" at bounding box center [568, 379] width 47 height 52
select select "2025-9"
select select "2025-10"
select select "2025-9"
select select "2025-10"
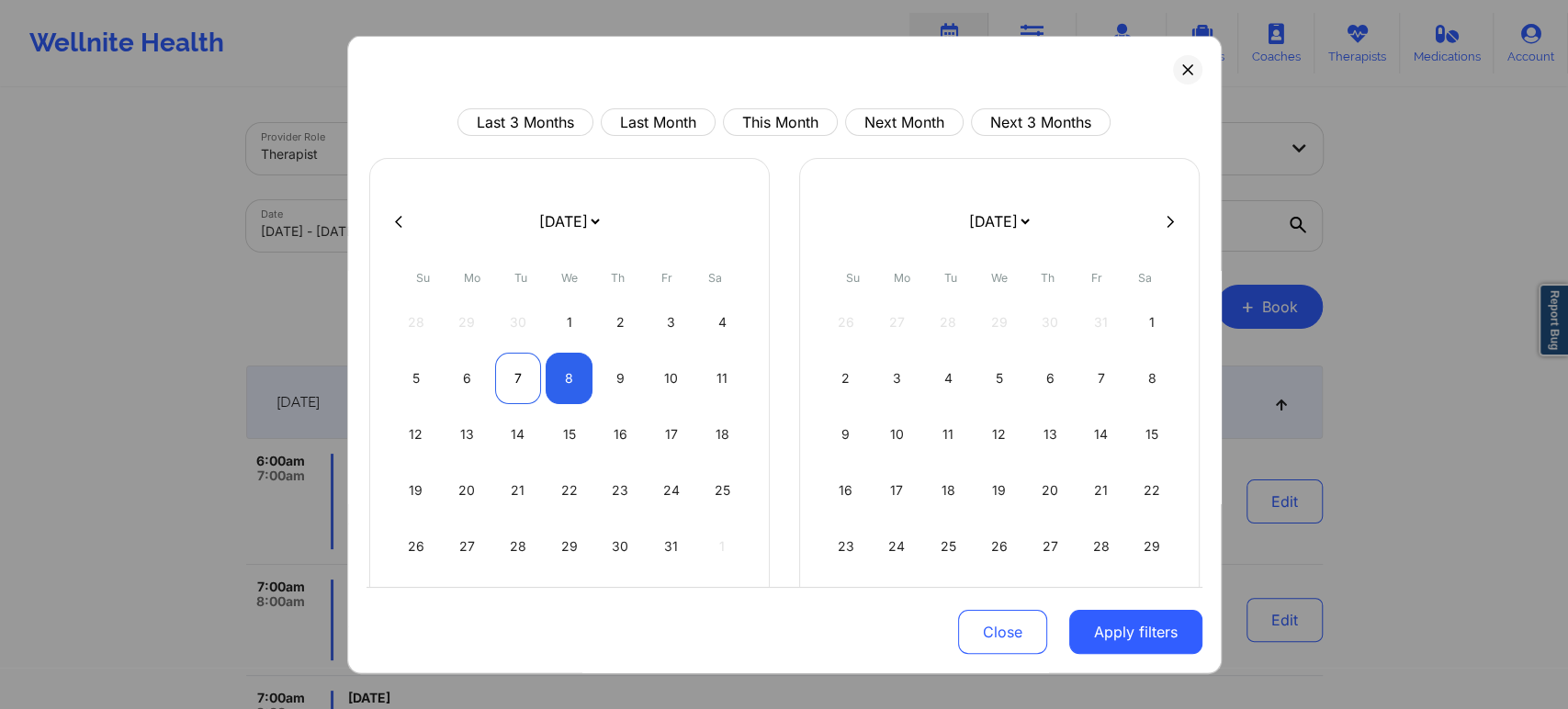
click at [507, 382] on div "7" at bounding box center [518, 379] width 47 height 52
select select "2025-9"
select select "2025-10"
select select "2025-9"
select select "2025-10"
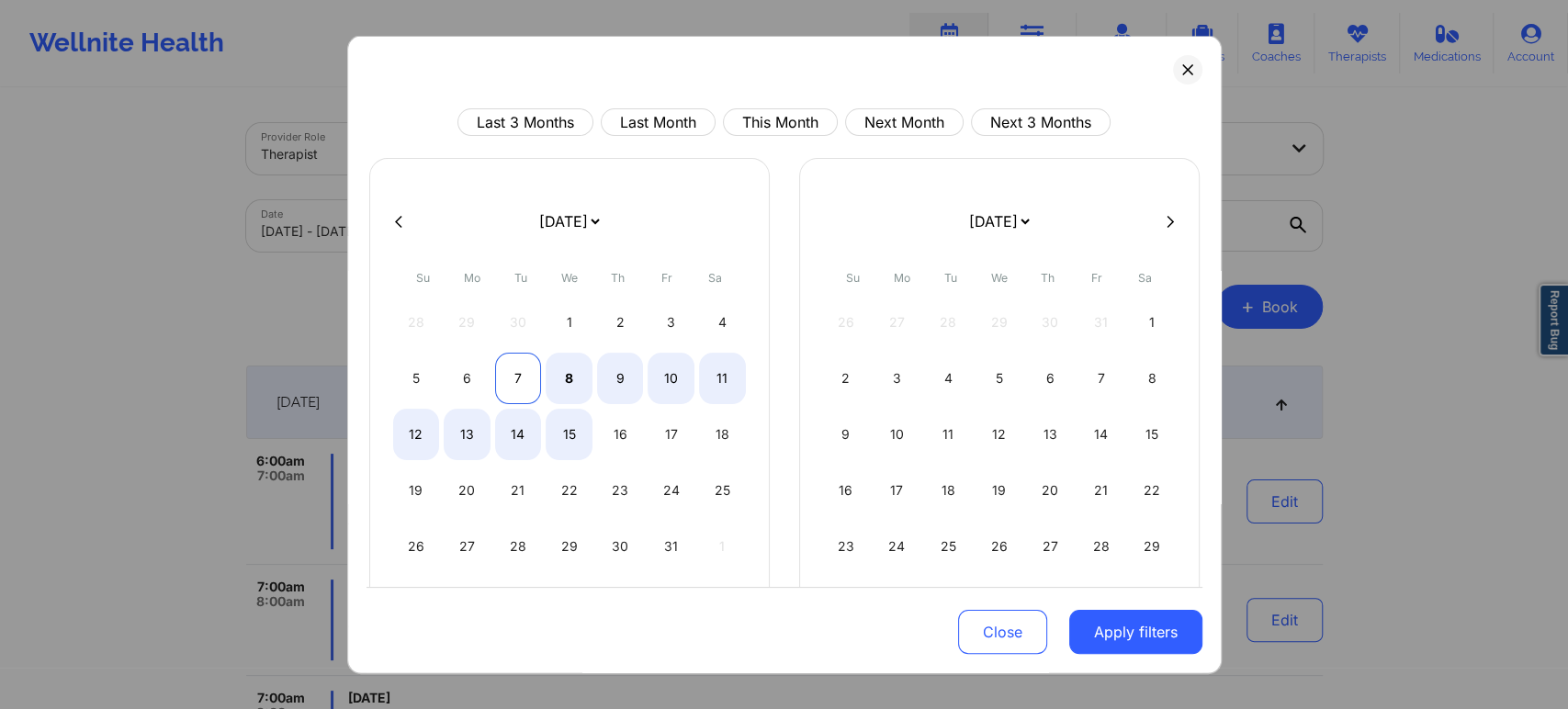
select select "2025-9"
select select "2025-10"
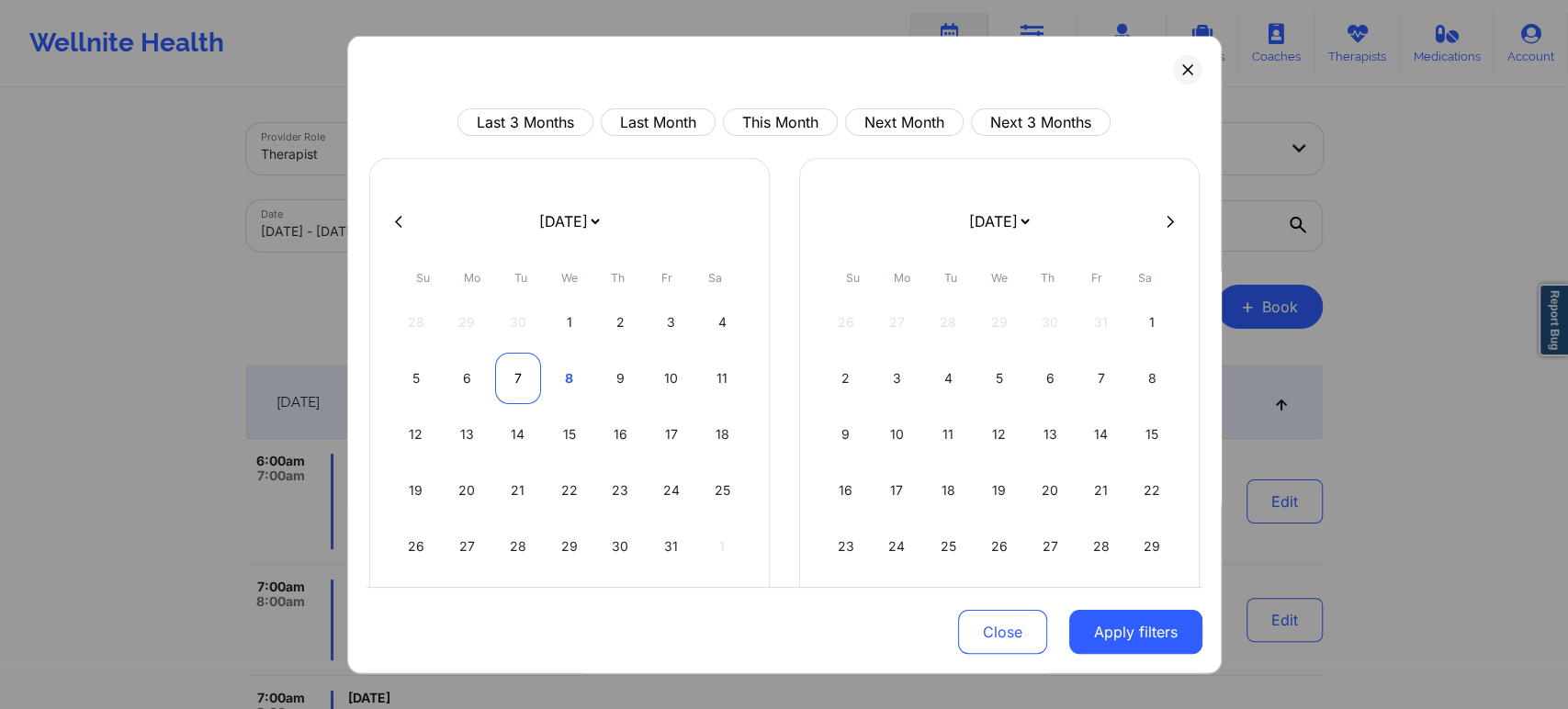
click at [521, 373] on div "7" at bounding box center [518, 379] width 47 height 52
select select "2025-9"
select select "2025-10"
drag, startPoint x: 547, startPoint y: 372, endPoint x: 594, endPoint y: 380, distance: 47.7
click at [547, 372] on div "8" at bounding box center [568, 379] width 47 height 52
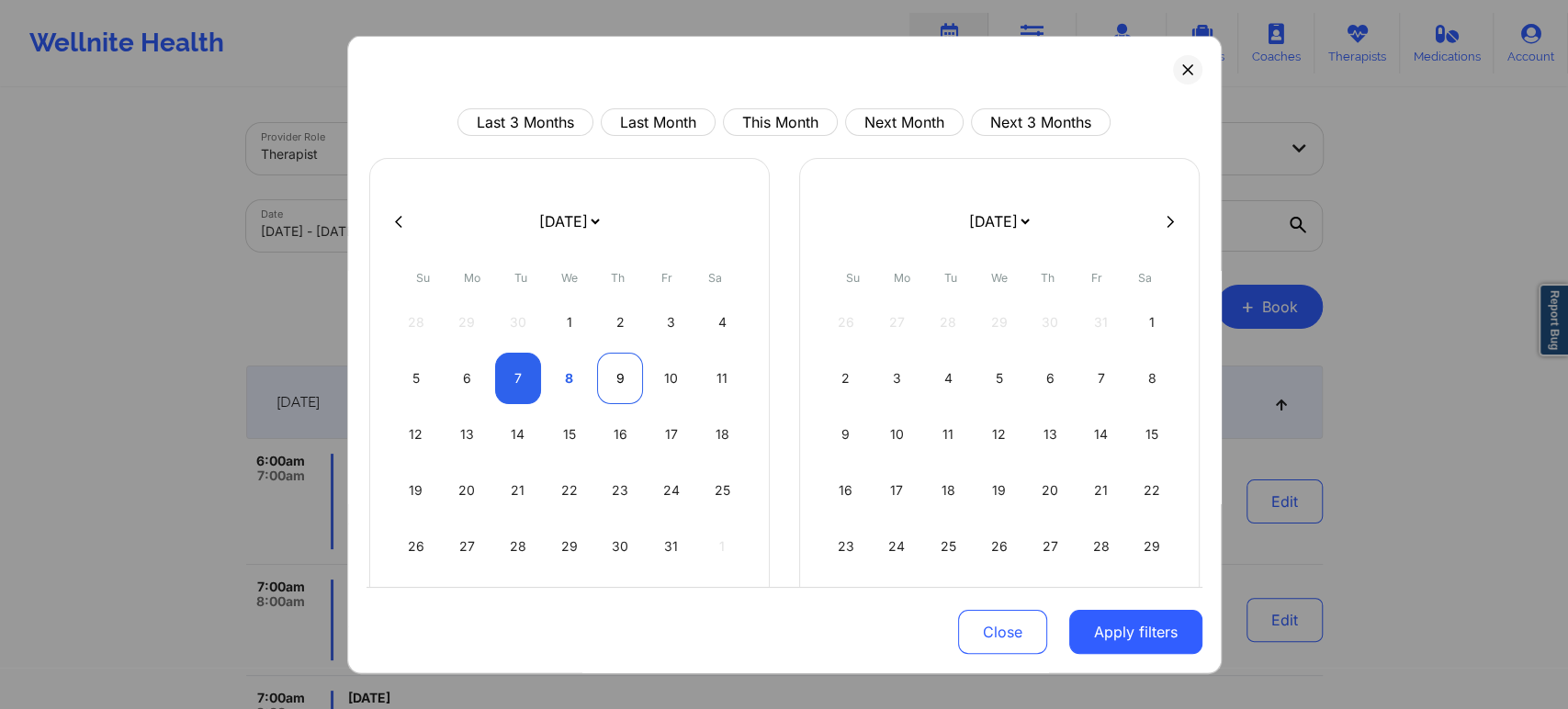
select select "2025-9"
select select "2025-10"
select select "2025-9"
select select "2025-10"
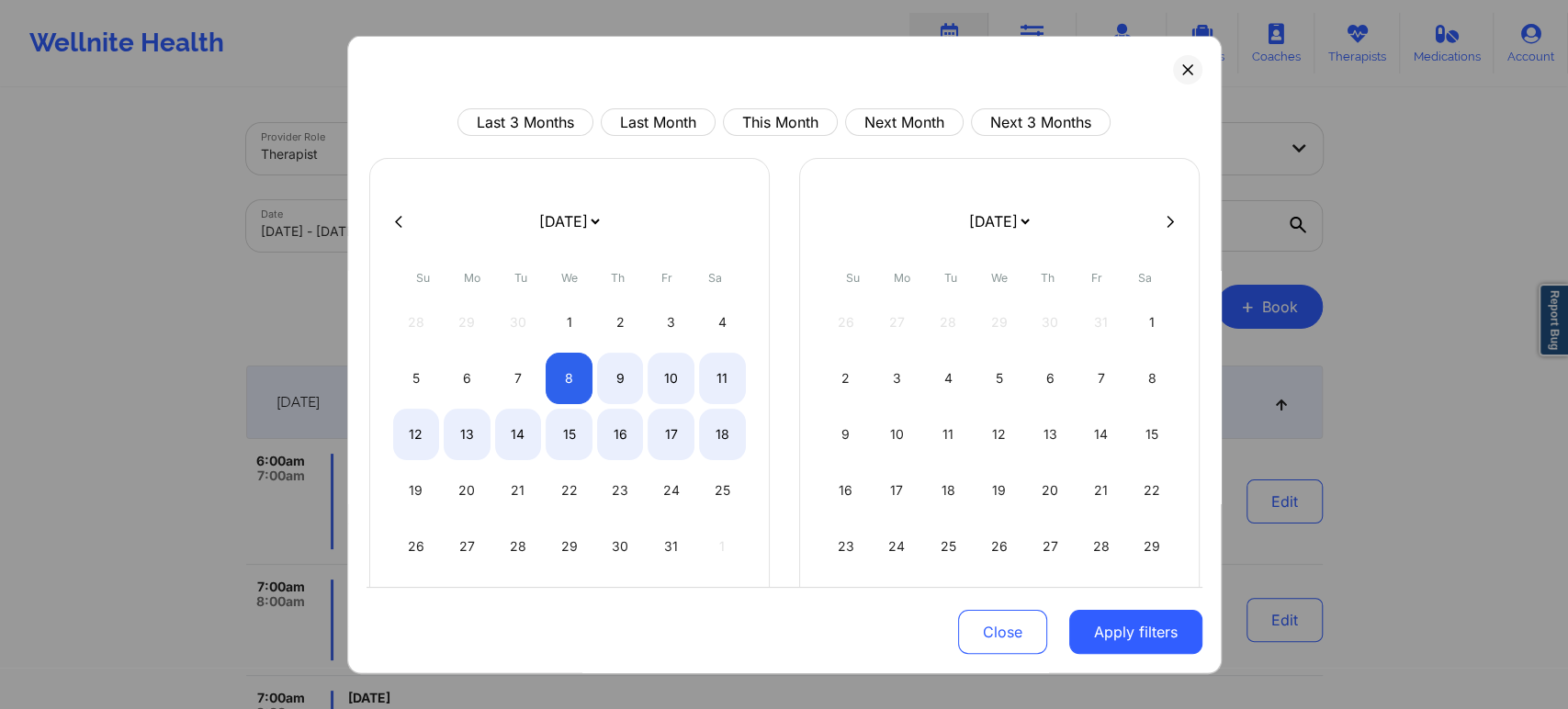
select select "2025-9"
select select "2025-10"
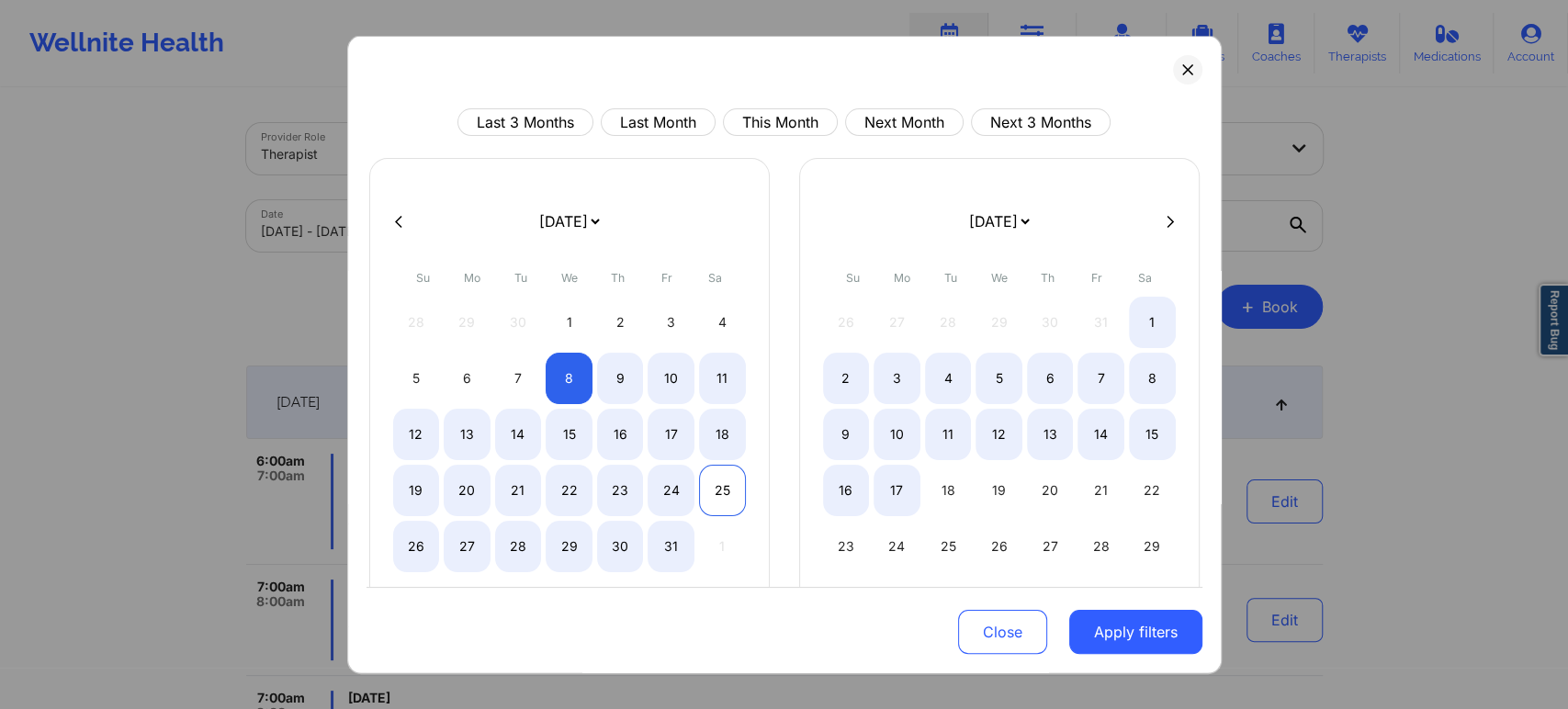
select select "2025-9"
select select "2025-10"
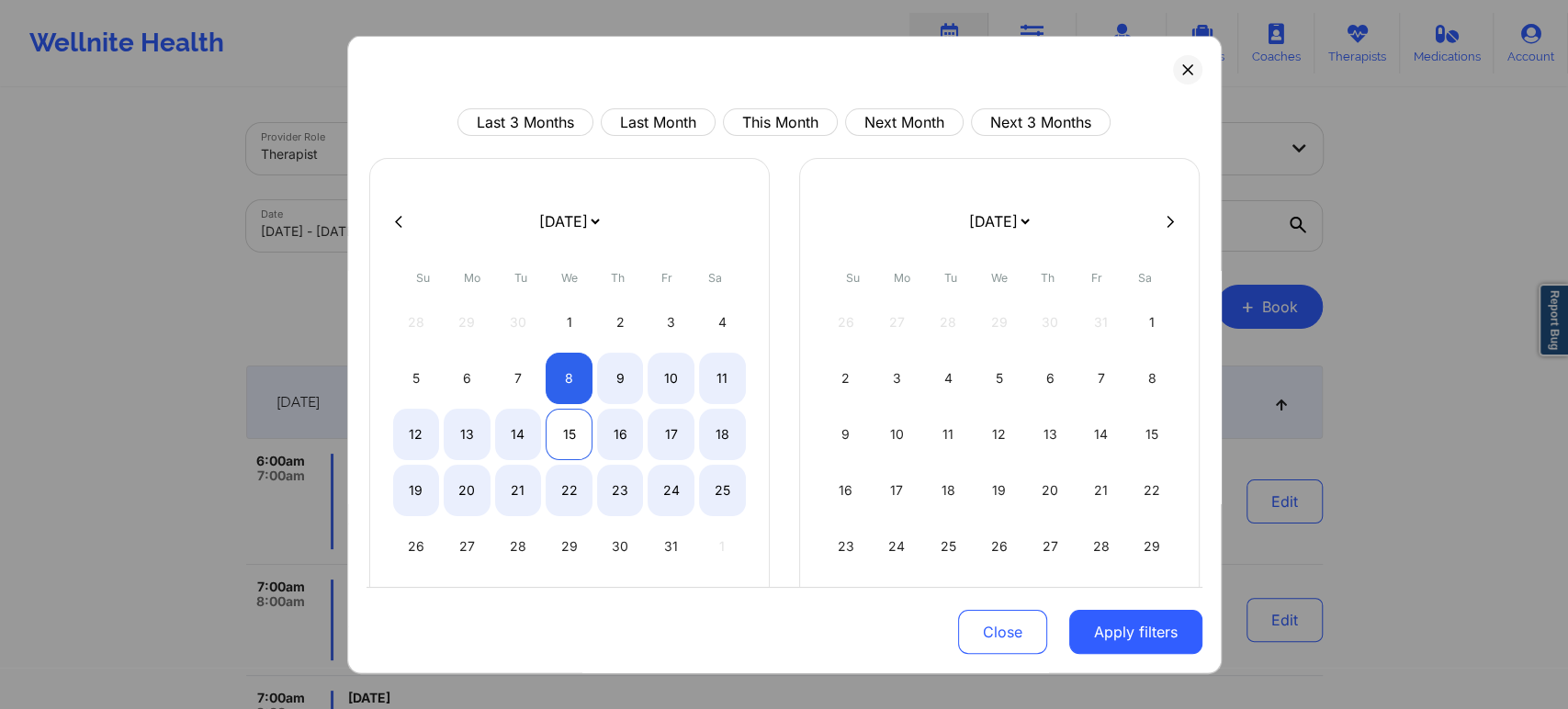
select select "2025-9"
select select "2025-10"
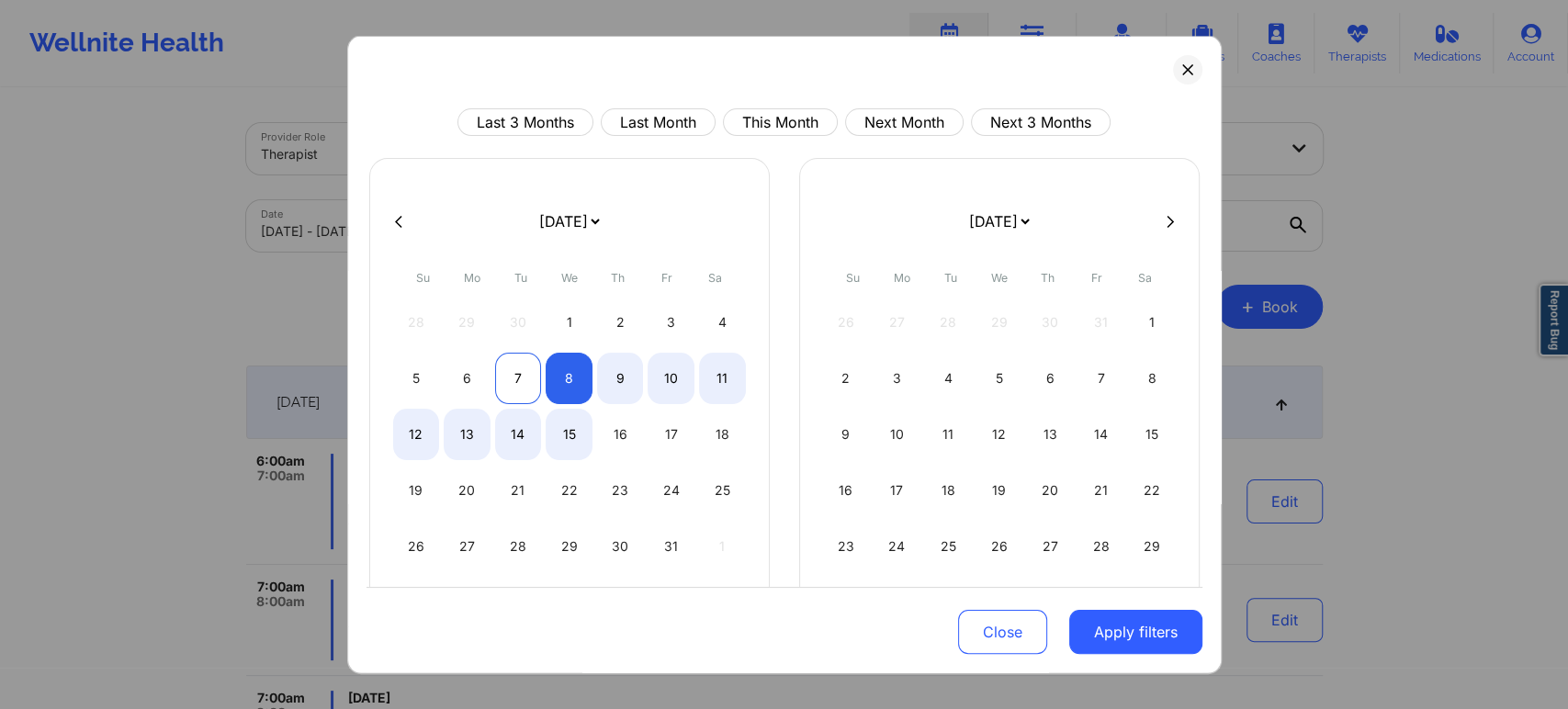
select select "2025-9"
select select "2025-10"
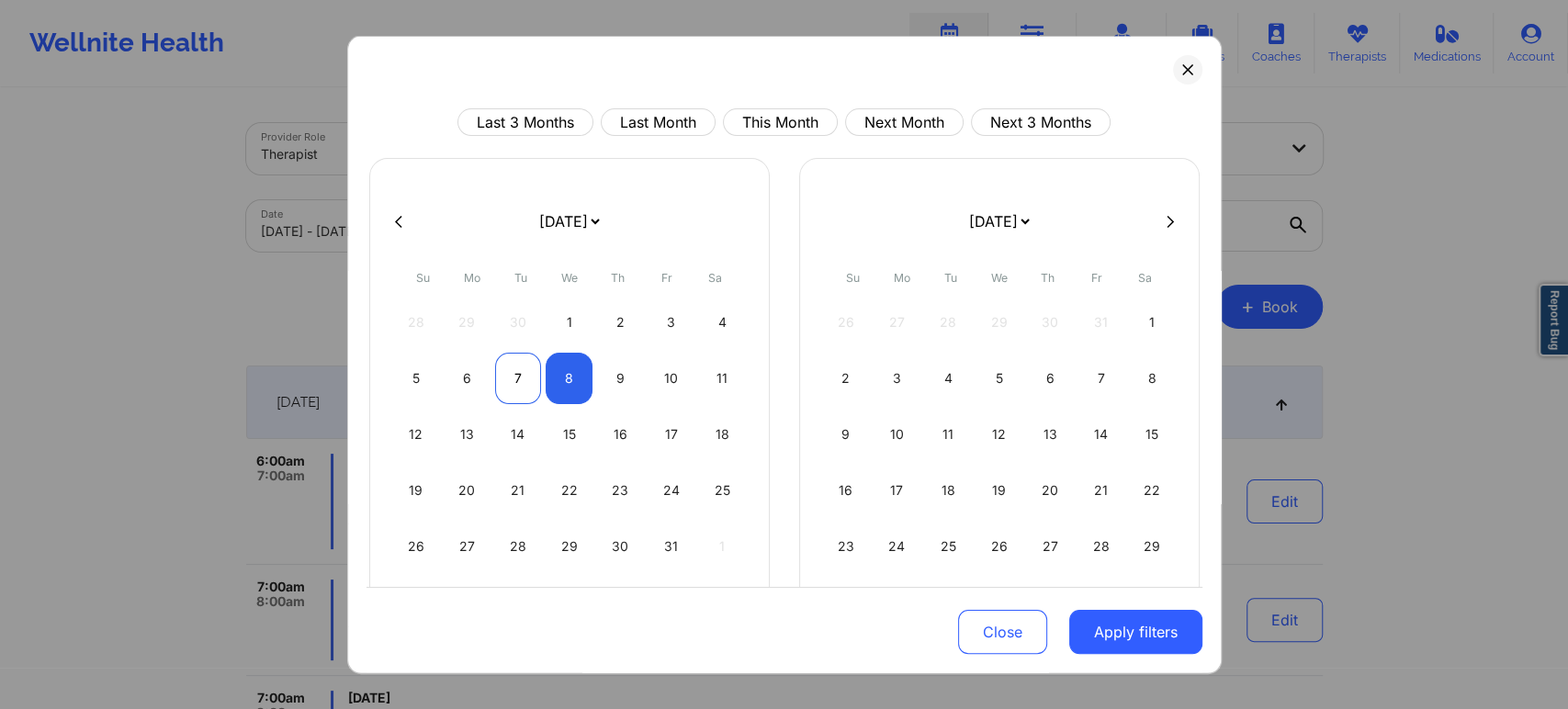
click at [510, 388] on div "7" at bounding box center [518, 379] width 47 height 52
select select "2025-9"
select select "2025-10"
click at [564, 381] on div "8" at bounding box center [568, 379] width 47 height 52
select select "2025-9"
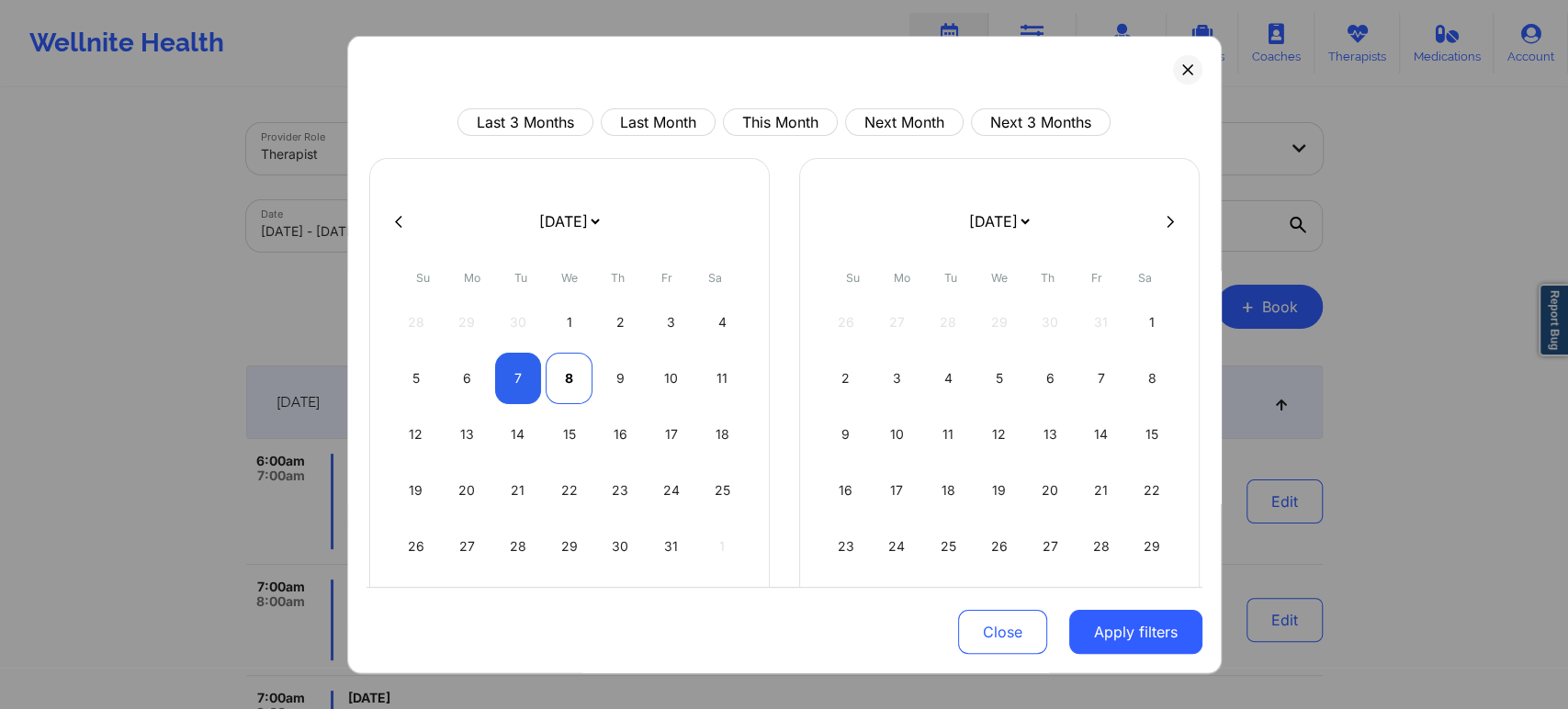
select select "2025-10"
click at [1105, 628] on button "Apply filters" at bounding box center [1135, 631] width 133 height 44
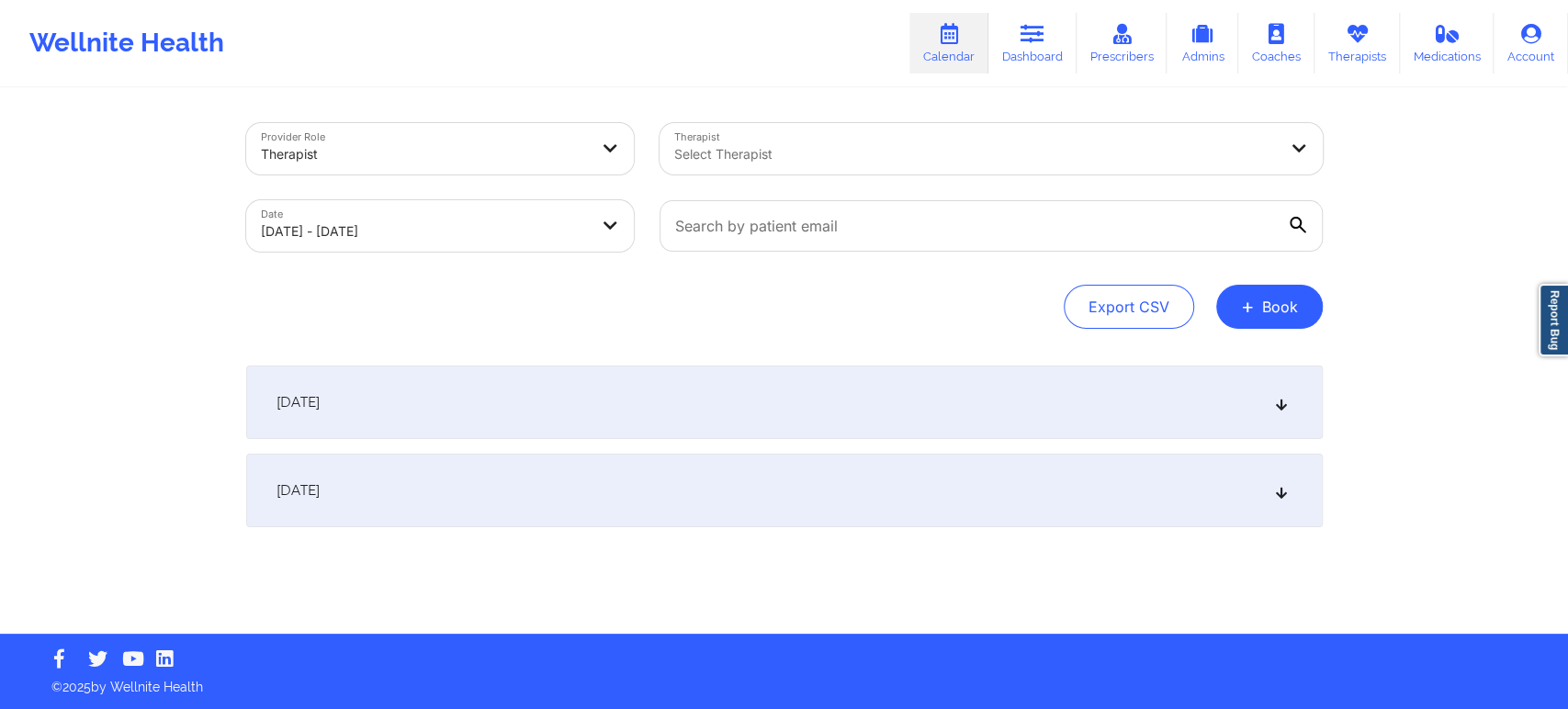
drag, startPoint x: 867, startPoint y: 359, endPoint x: 819, endPoint y: 432, distance: 87.4
click at [819, 432] on div "Provider Role Therapist Therapist Select Therapist Date [DATE] - [DATE] Export …" at bounding box center [784, 362] width 1102 height 543
click at [819, 432] on div "[DATE]" at bounding box center [784, 402] width 1076 height 74
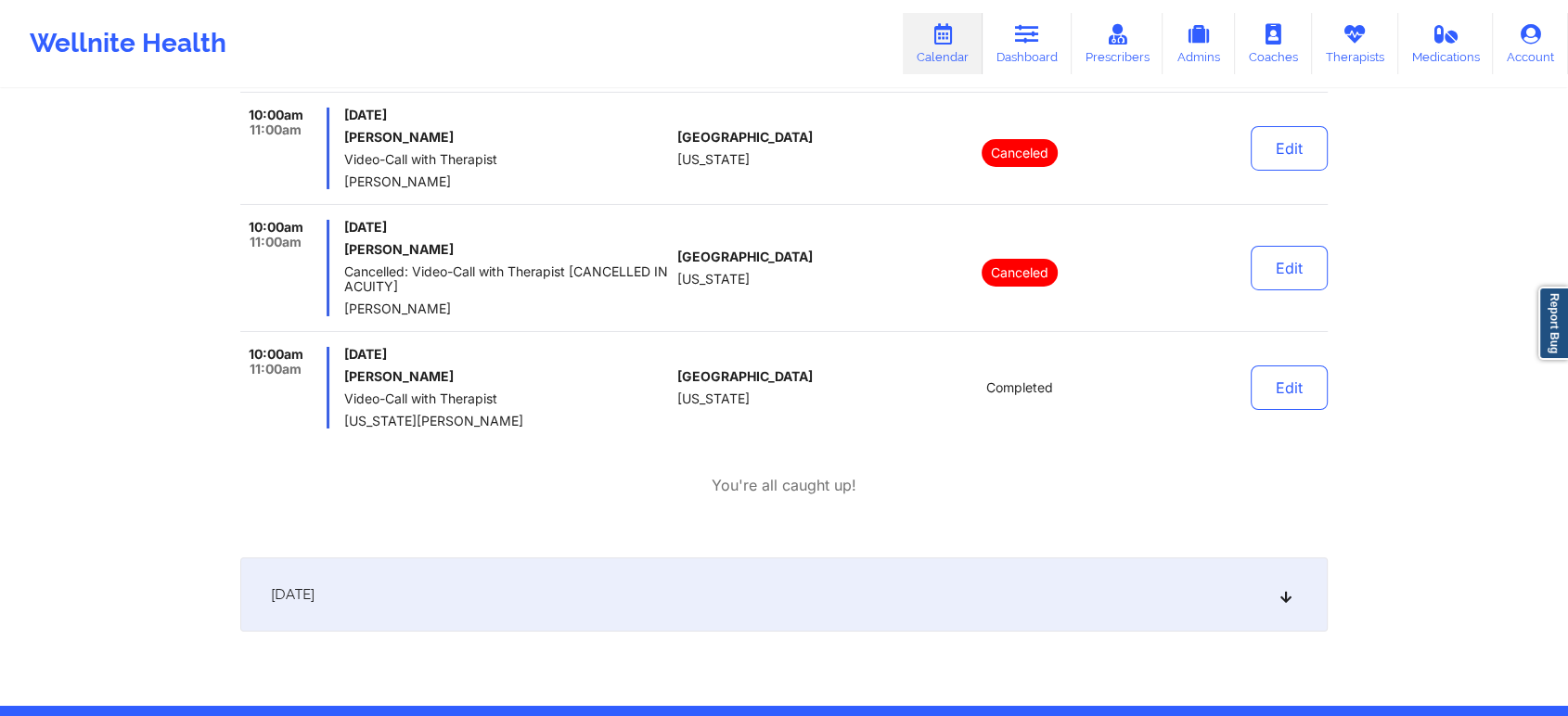
scroll to position [6498, 0]
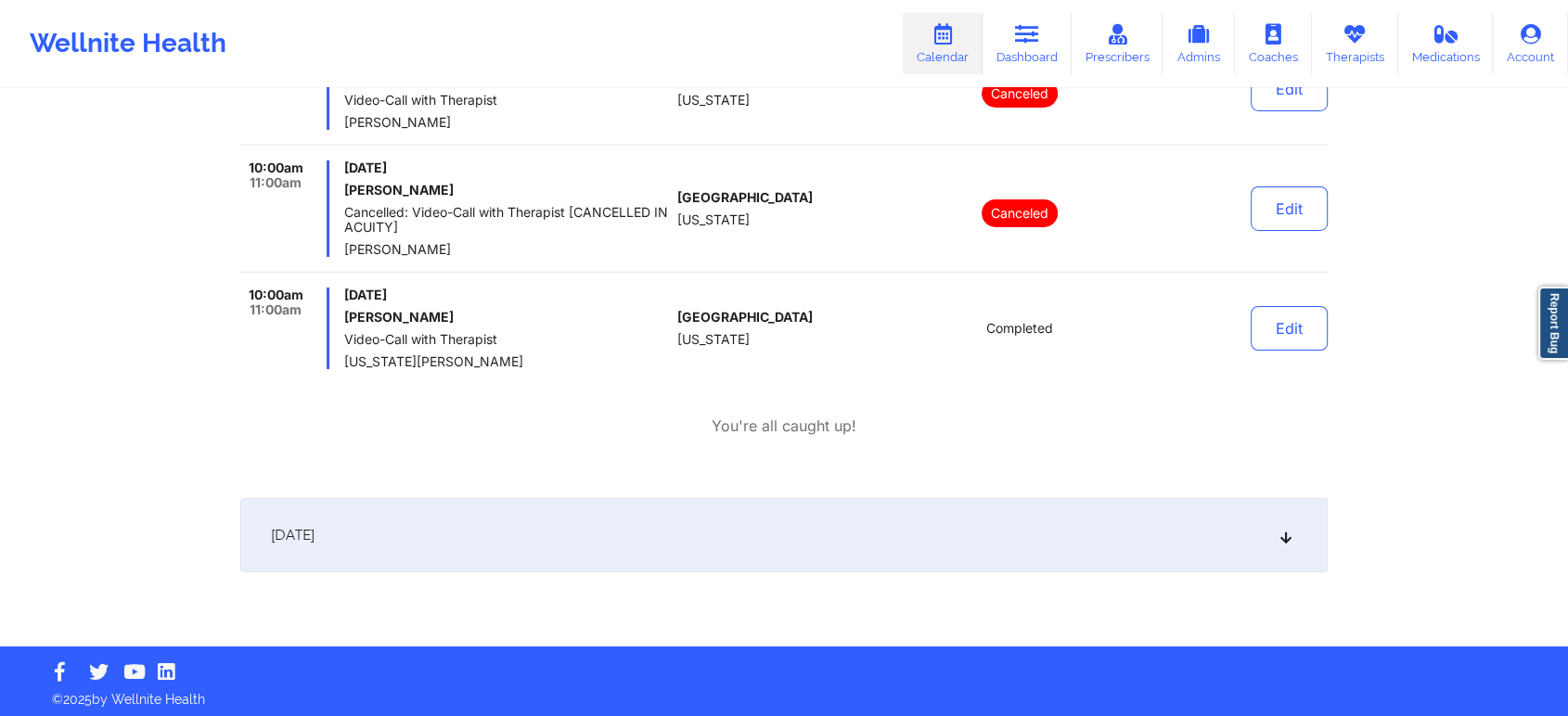
click at [1021, 540] on div "[DATE]" at bounding box center [784, 534] width 1088 height 74
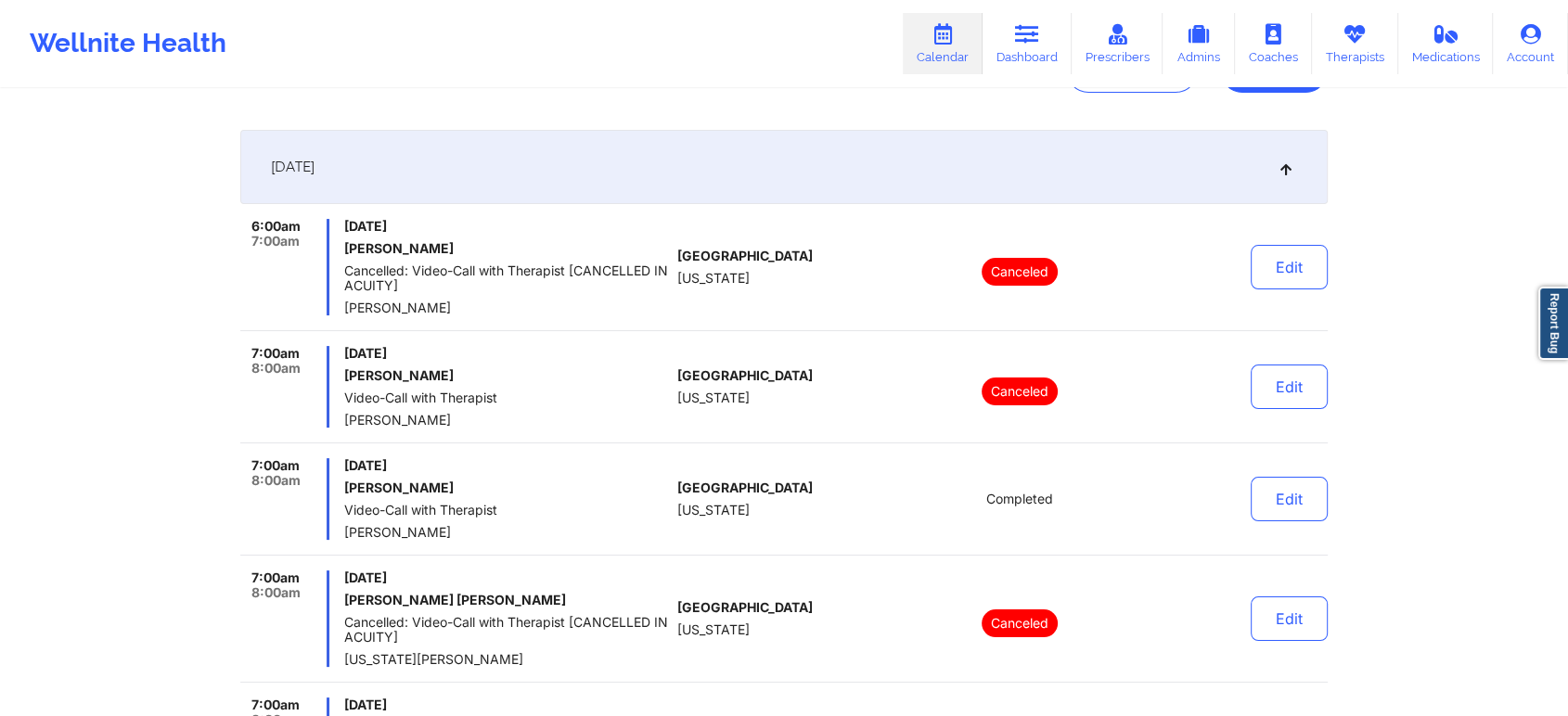
scroll to position [0, 0]
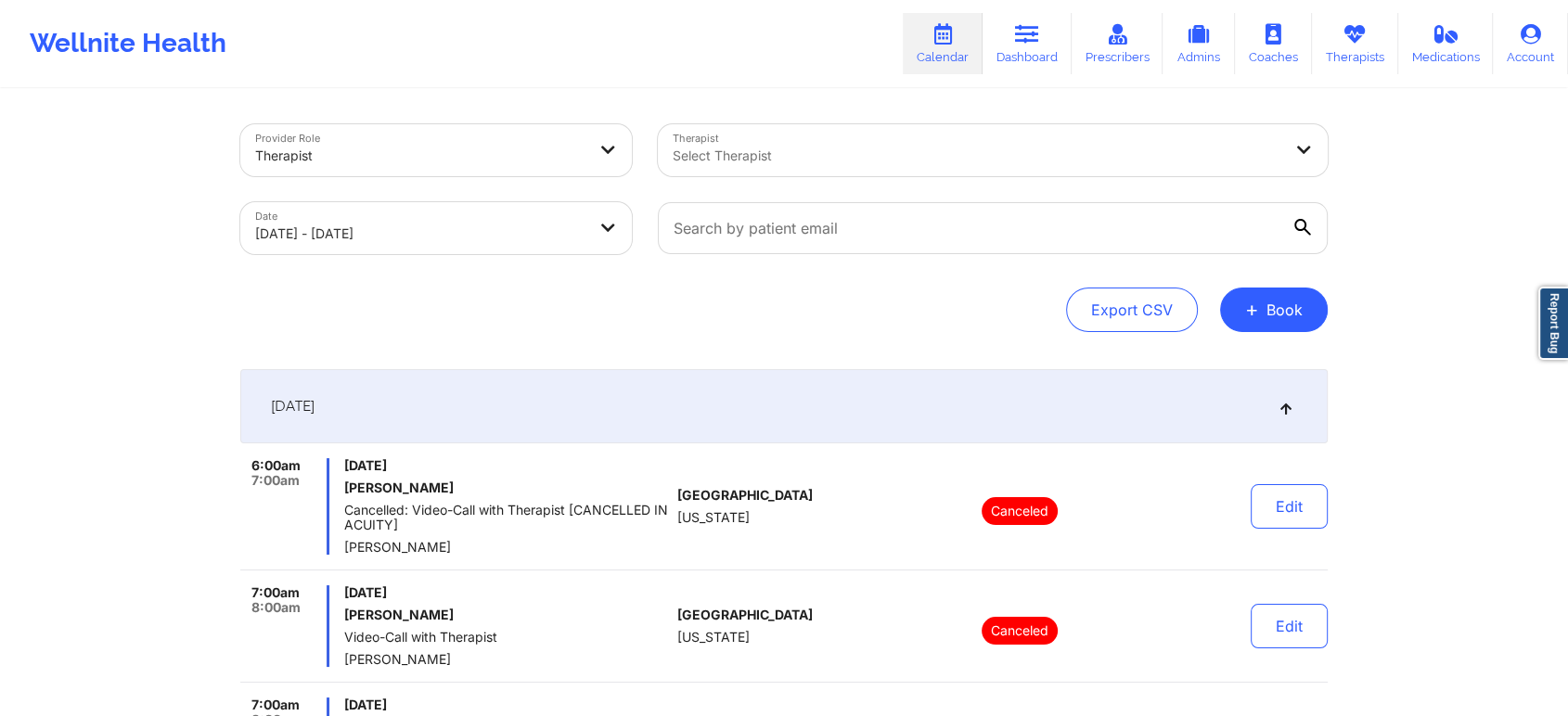
click at [448, 189] on div "Date [DATE] - [DATE]" at bounding box center [436, 228] width 418 height 78
select select "2025-9"
select select "2025-10"
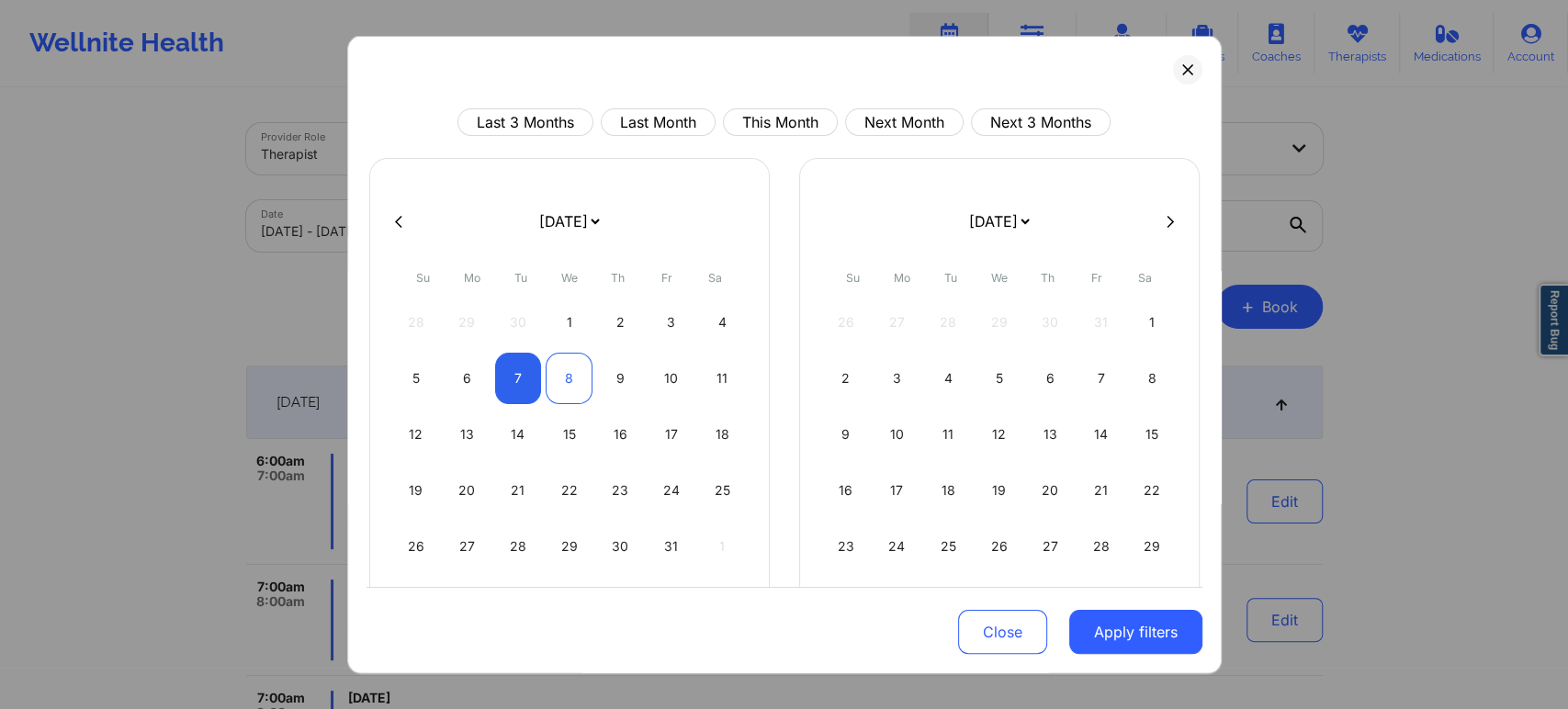
click at [563, 367] on div "8" at bounding box center [568, 379] width 47 height 52
select select "2025-9"
select select "2025-10"
select select "2025-9"
select select "2025-10"
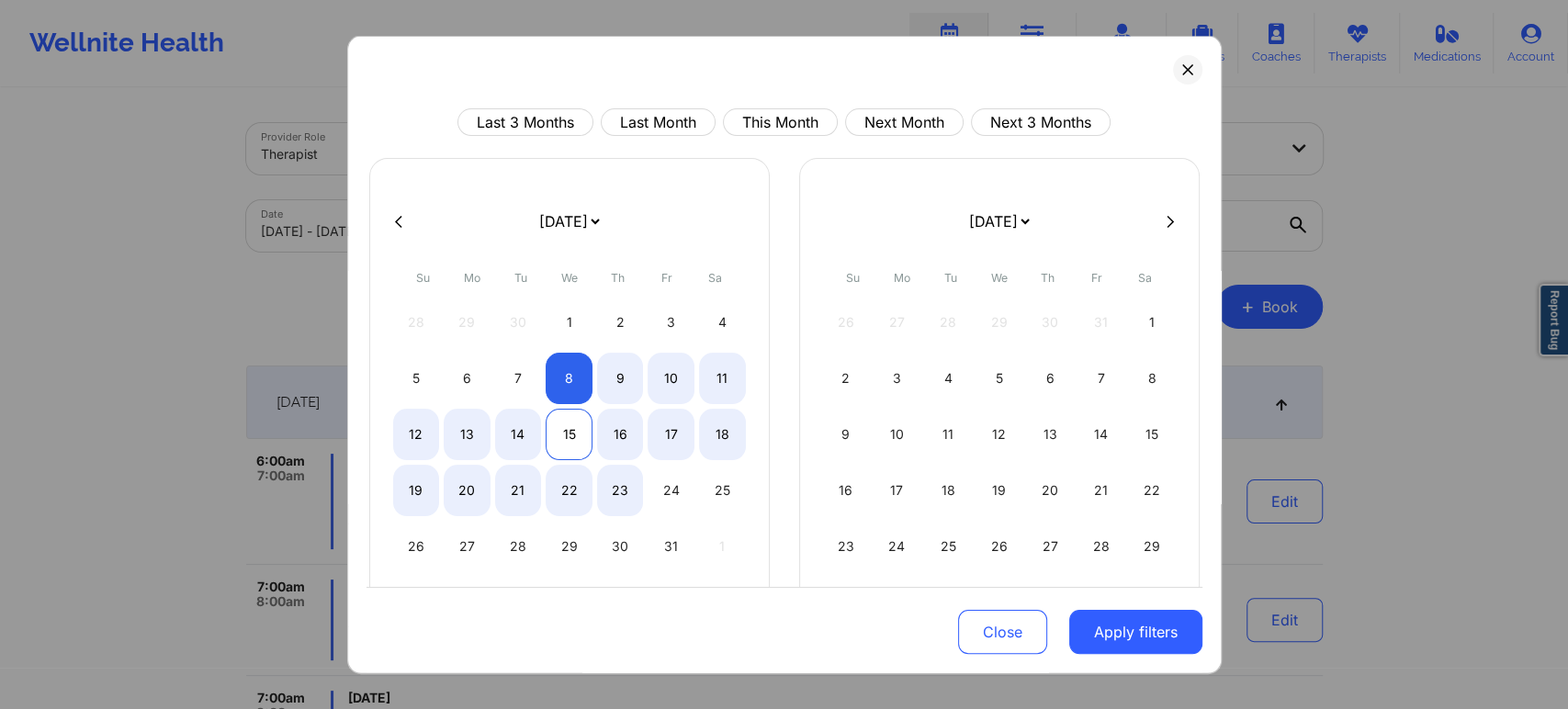
select select "2025-9"
select select "2025-10"
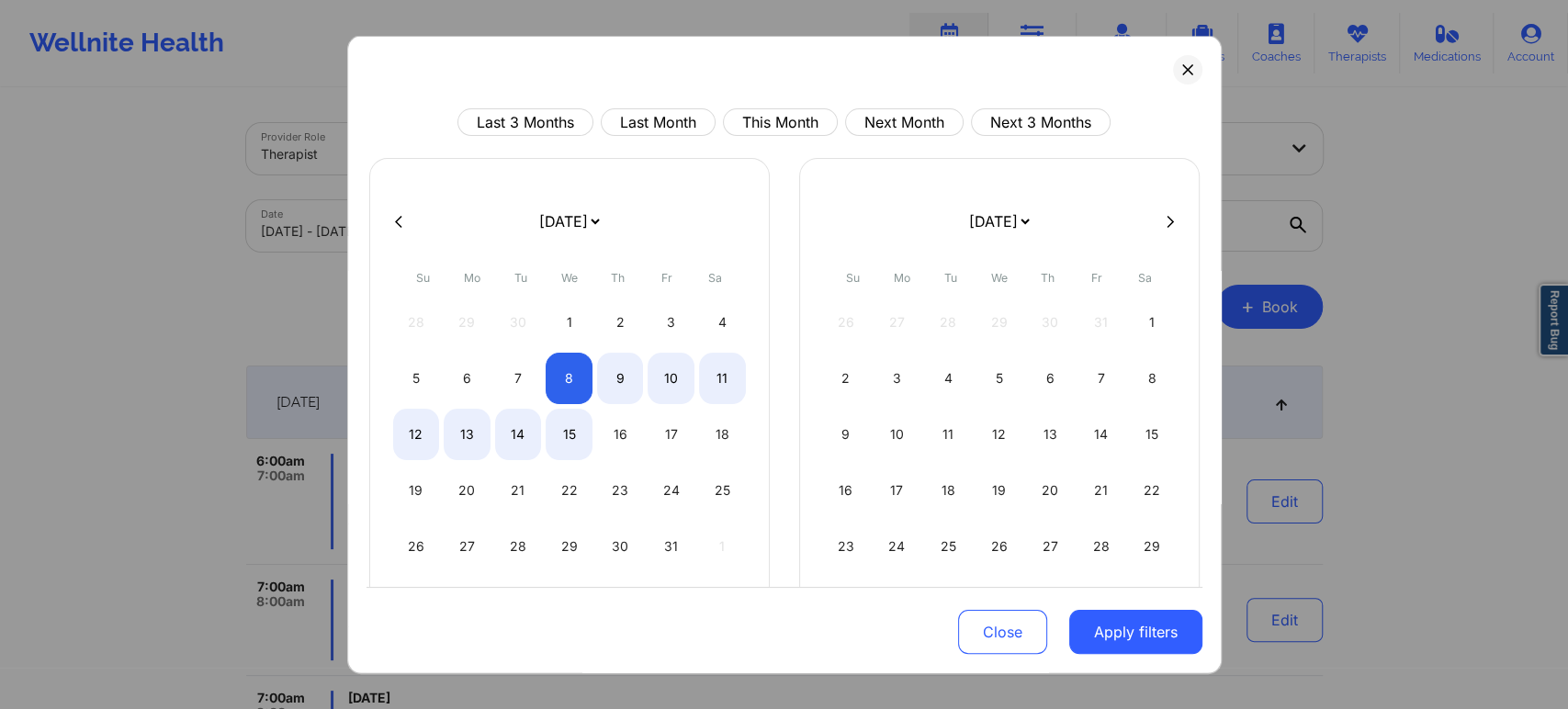
select select "2025-9"
select select "2025-10"
select select "2025-9"
select select "2025-10"
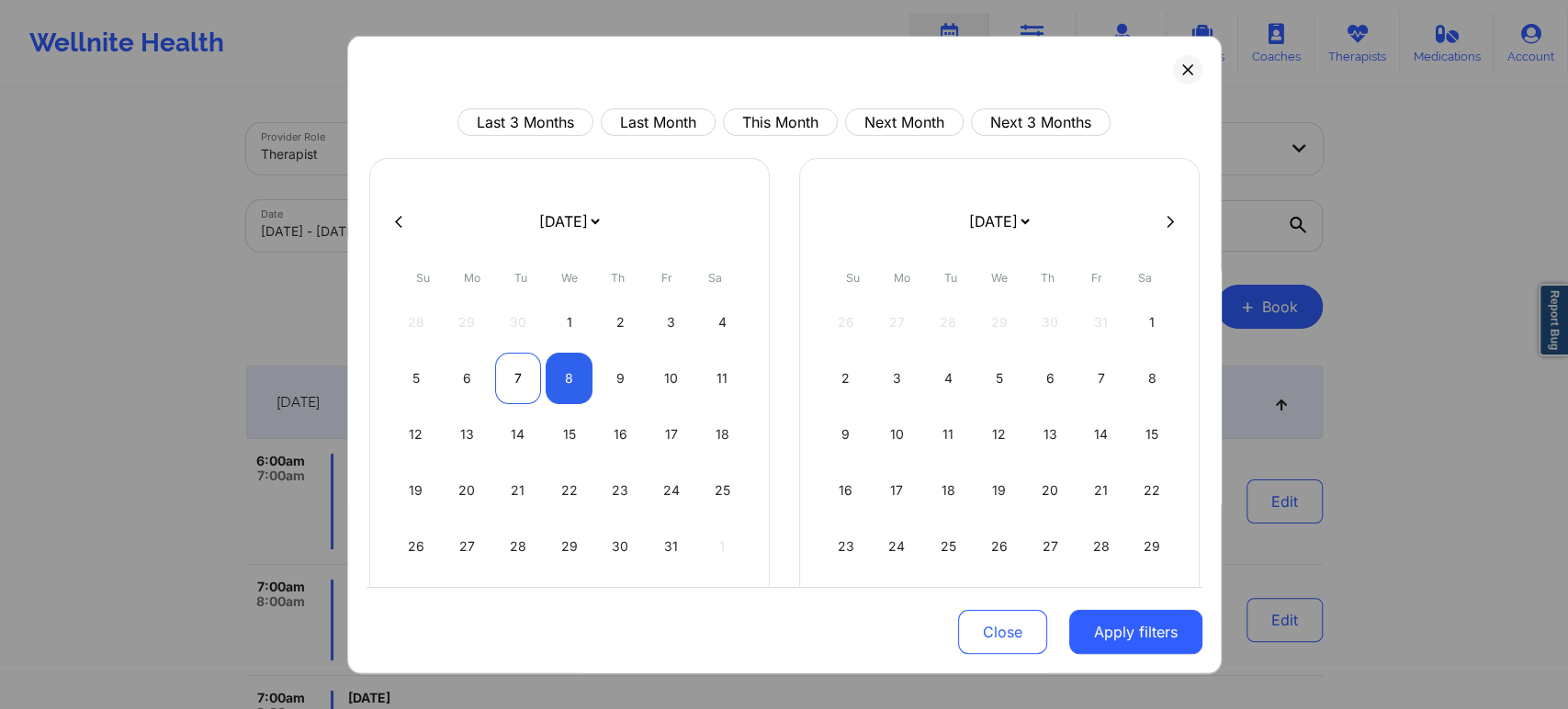
click at [516, 394] on div "7" at bounding box center [518, 379] width 47 height 52
select select "2025-9"
select select "2025-10"
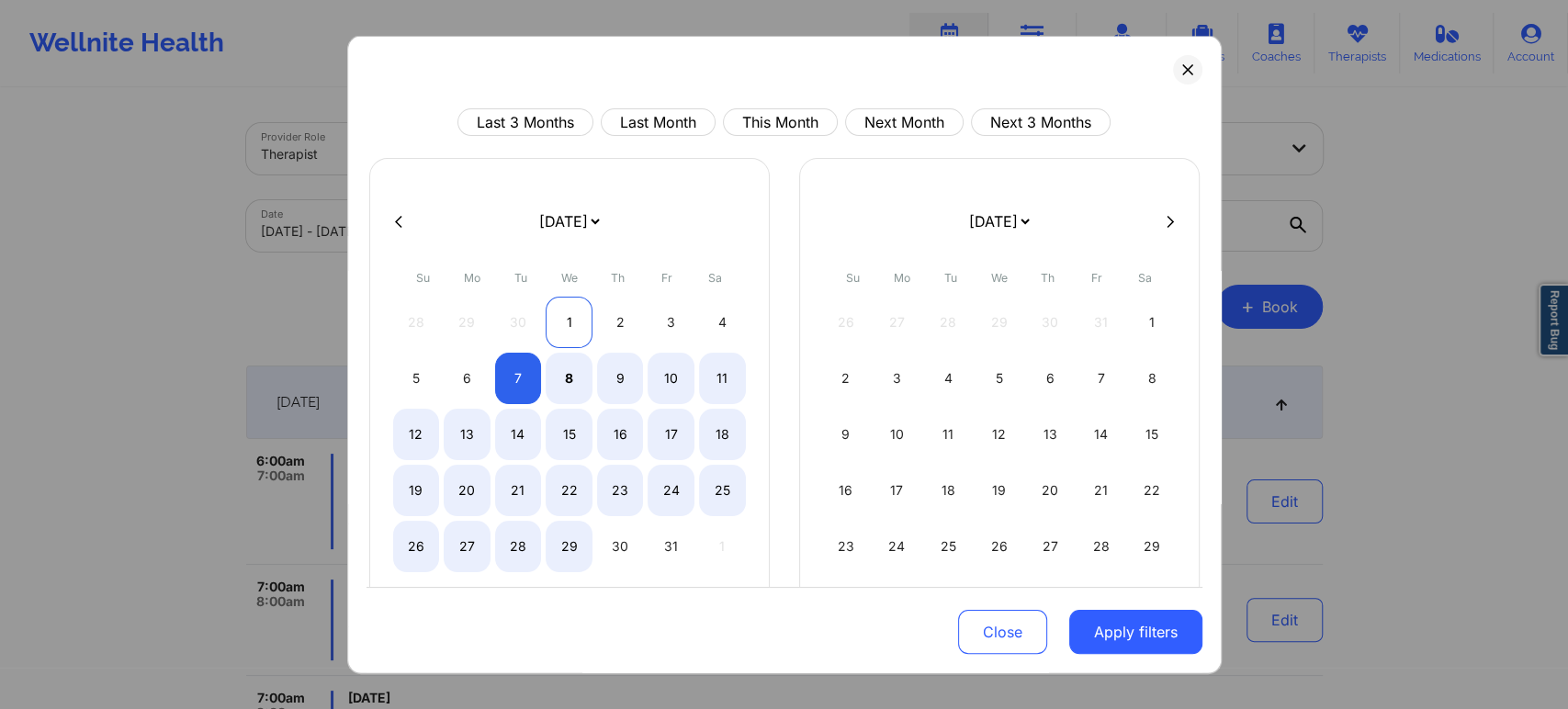
select select "2025-9"
select select "2025-10"
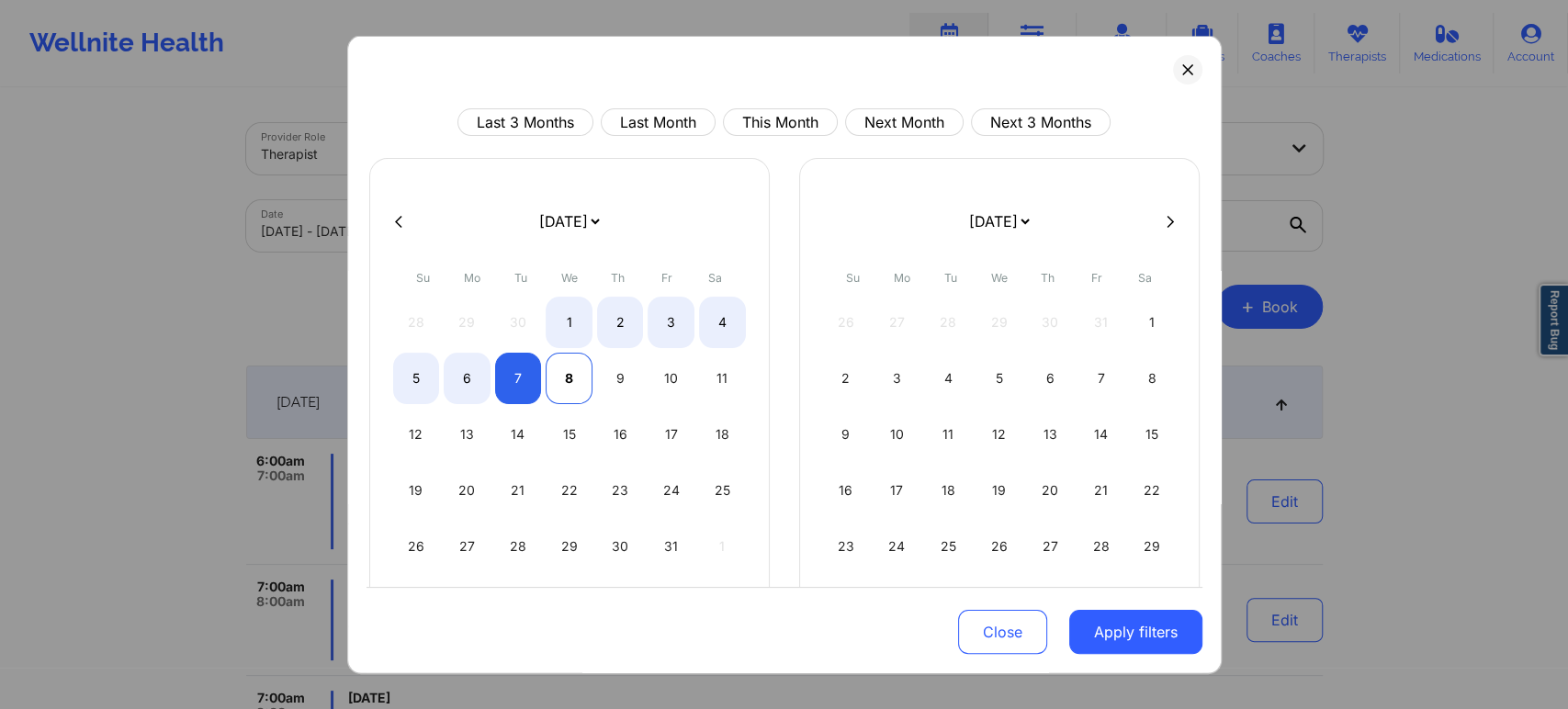
select select "2025-9"
select select "2025-10"
click at [555, 369] on div "8" at bounding box center [568, 379] width 47 height 52
select select "2025-9"
select select "2025-10"
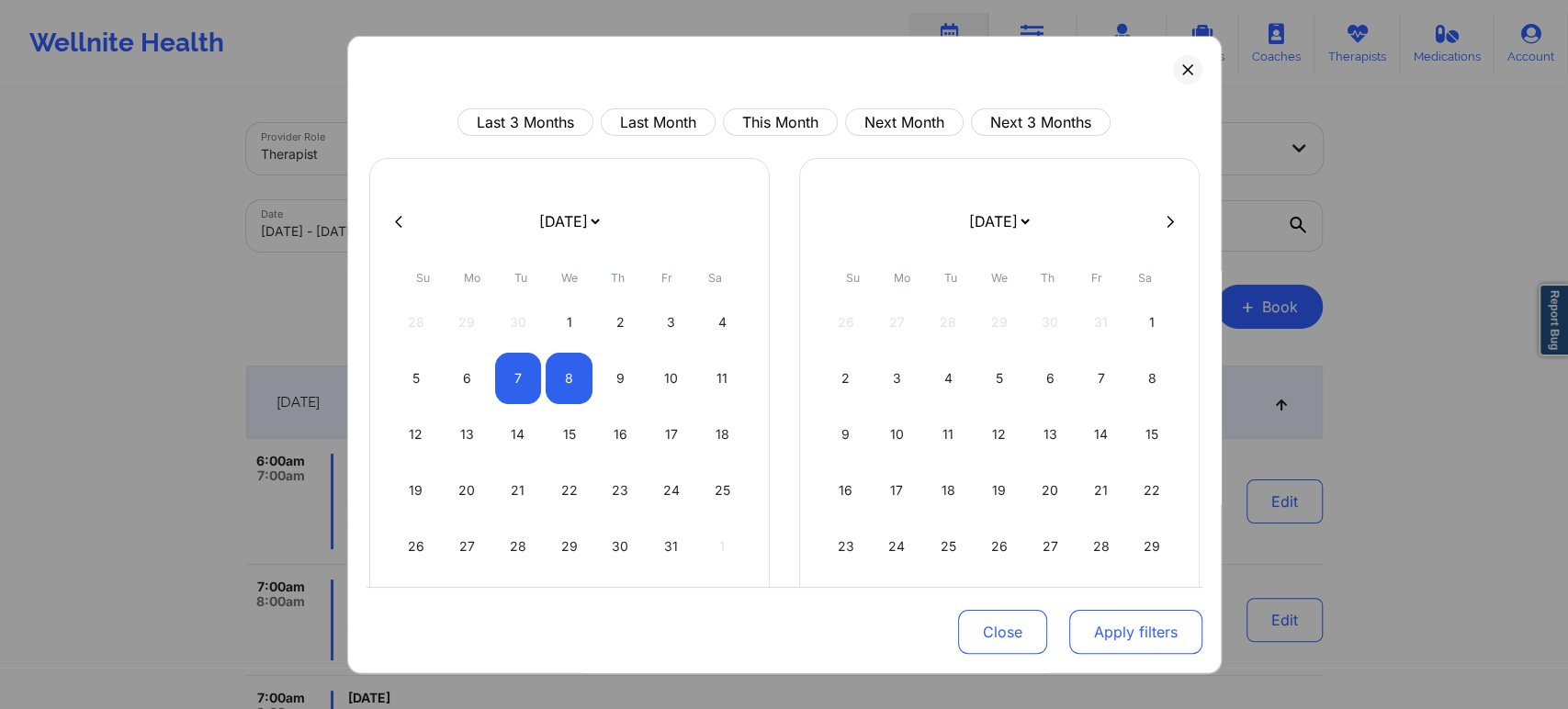
click at [1155, 625] on button "Apply filters" at bounding box center [1135, 631] width 133 height 44
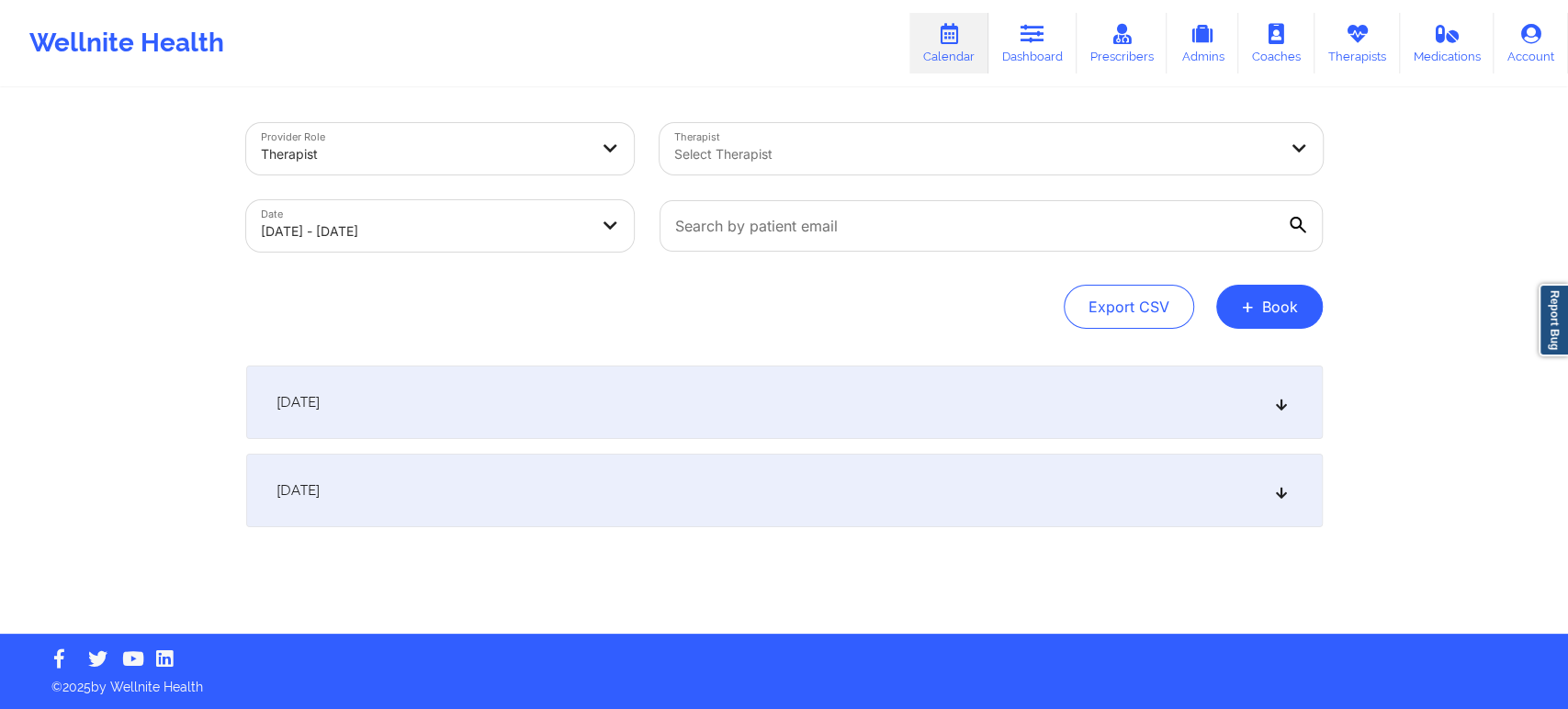
click at [488, 395] on div "[DATE]" at bounding box center [784, 402] width 1076 height 74
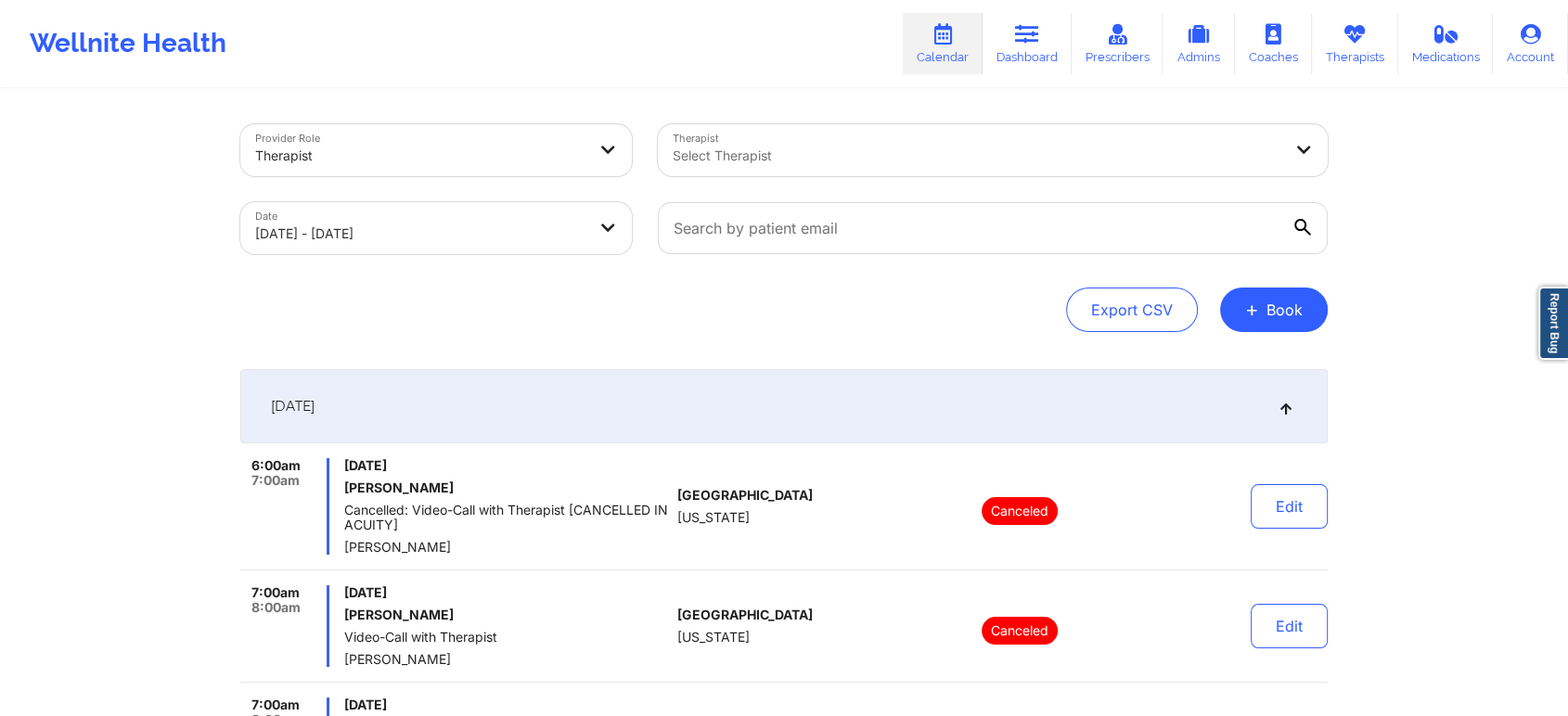
click at [492, 181] on div "Provider Role Therapist" at bounding box center [436, 150] width 418 height 78
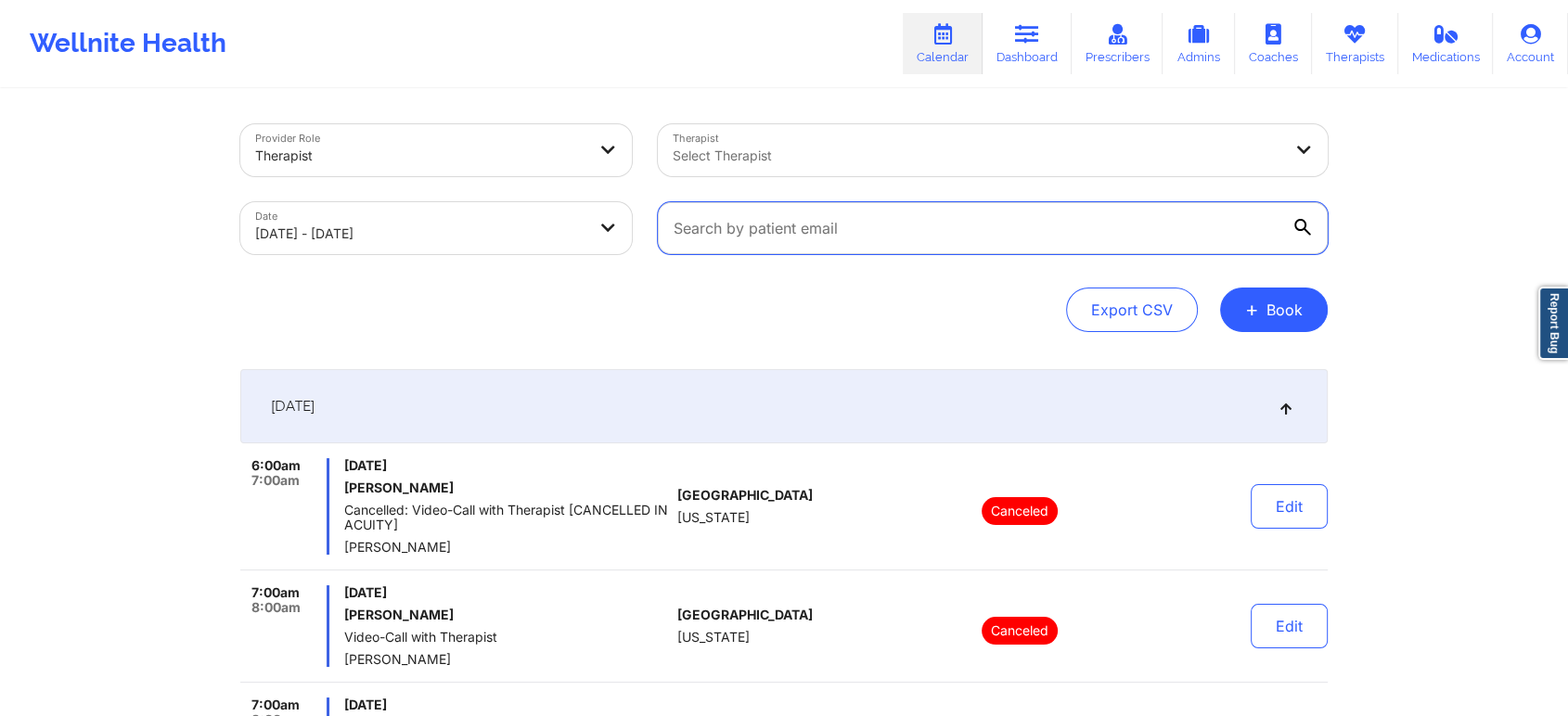
click at [858, 210] on input "text" at bounding box center [993, 228] width 670 height 52
click at [741, 234] on input "text" at bounding box center [993, 228] width 670 height 52
paste input "[EMAIL_ADDRESS][DOMAIN_NAME]"
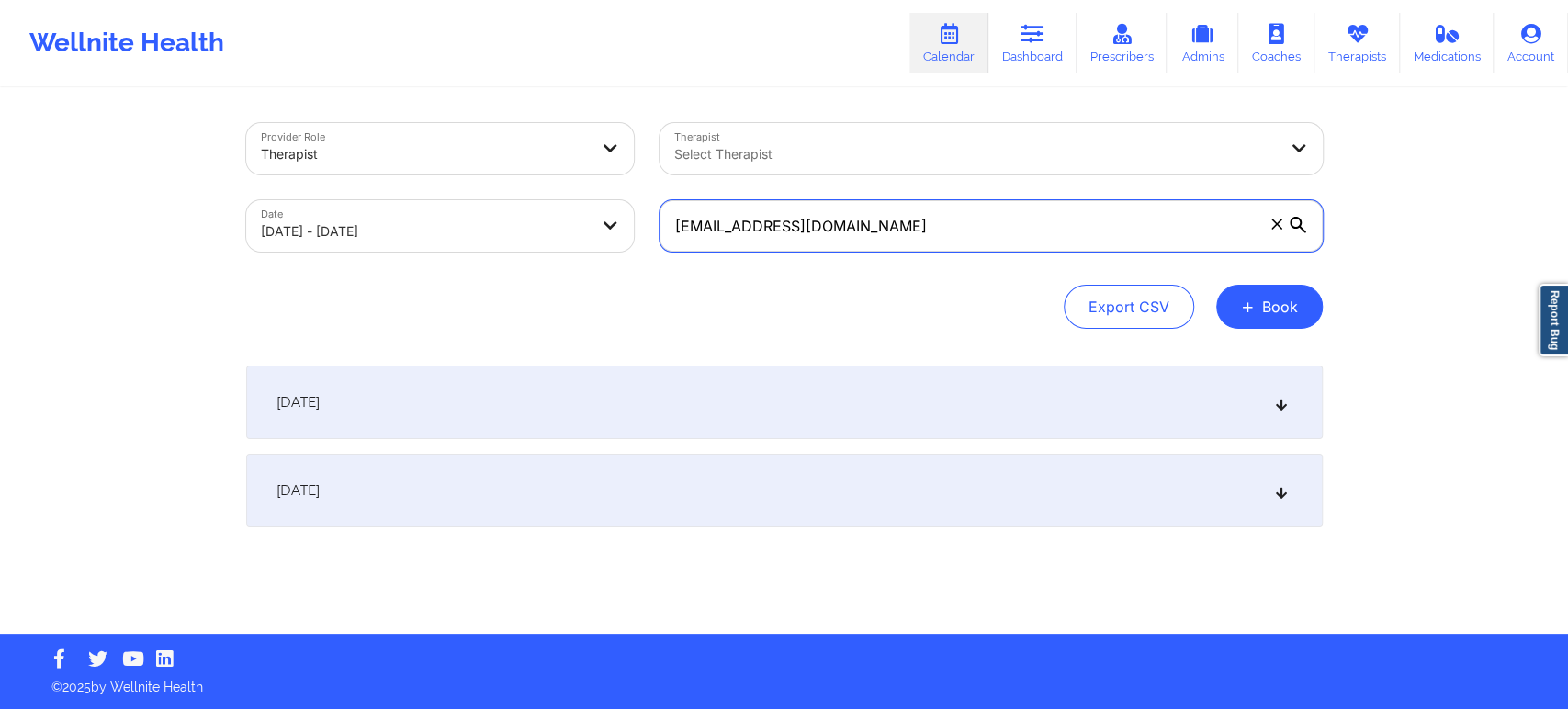
type input "[EMAIL_ADDRESS][DOMAIN_NAME]"
click at [797, 388] on div "[DATE]" at bounding box center [784, 402] width 1076 height 74
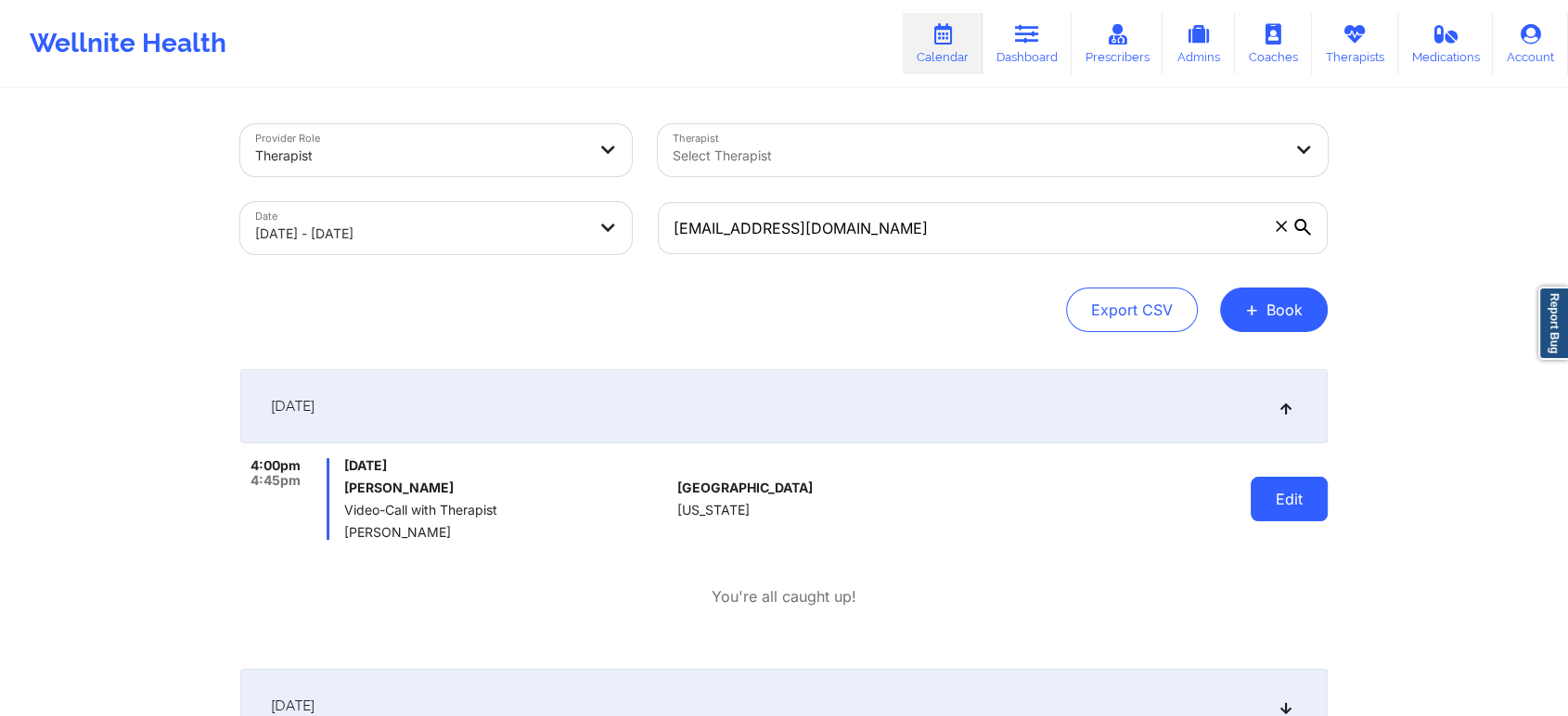
click at [1285, 502] on button "Edit" at bounding box center [1290, 499] width 77 height 44
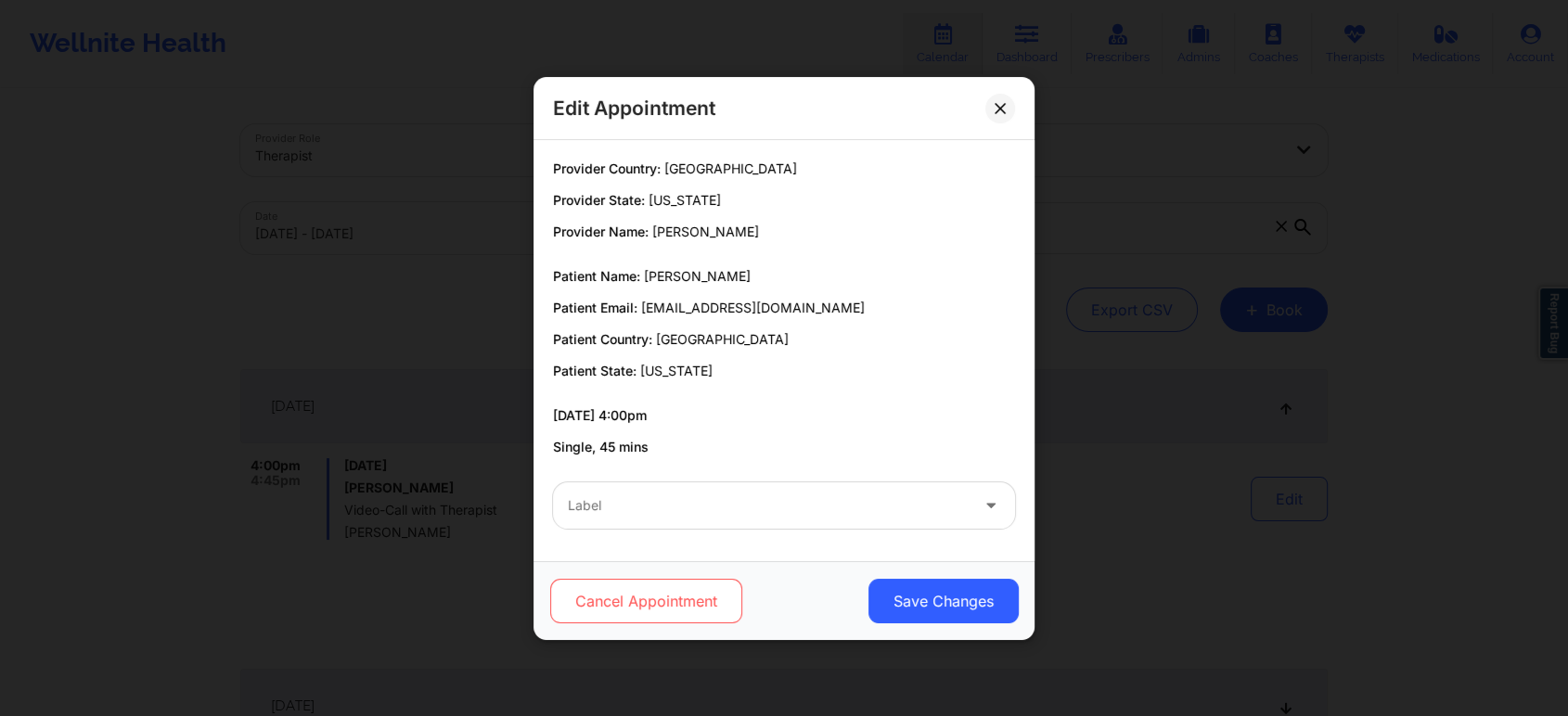
click at [678, 606] on button "Cancel Appointment" at bounding box center [646, 601] width 192 height 44
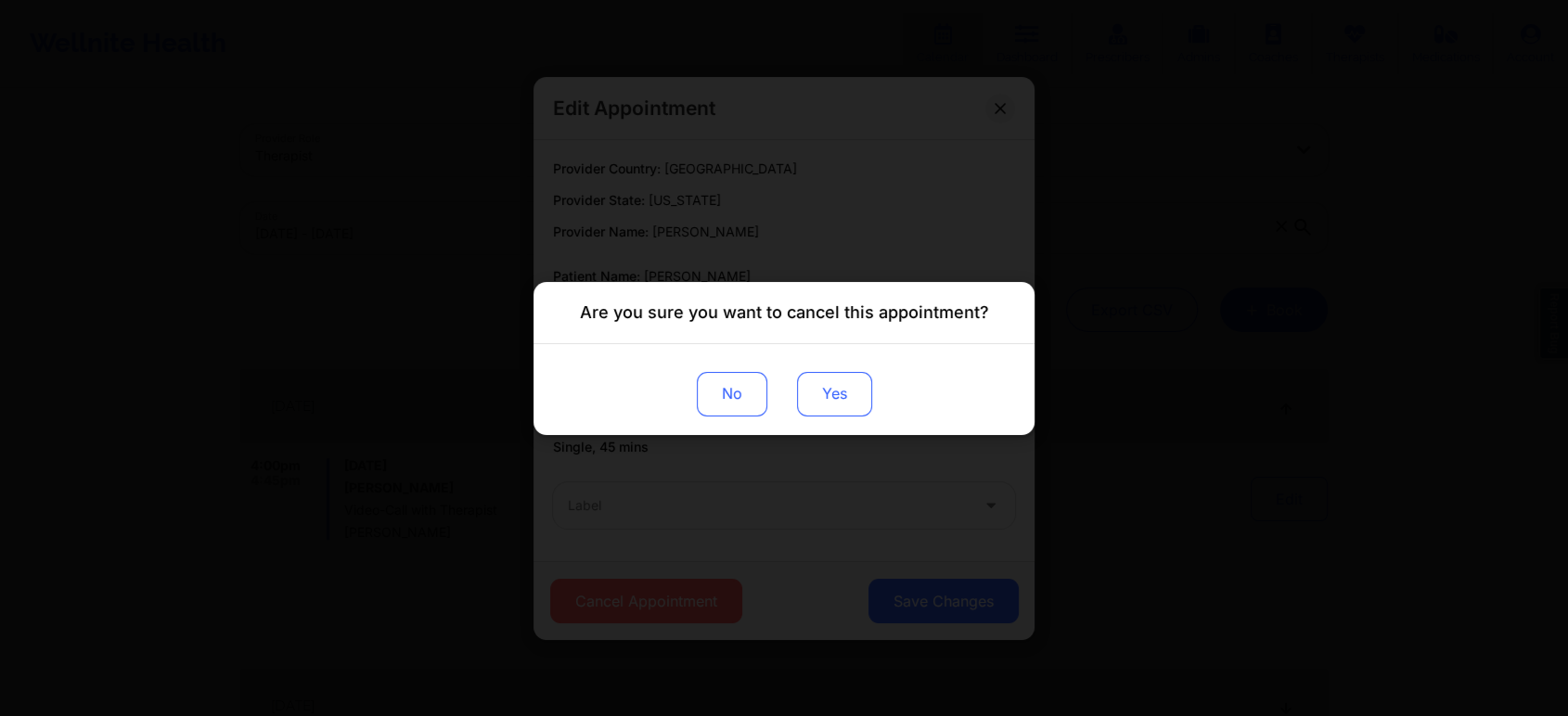
click at [849, 381] on button "Yes" at bounding box center [835, 393] width 75 height 44
